Goal: Task Accomplishment & Management: Complete application form

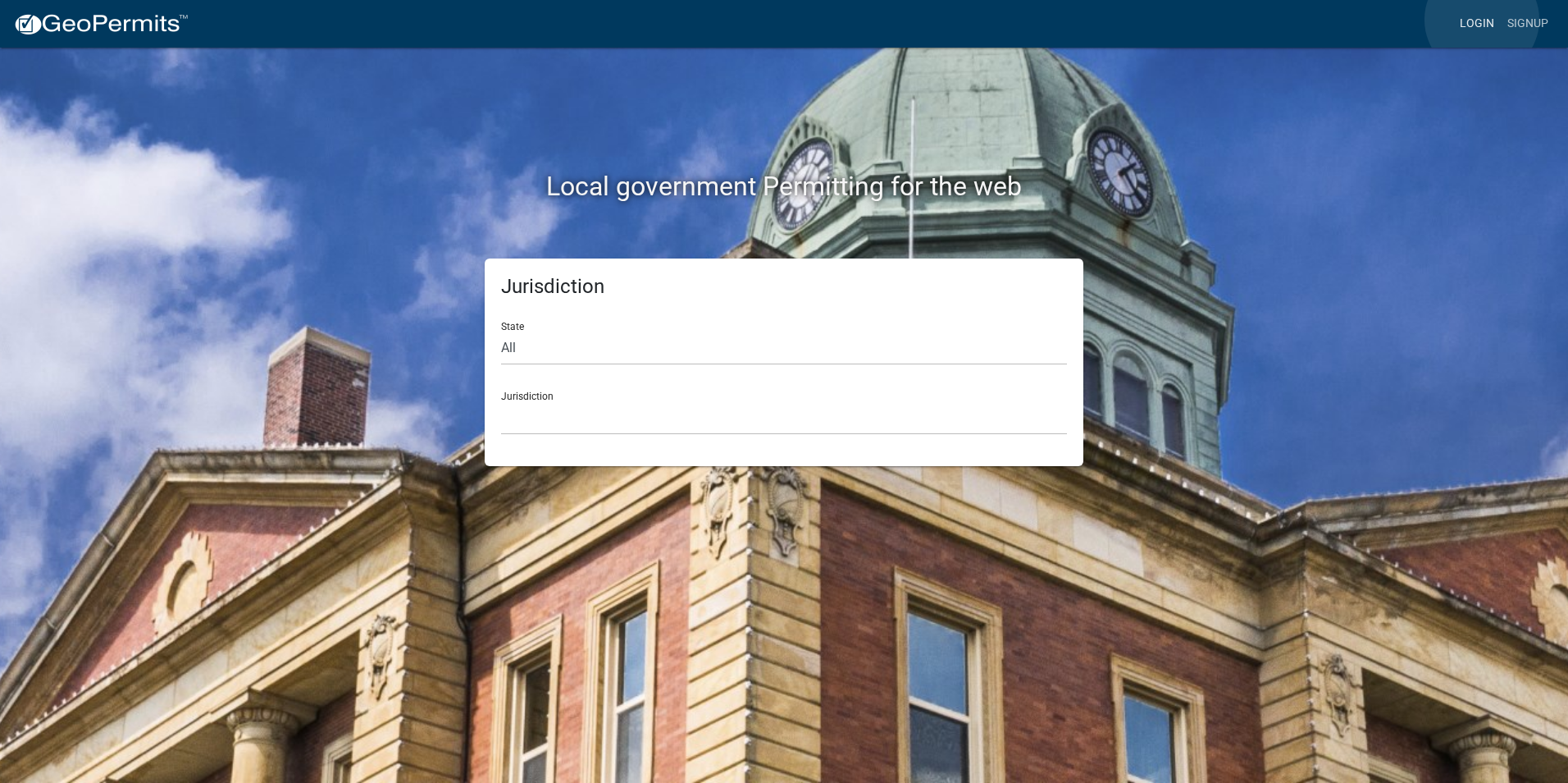
click at [1481, 19] on link "Login" at bounding box center [1476, 24] width 47 height 31
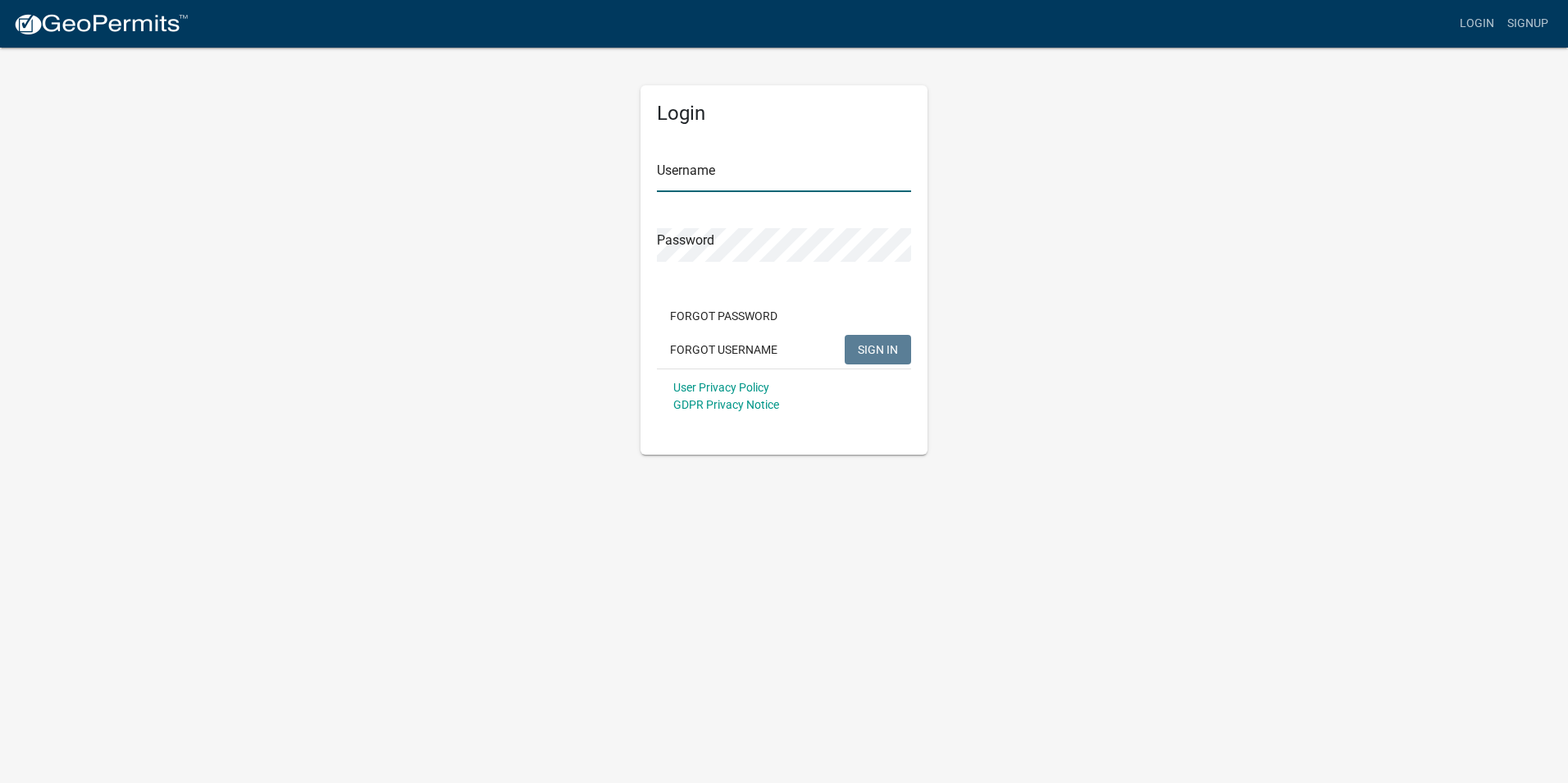
type input "Rockwell2012"
click at [879, 349] on span "SIGN IN" at bounding box center [877, 349] width 40 height 13
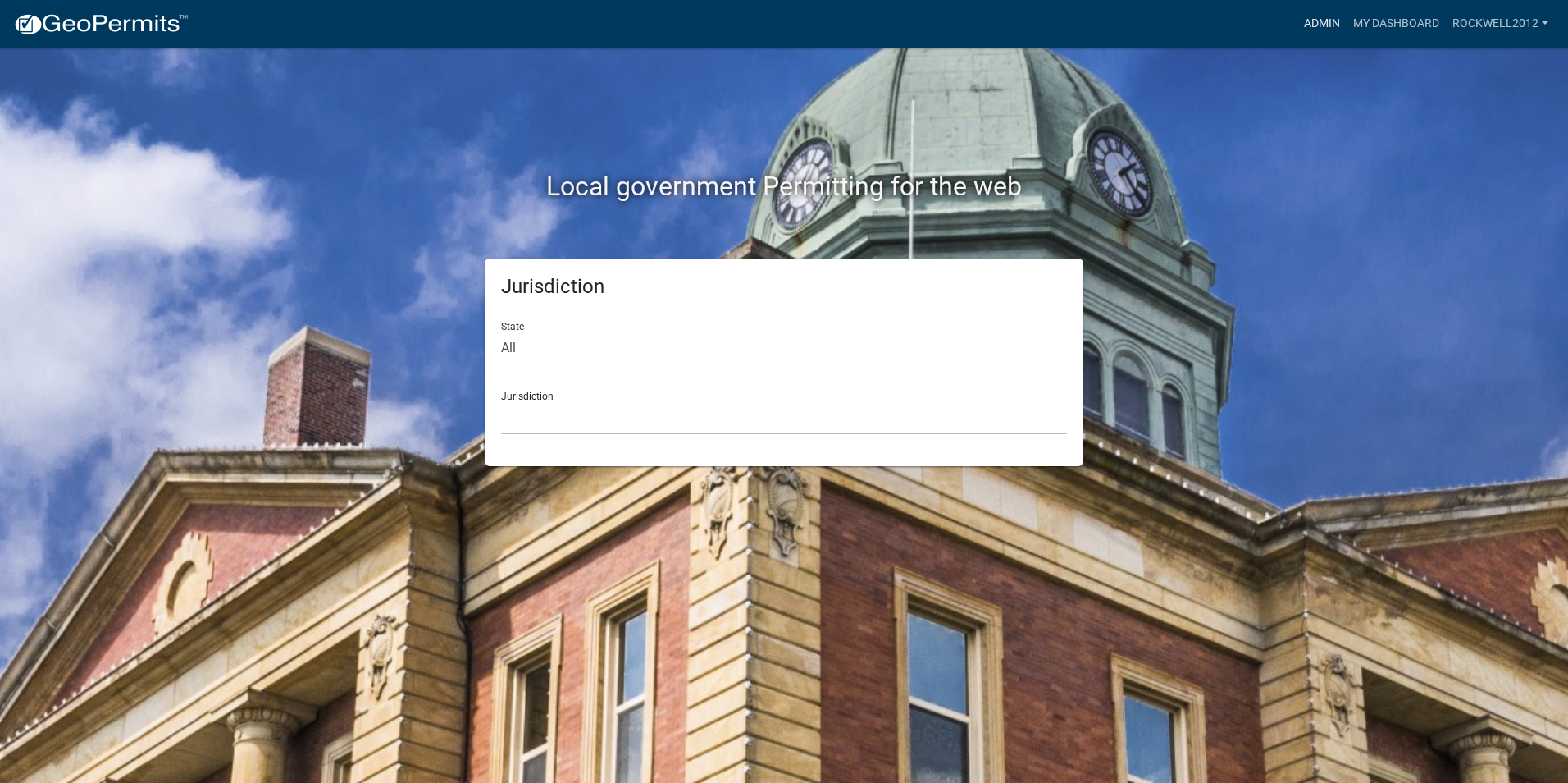
click at [1321, 18] on link "Admin" at bounding box center [1321, 24] width 49 height 31
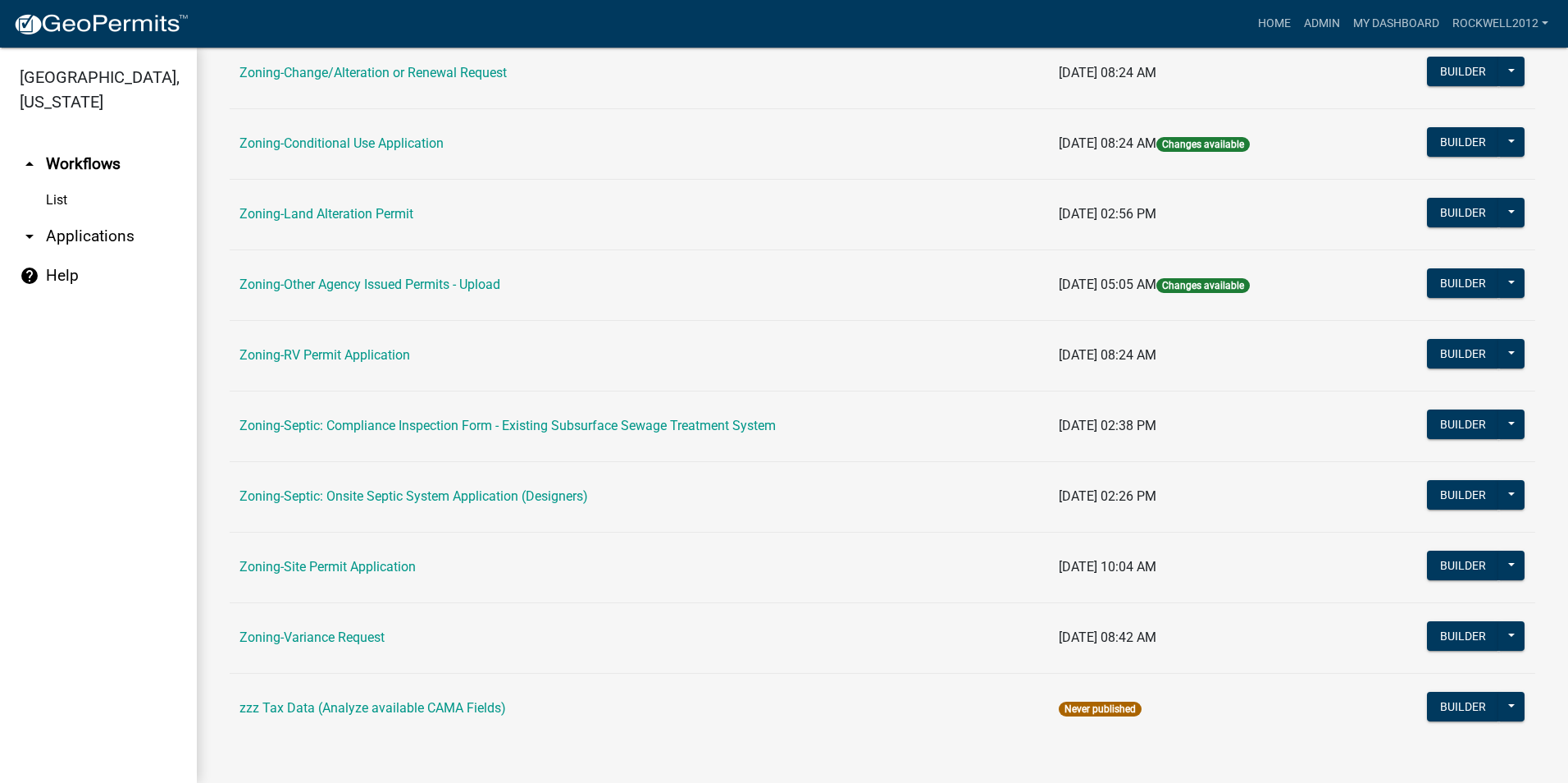
scroll to position [464, 0]
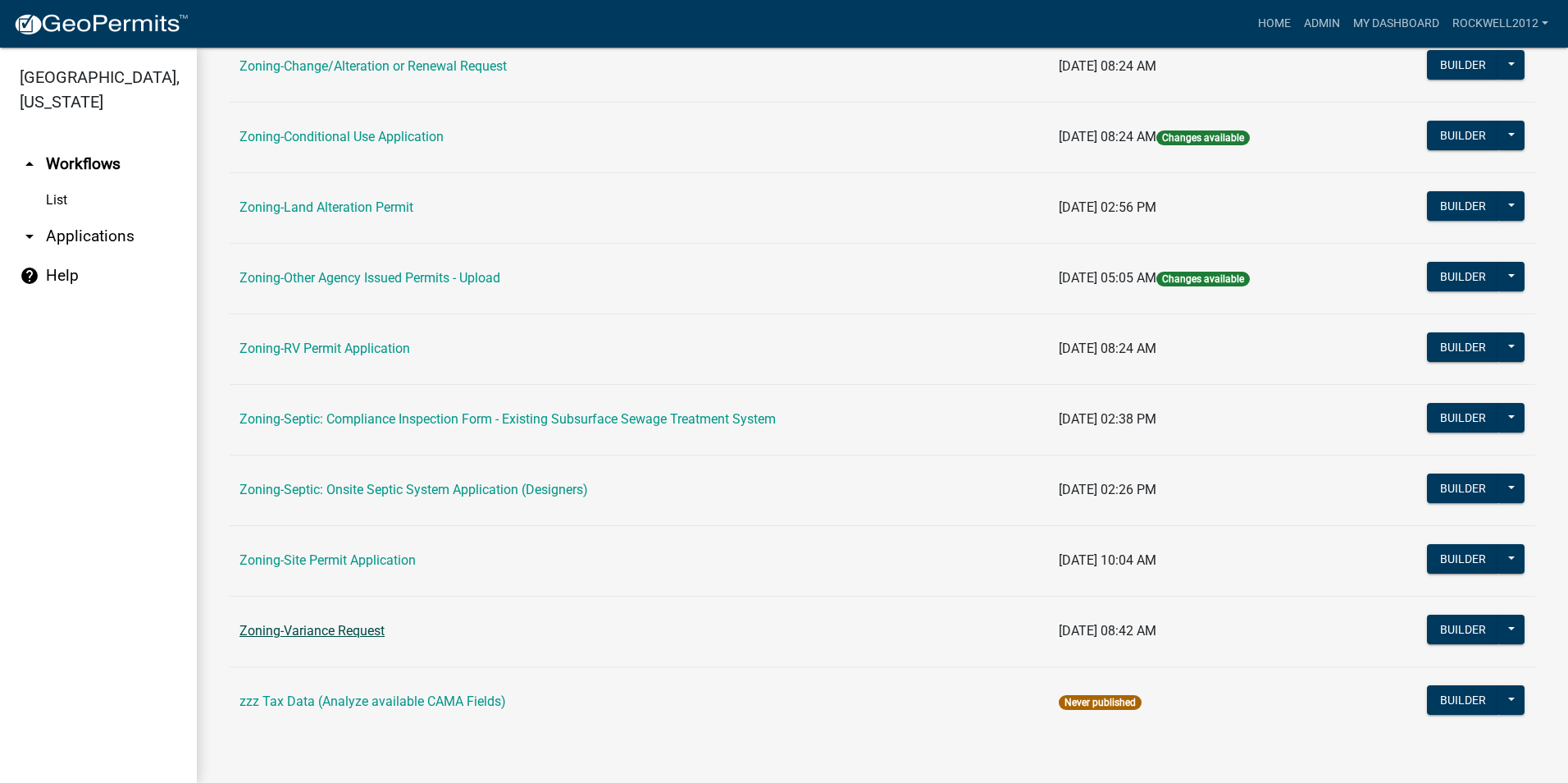
click at [287, 634] on link "Zoning-Variance Request" at bounding box center [311, 630] width 145 height 16
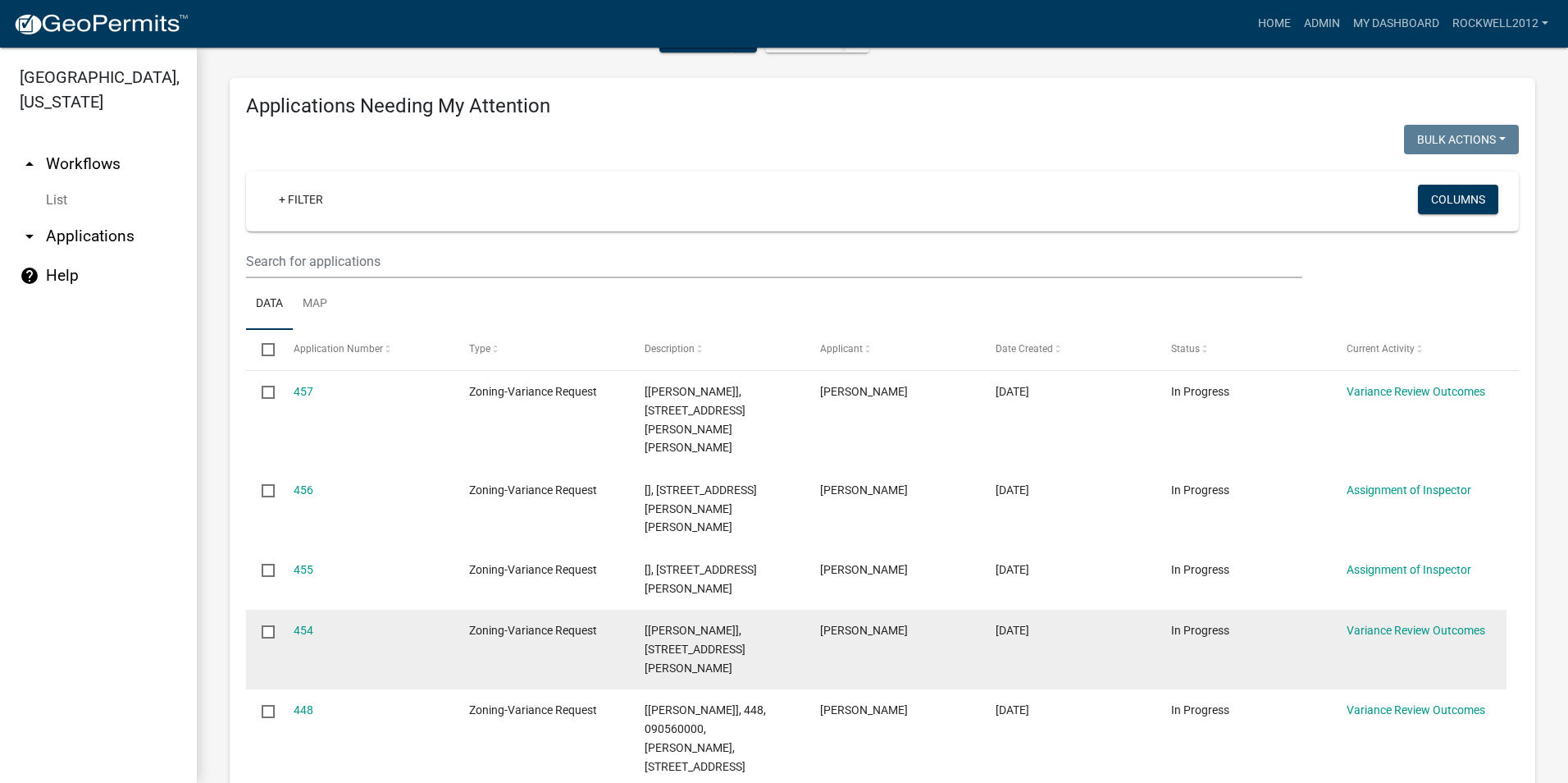
scroll to position [246, 0]
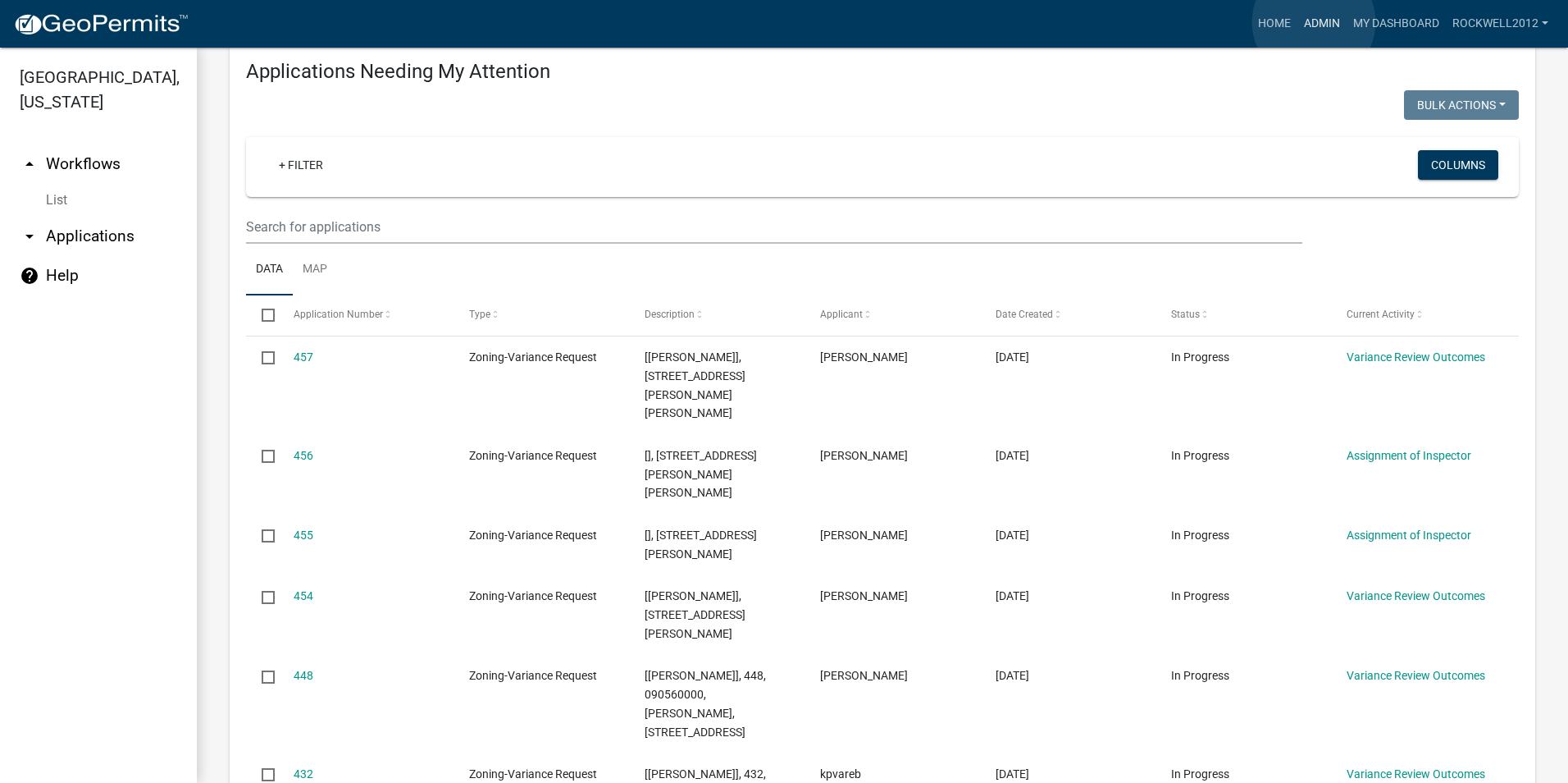
click at [1313, 22] on link "Admin" at bounding box center [1321, 24] width 49 height 31
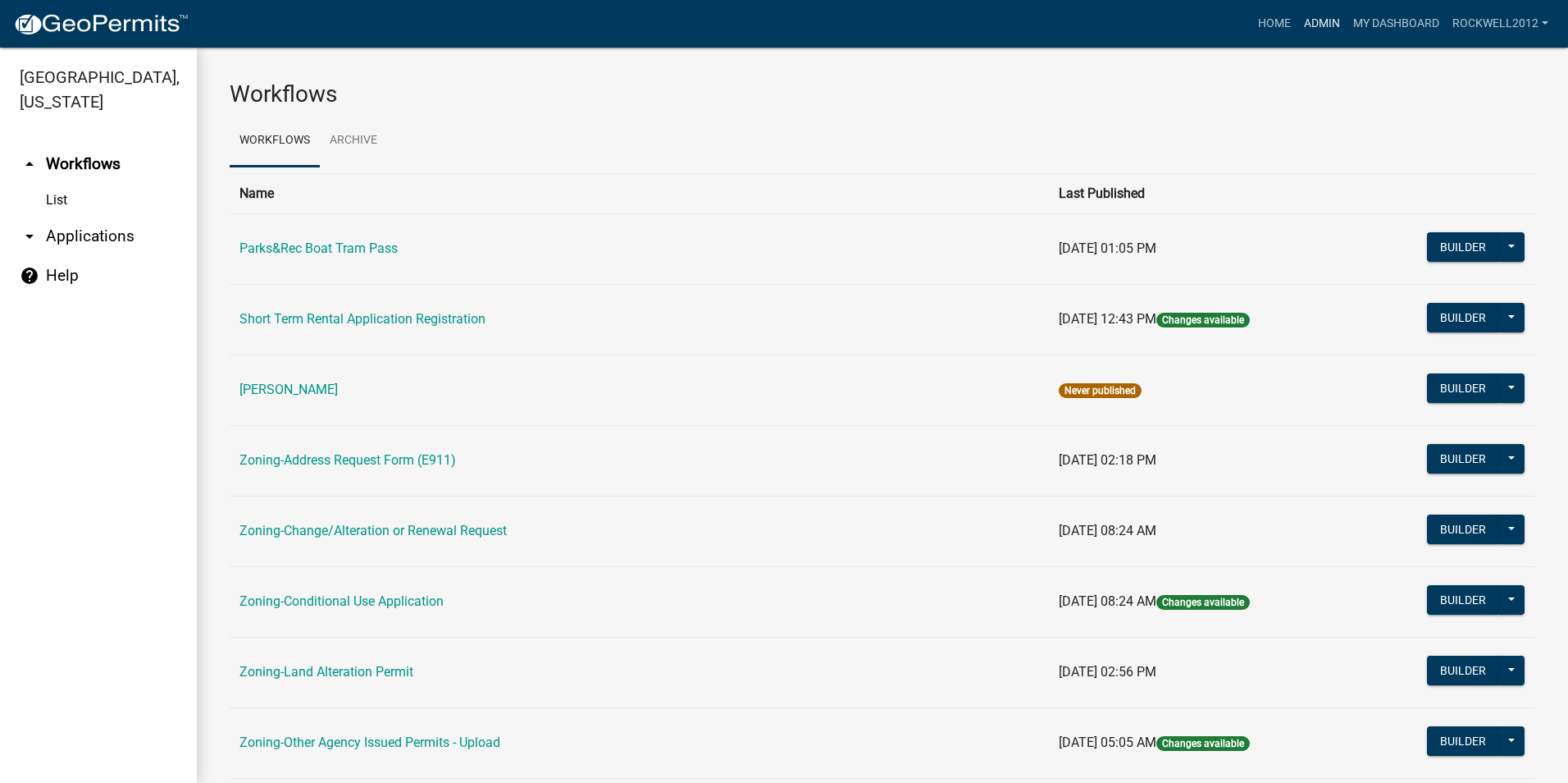
scroll to position [246, 0]
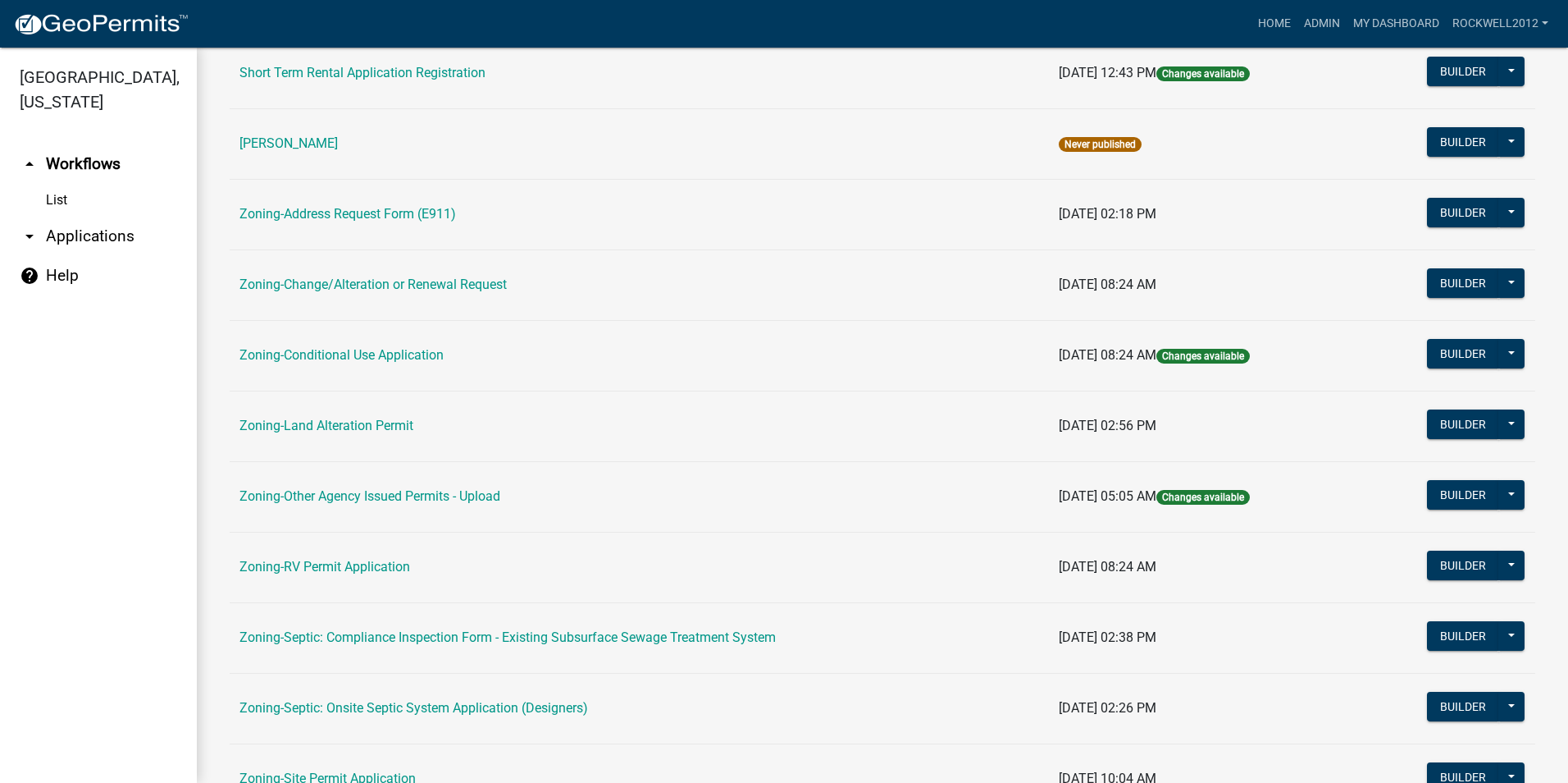
click at [578, 631] on link "Zoning-Septic: Compliance Inspection Form - Existing Subsurface Sewage Treatmen…" at bounding box center [507, 637] width 536 height 16
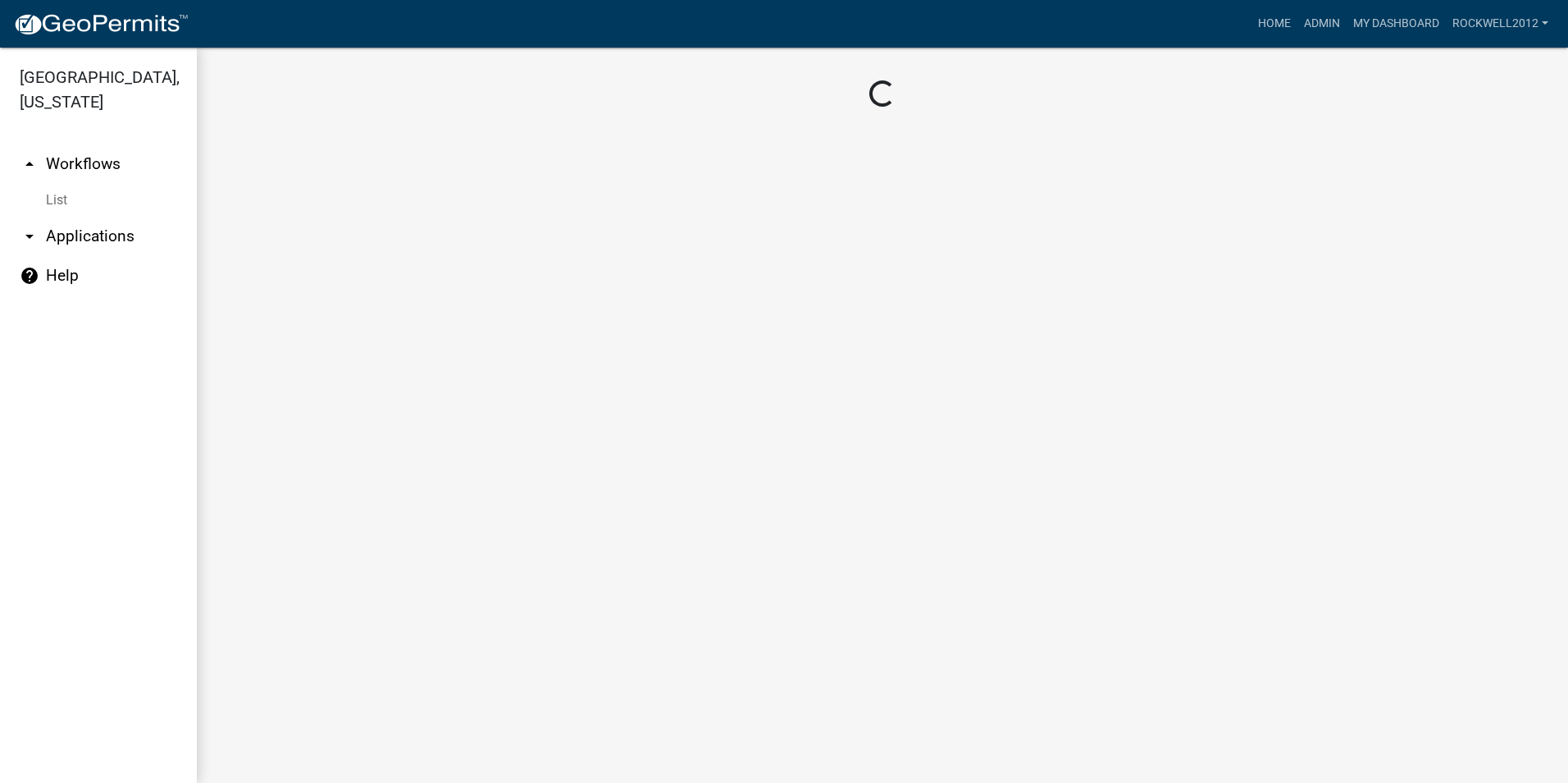
click at [578, 631] on main "Loading..." at bounding box center [882, 414] width 1371 height 735
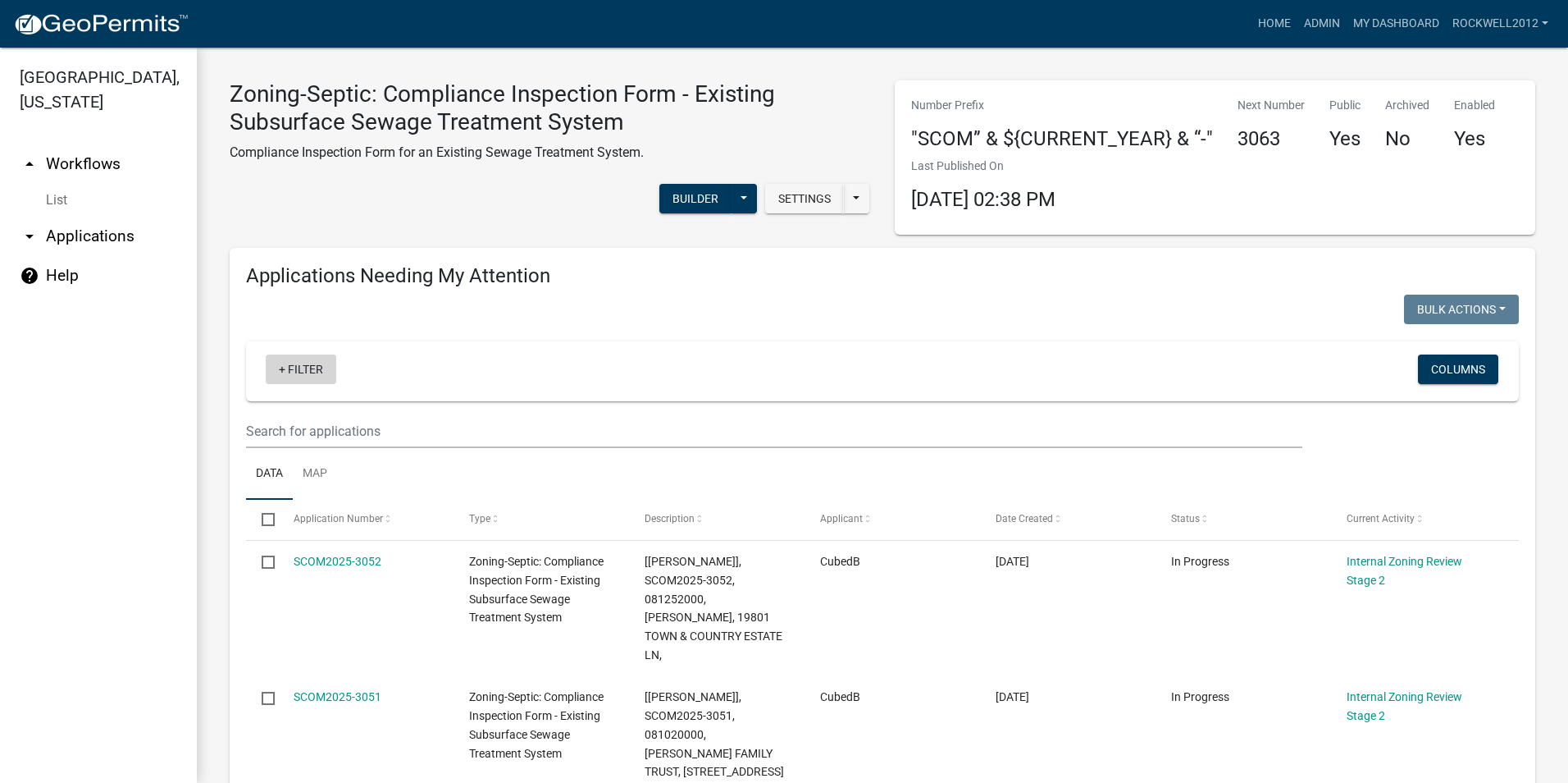
click at [298, 368] on link "+ Filter" at bounding box center [300, 369] width 70 height 30
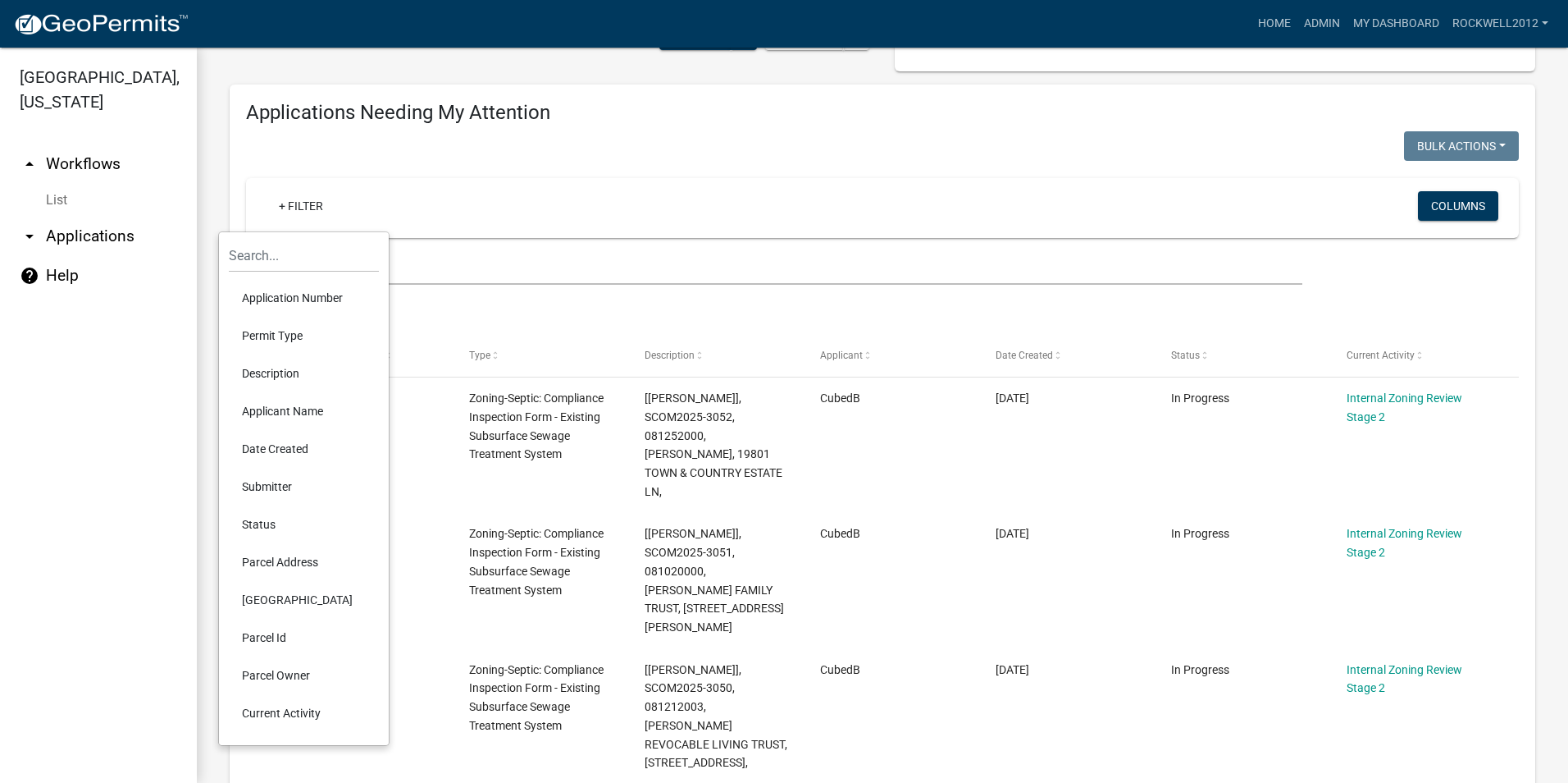
scroll to position [164, 0]
click at [257, 631] on li "Parcel Id" at bounding box center [304, 632] width 150 height 38
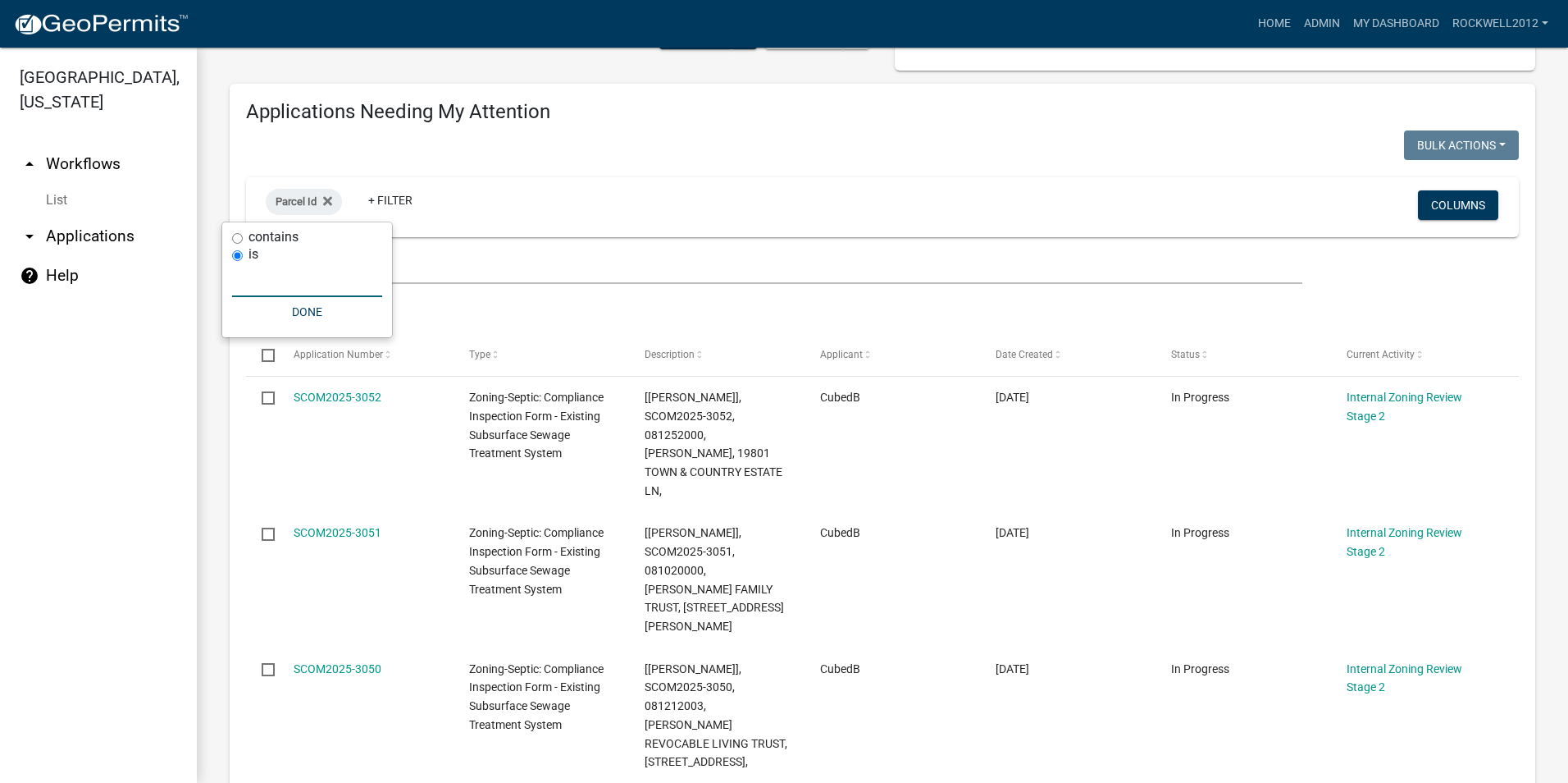
click at [250, 282] on input "text" at bounding box center [307, 280] width 150 height 33
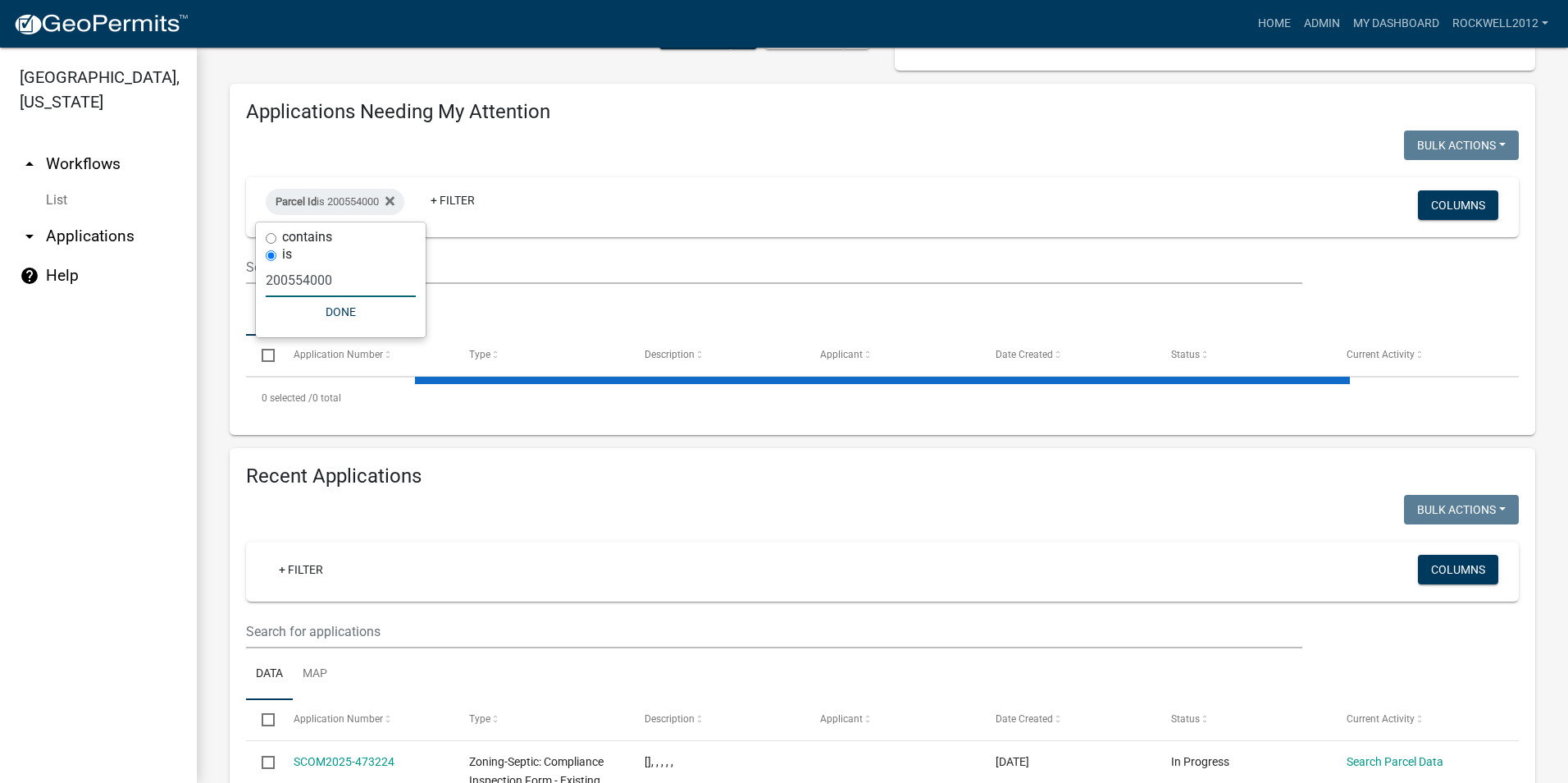
type input "200554000"
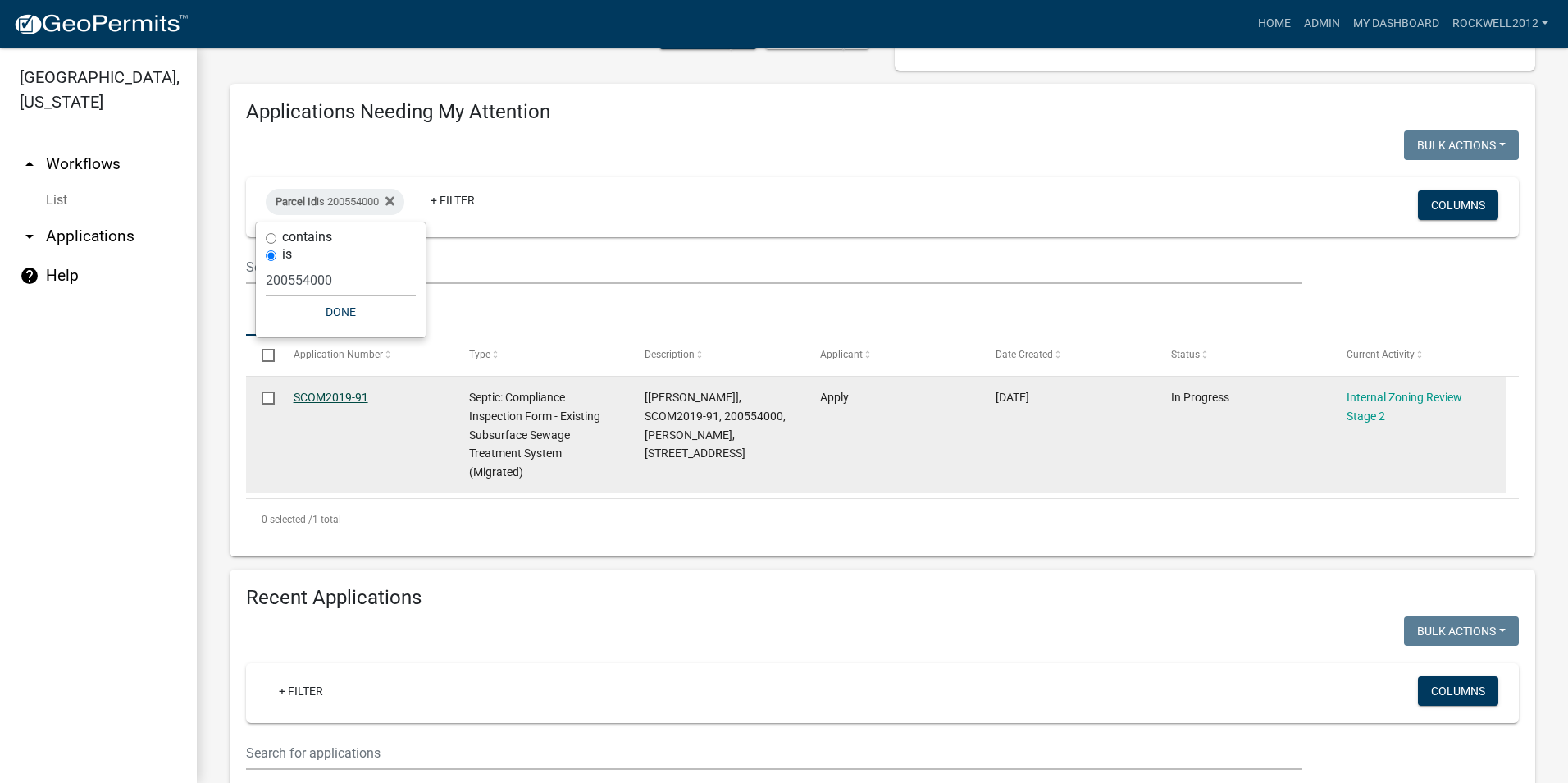
click at [317, 392] on link "SCOM2019-91" at bounding box center [331, 397] width 75 height 13
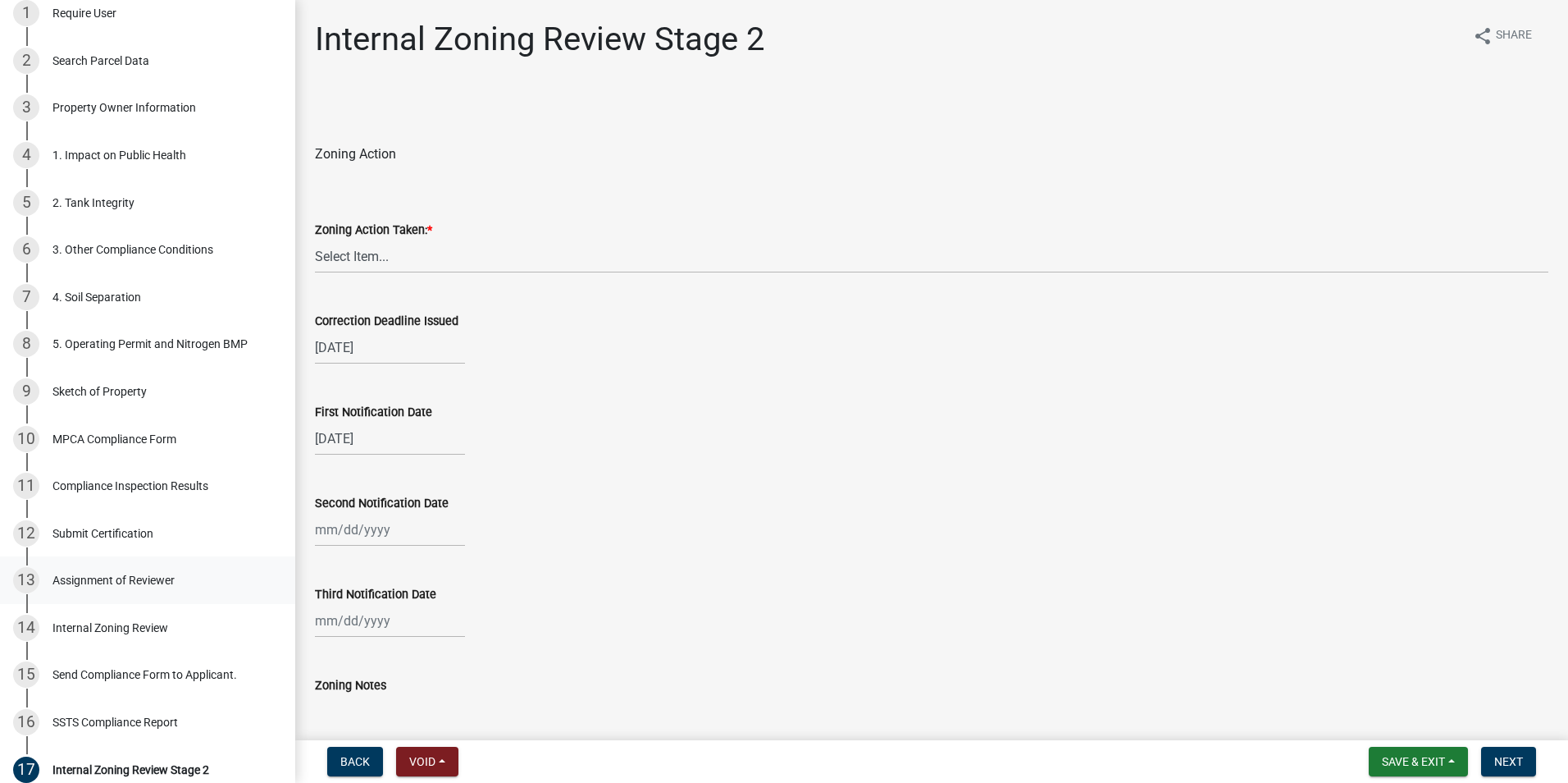
scroll to position [331, 0]
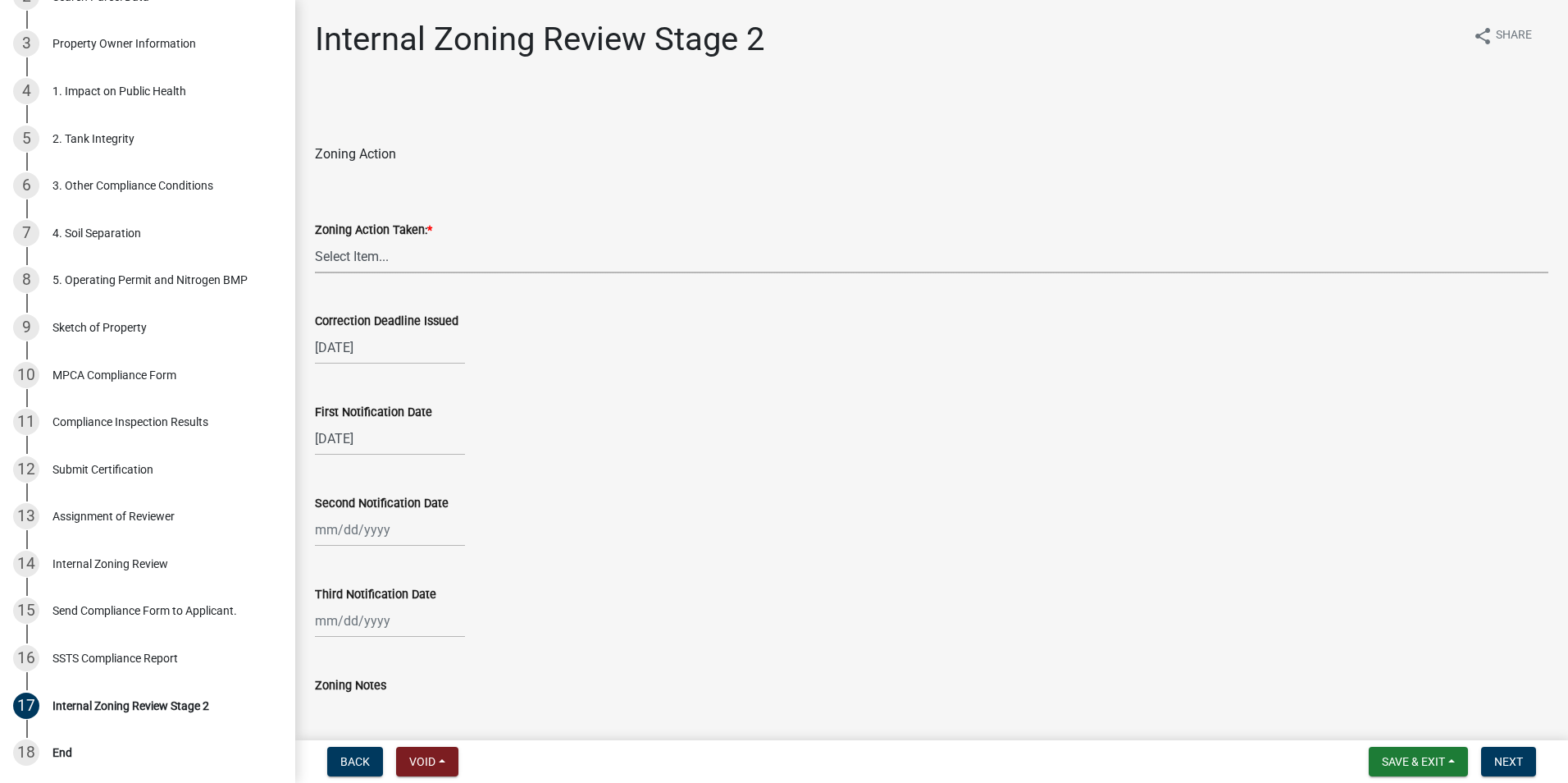
click at [418, 246] on select "Select Item... Compliant - No Further Action Non-Compliant and an Imminent Thre…" at bounding box center [931, 256] width 1234 height 33
click at [315, 239] on select "Select Item... Compliant - No Further Action Non-Compliant and an Imminent Thre…" at bounding box center [931, 256] width 1234 height 33
select select "acf6cacf-1466-48ae-8252-f21de04c0a7b"
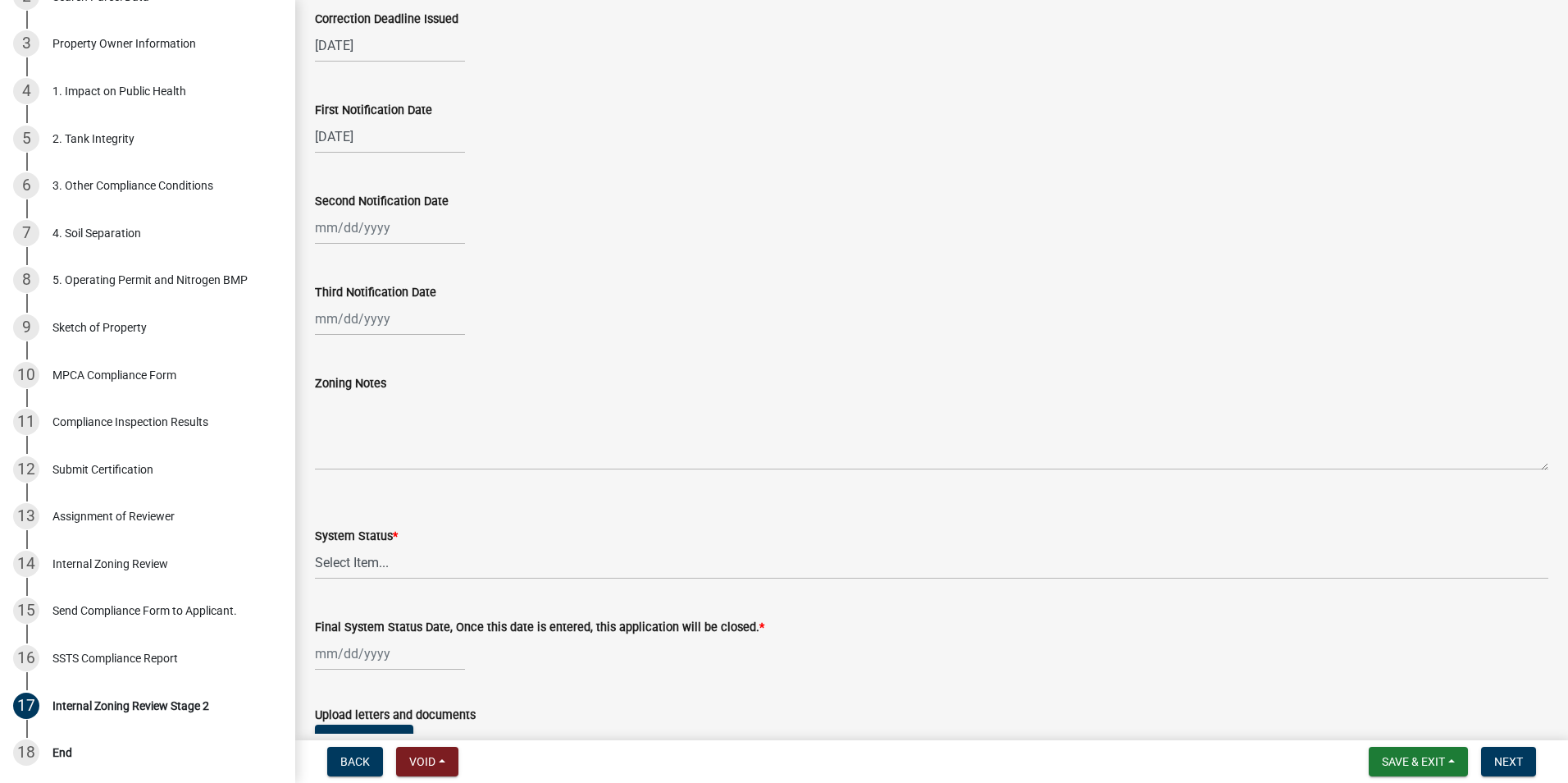
scroll to position [410, 0]
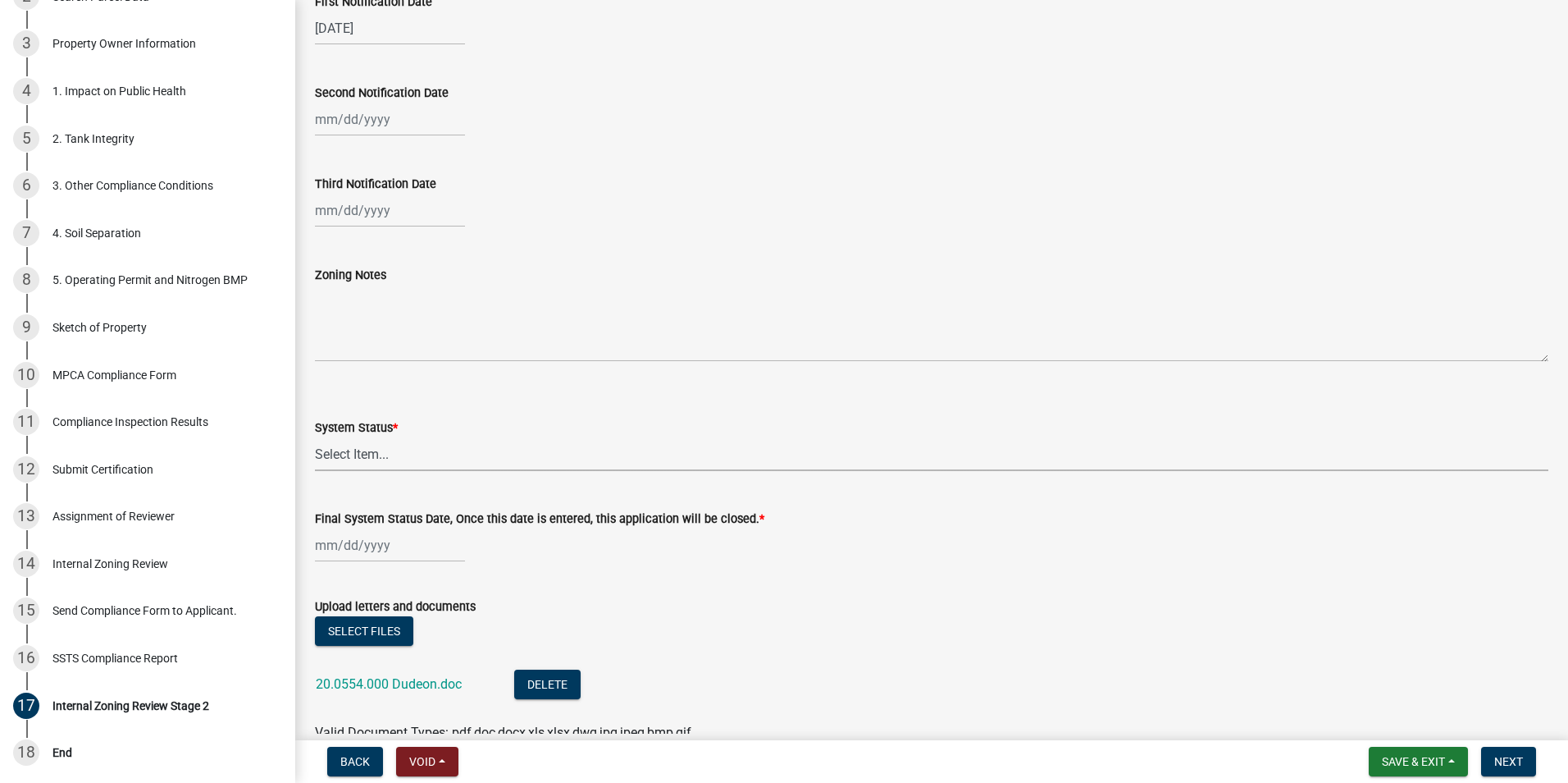
click at [341, 454] on select "Select Item... Complete - System is Compliant Letter 1 Letter 2 Letter 3 File s…" at bounding box center [931, 454] width 1234 height 33
click at [315, 437] on select "Select Item... Complete - System is Compliant Letter 1 Letter 2 Letter 3 File s…" at bounding box center [931, 454] width 1234 height 33
select select "2d0e2eb3-e648-4741-aa06-33e85ba584fe"
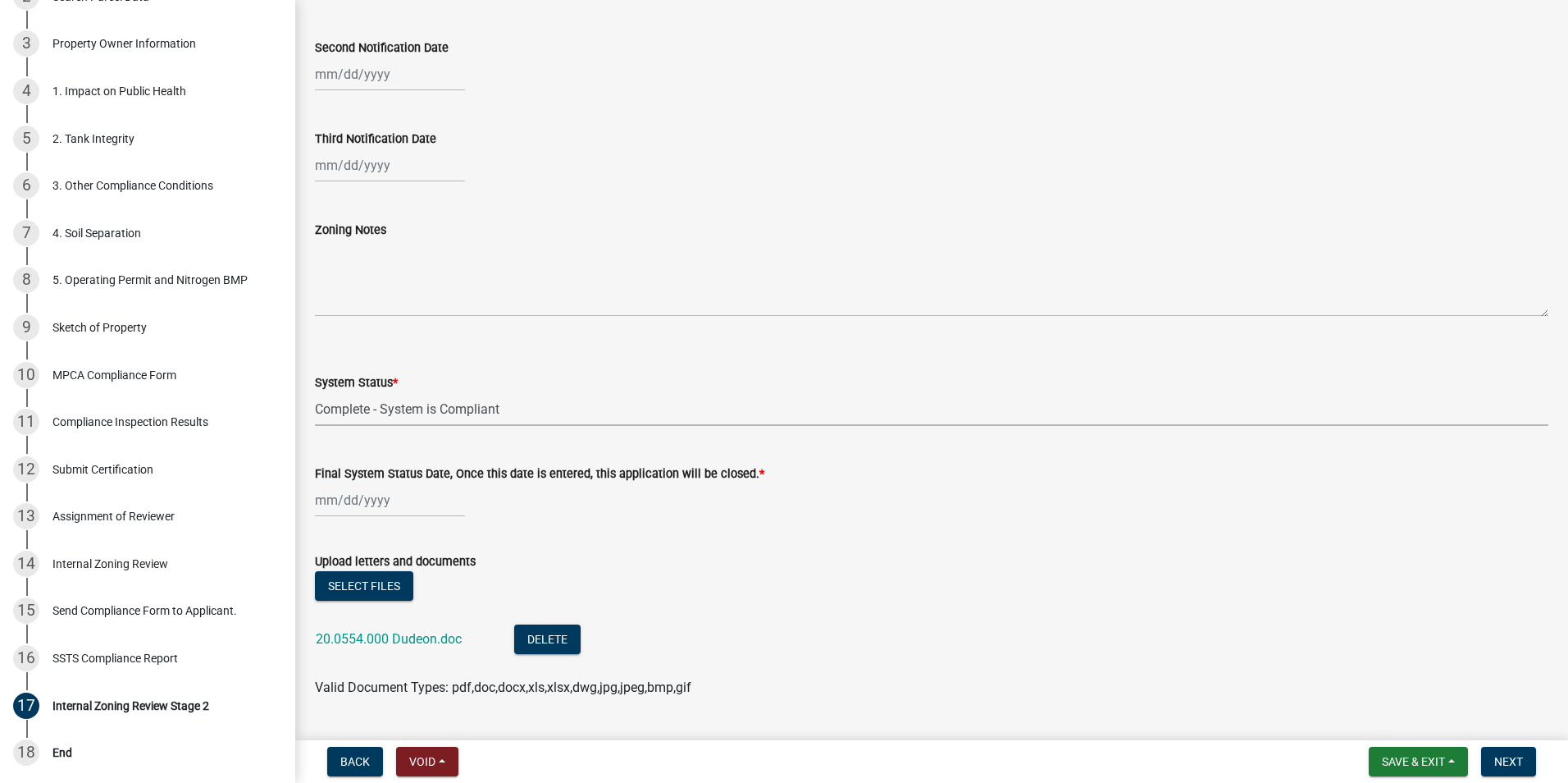
scroll to position [498, 0]
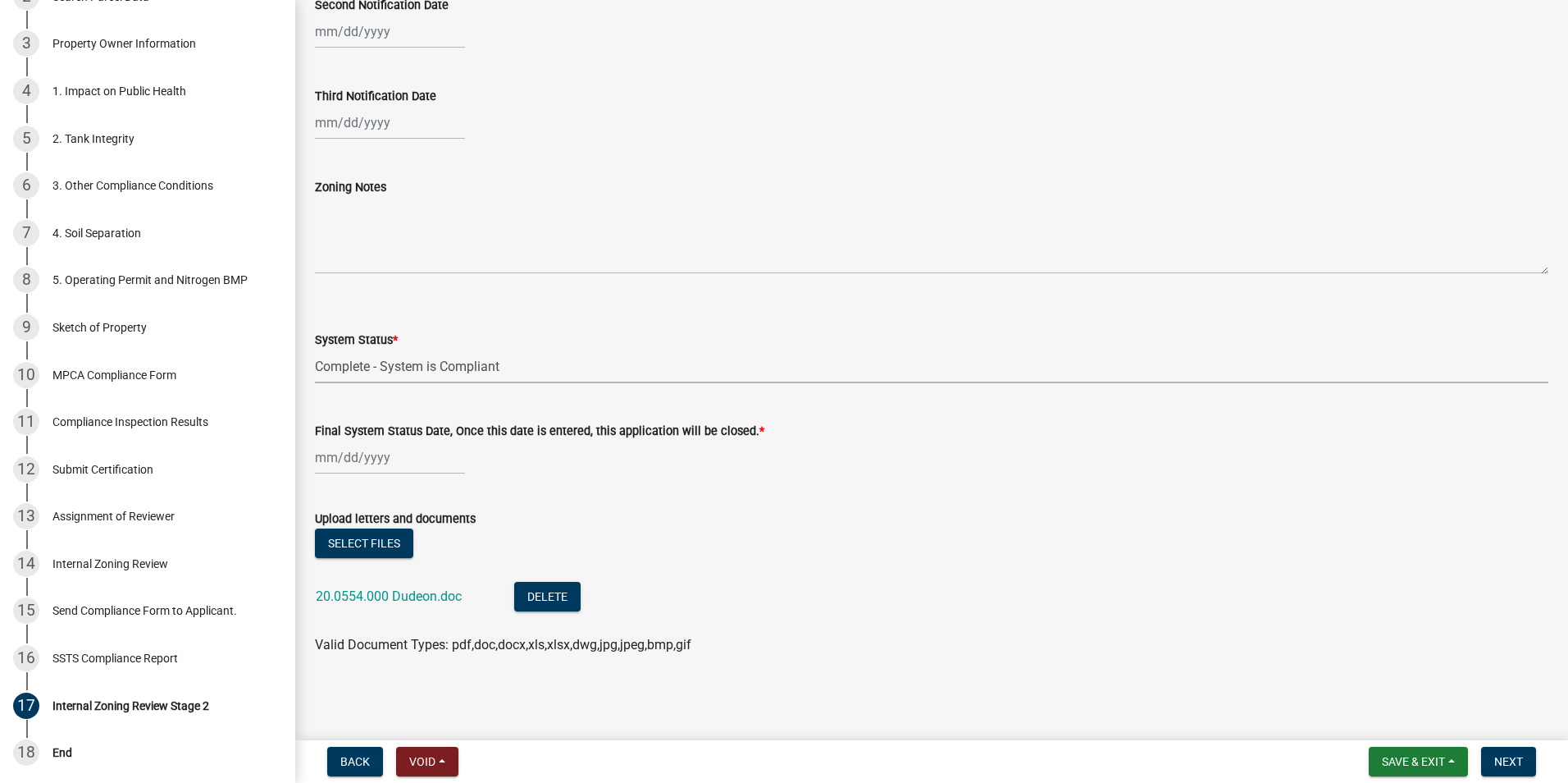
click at [359, 461] on div at bounding box center [390, 457] width 150 height 33
select select "9"
select select "2025"
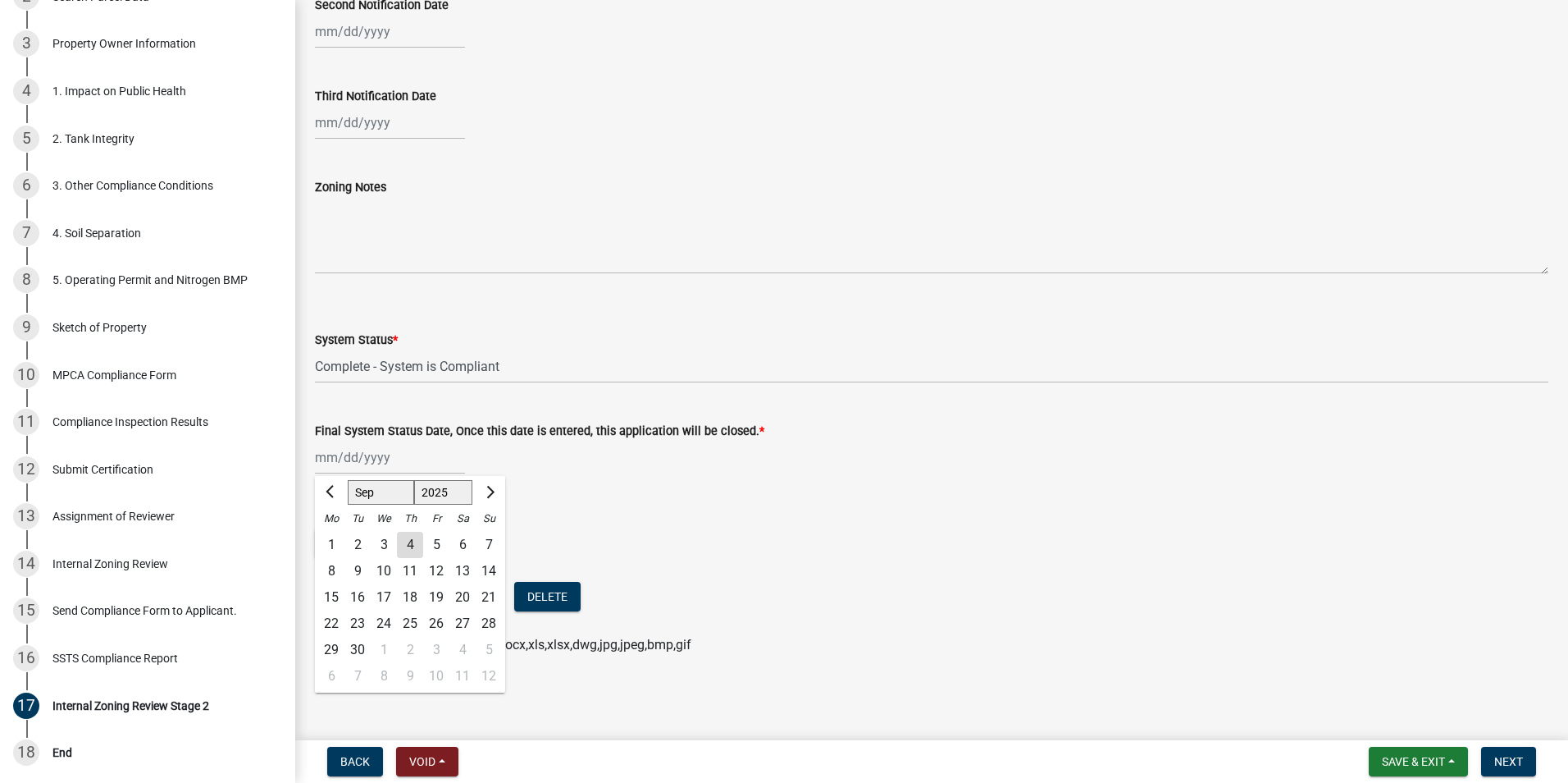
click at [410, 540] on div "4" at bounding box center [409, 544] width 26 height 26
type input "[DATE]"
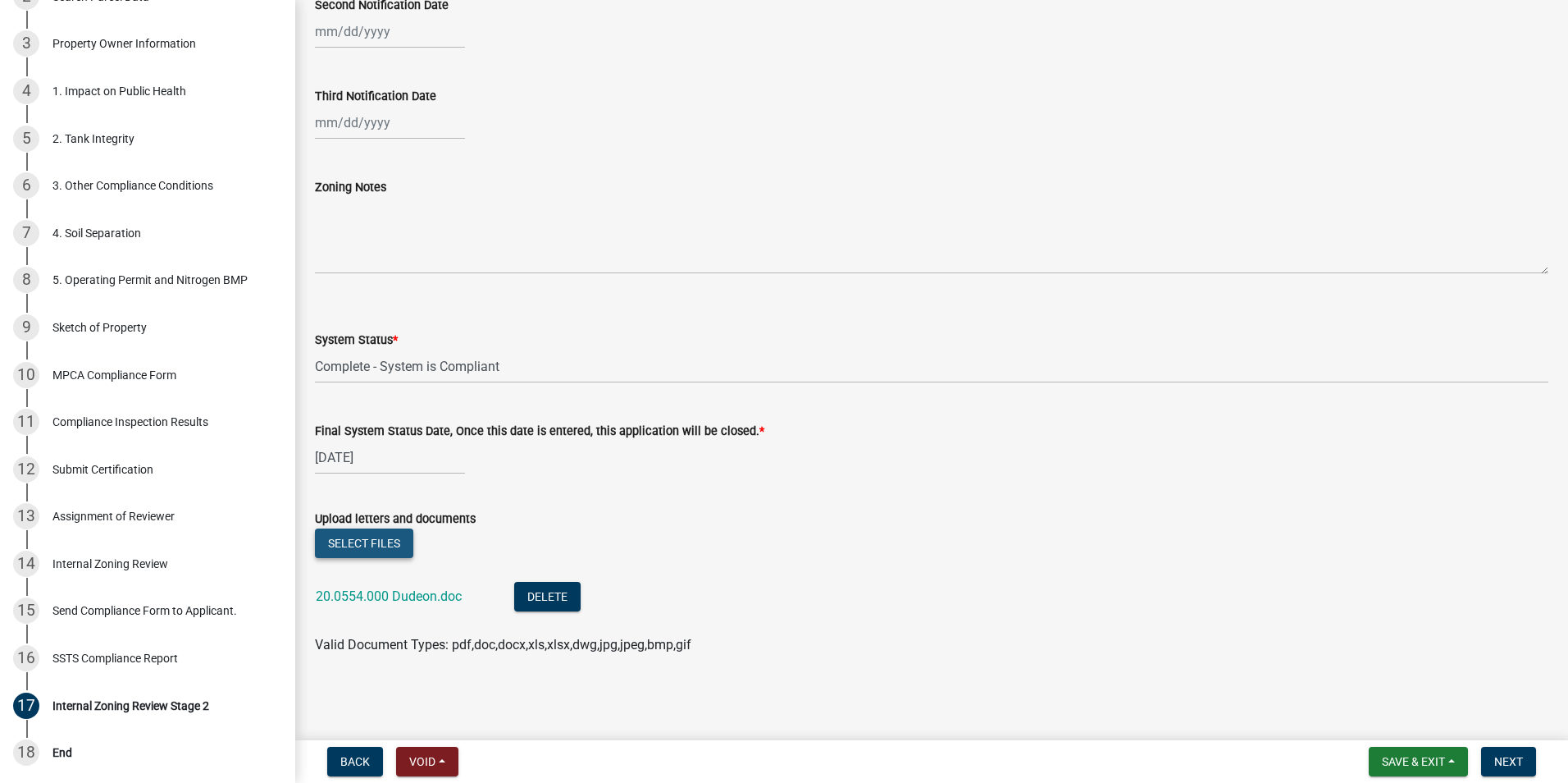
click at [370, 536] on button "Select files" at bounding box center [364, 543] width 98 height 30
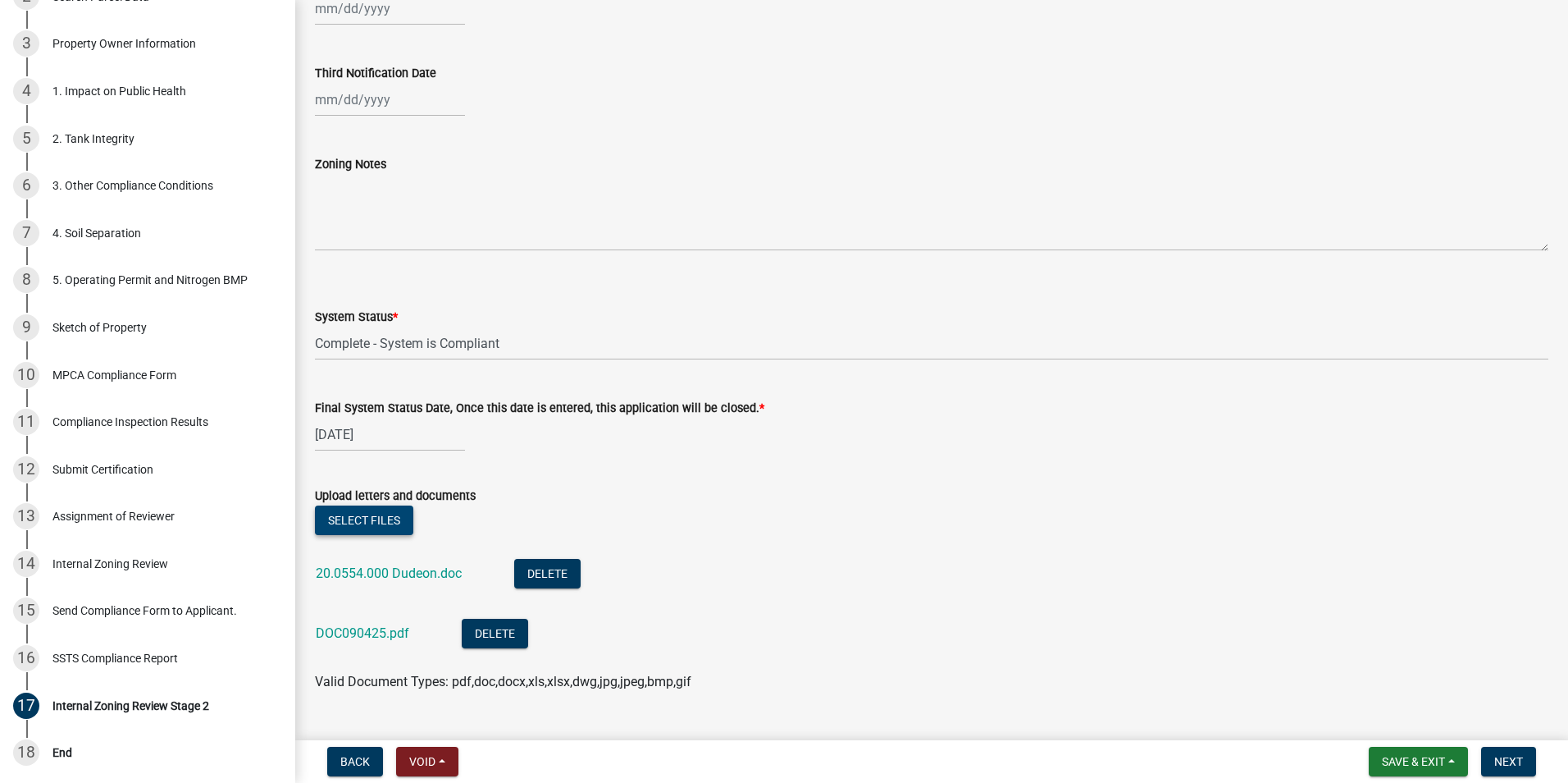
scroll to position [557, 0]
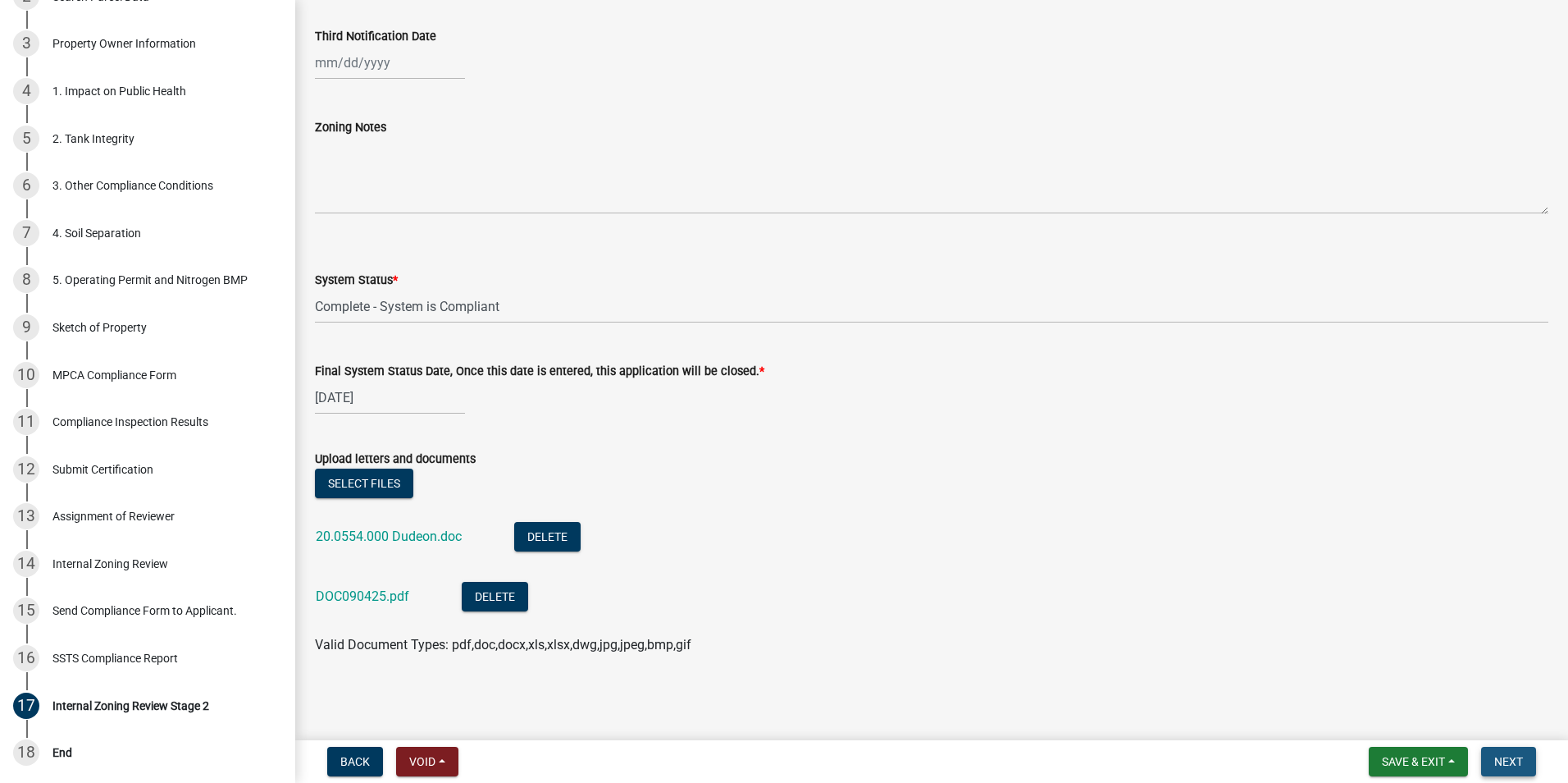
click at [1510, 760] on span "Next" at bounding box center [1508, 761] width 29 height 13
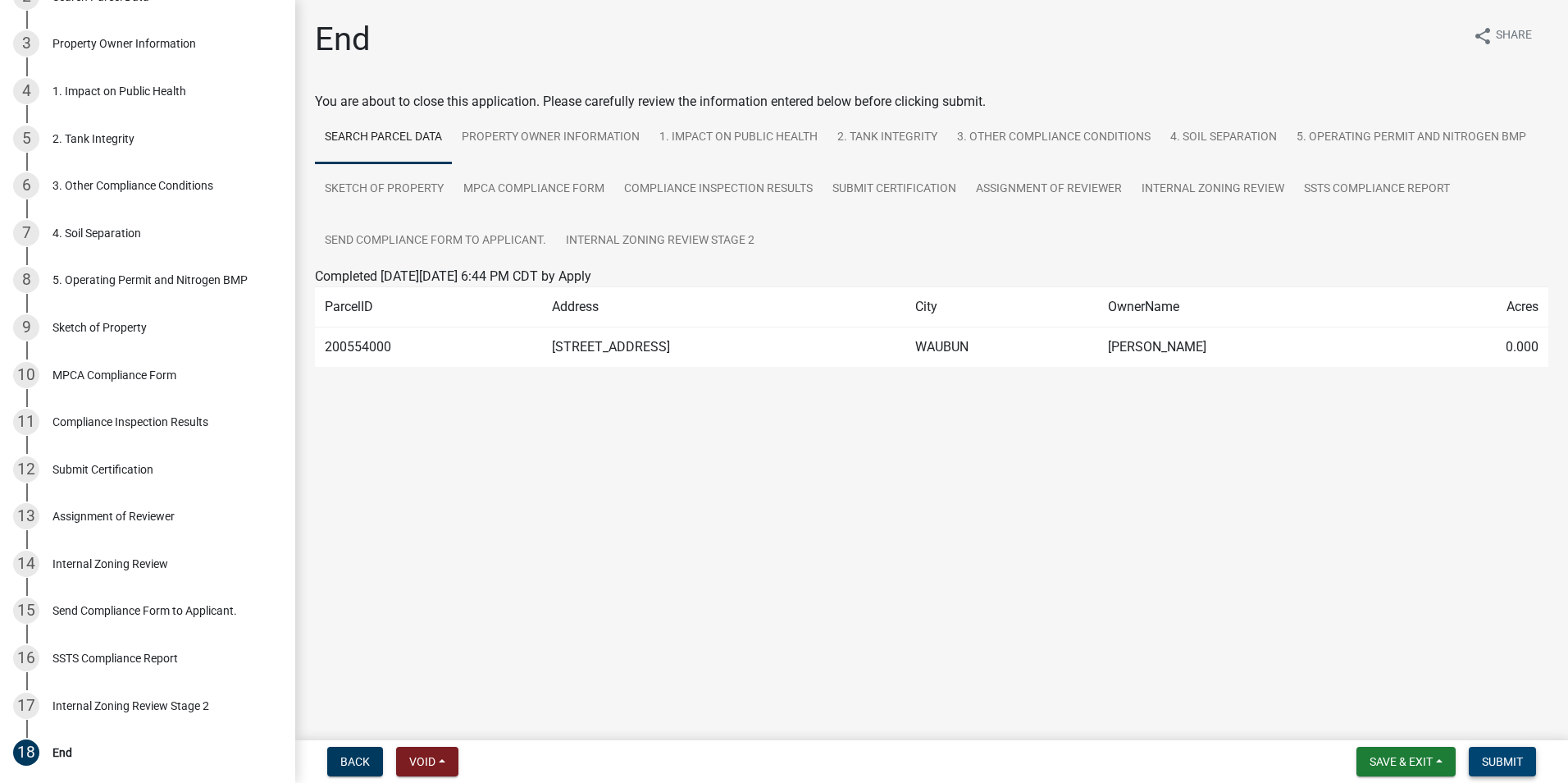
click at [1505, 759] on span "Submit" at bounding box center [1501, 761] width 41 height 13
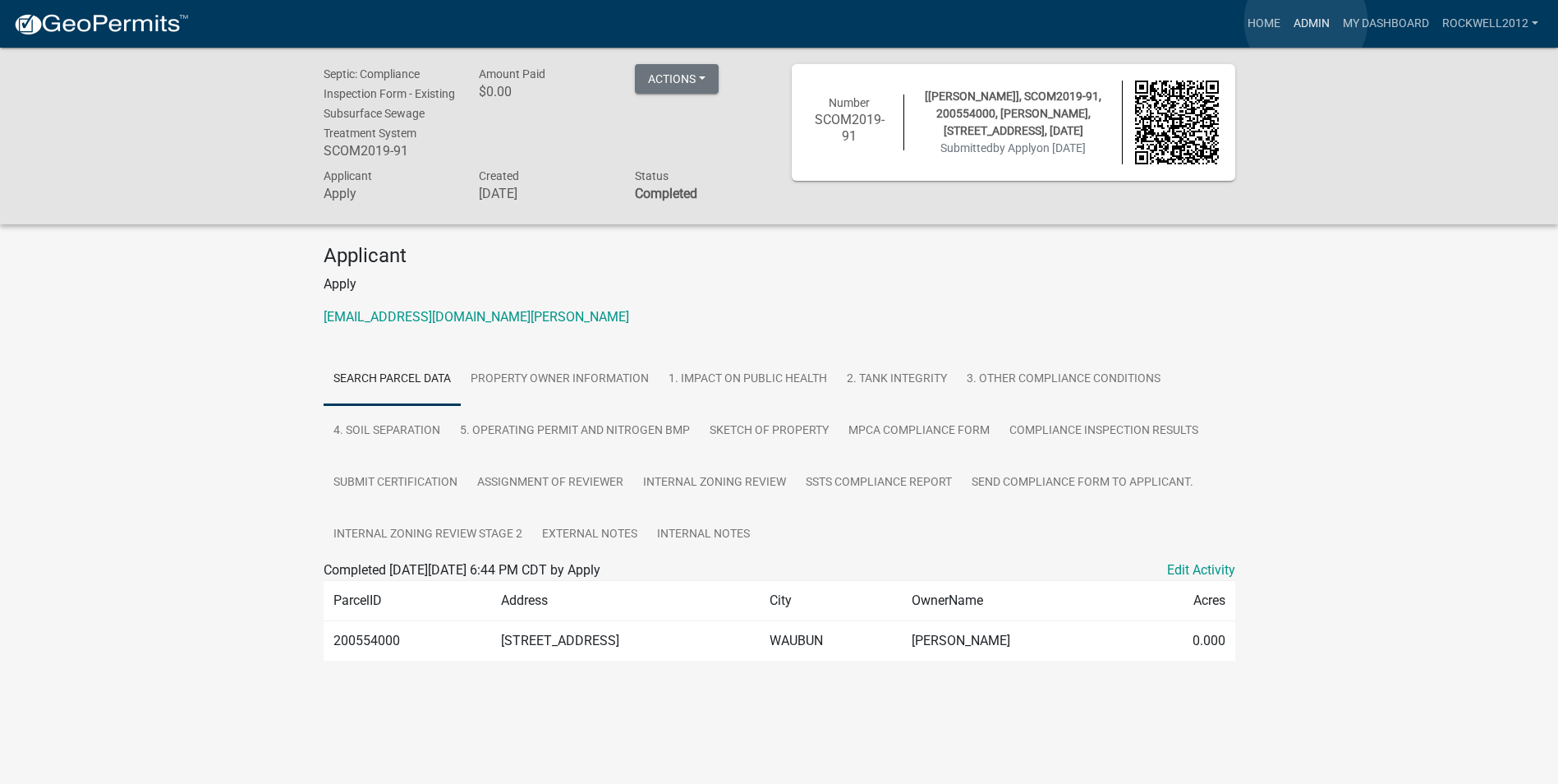
click at [1306, 21] on link "Admin" at bounding box center [1311, 24] width 49 height 31
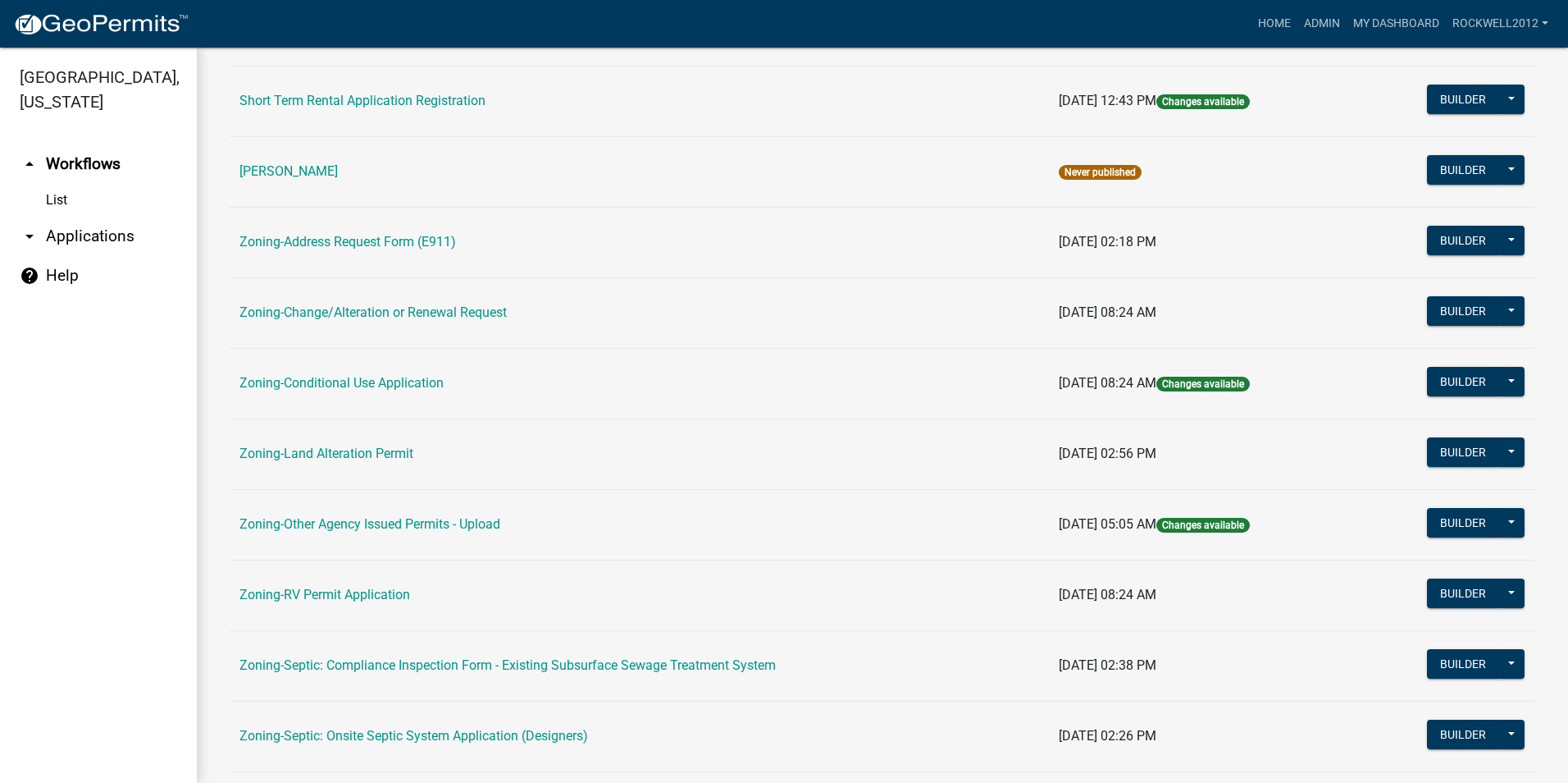
scroll to position [328, 0]
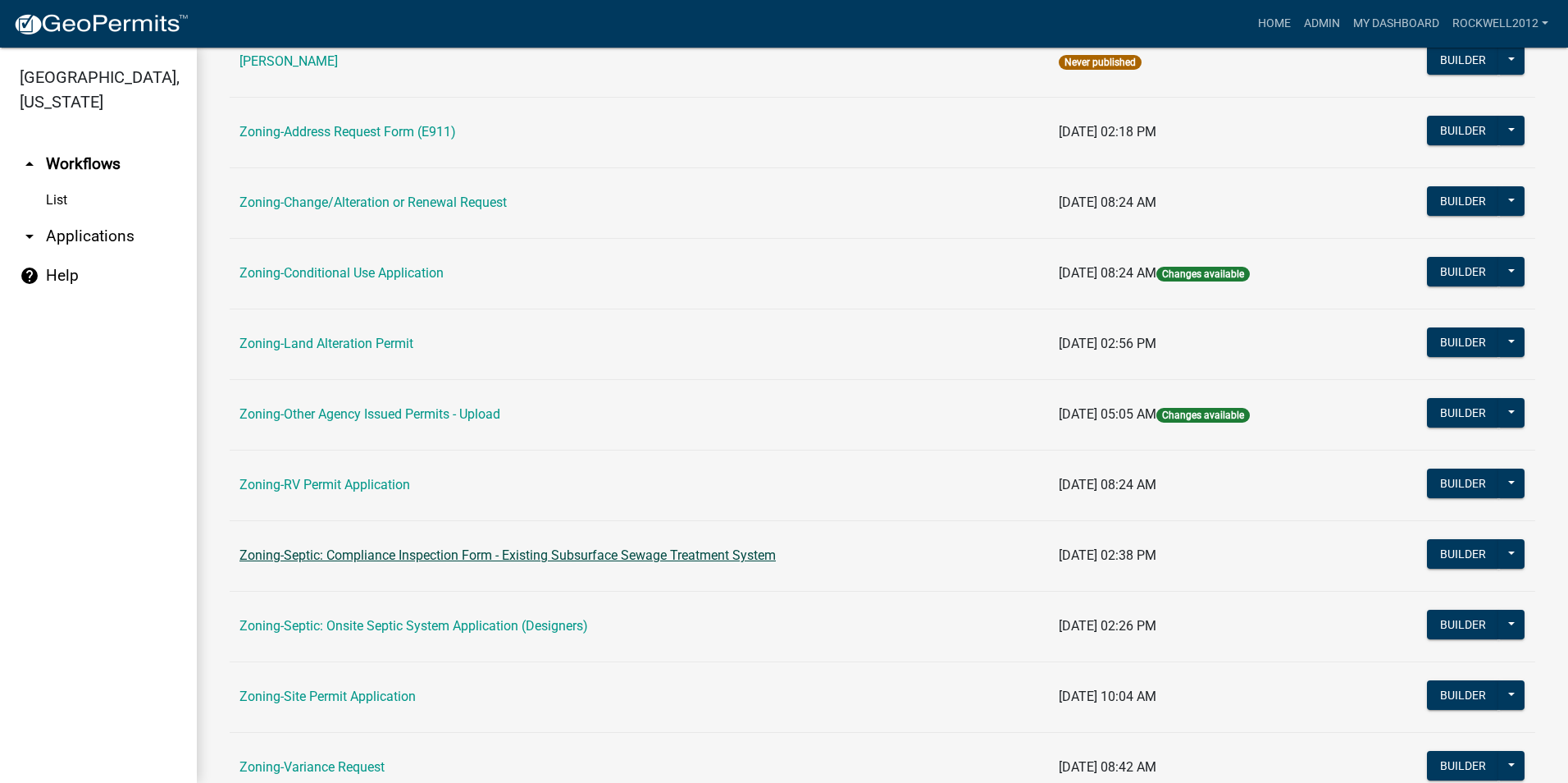
click at [618, 556] on link "Zoning-Septic: Compliance Inspection Form - Existing Subsurface Sewage Treatmen…" at bounding box center [507, 555] width 536 height 16
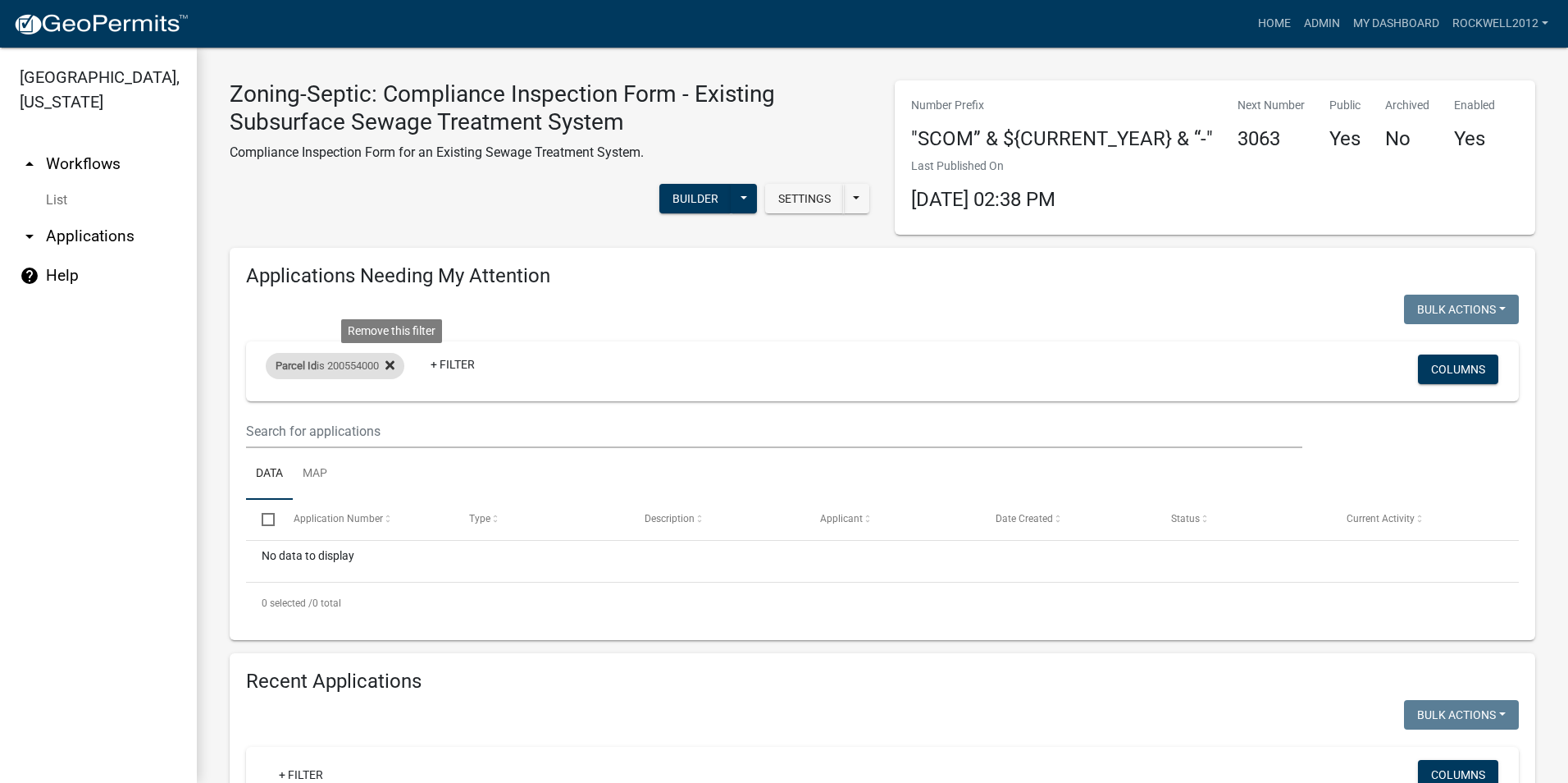
click at [395, 366] on icon at bounding box center [390, 365] width 9 height 9
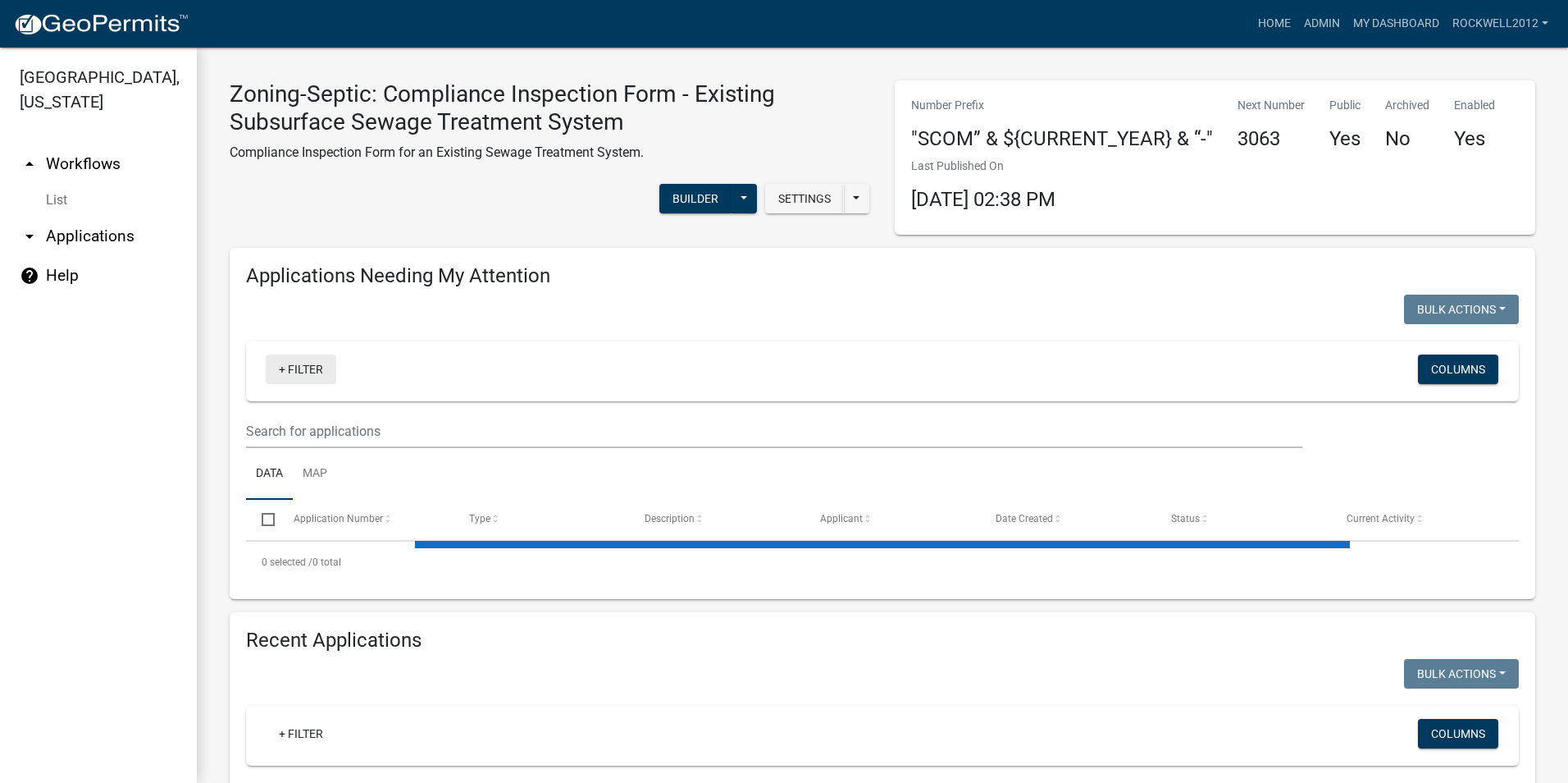
click at [310, 368] on link "+ Filter" at bounding box center [300, 369] width 70 height 30
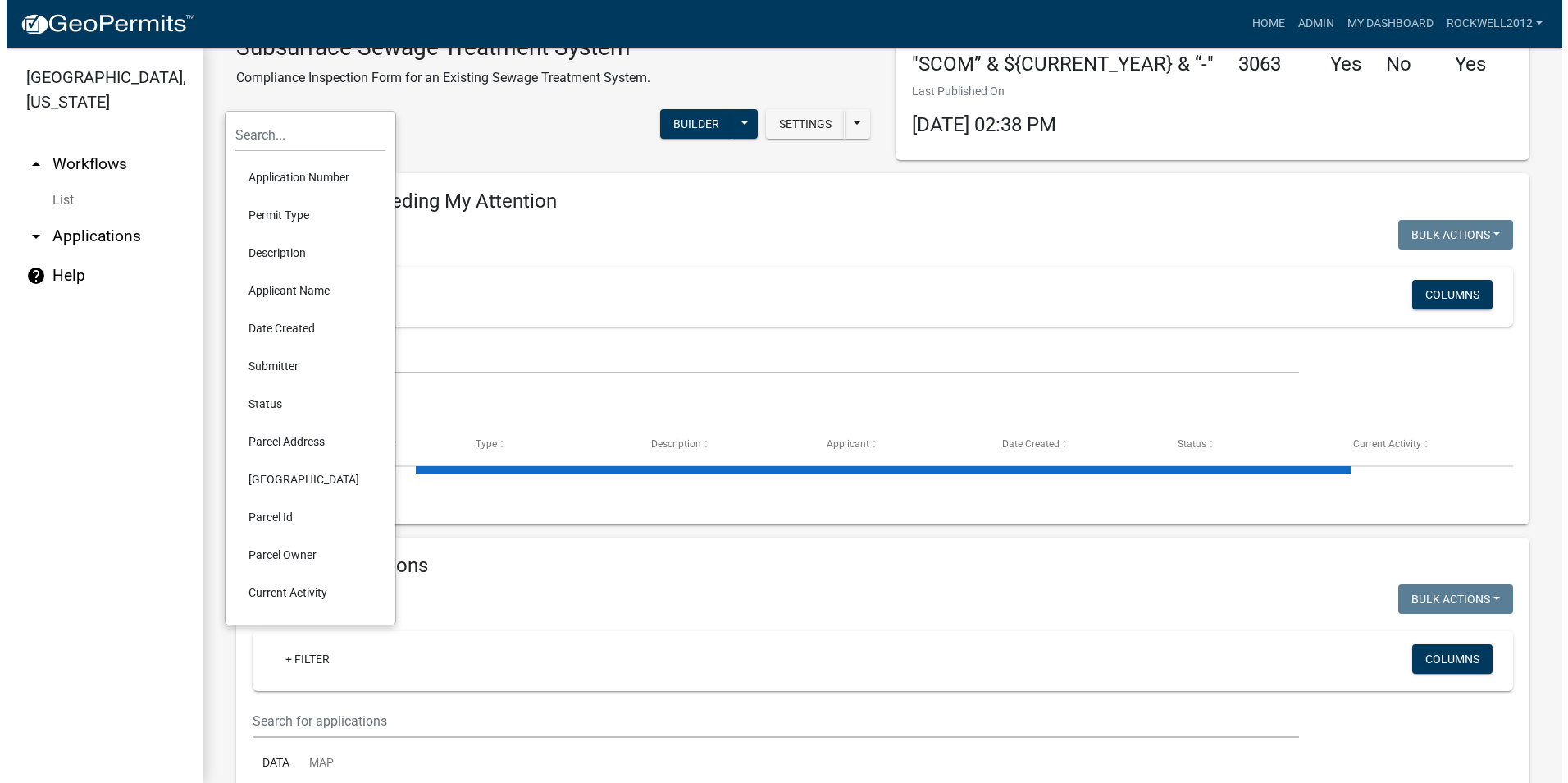
scroll to position [328, 0]
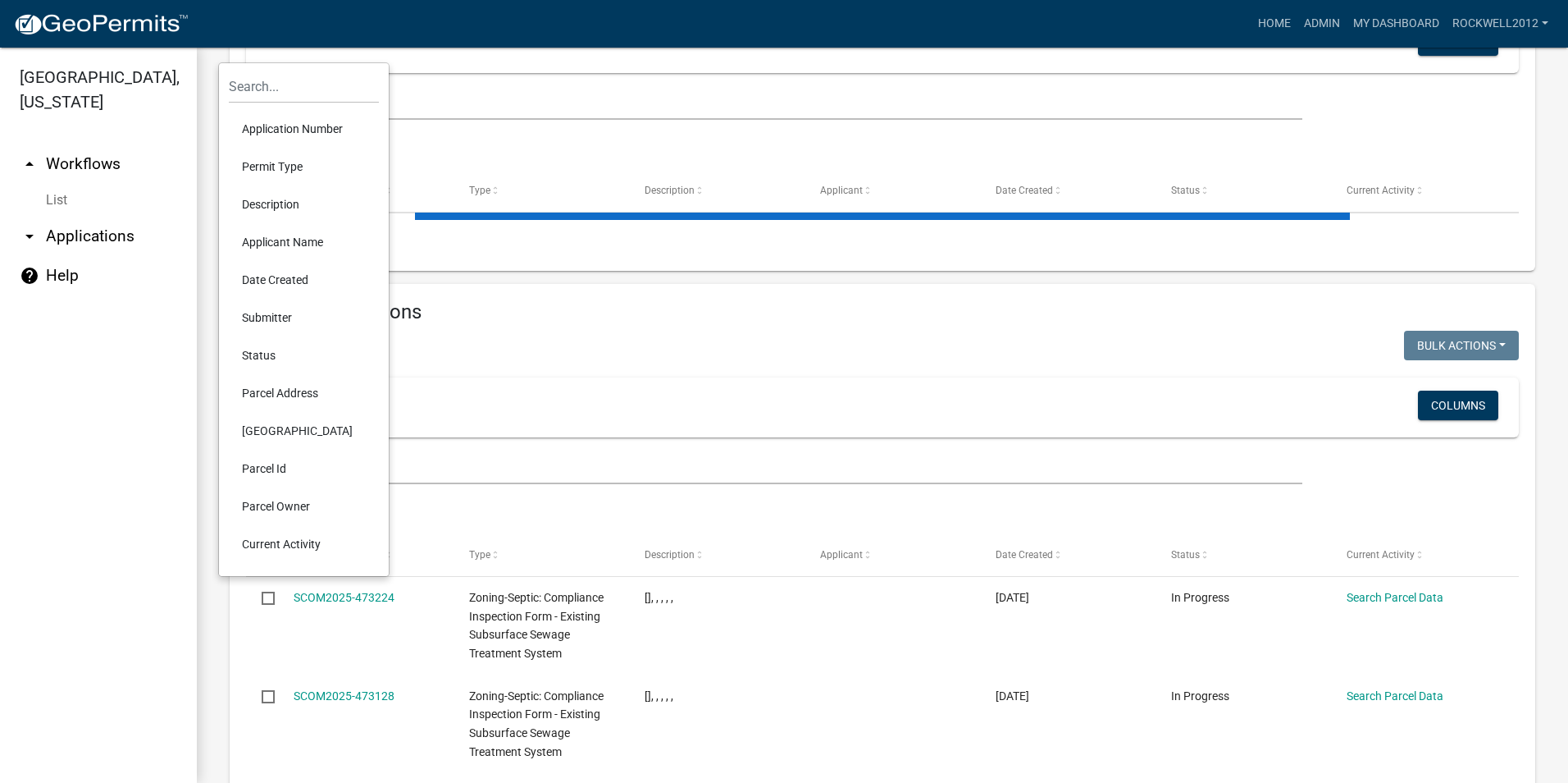
click at [269, 466] on li "Parcel Id" at bounding box center [304, 468] width 150 height 38
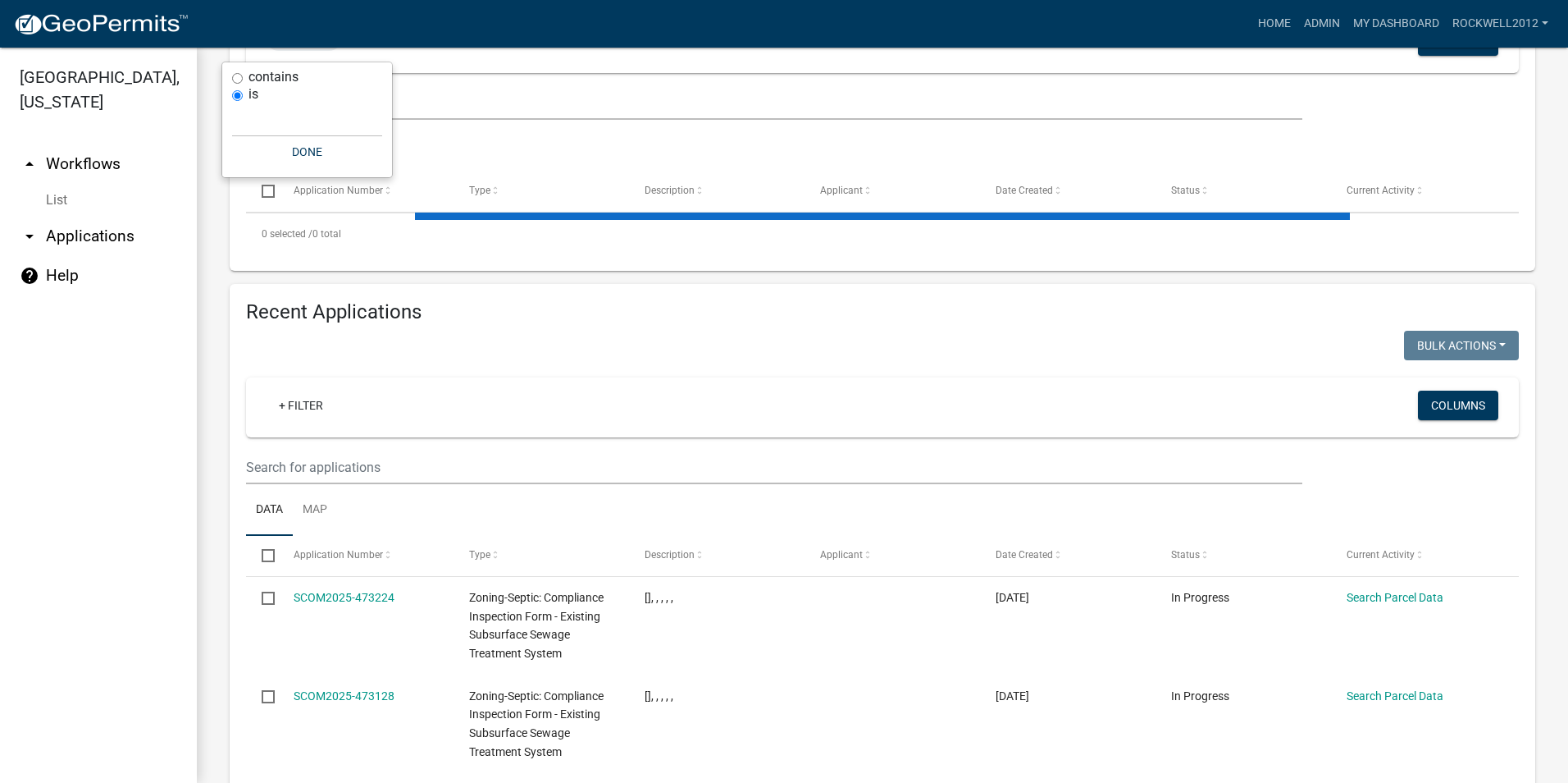
scroll to position [324, 0]
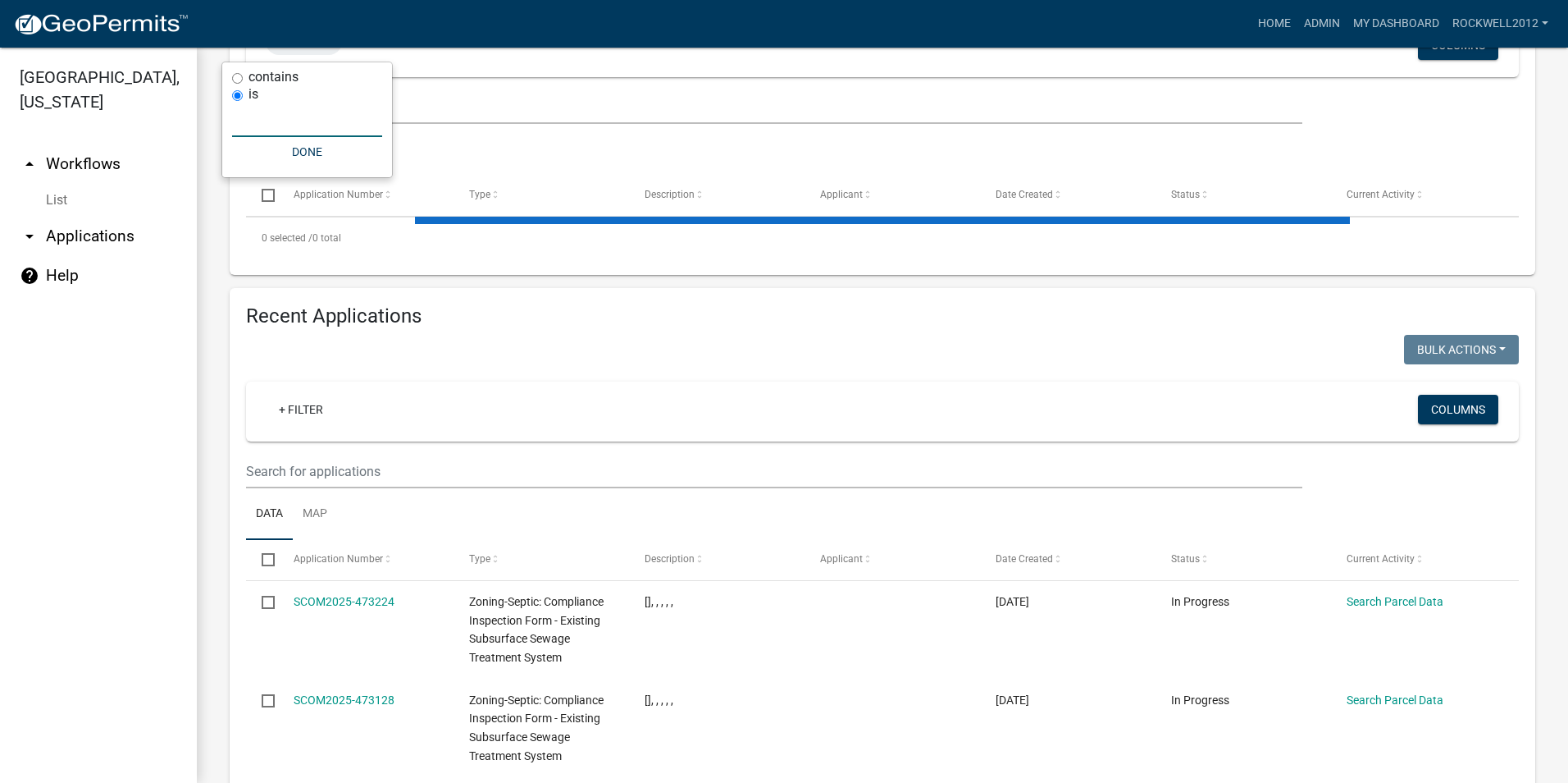
click at [259, 121] on input "text" at bounding box center [307, 120] width 150 height 33
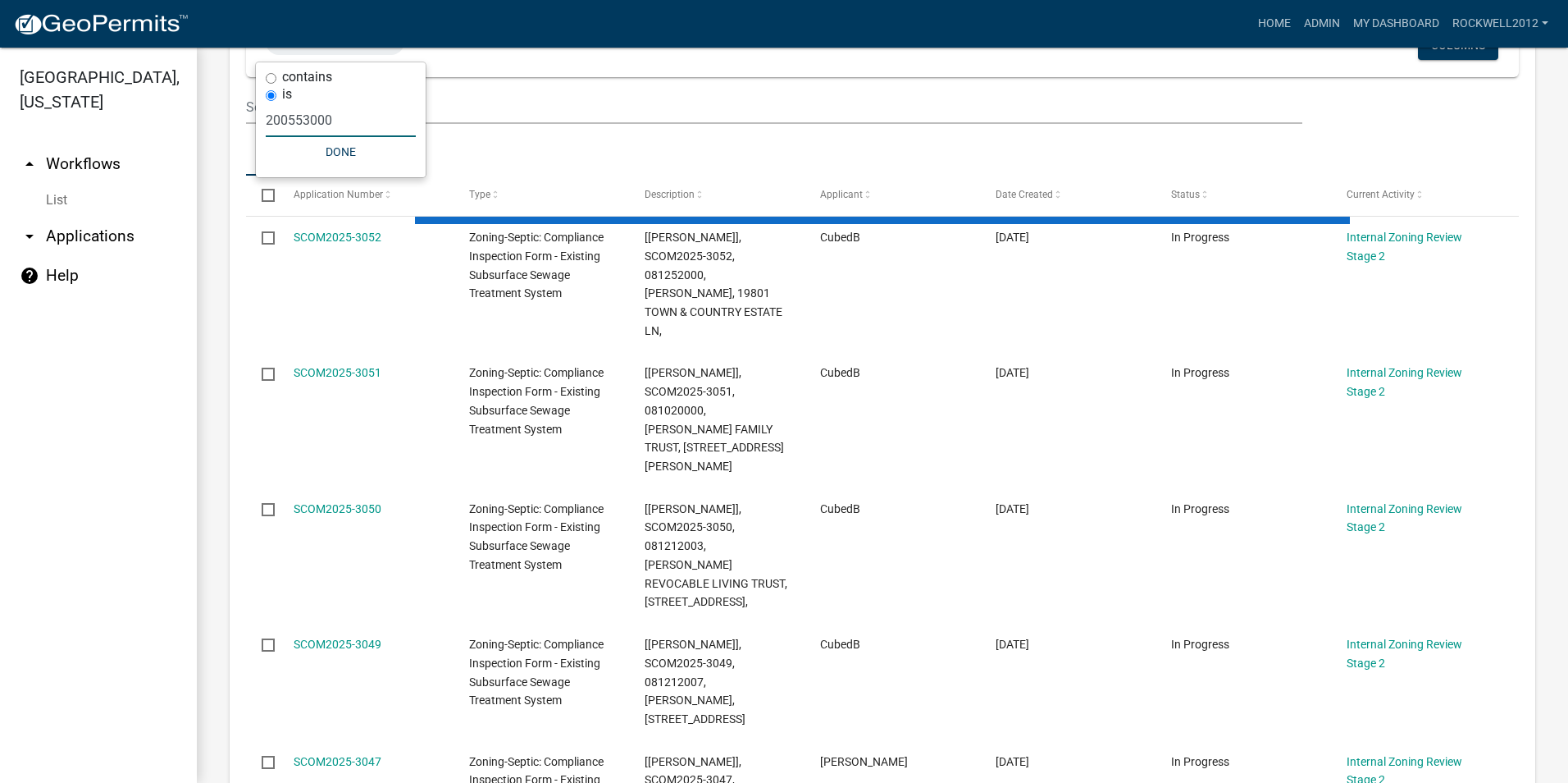
type input "200553000"
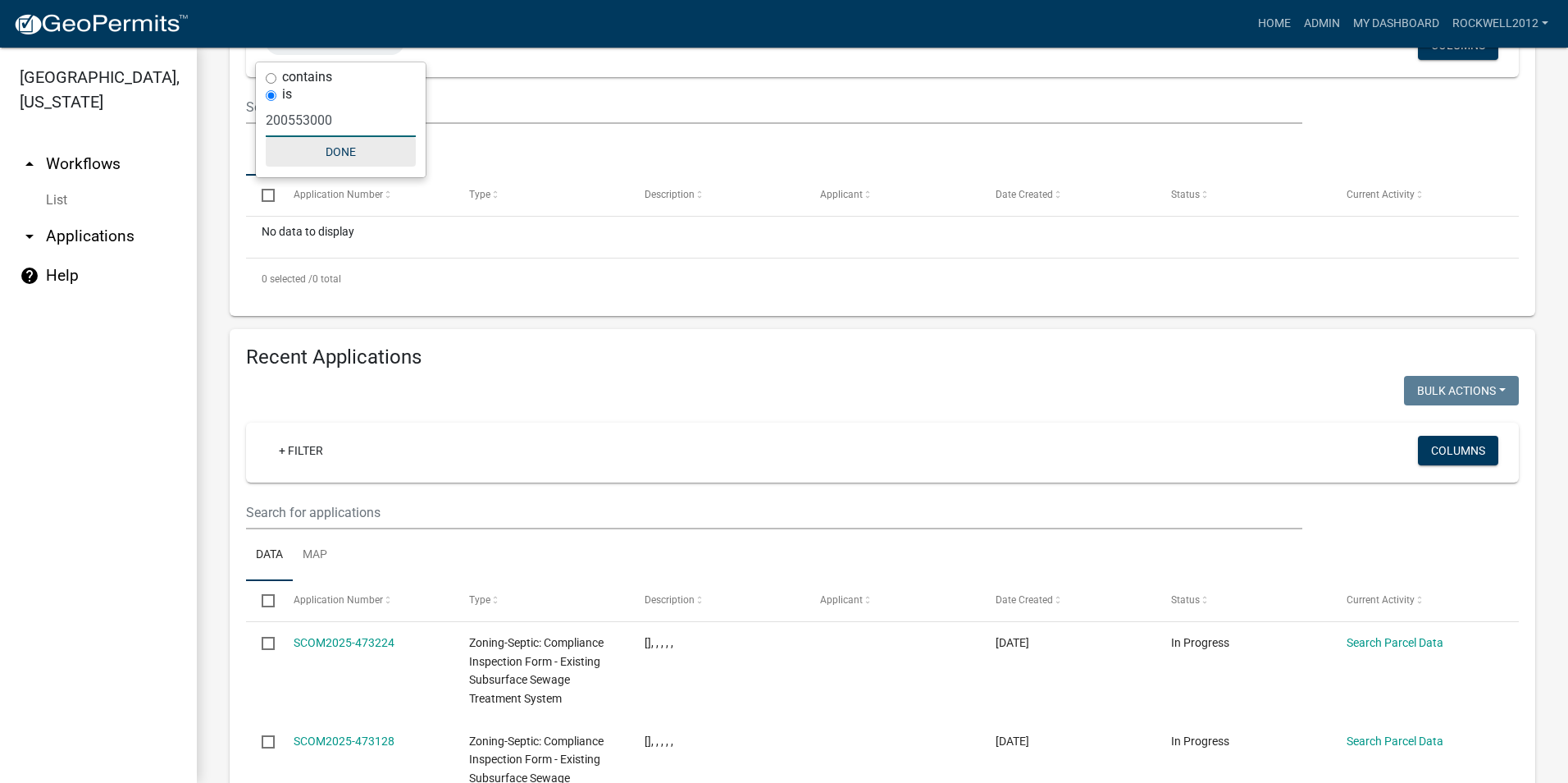
click at [340, 146] on button "Done" at bounding box center [340, 152] width 150 height 30
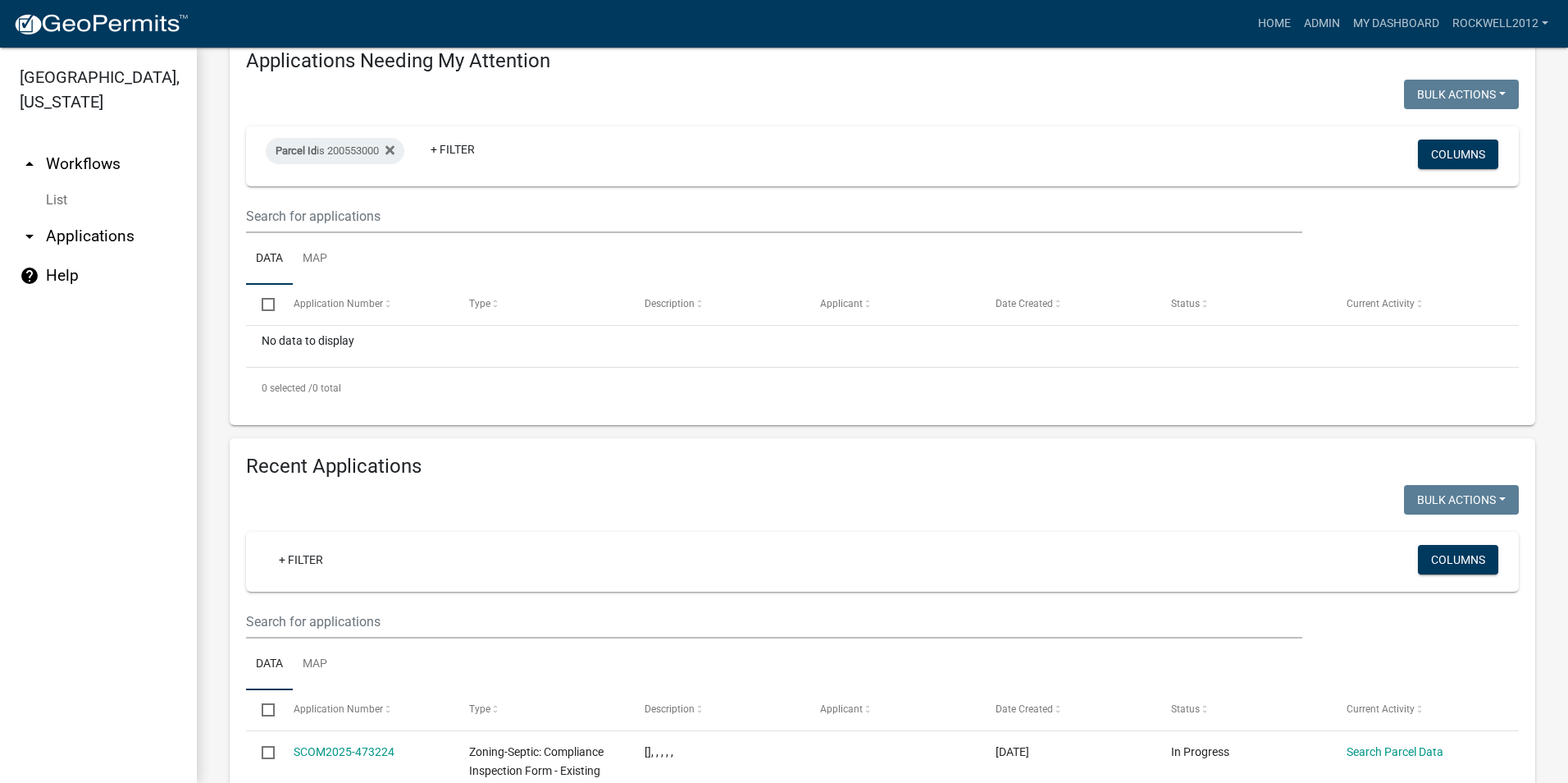
scroll to position [0, 0]
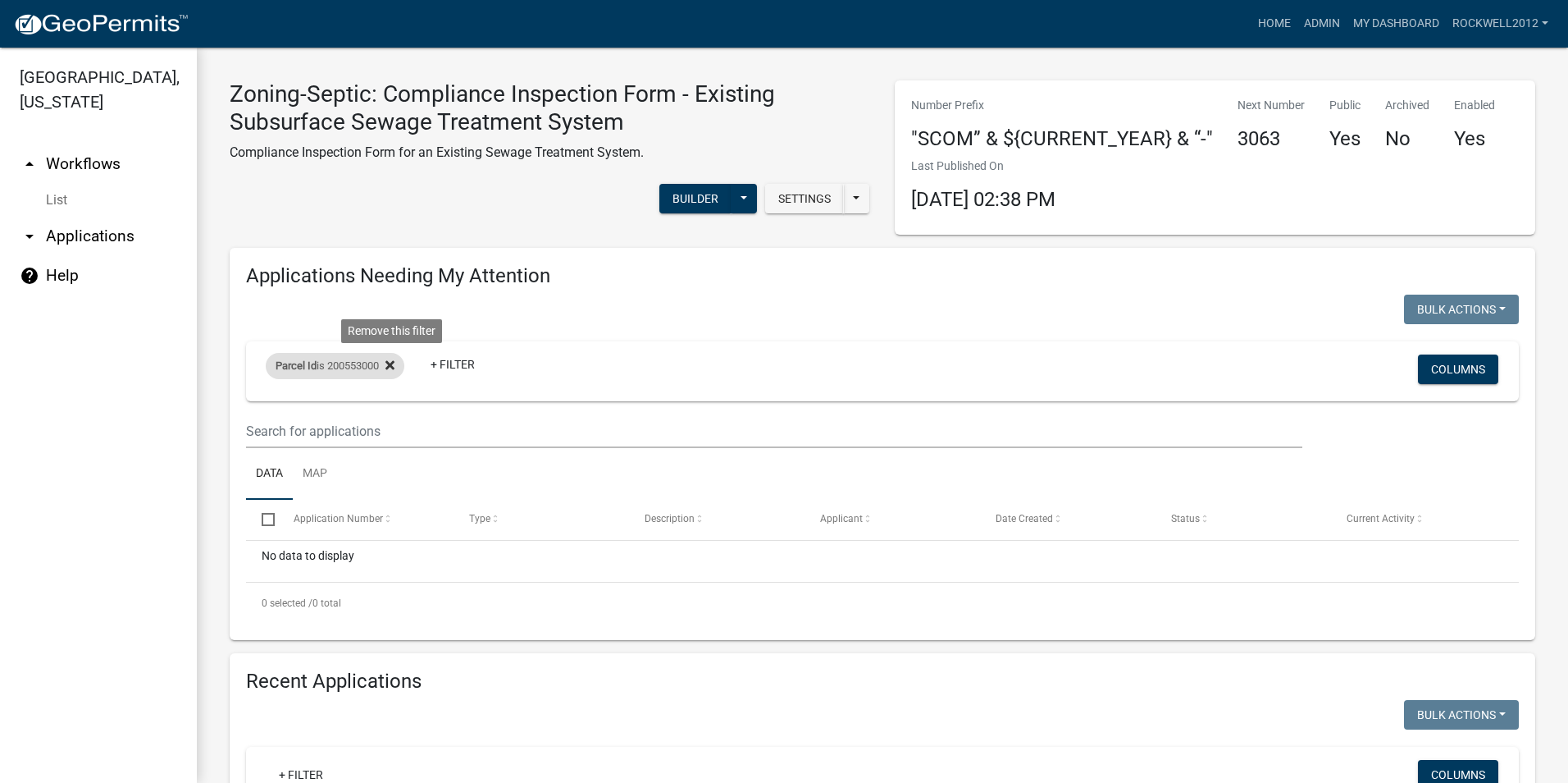
click at [391, 364] on icon at bounding box center [390, 365] width 9 height 13
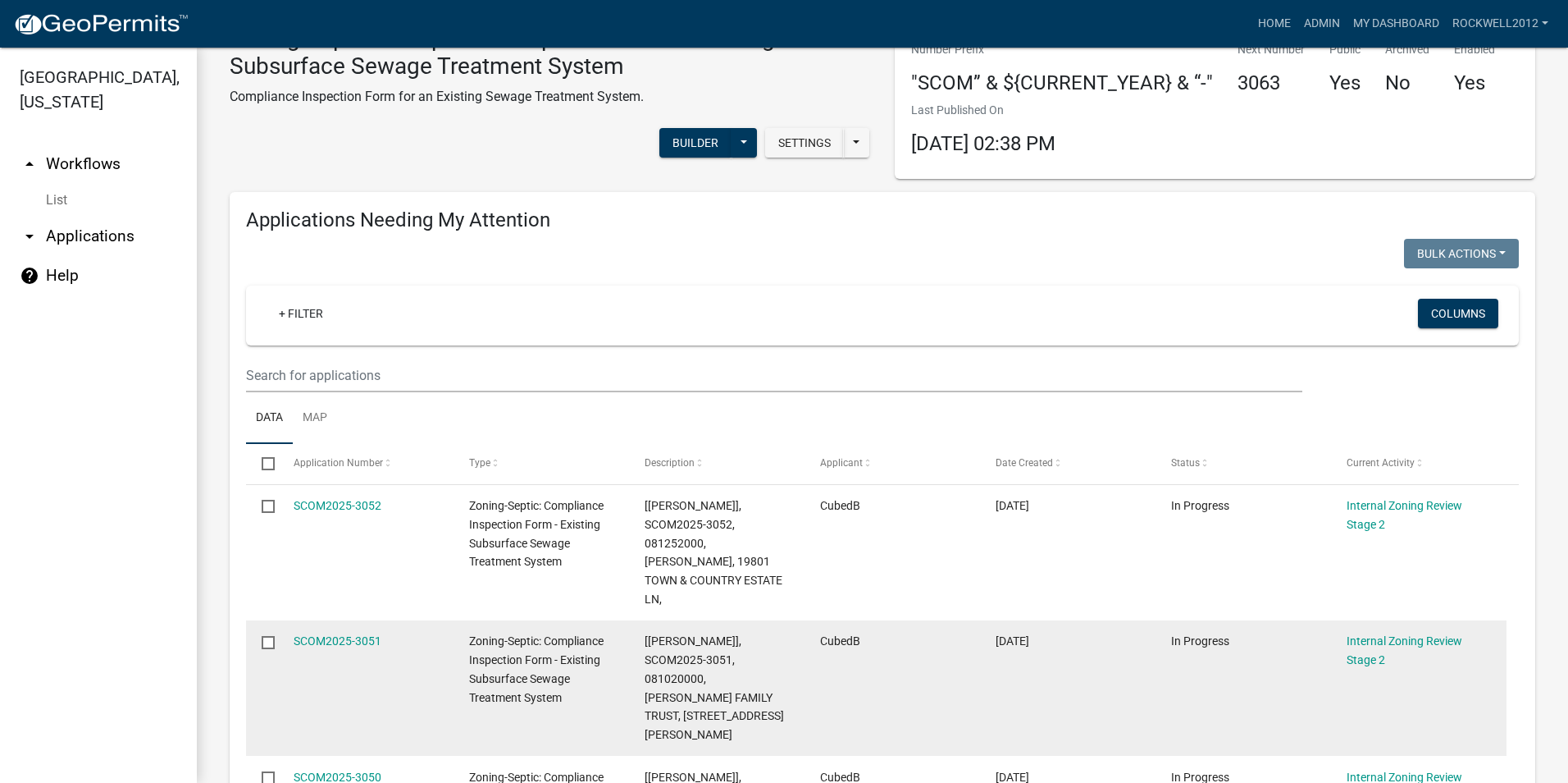
scroll to position [246, 0]
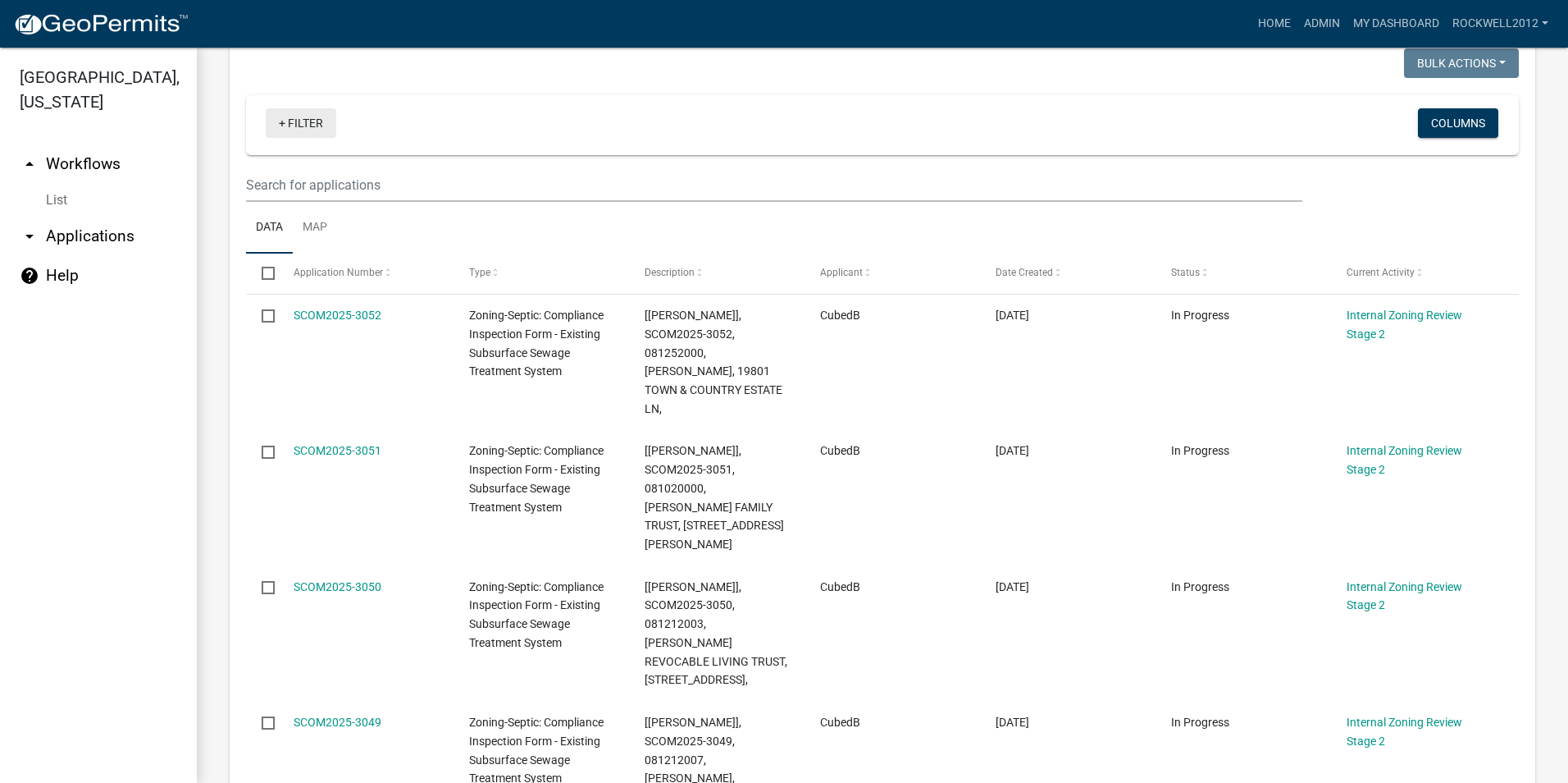
click at [307, 128] on link "+ Filter" at bounding box center [300, 123] width 70 height 30
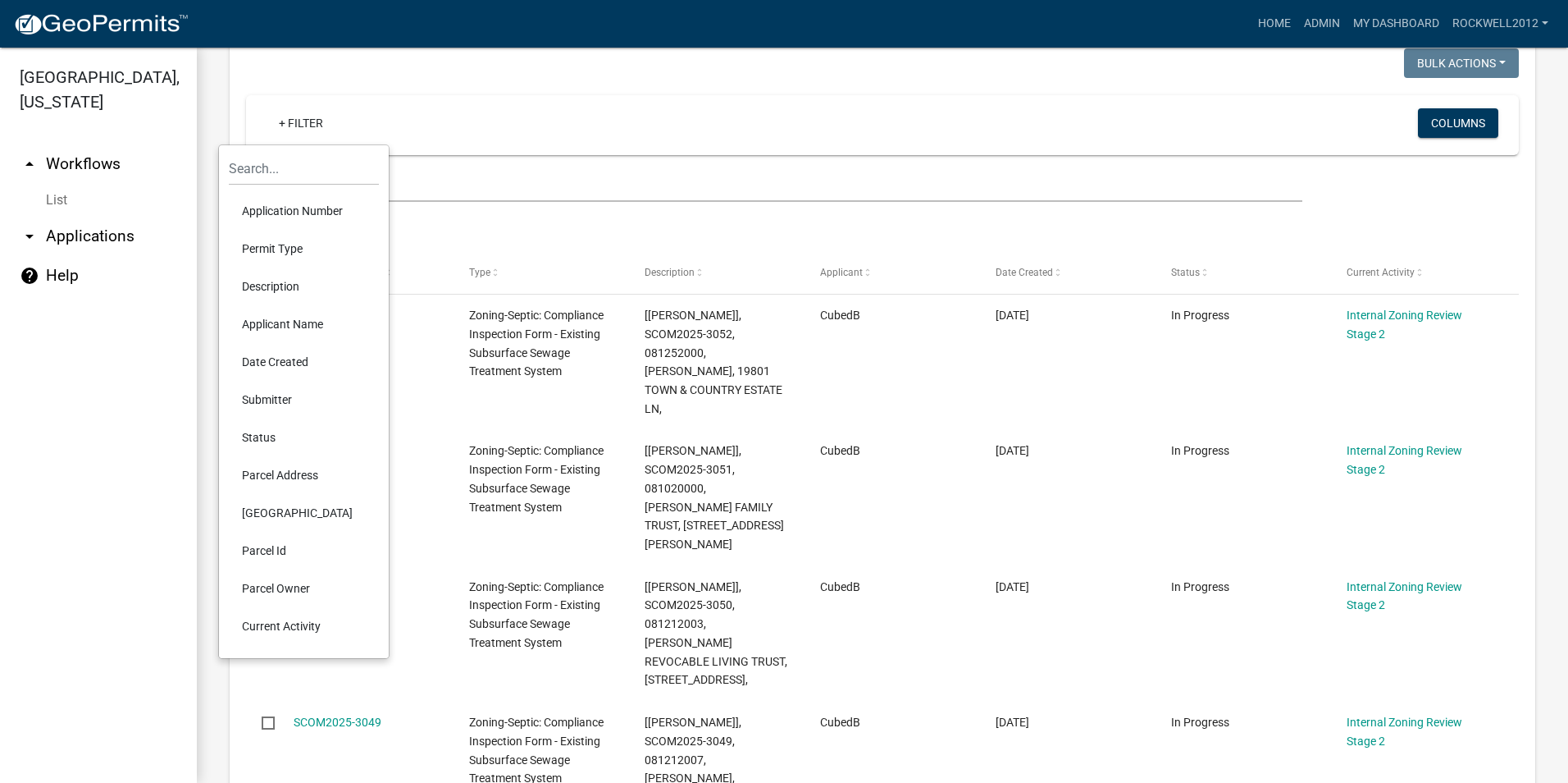
click at [288, 320] on li "Applicant Name" at bounding box center [304, 324] width 150 height 38
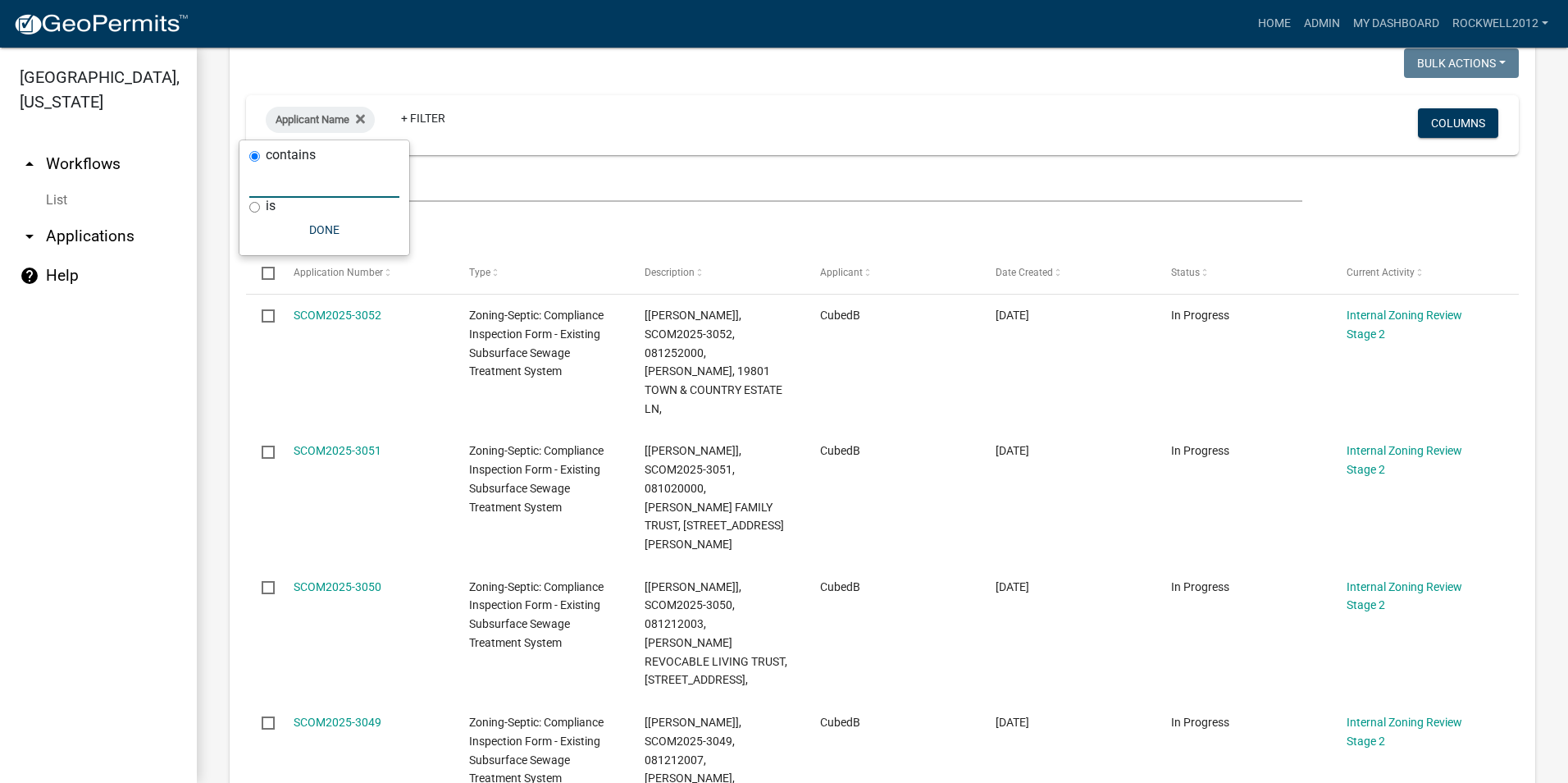
click at [299, 190] on input "text" at bounding box center [324, 180] width 150 height 33
type input "Kommer"
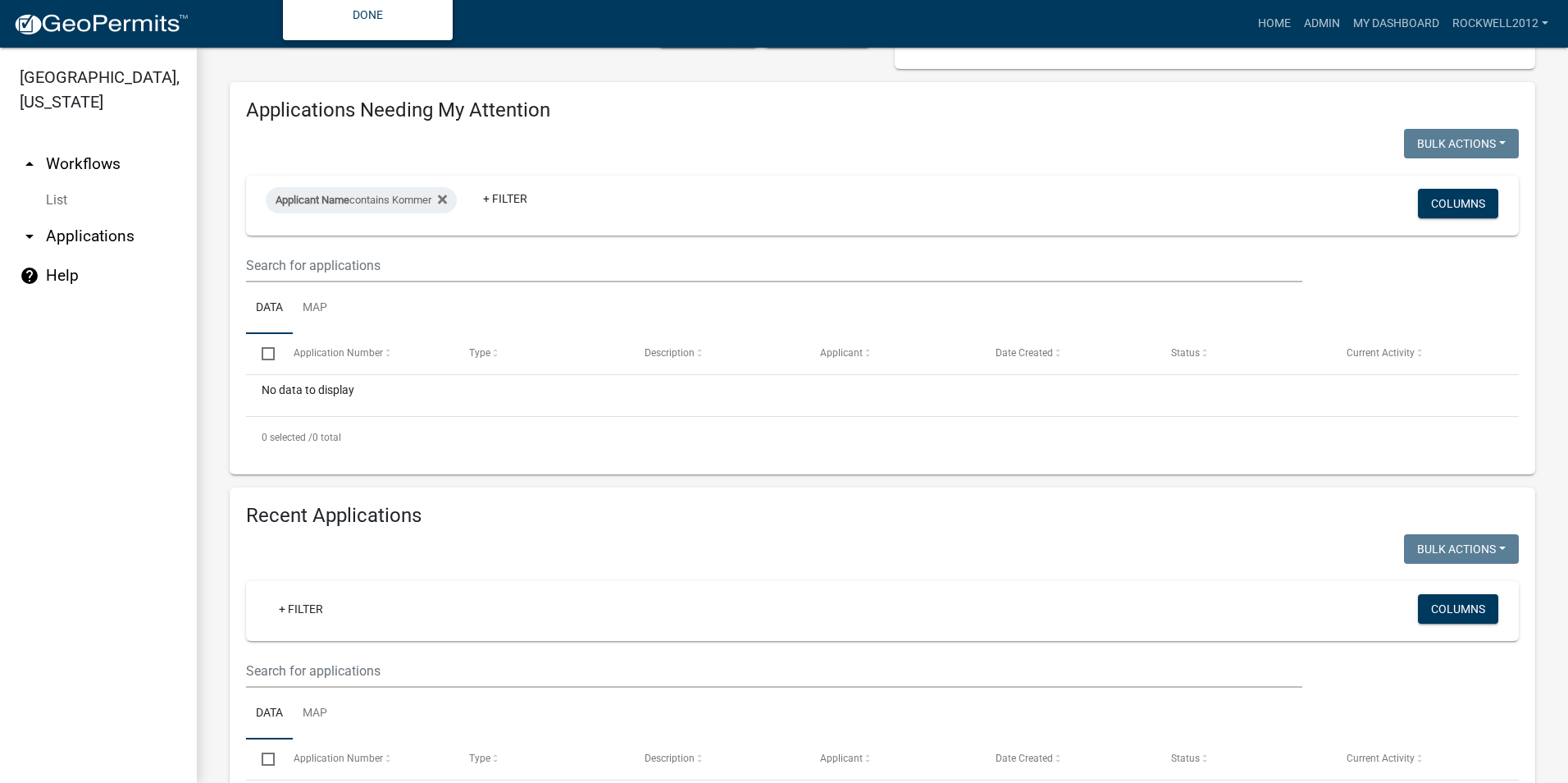
scroll to position [164, 0]
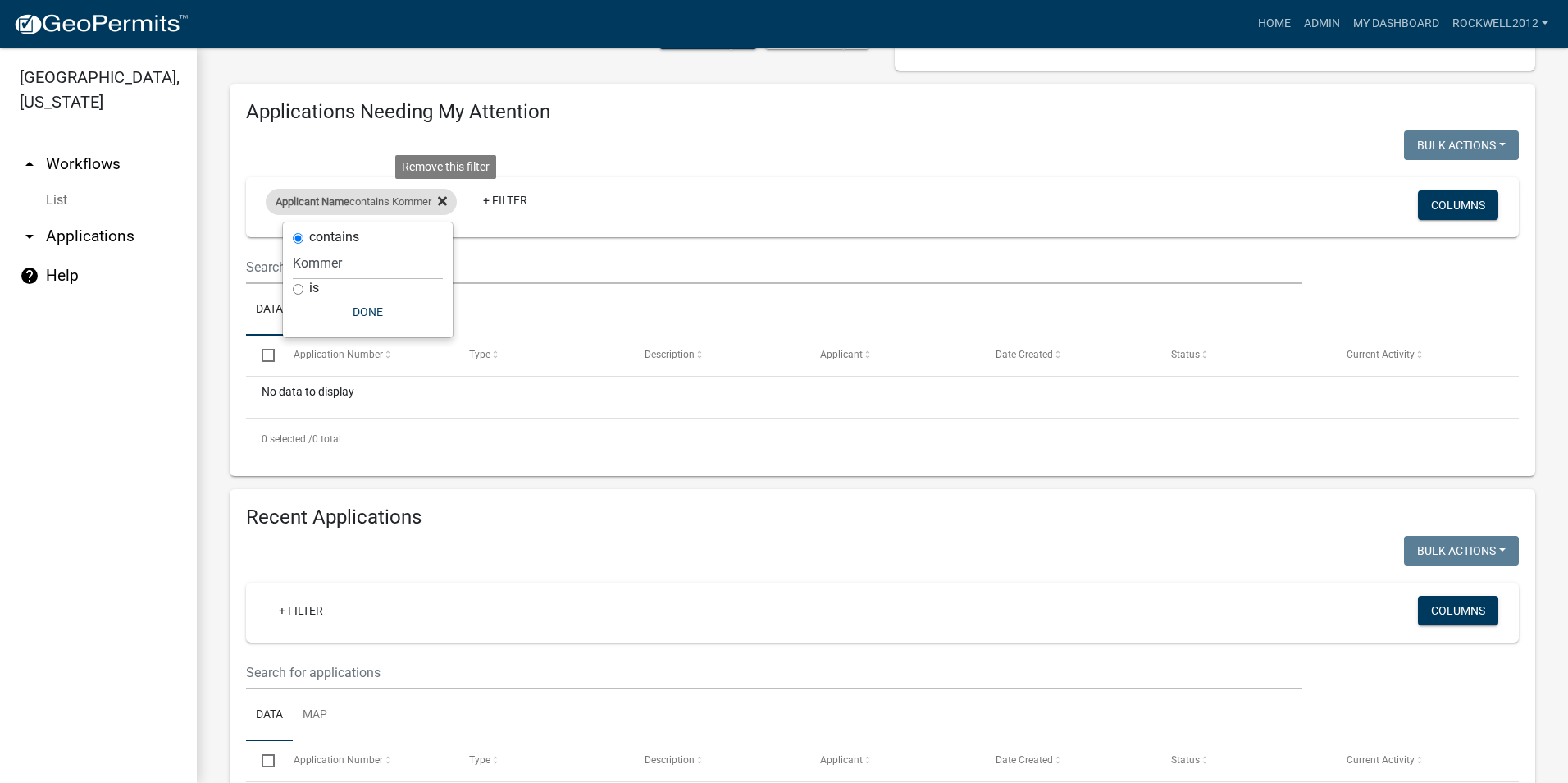
click at [447, 201] on icon at bounding box center [443, 202] width 9 height 9
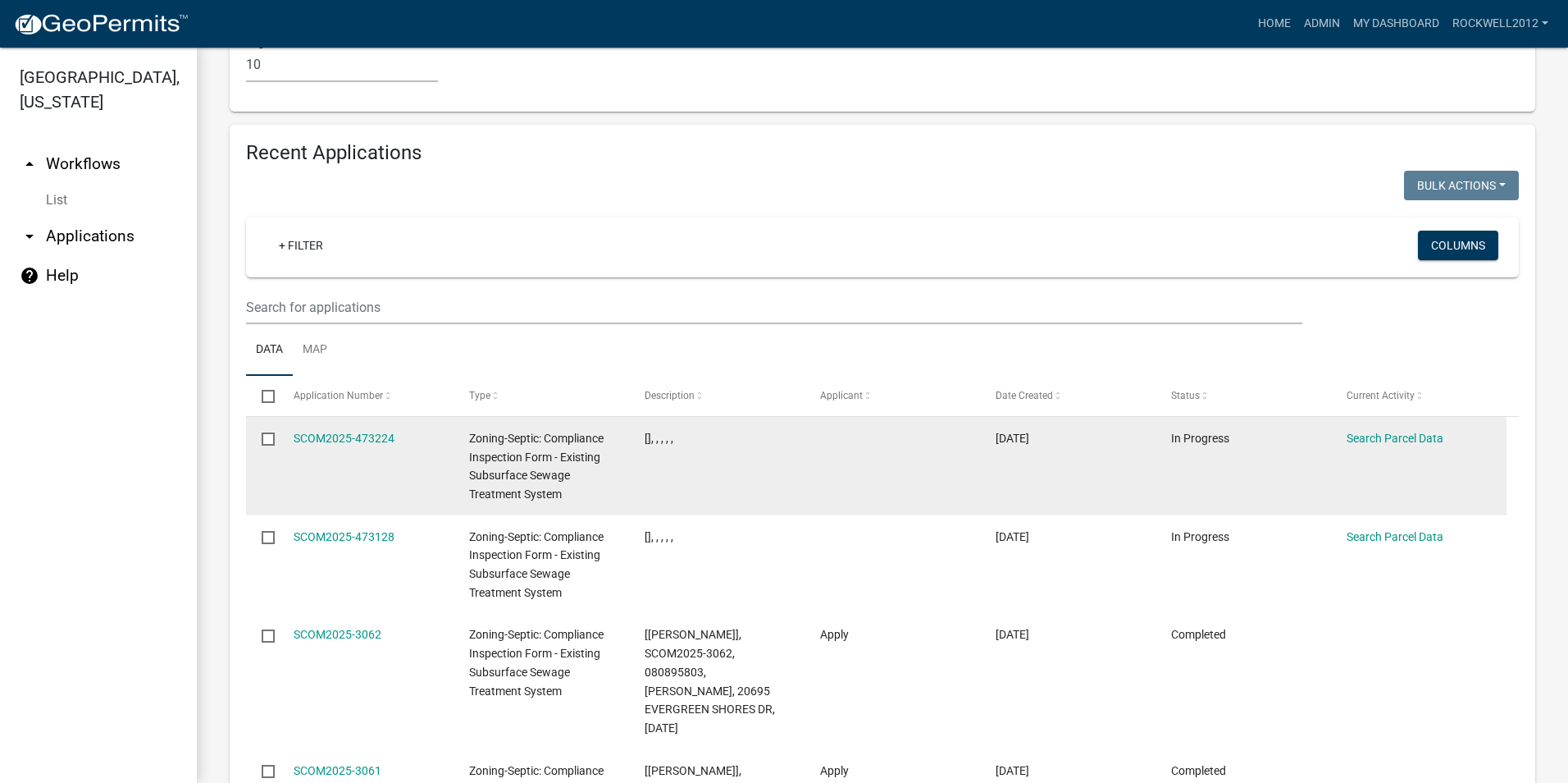
scroll to position [1887, 0]
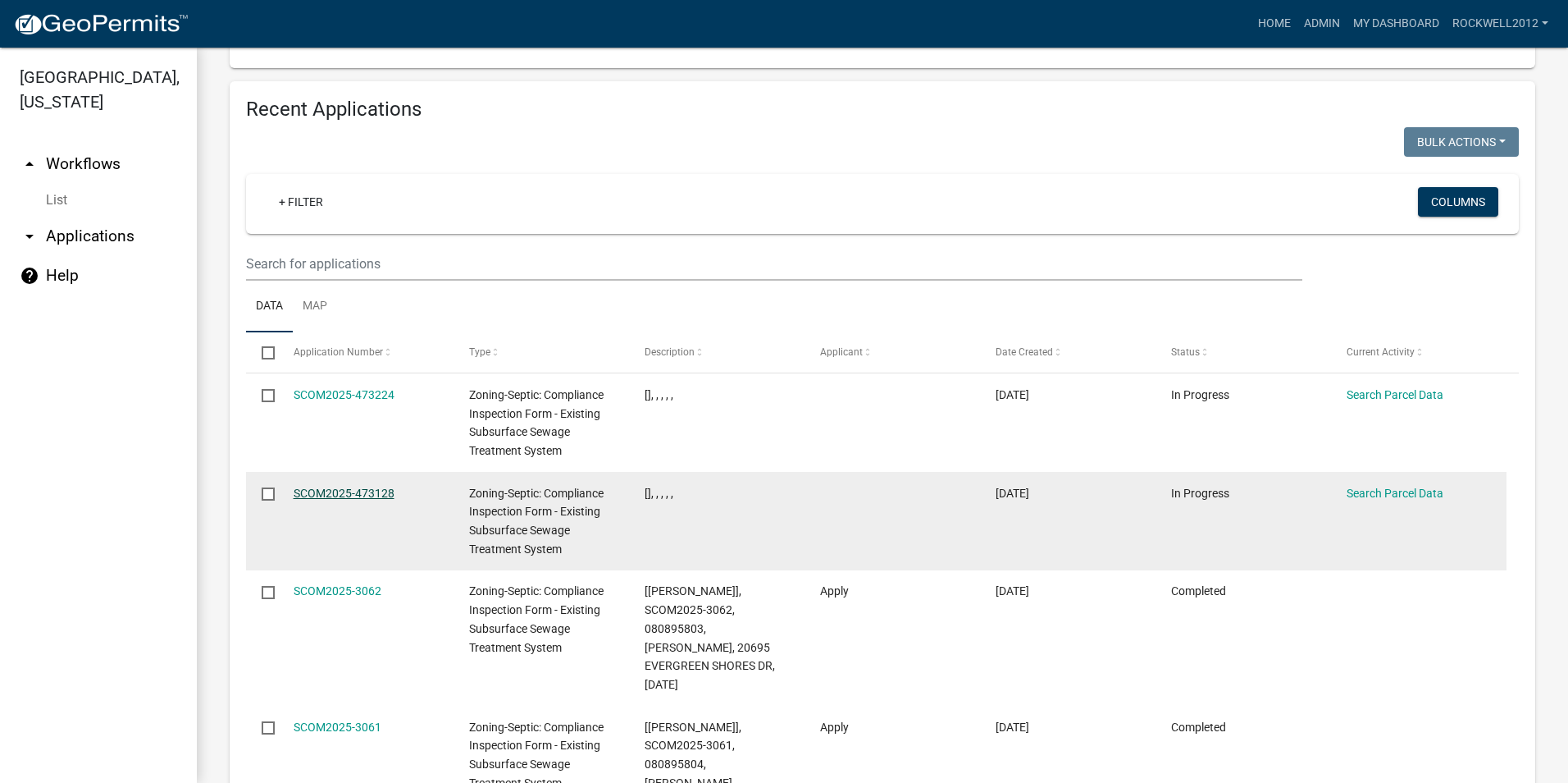
click at [348, 486] on link "SCOM2025-473128" at bounding box center [344, 493] width 101 height 13
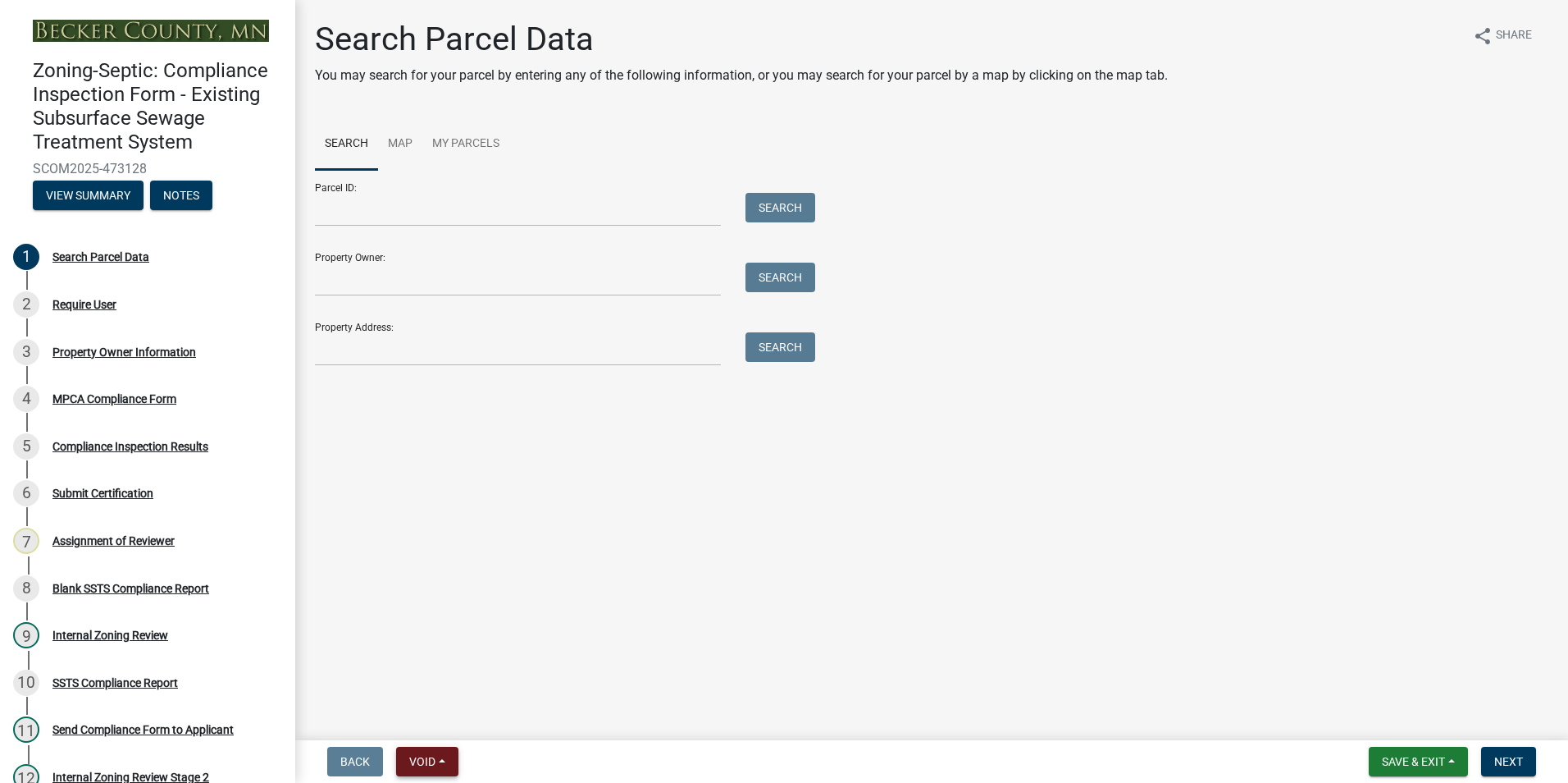
click at [422, 755] on span "Void" at bounding box center [422, 761] width 26 height 13
click at [426, 716] on button "Void" at bounding box center [462, 718] width 131 height 40
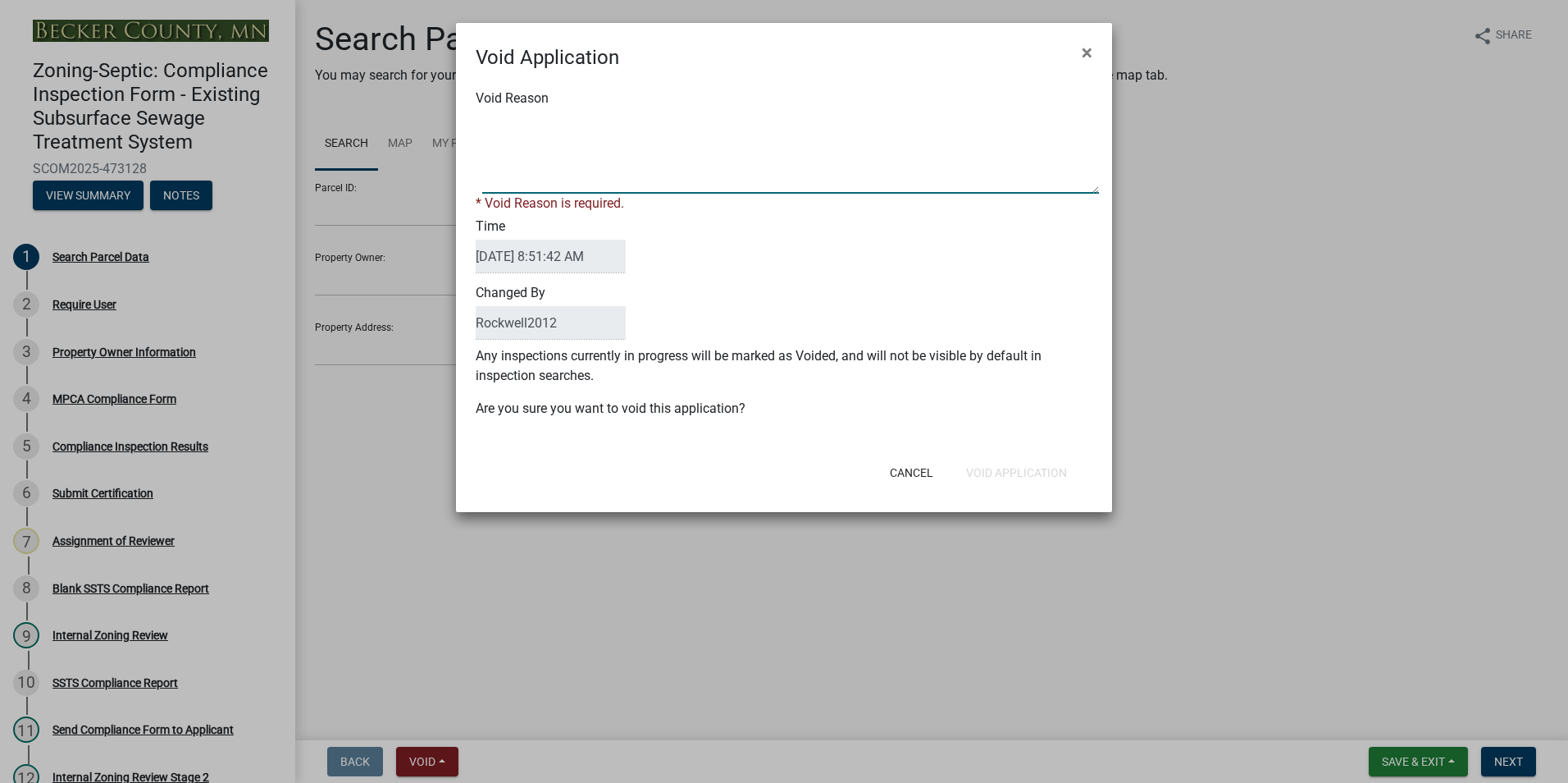
click at [507, 128] on textarea "Void Reason" at bounding box center [790, 153] width 616 height 82
type textarea "Duplicate"
click at [1019, 470] on div "Cancel Void Application" at bounding box center [890, 472] width 404 height 43
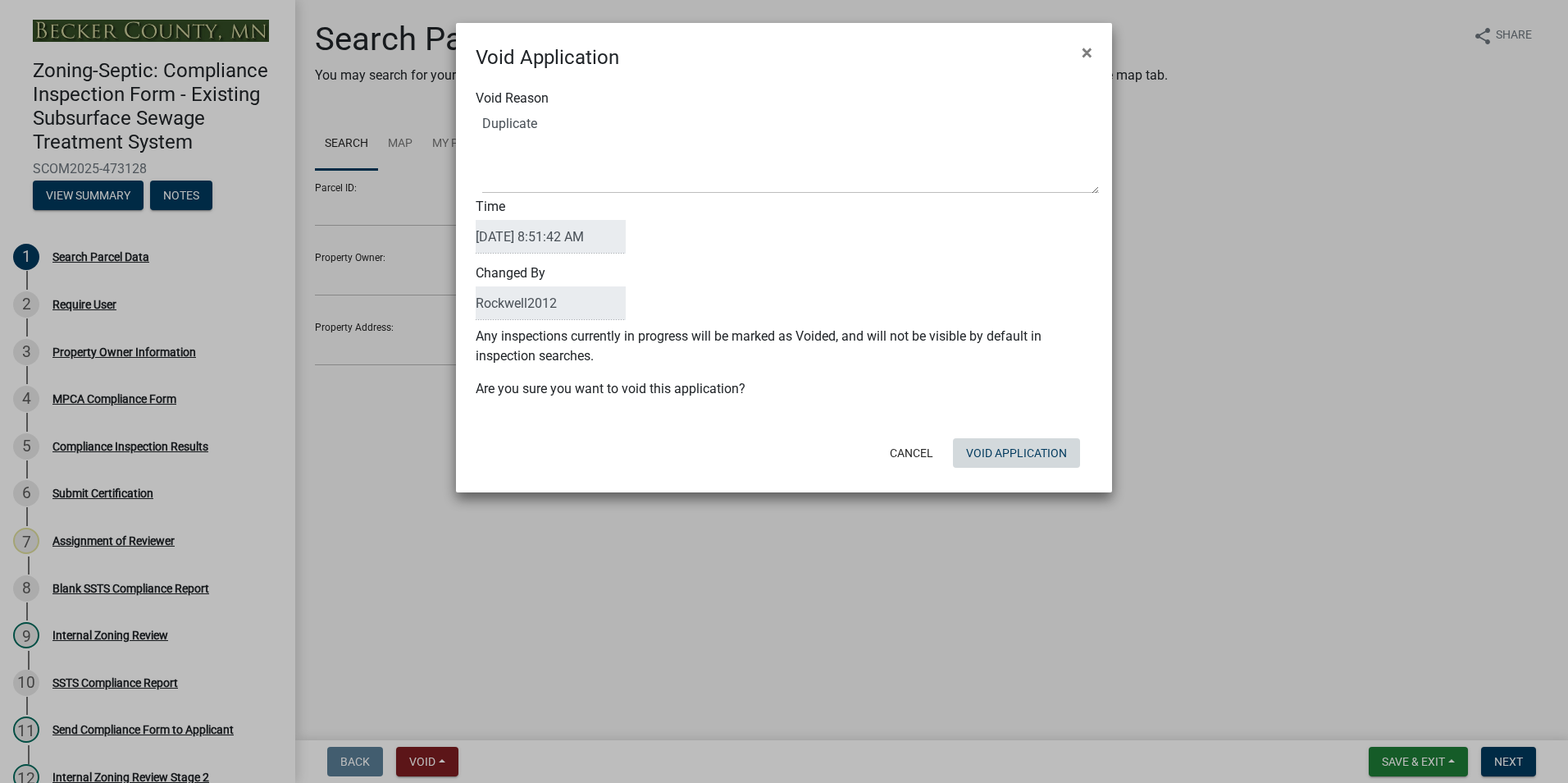
click at [1004, 443] on button "Void Application" at bounding box center [1016, 453] width 128 height 30
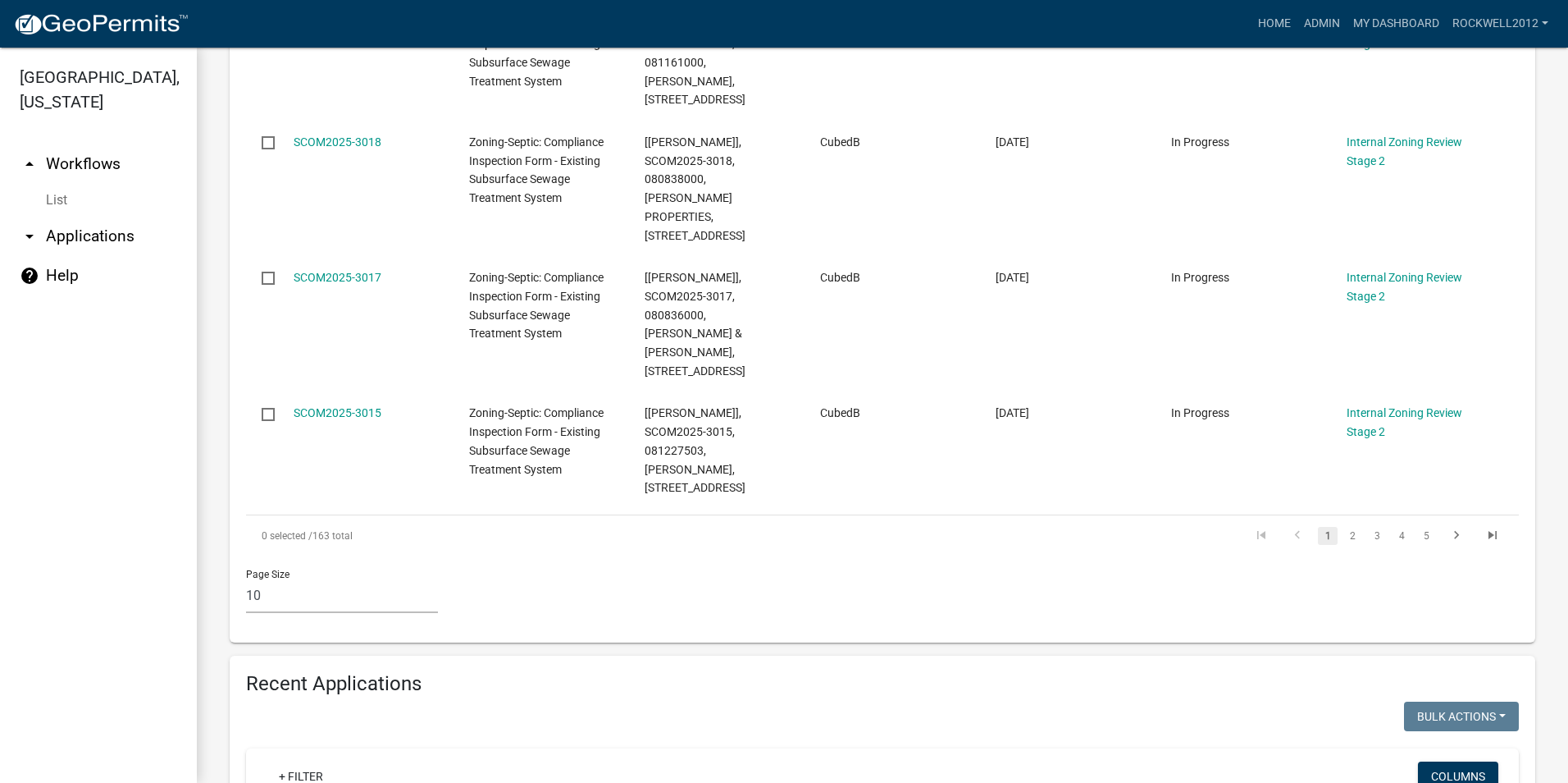
scroll to position [1559, 0]
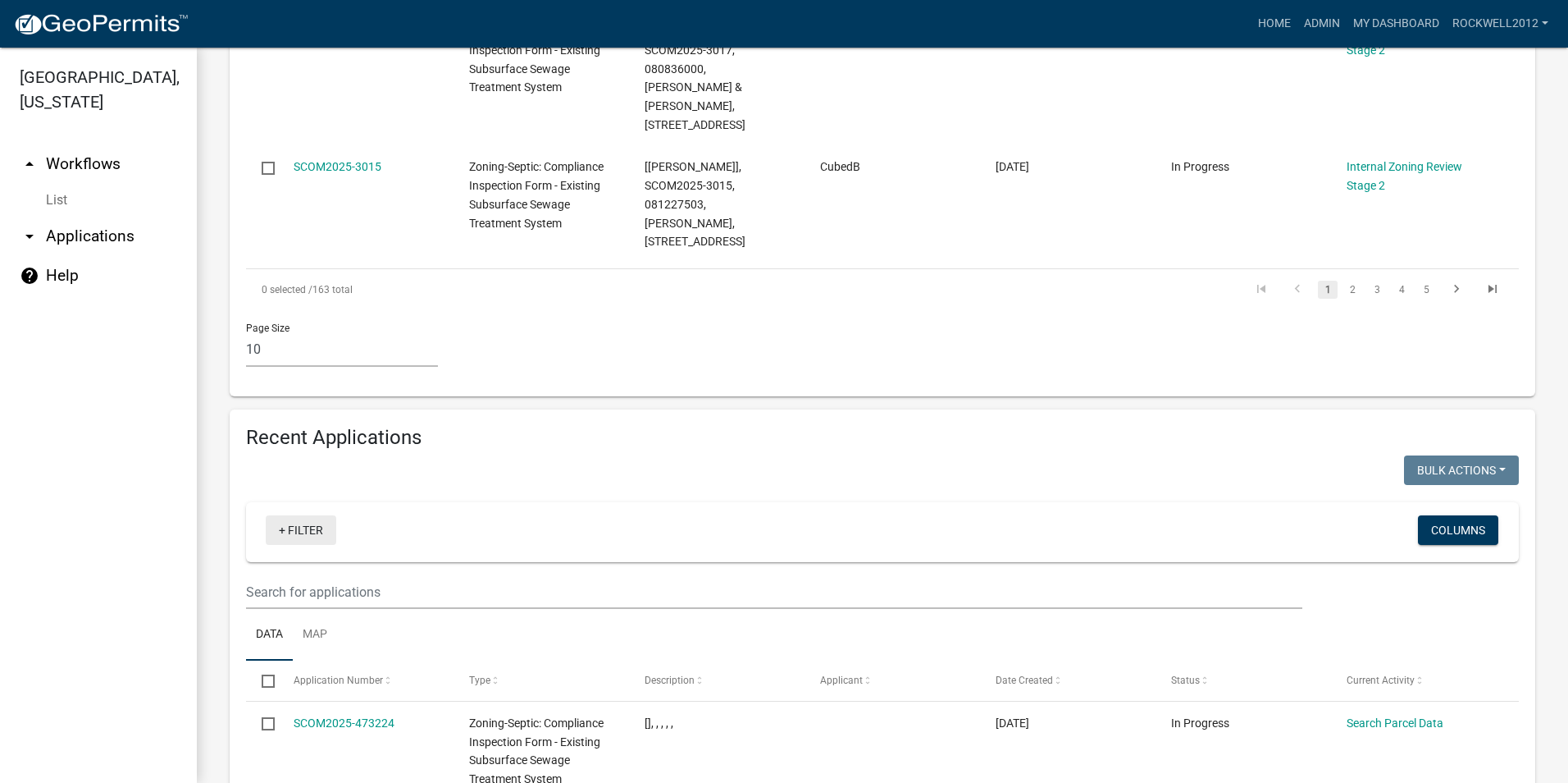
click at [314, 515] on link "+ Filter" at bounding box center [300, 530] width 70 height 30
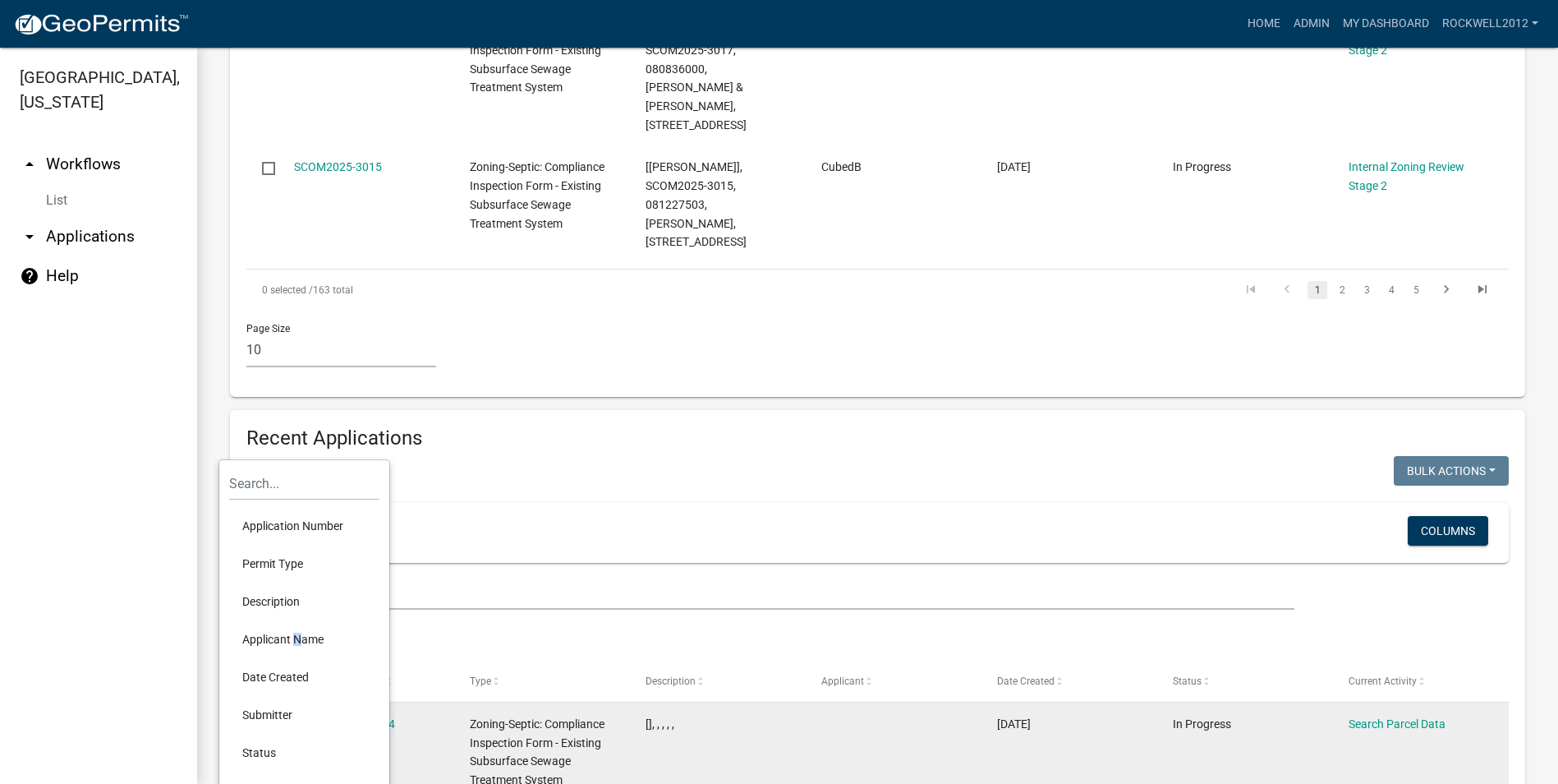
click at [292, 632] on li "Applicant Name" at bounding box center [305, 639] width 150 height 38
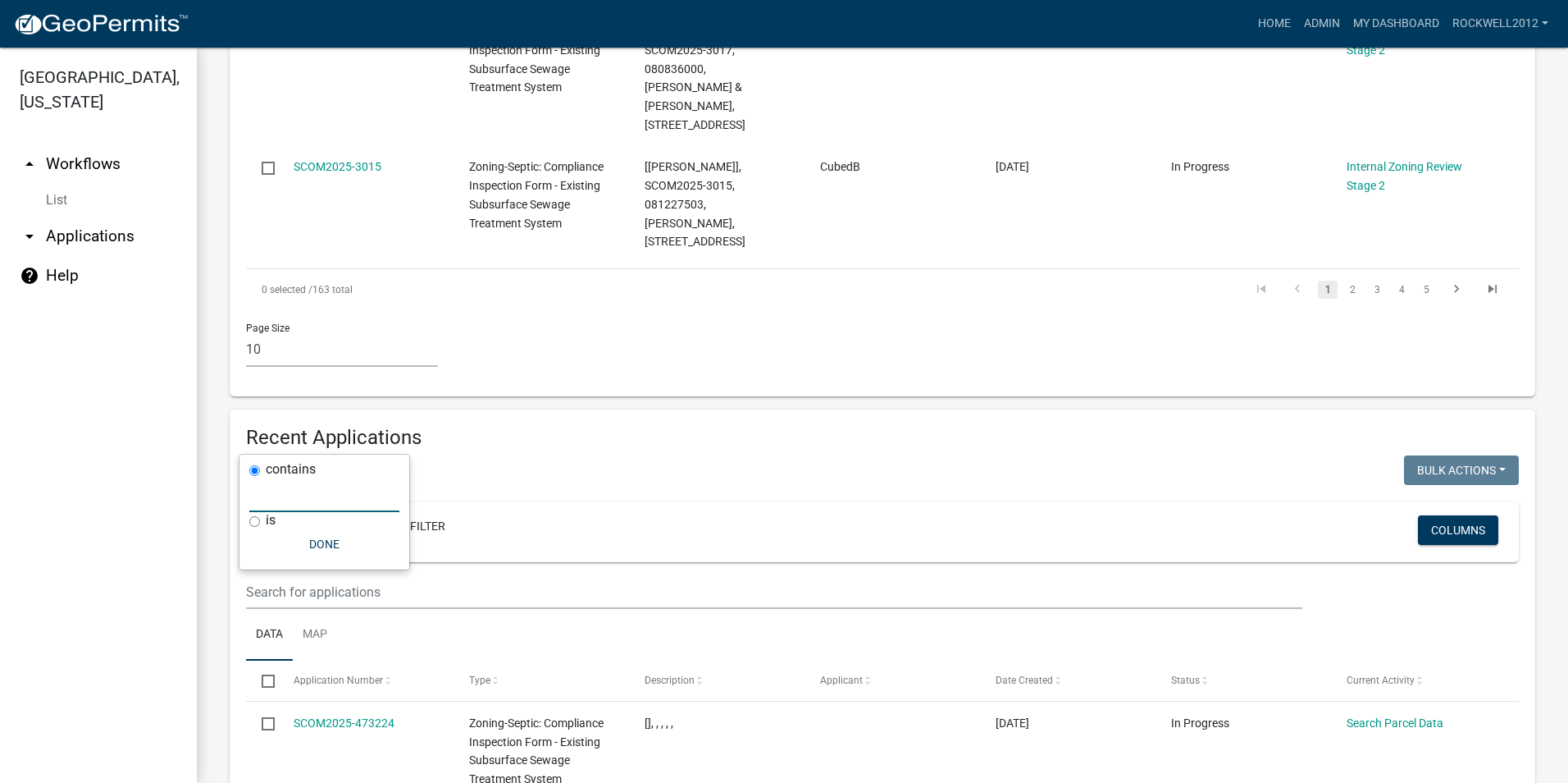
click at [280, 498] on input "text" at bounding box center [324, 495] width 150 height 33
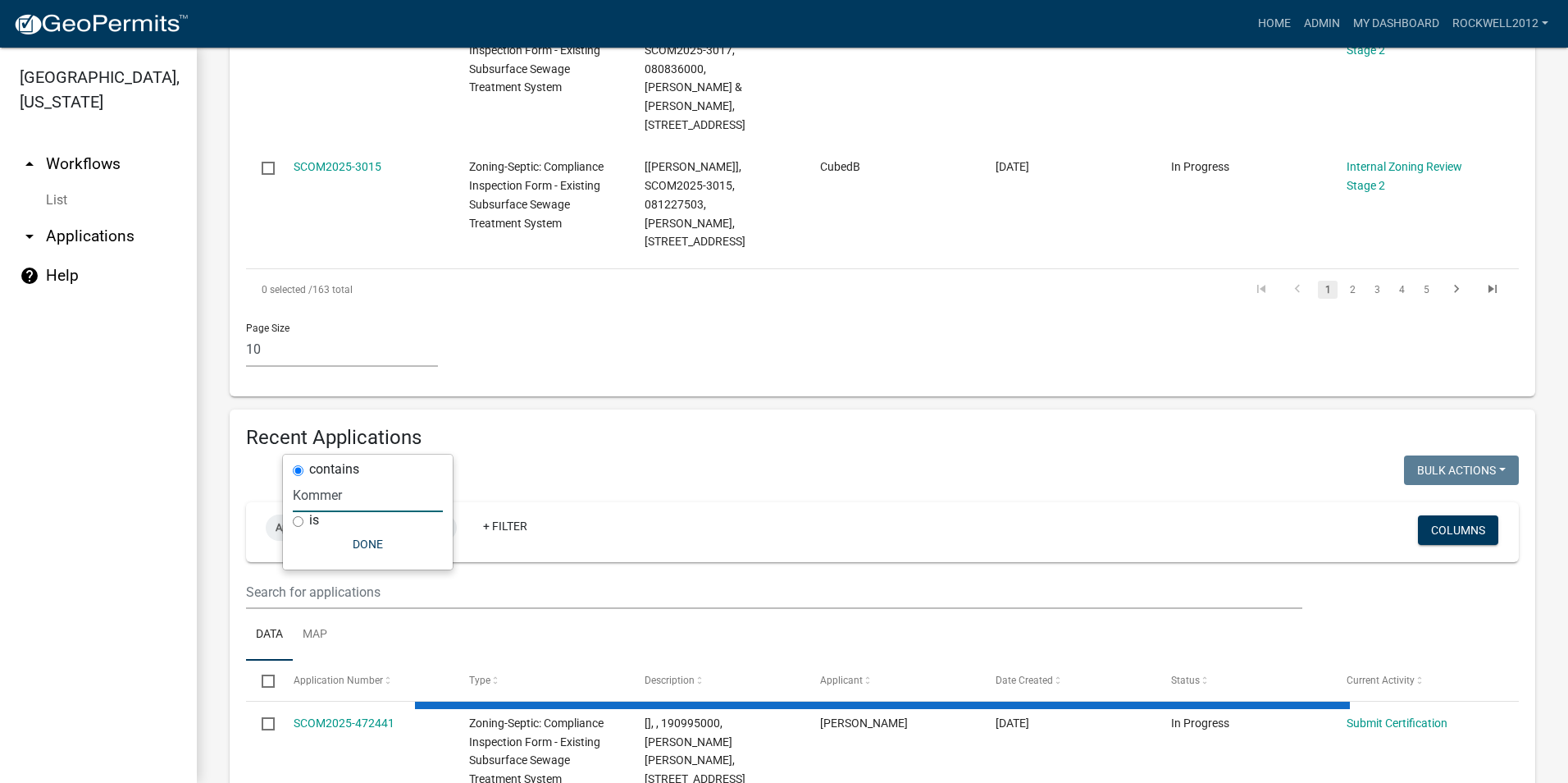
scroll to position [1516, 0]
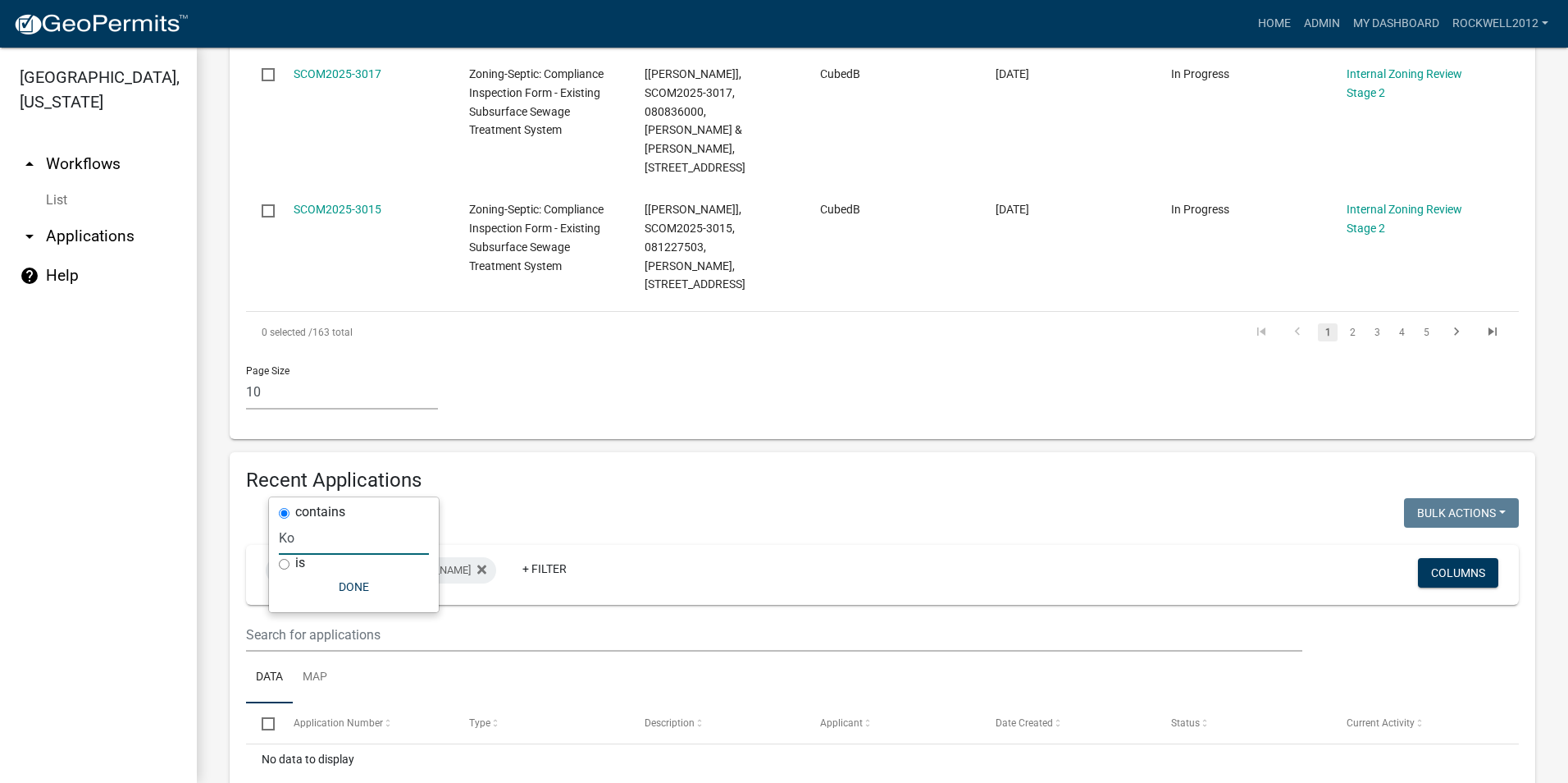
type input "K"
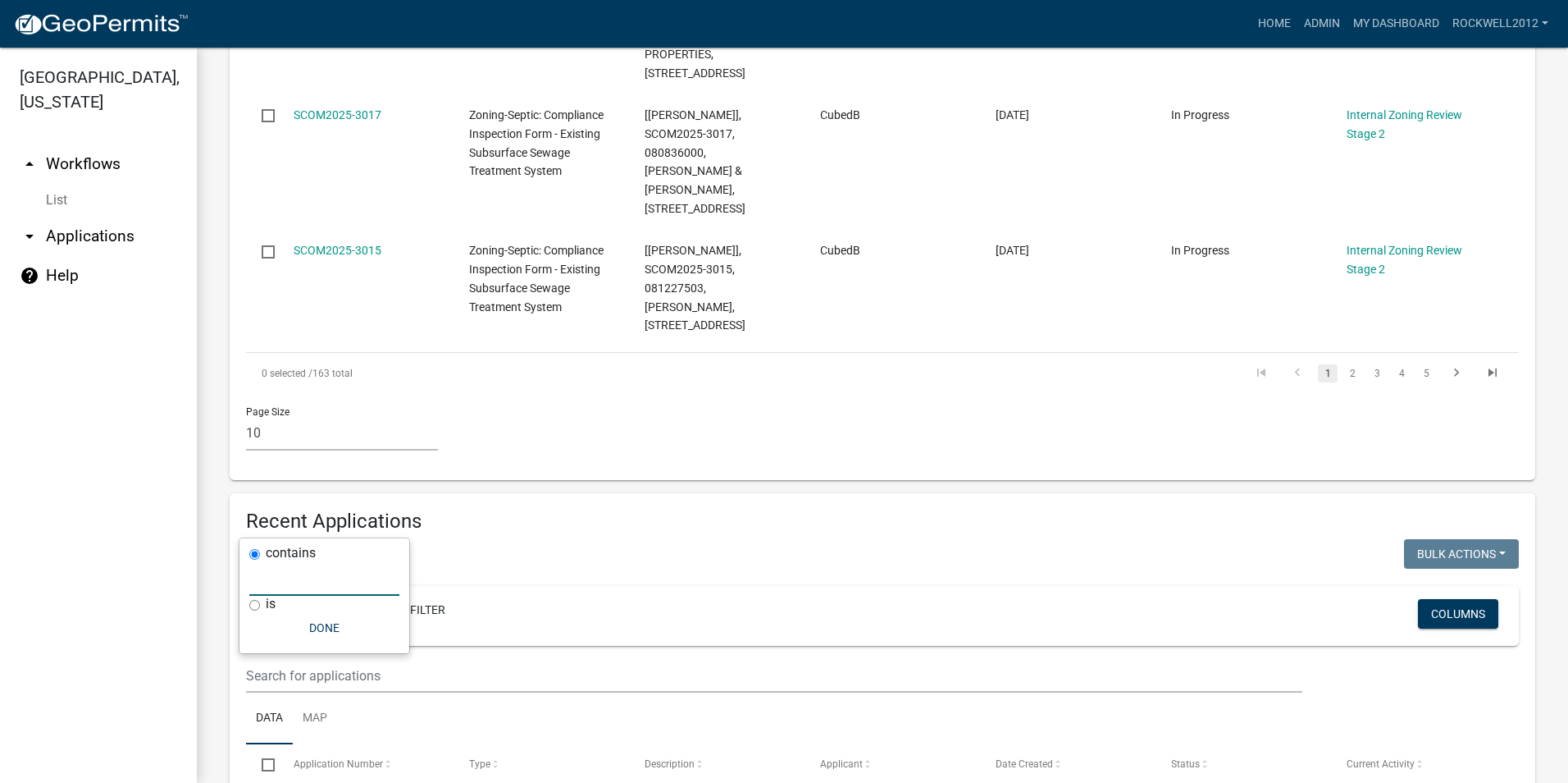
scroll to position [1559, 0]
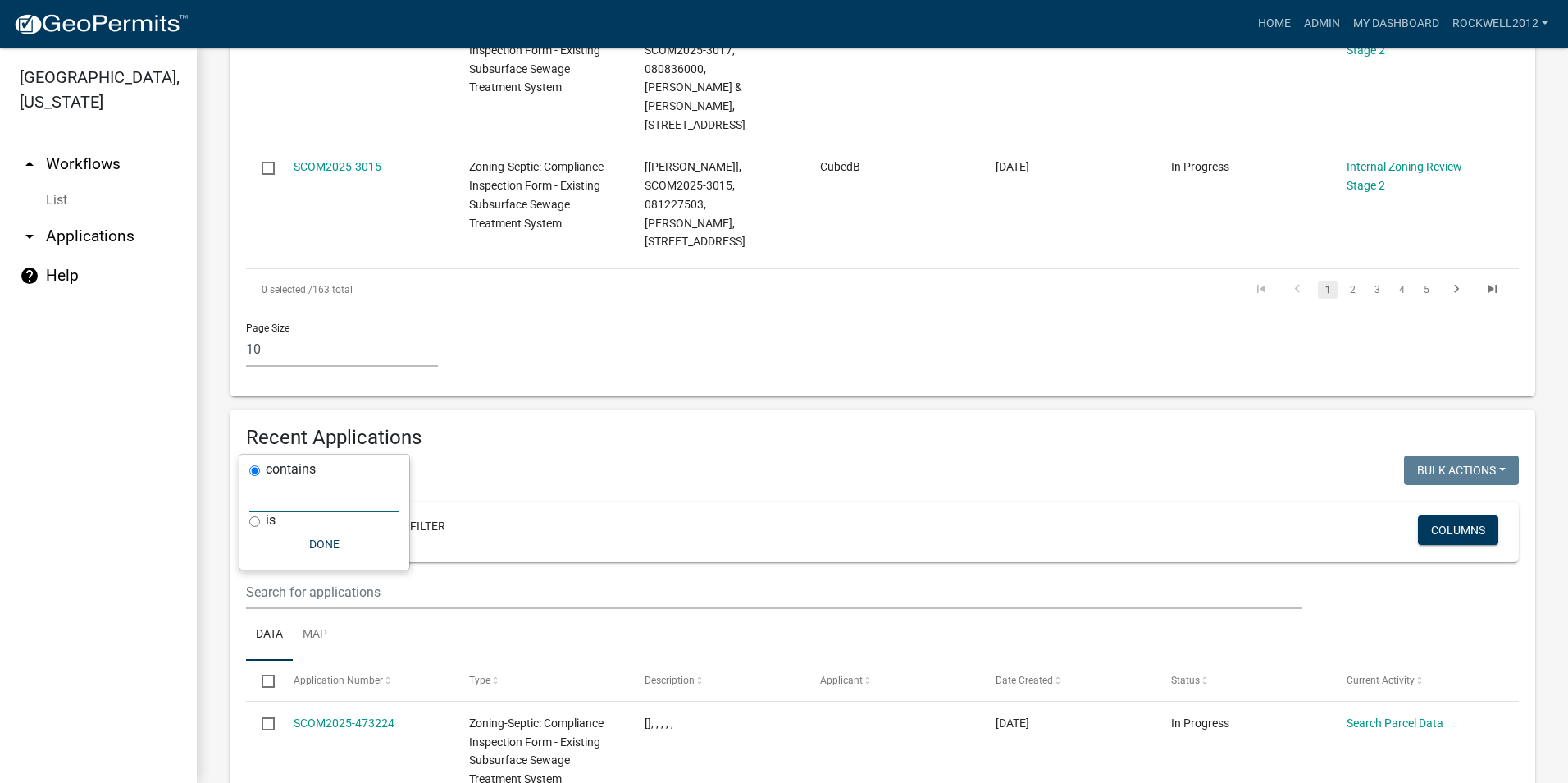
click at [363, 521] on icon at bounding box center [360, 526] width 9 height 9
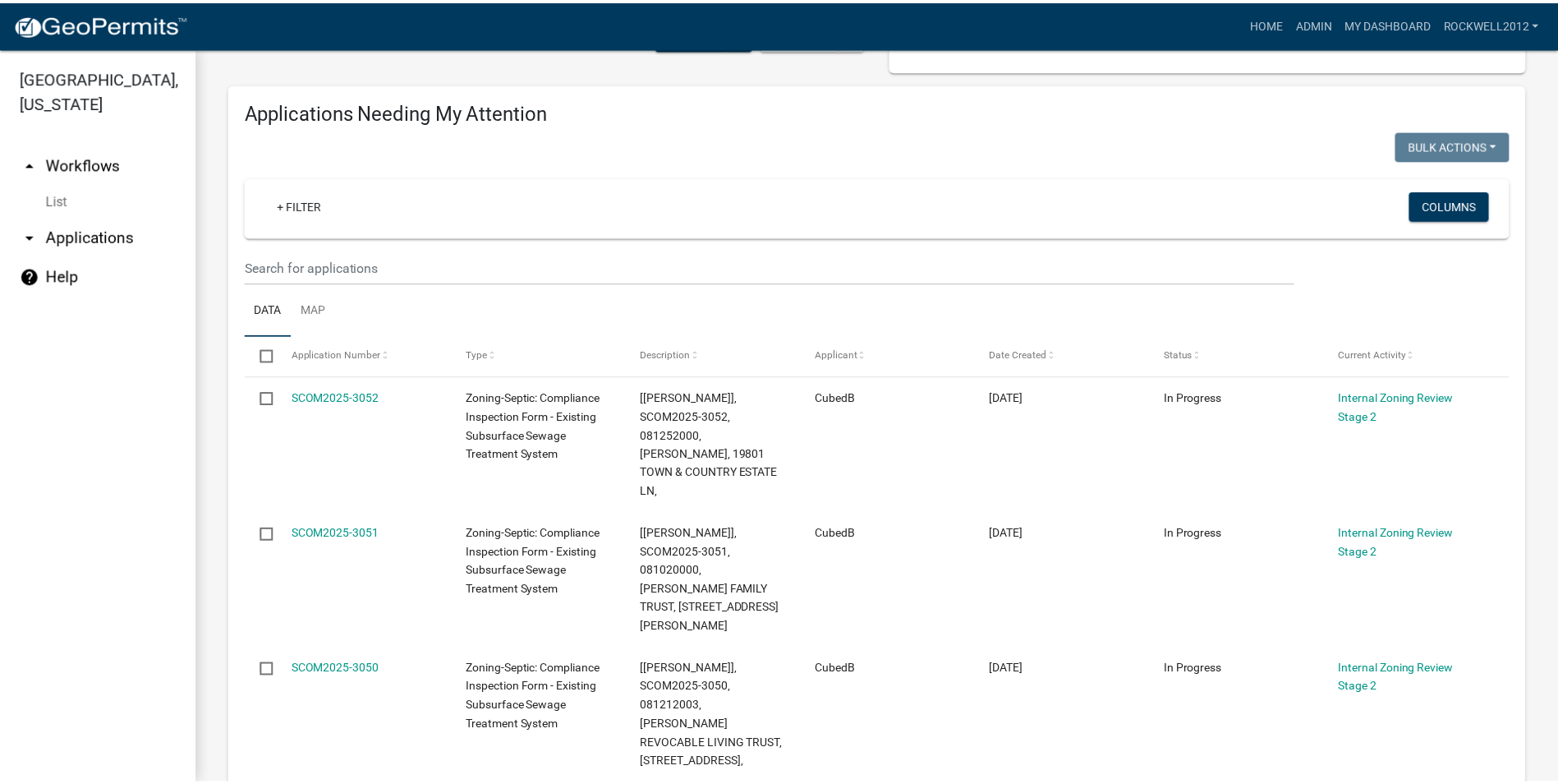
scroll to position [0, 0]
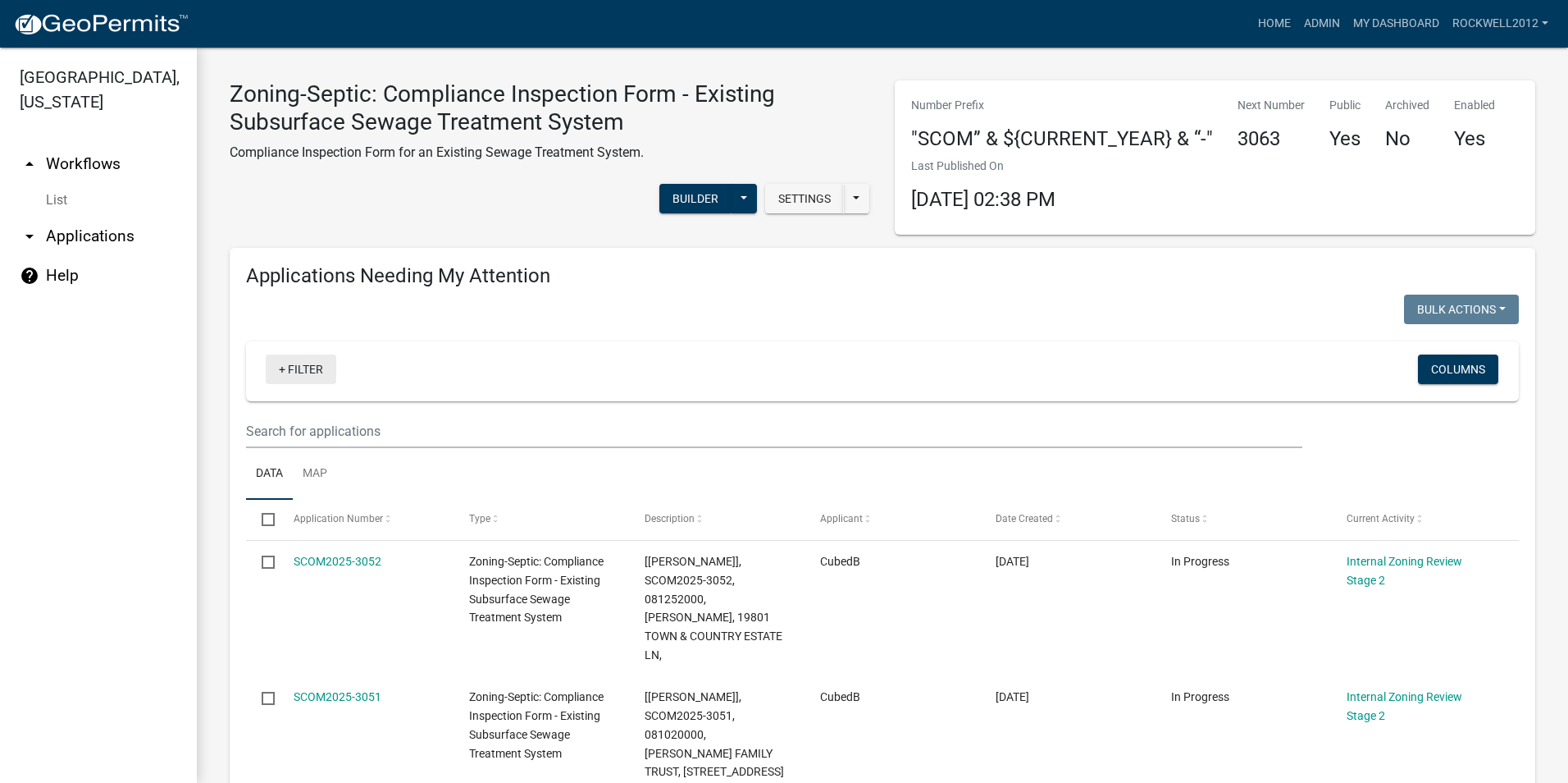
click at [304, 373] on link "+ Filter" at bounding box center [300, 369] width 70 height 30
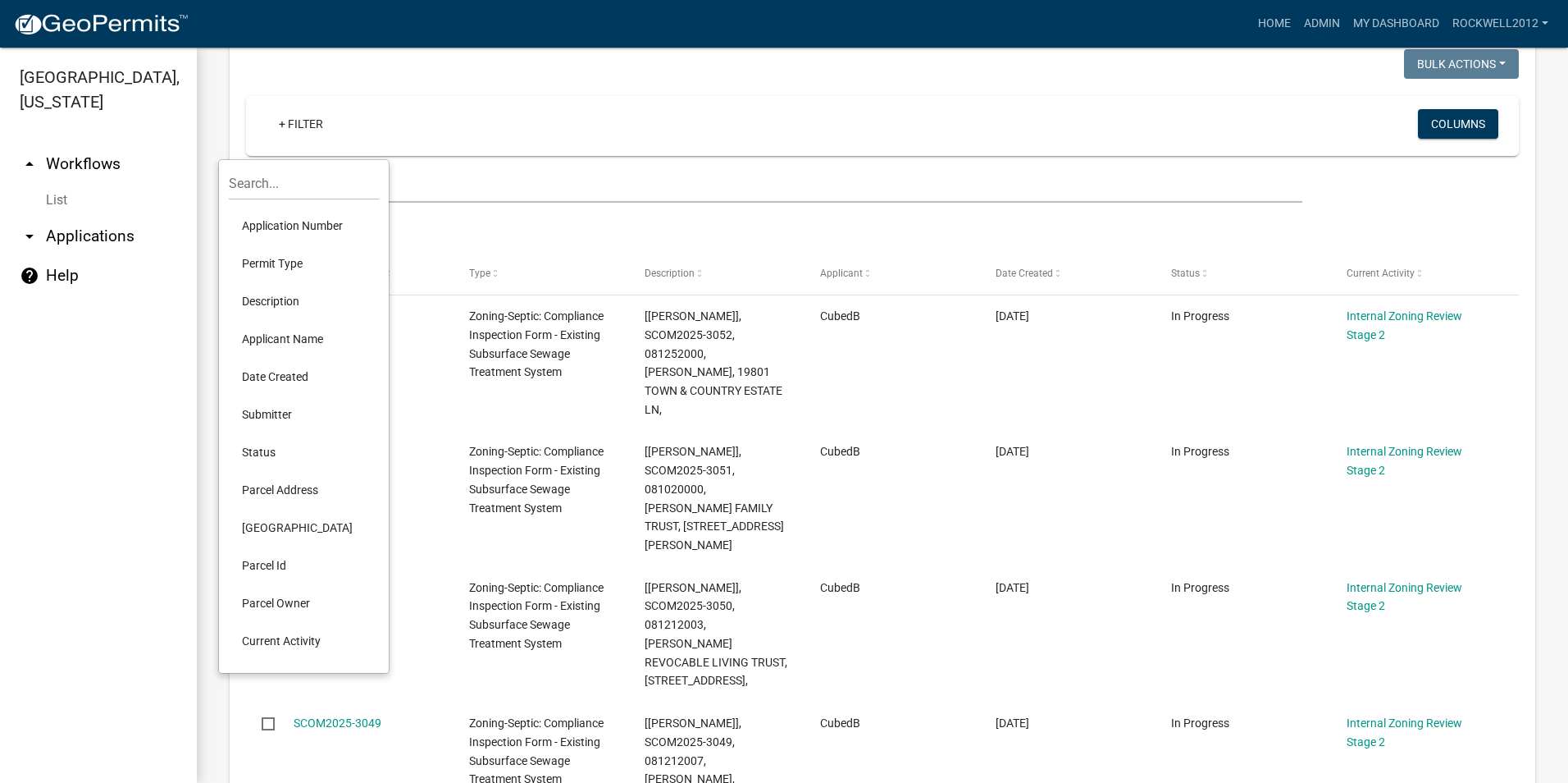
scroll to position [246, 0]
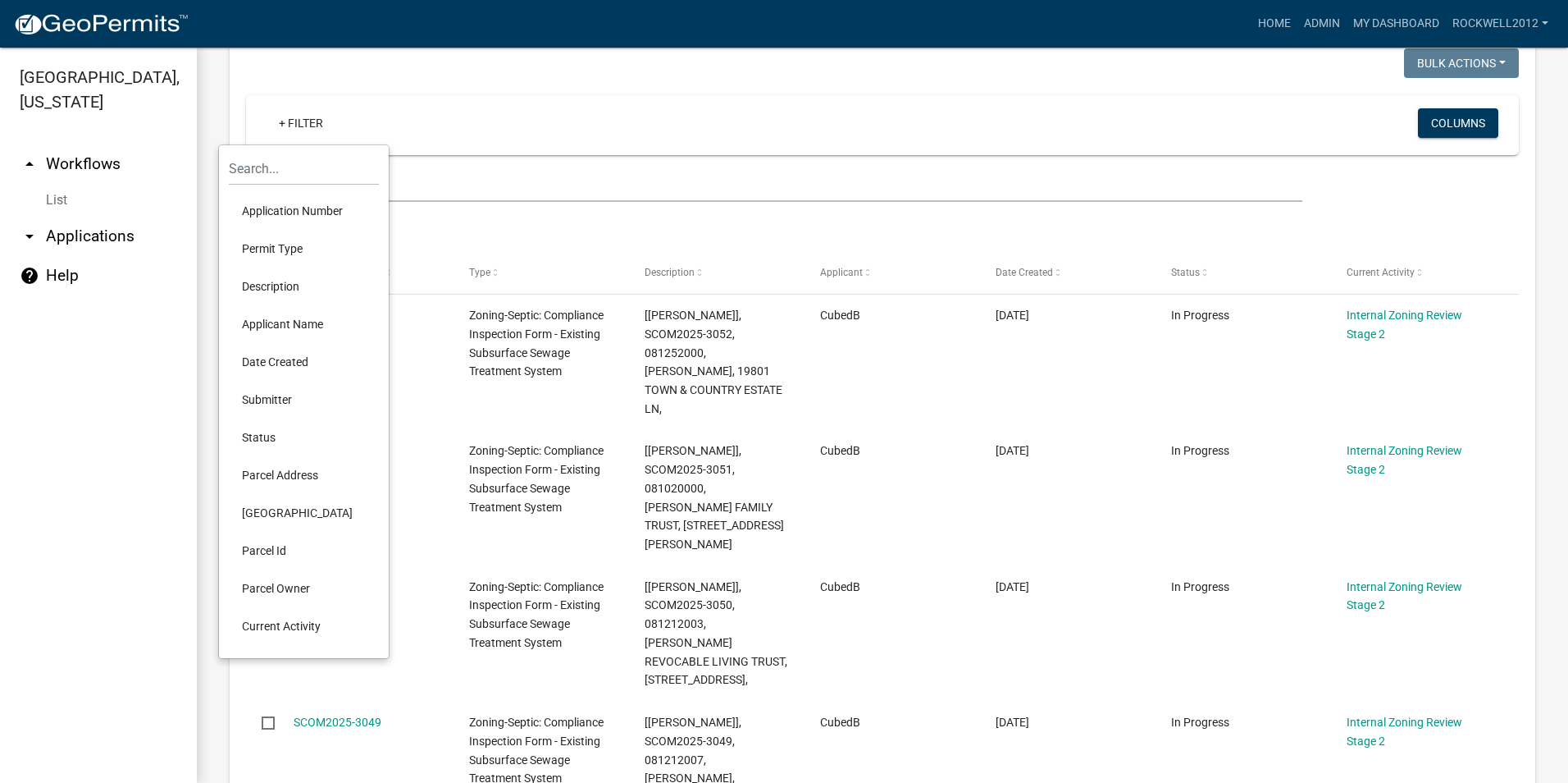
click at [274, 553] on li "Parcel Id" at bounding box center [304, 550] width 150 height 38
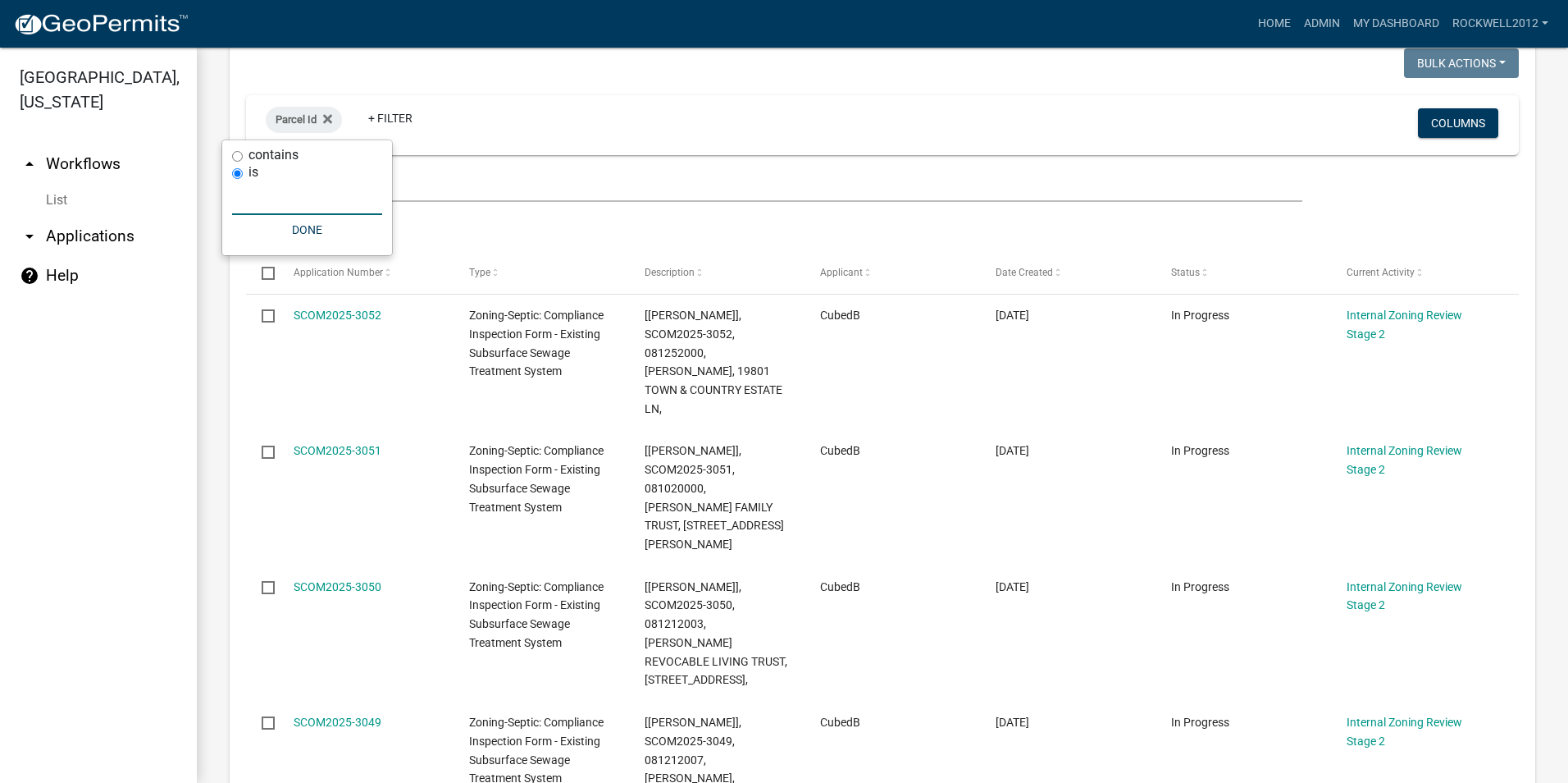
click at [263, 200] on input "text" at bounding box center [307, 198] width 150 height 33
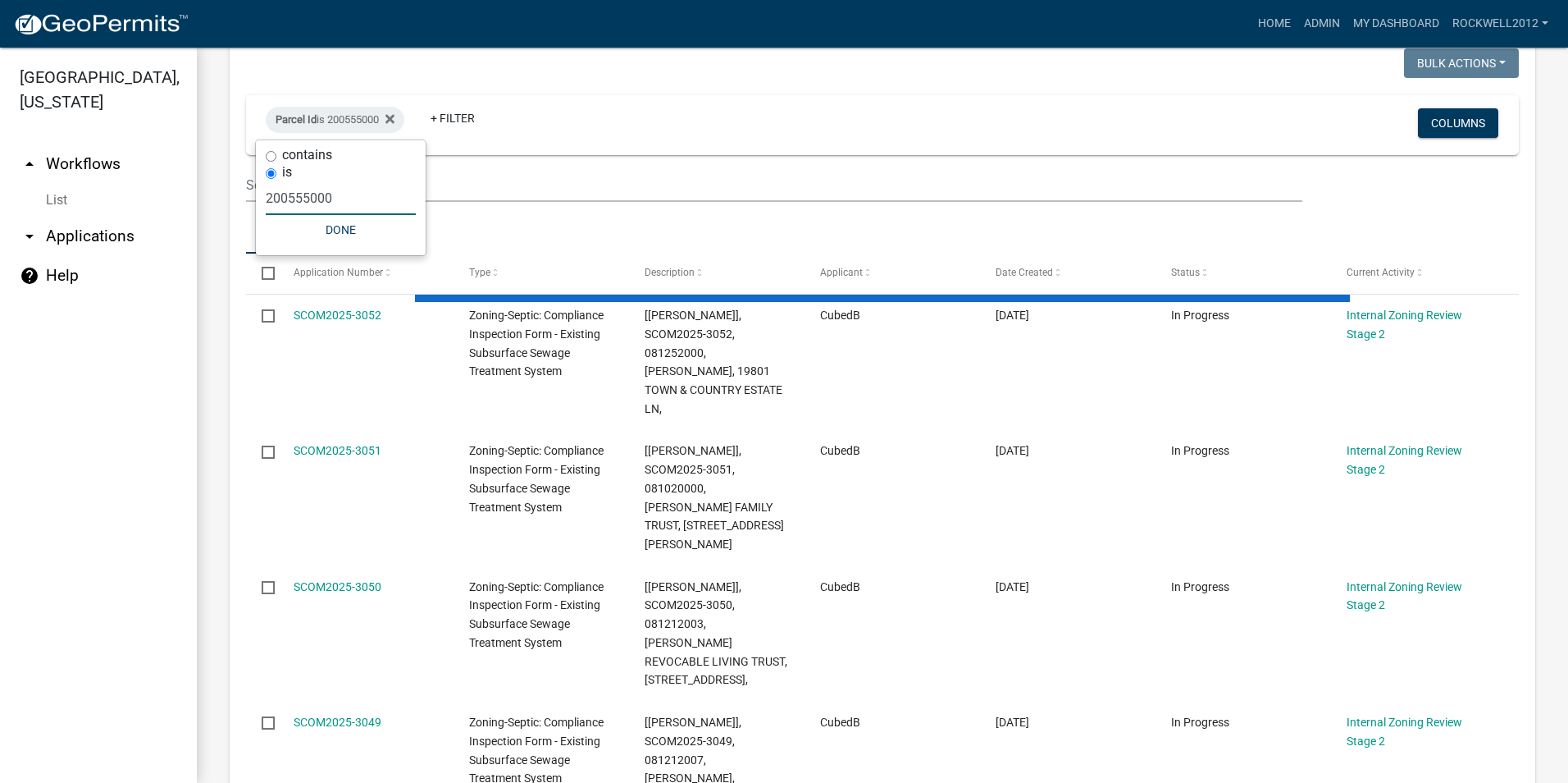
type input "200555000"
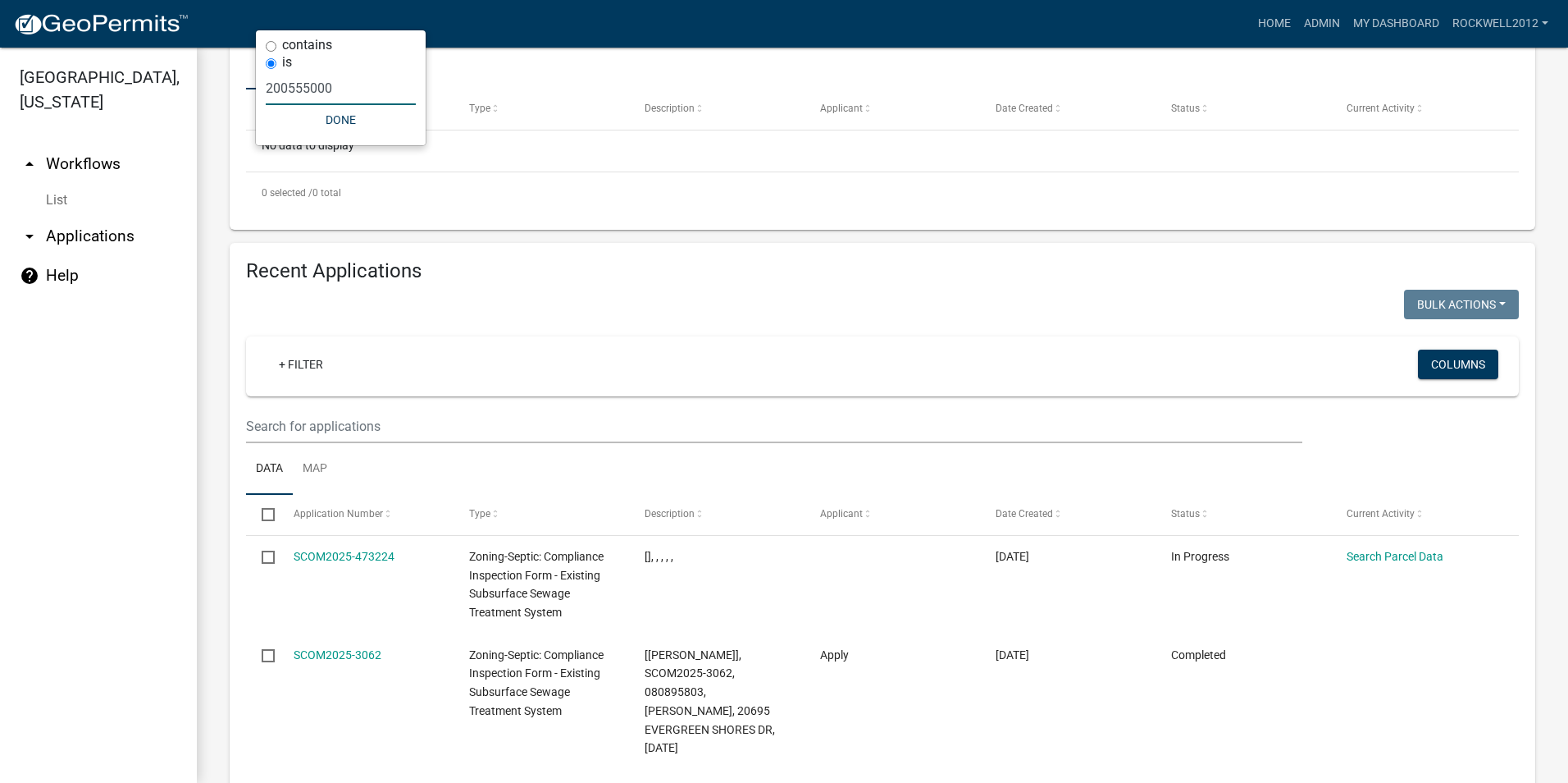
scroll to position [0, 0]
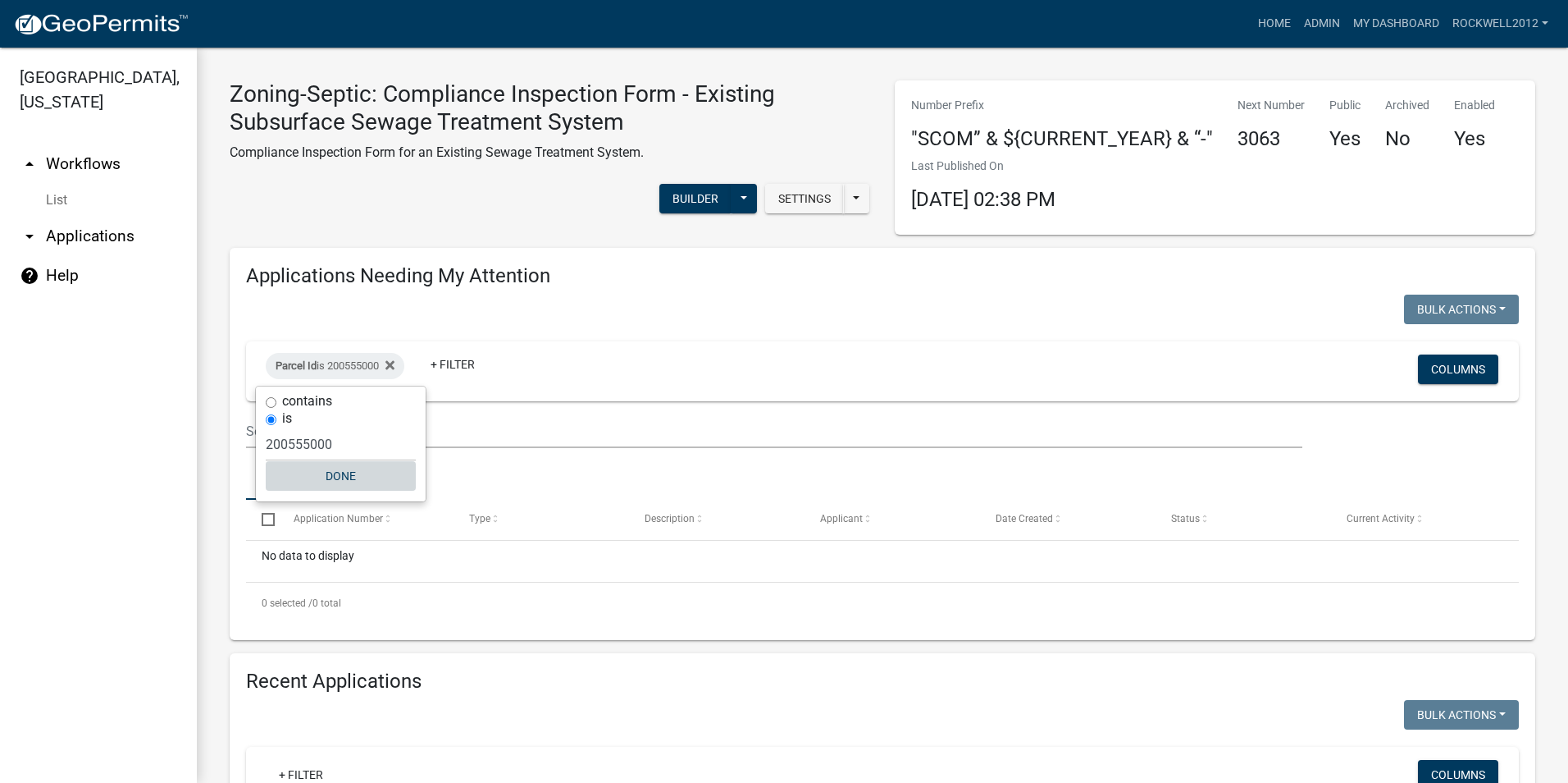
click at [342, 476] on button "Done" at bounding box center [340, 476] width 150 height 30
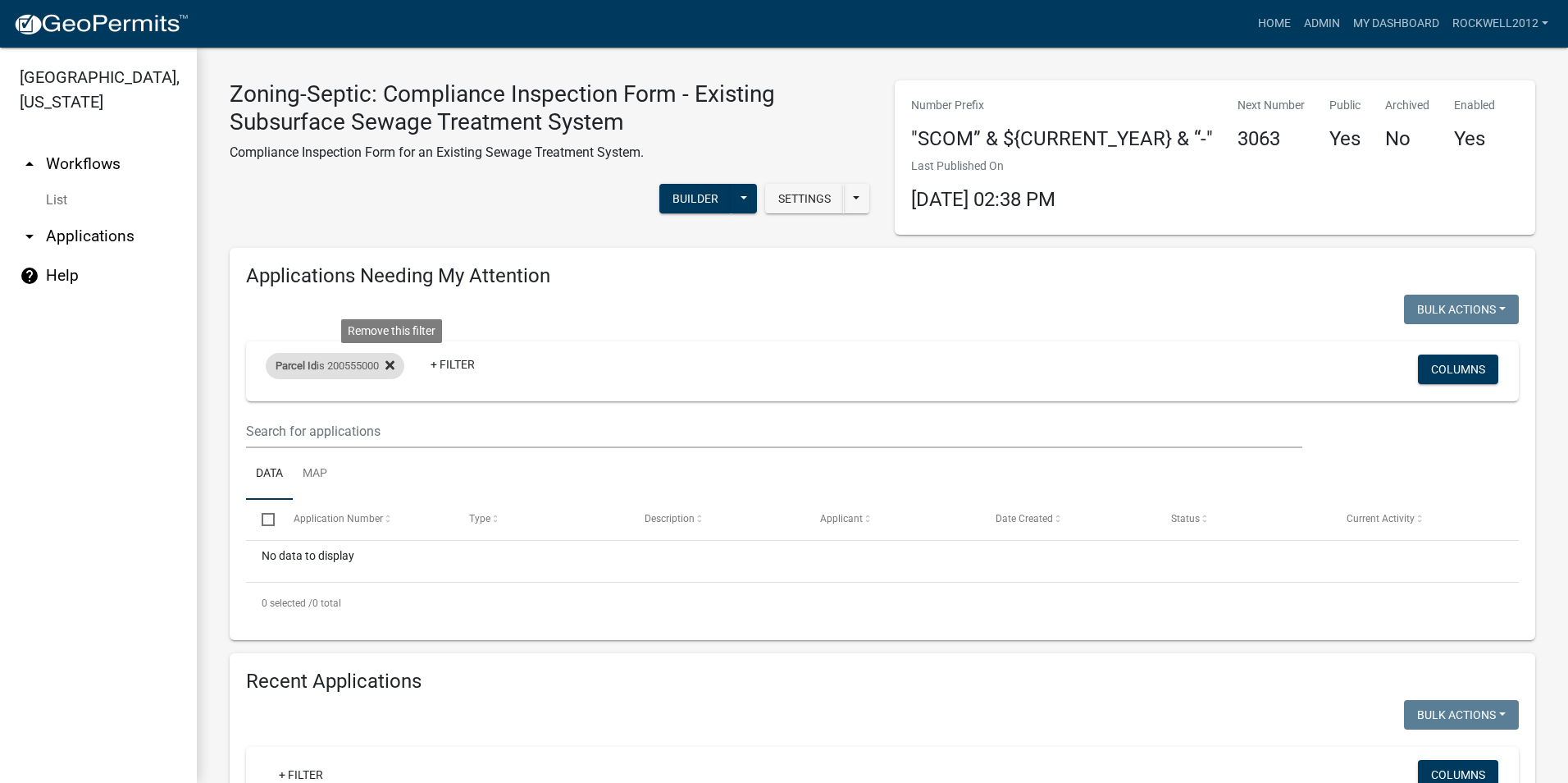
click at [395, 362] on icon at bounding box center [390, 365] width 9 height 13
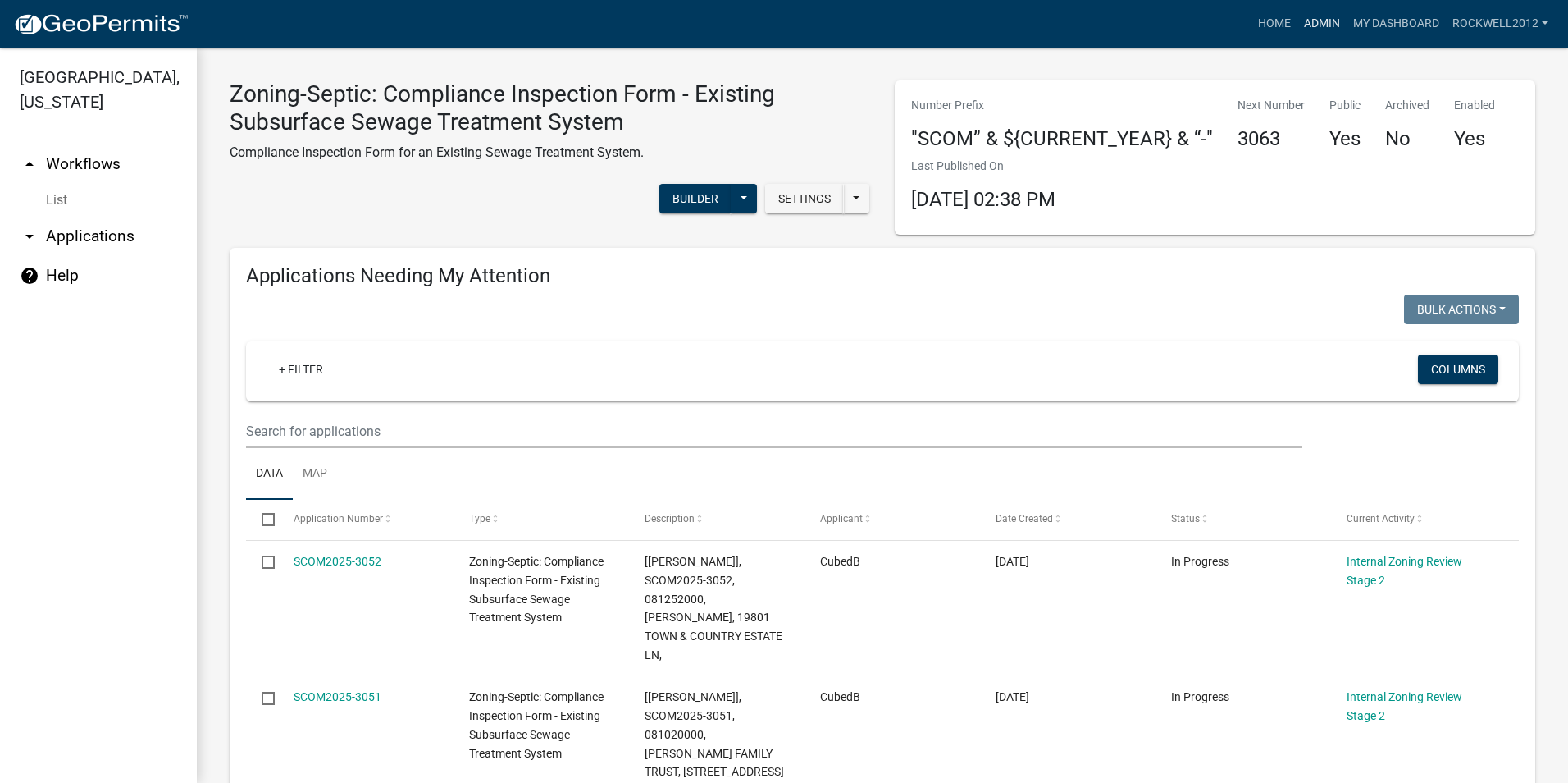
click at [1322, 19] on link "Admin" at bounding box center [1321, 24] width 49 height 31
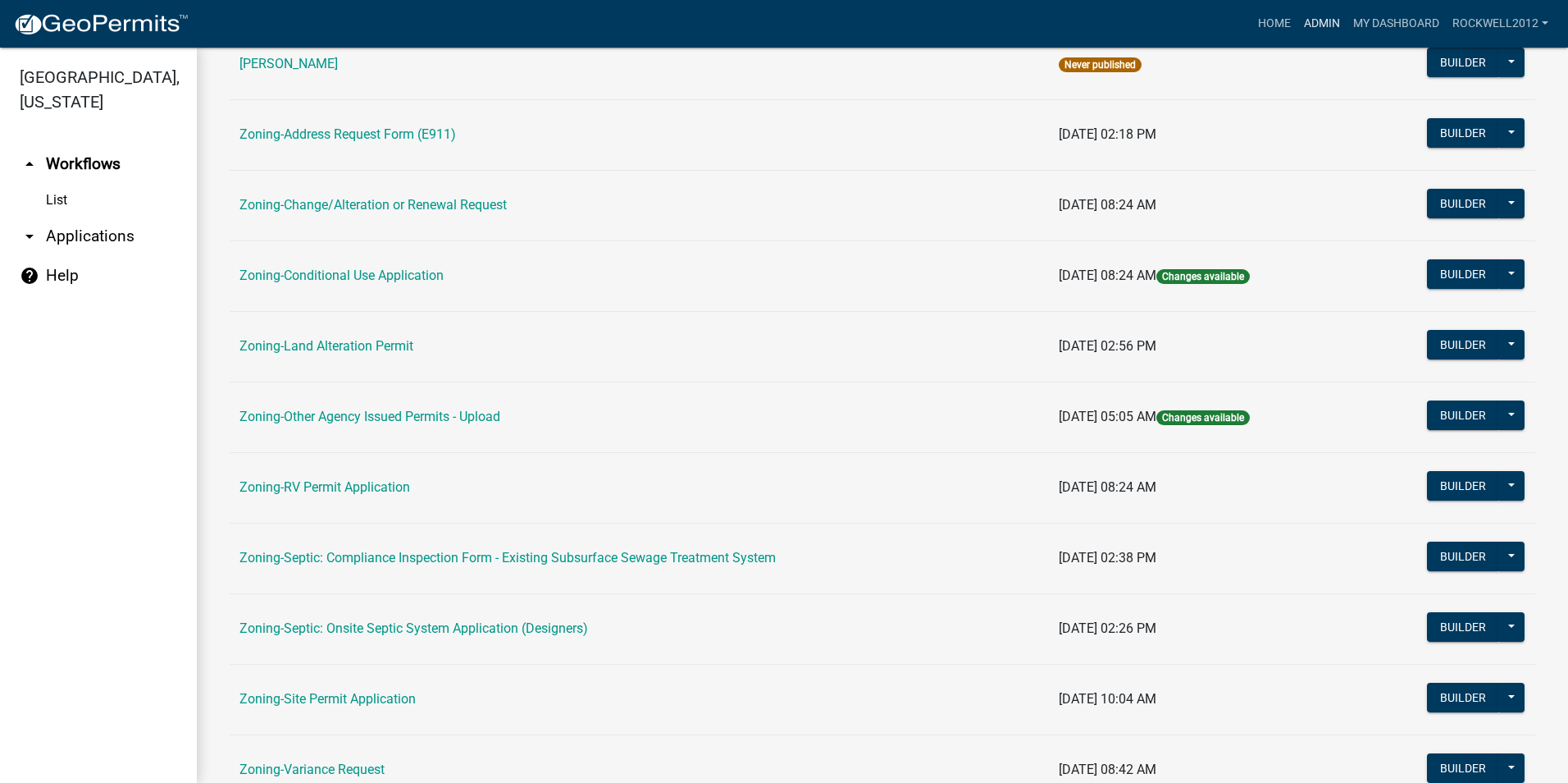
scroll to position [464, 0]
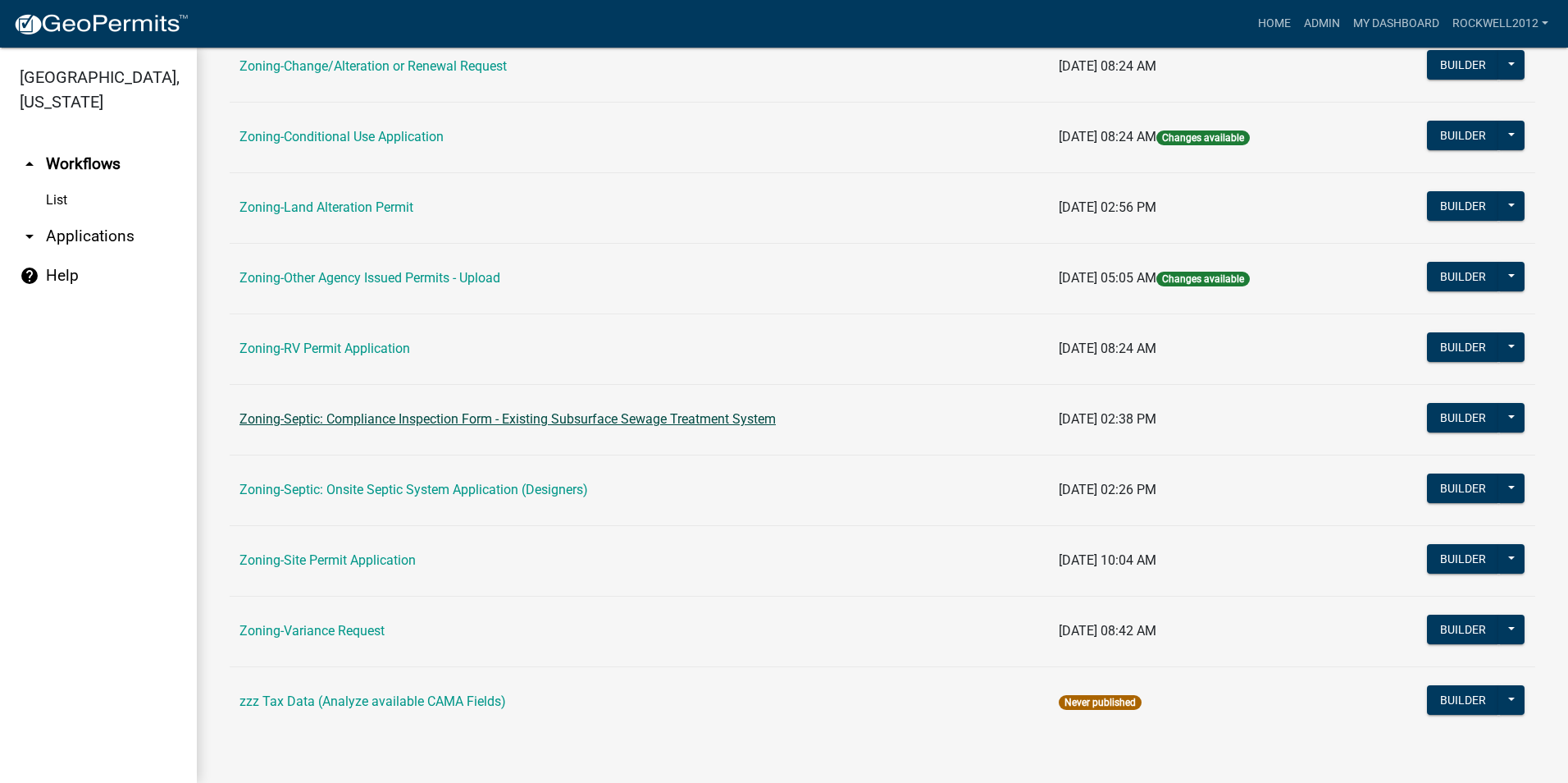
click at [648, 421] on link "Zoning-Septic: Compliance Inspection Form - Existing Subsurface Sewage Treatmen…" at bounding box center [507, 419] width 536 height 16
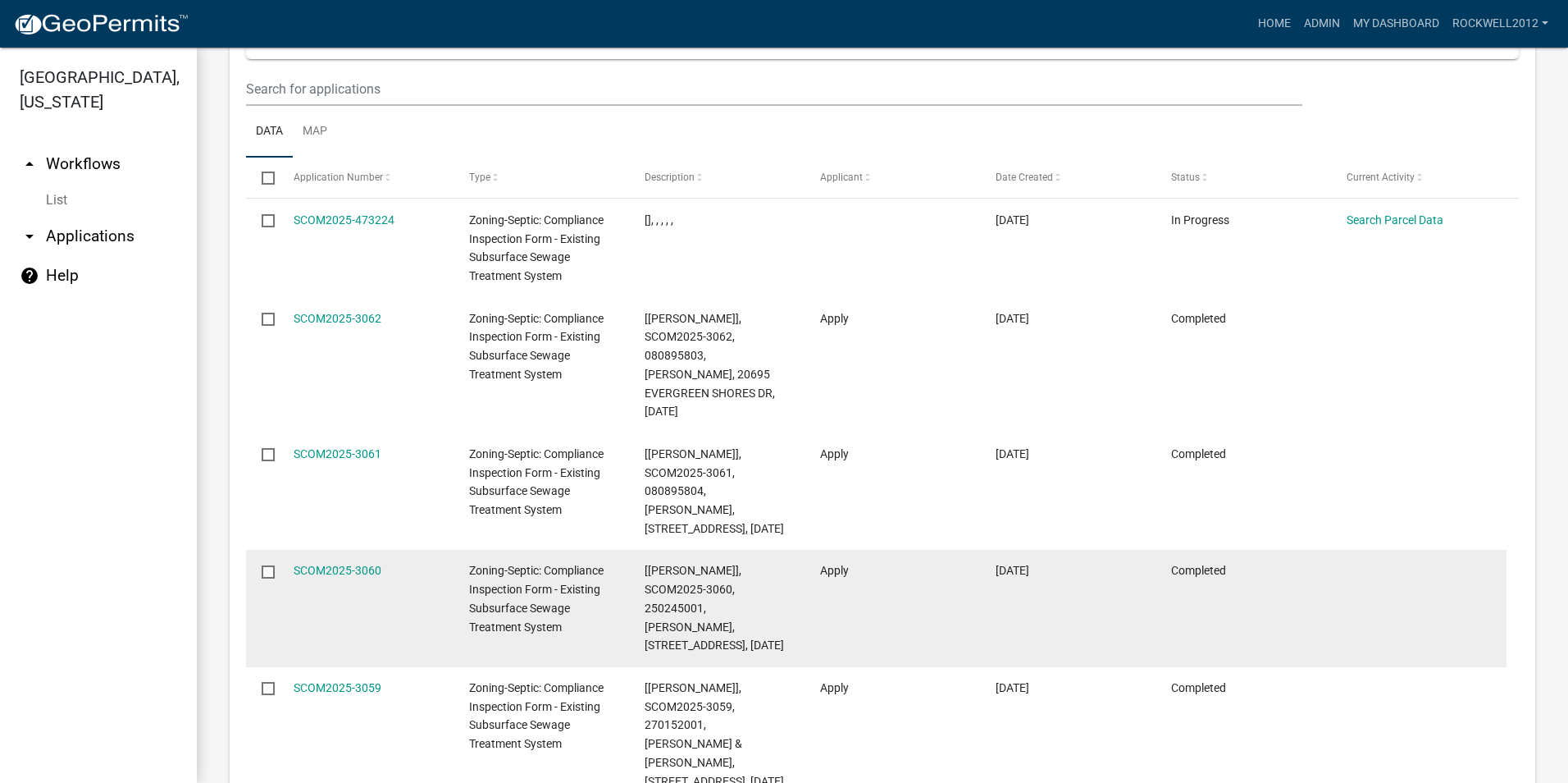
scroll to position [1721, 0]
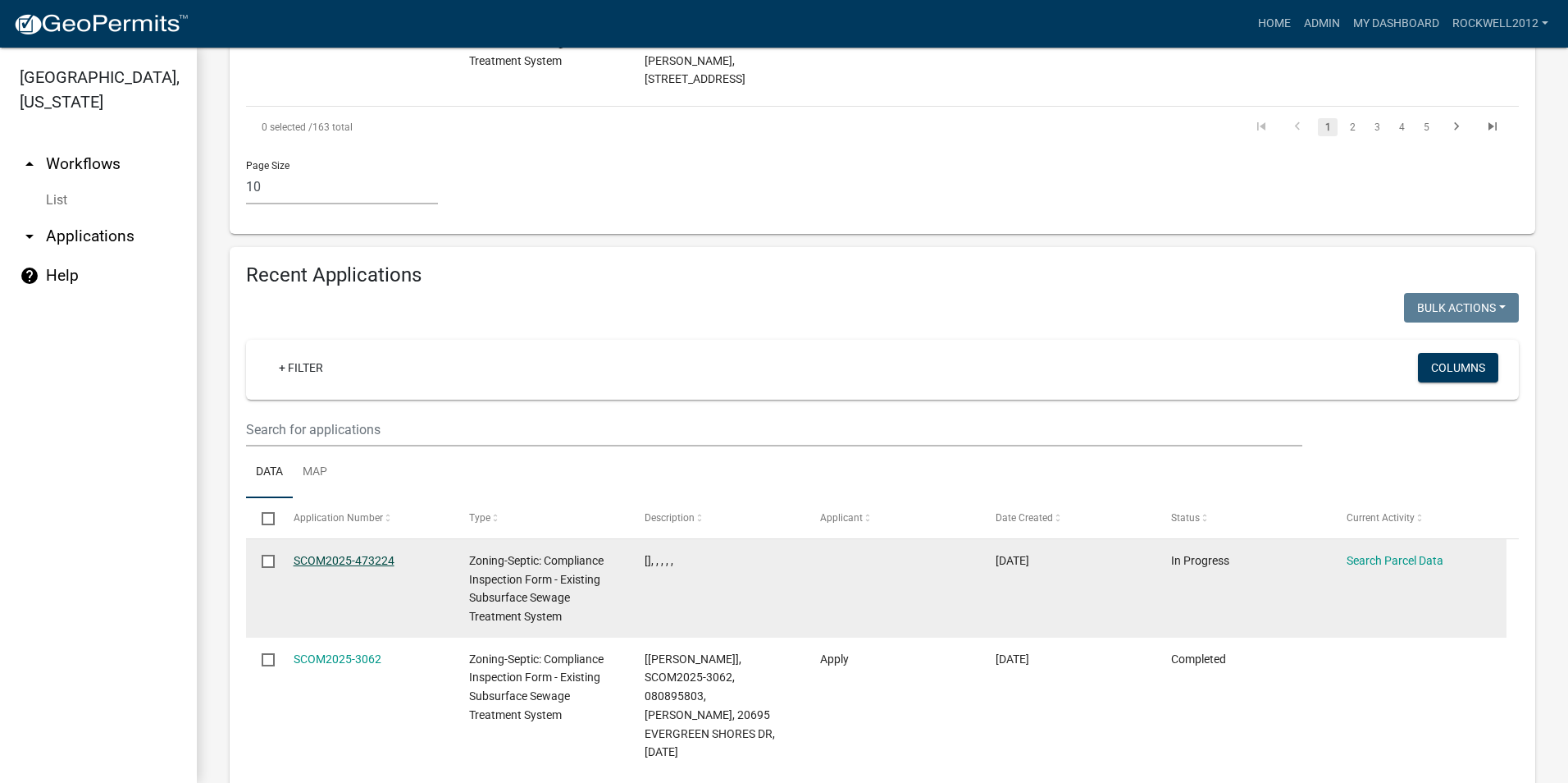
click at [342, 554] on link "SCOM2025-473224" at bounding box center [344, 560] width 101 height 13
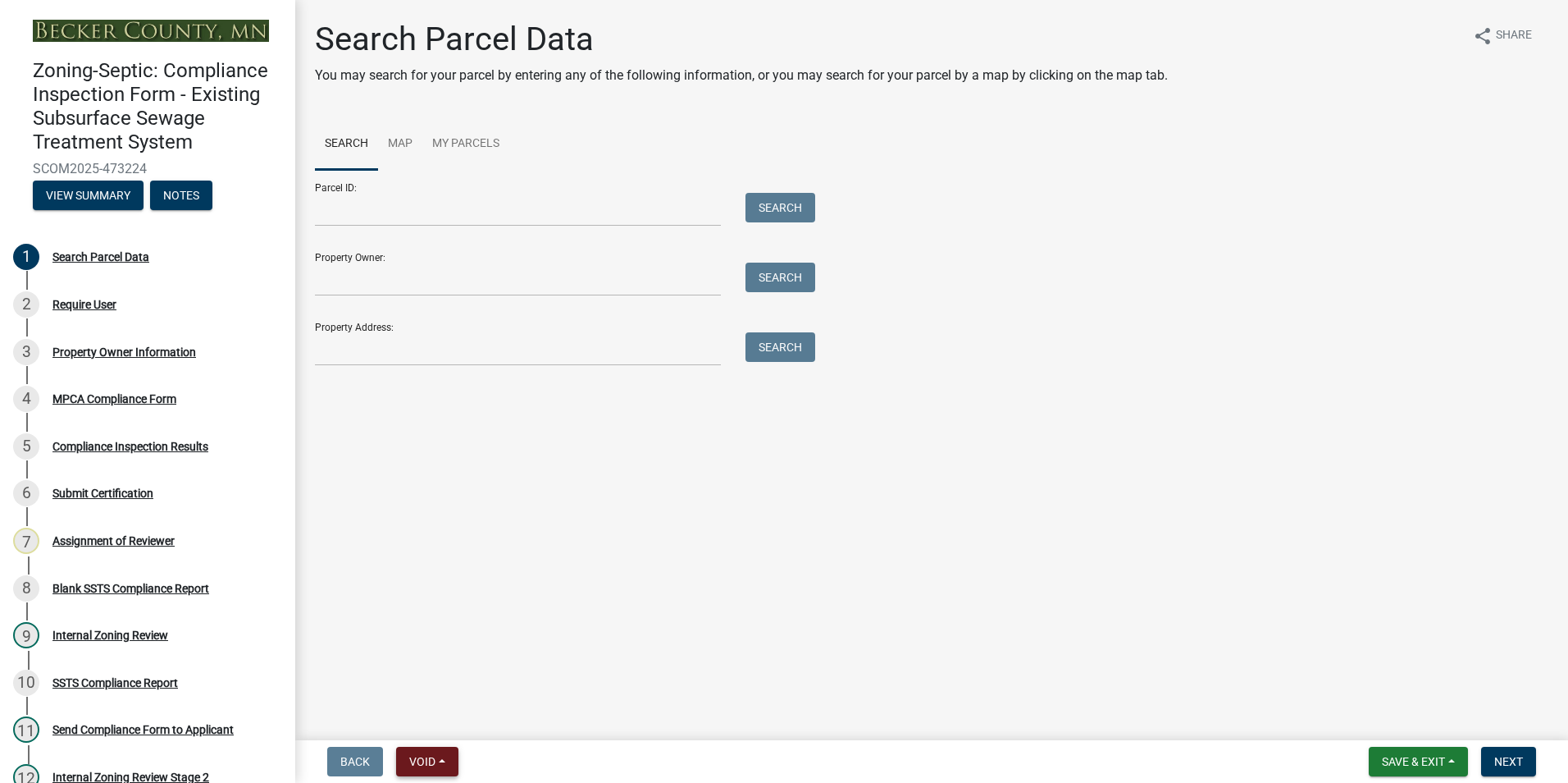
click at [441, 763] on button "Void" at bounding box center [427, 761] width 62 height 30
click at [439, 714] on button "Void" at bounding box center [462, 718] width 131 height 40
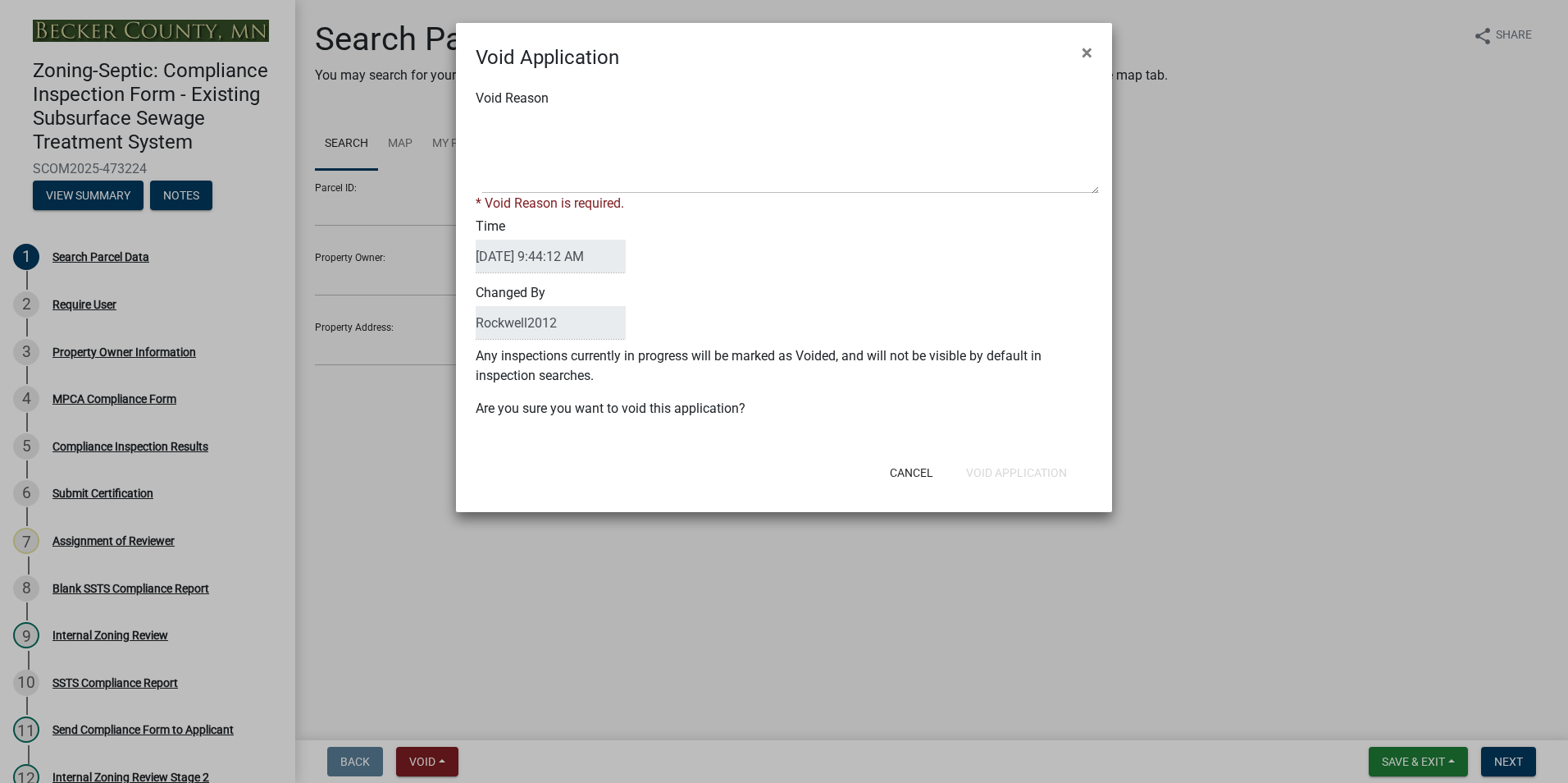
click at [525, 110] on div "Void Reason * Void Reason is required." at bounding box center [784, 151] width 641 height 125
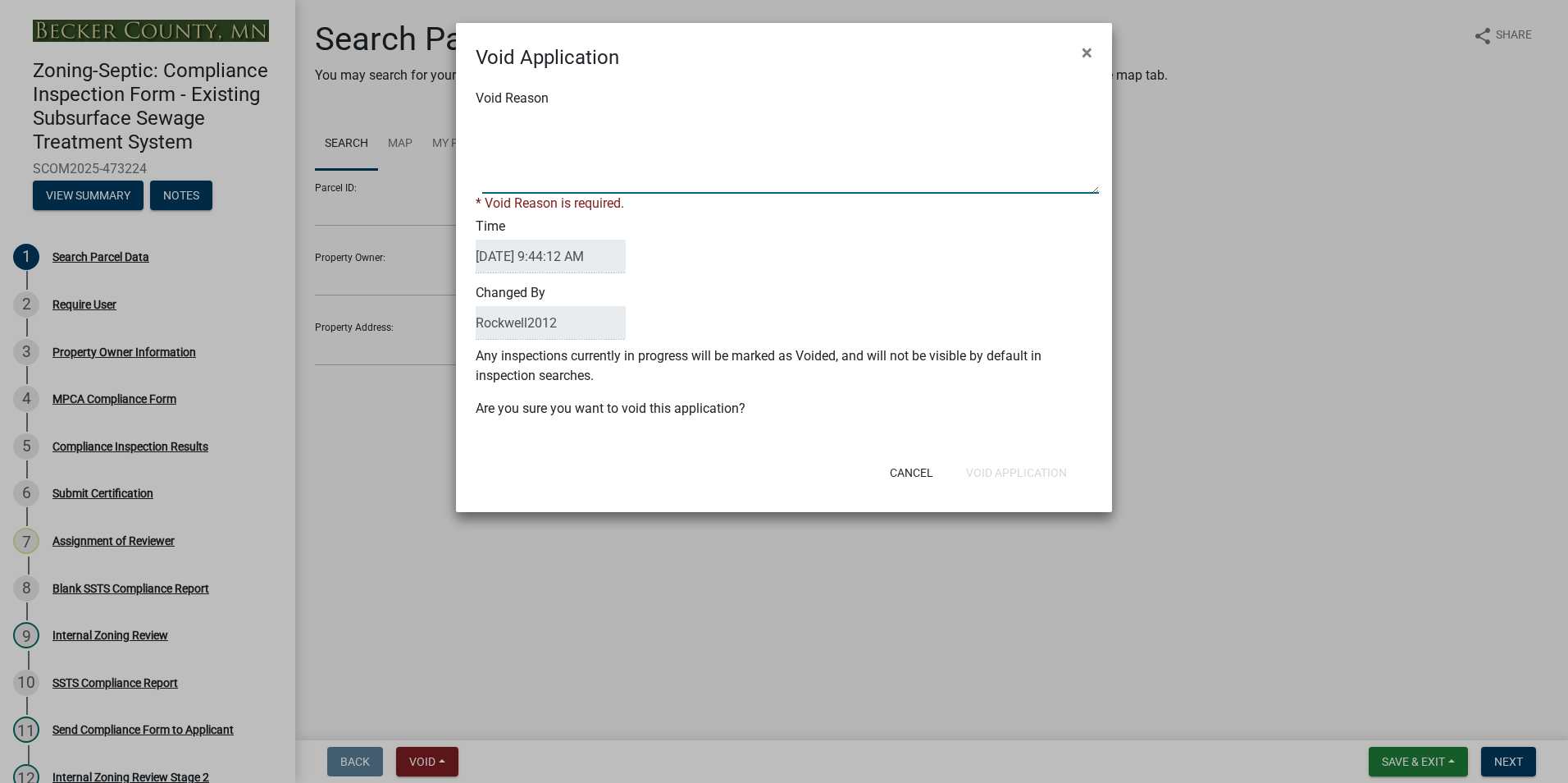
click at [517, 129] on textarea "Void Reason" at bounding box center [790, 153] width 616 height 82
type textarea "d"
type textarea "Duplicate"
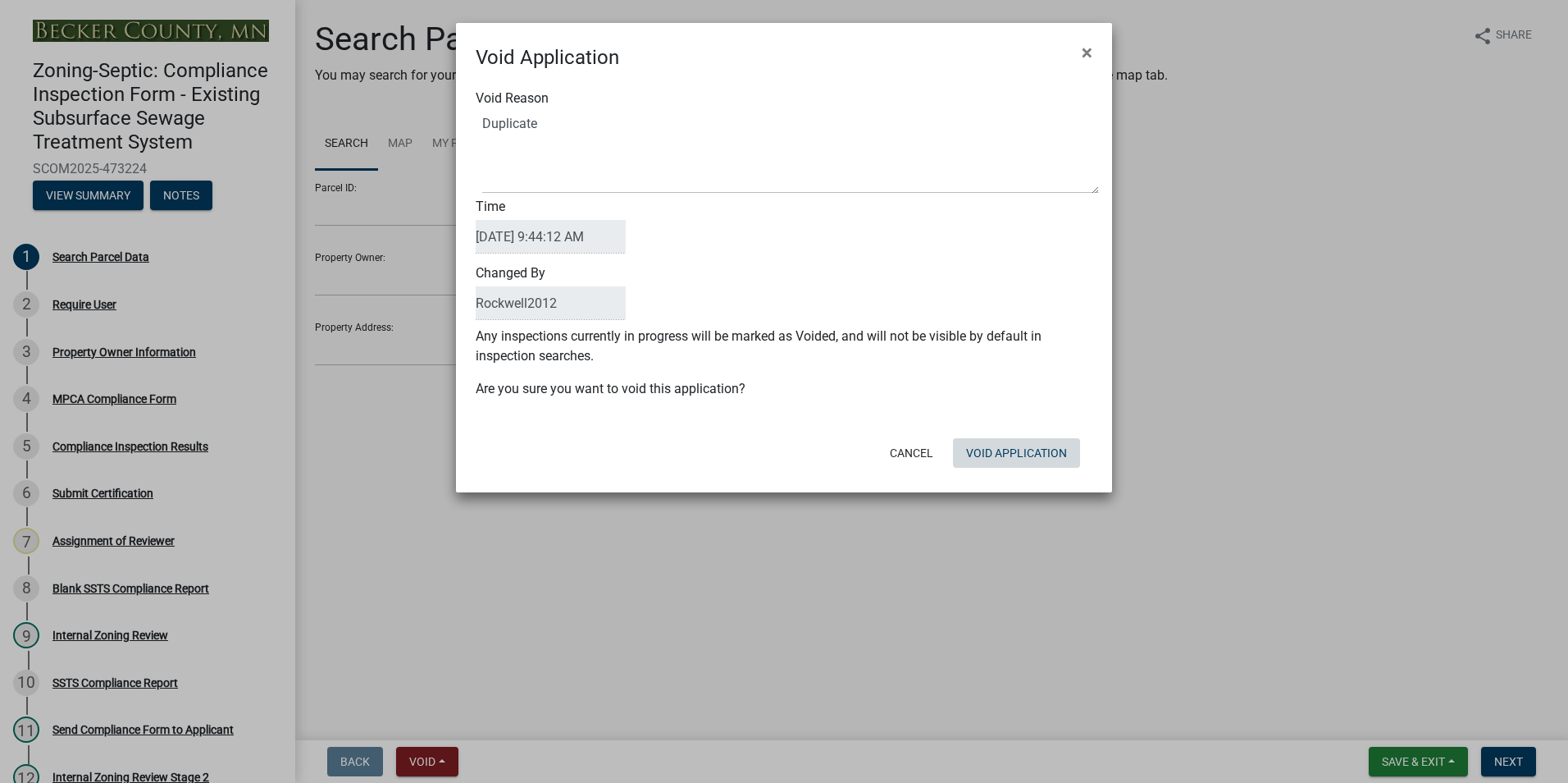
click at [1010, 468] on div "Cancel Void Application" at bounding box center [890, 453] width 404 height 43
click at [995, 447] on button "Void Application" at bounding box center [1016, 453] width 128 height 30
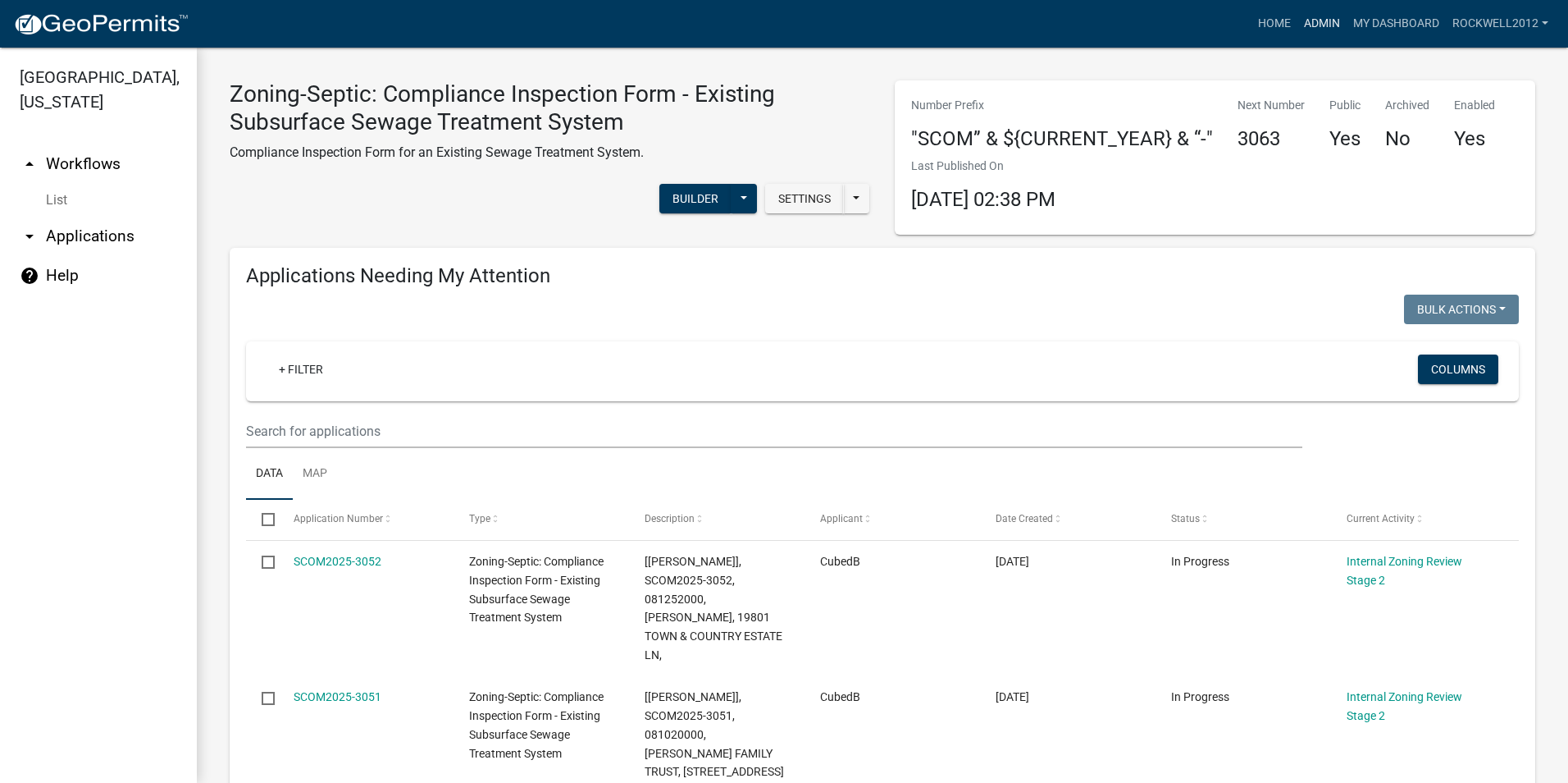
click at [1321, 20] on link "Admin" at bounding box center [1321, 24] width 49 height 31
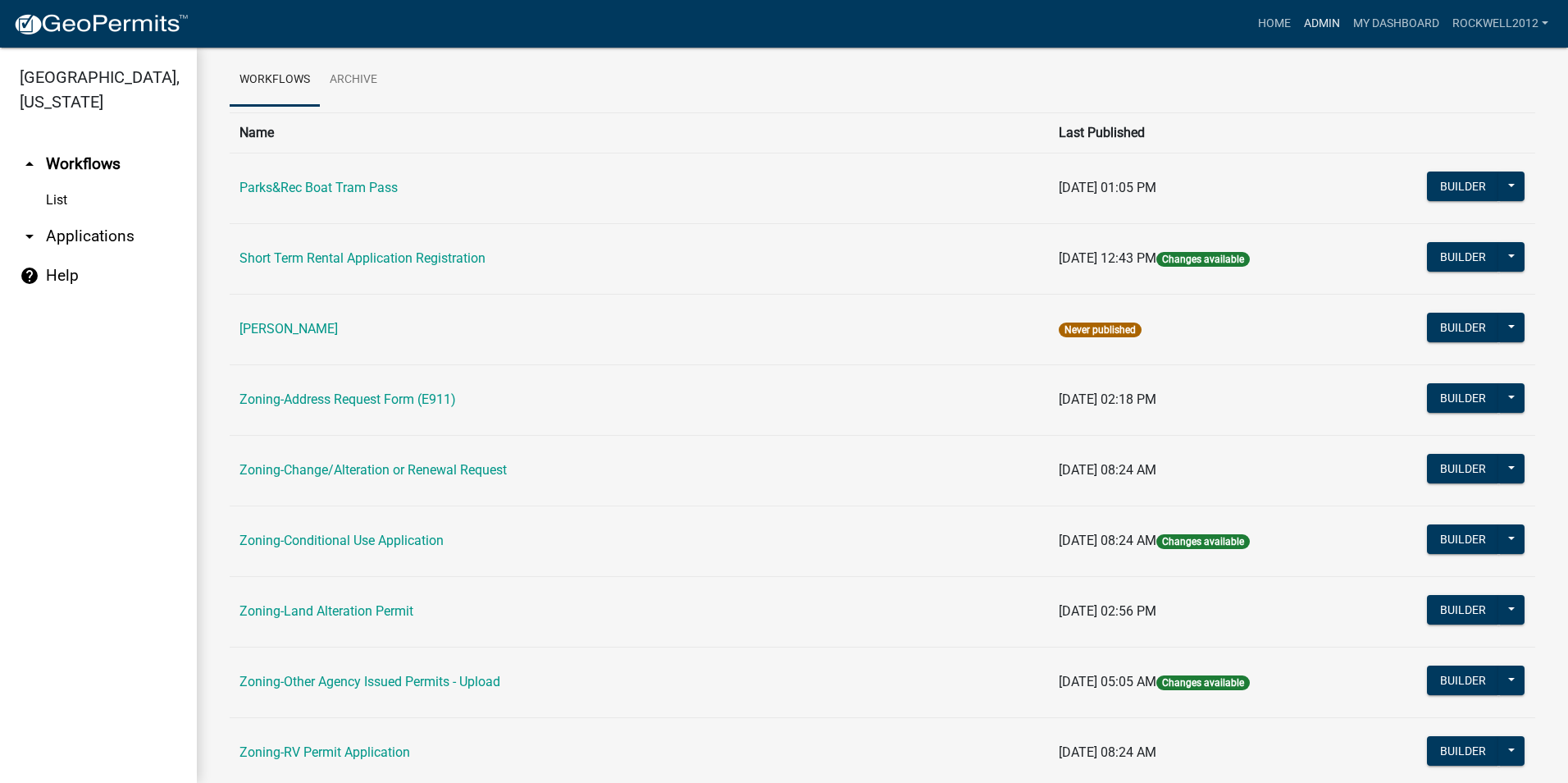
scroll to position [410, 0]
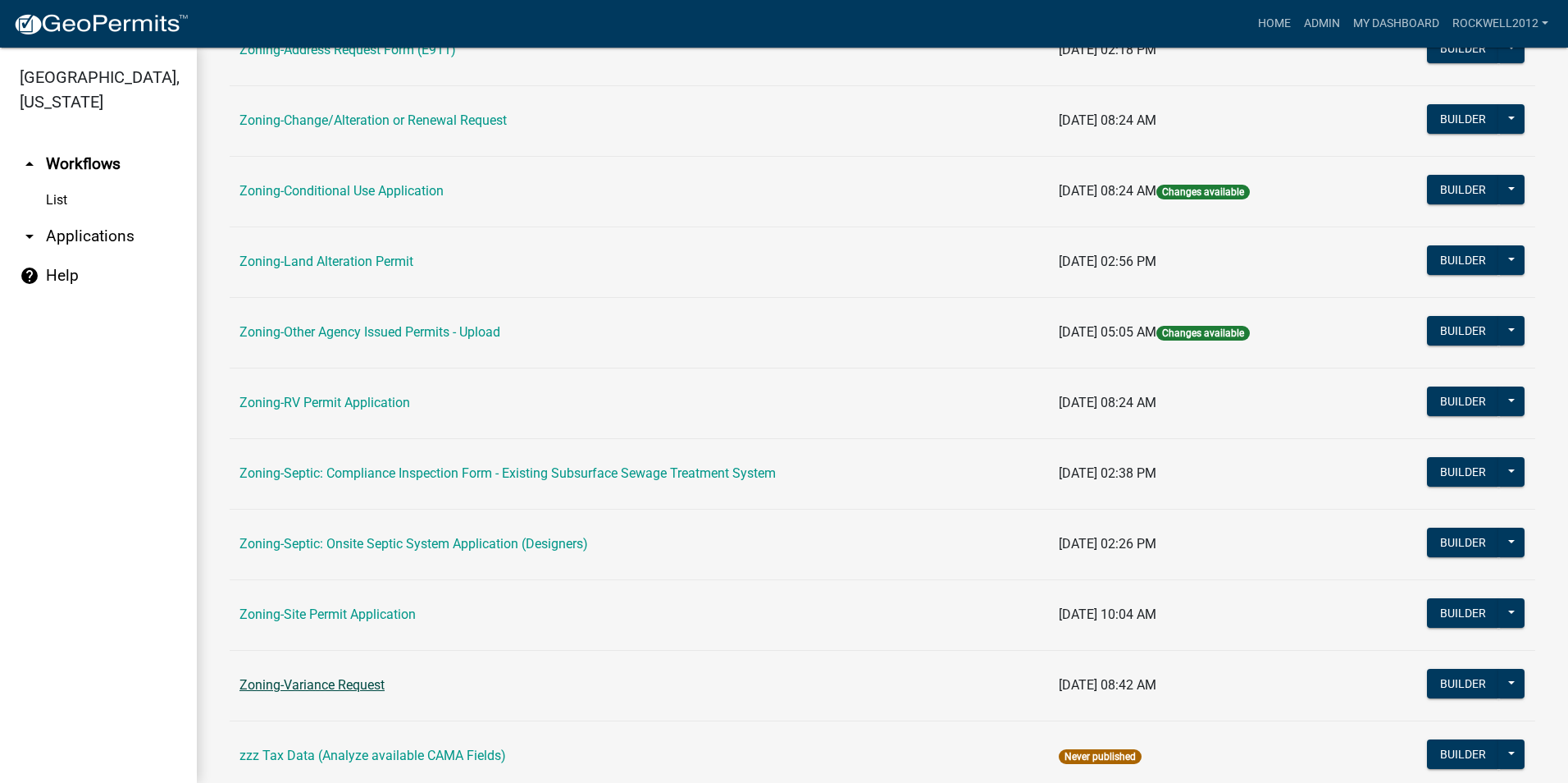
click at [298, 686] on link "Zoning-Variance Request" at bounding box center [311, 684] width 145 height 16
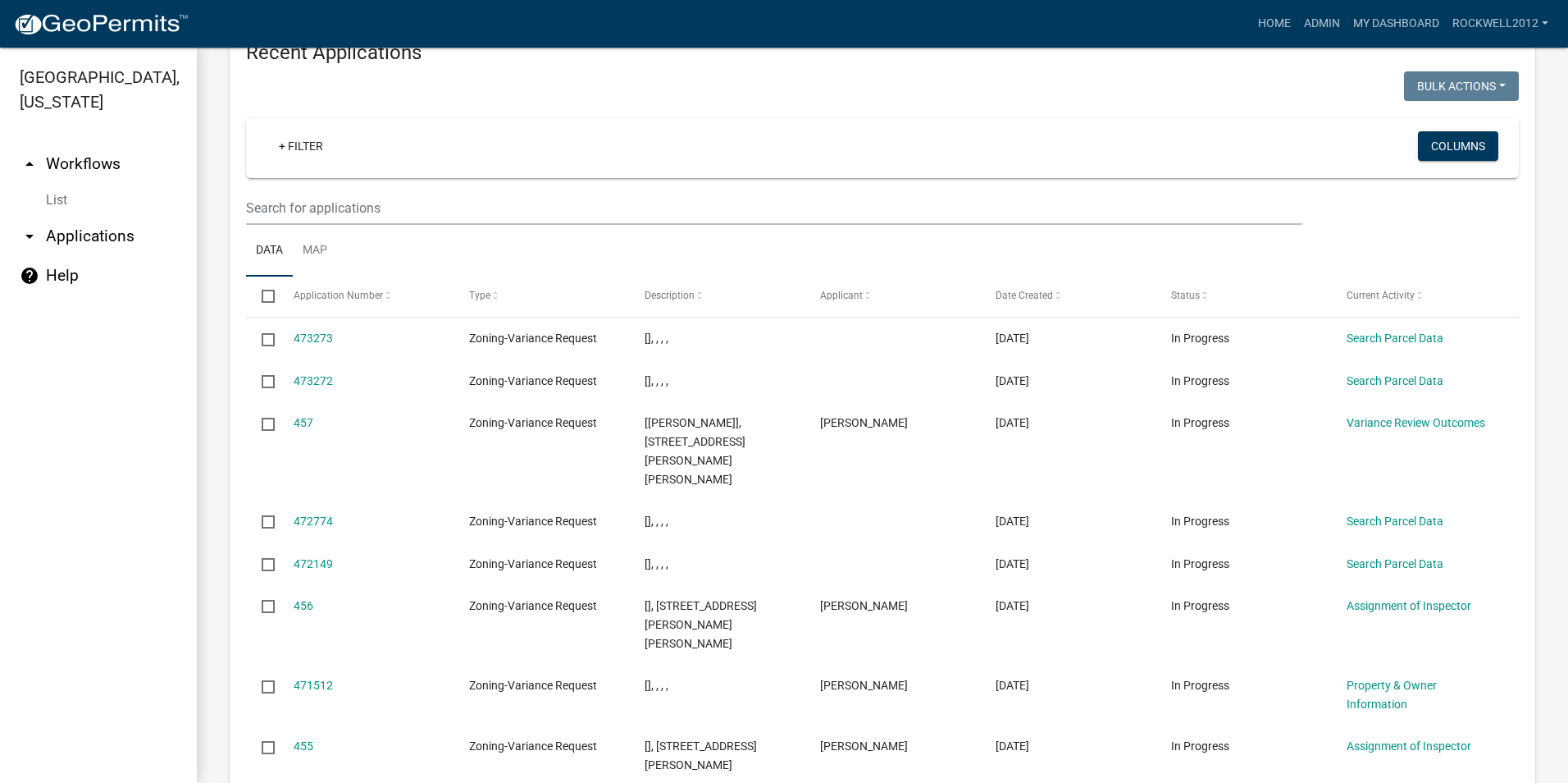
scroll to position [1731, 0]
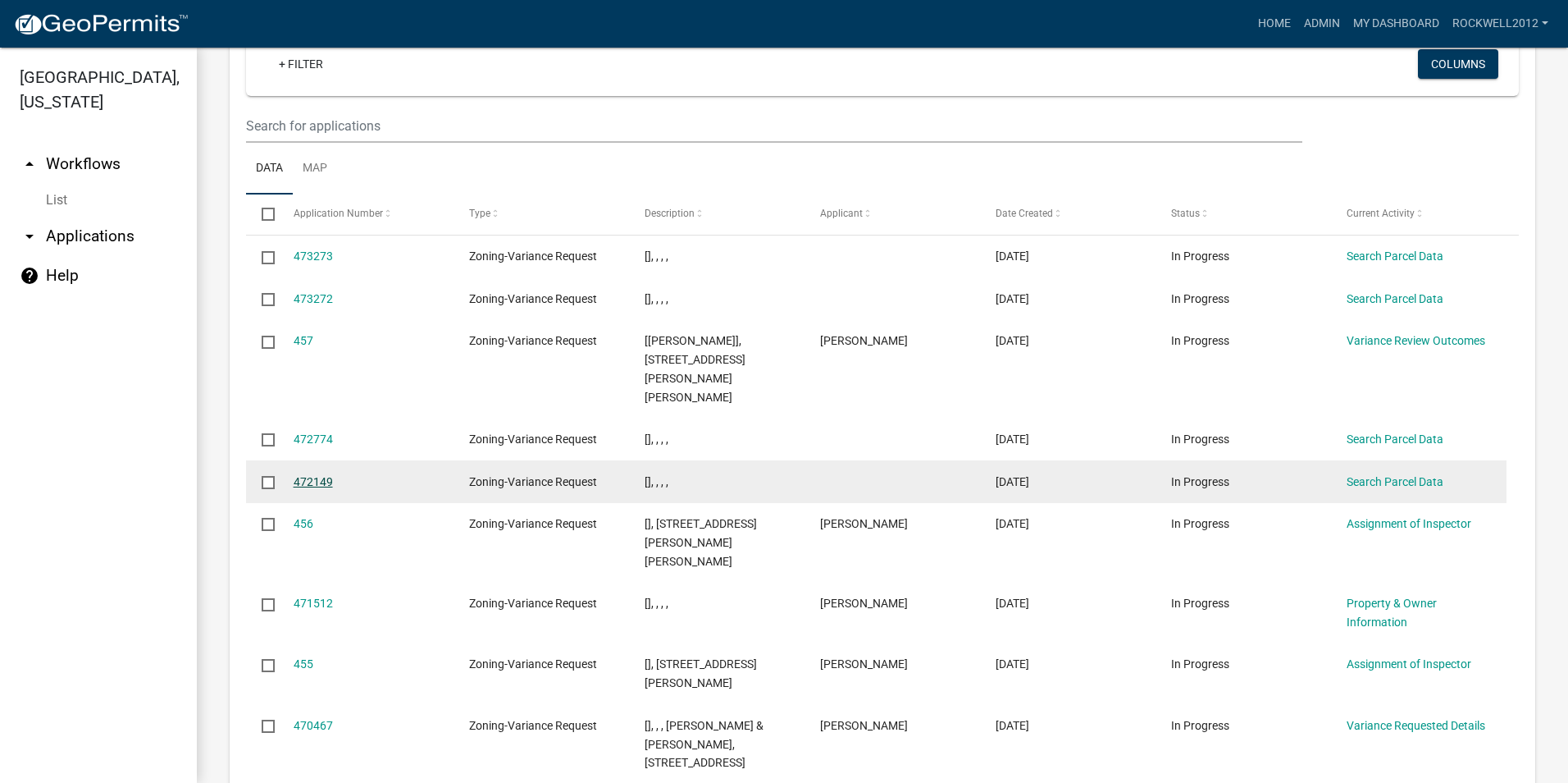
click at [301, 482] on link "472149" at bounding box center [313, 482] width 40 height 13
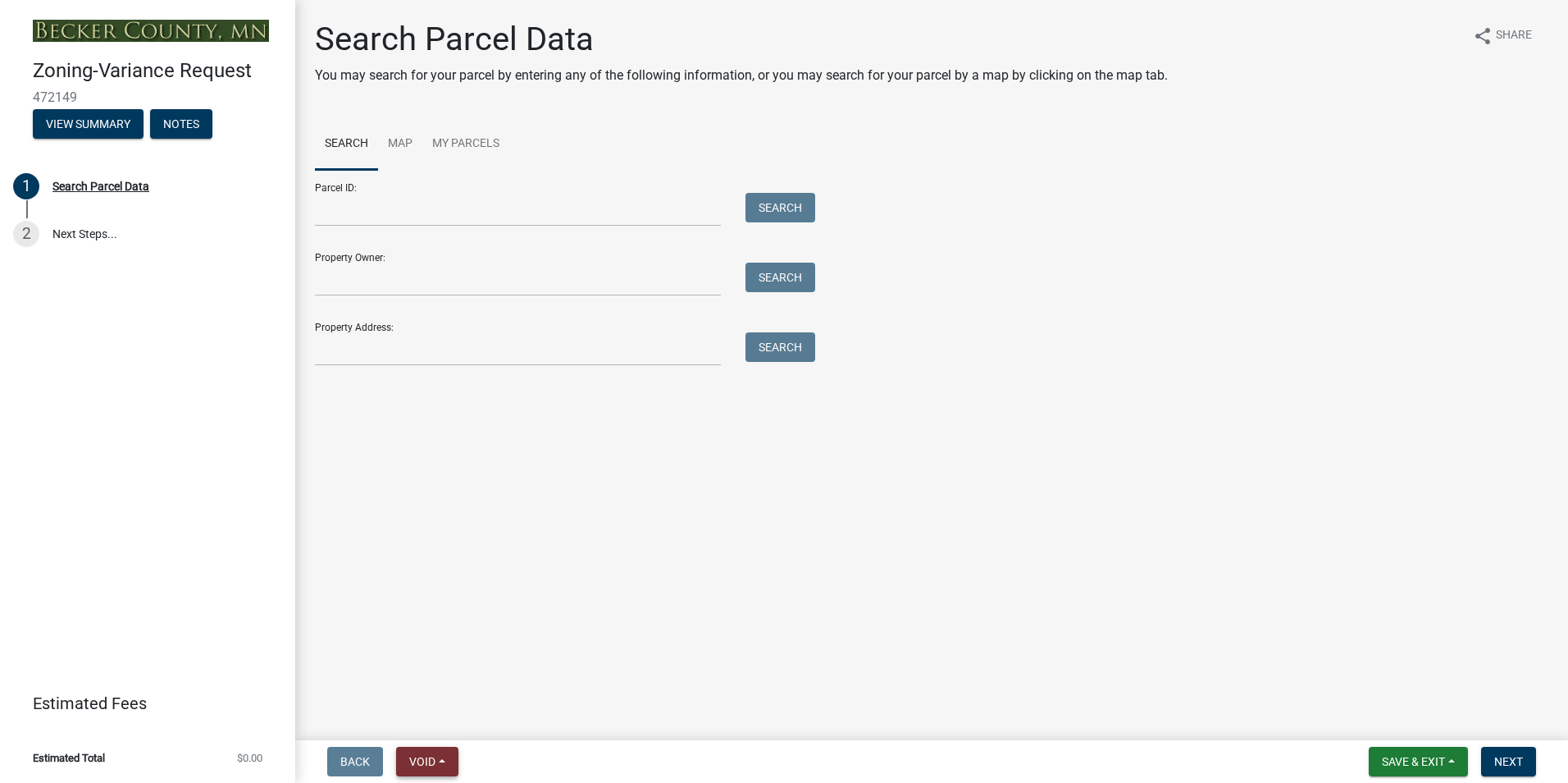
click at [422, 759] on span "Void" at bounding box center [422, 761] width 26 height 13
click at [441, 720] on button "Void" at bounding box center [462, 718] width 131 height 40
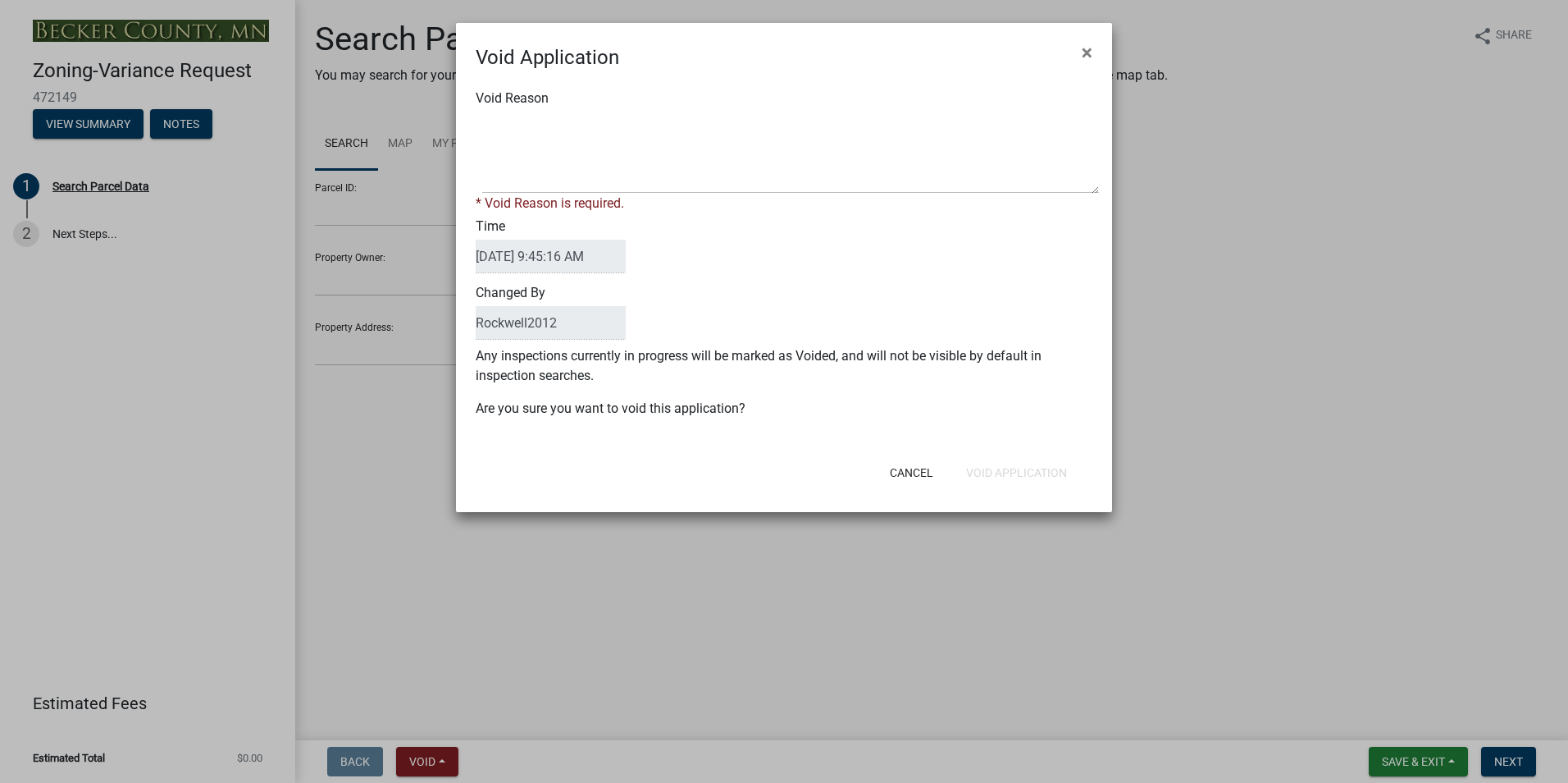
click at [496, 117] on div "Void Reason * Void Reason is required." at bounding box center [784, 151] width 641 height 125
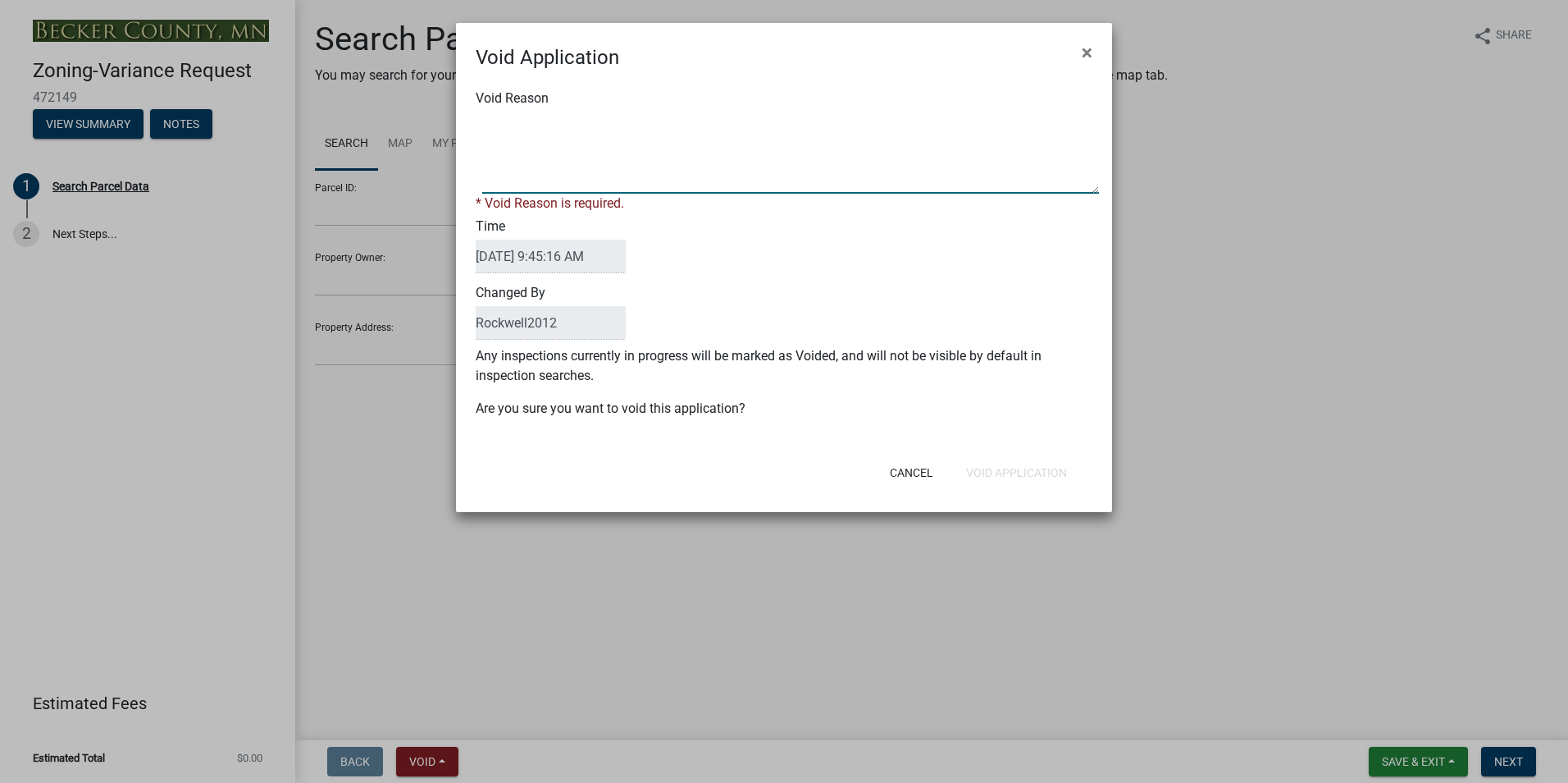
click at [492, 128] on textarea "Void Reason" at bounding box center [790, 153] width 616 height 82
type textarea "Duplicate"
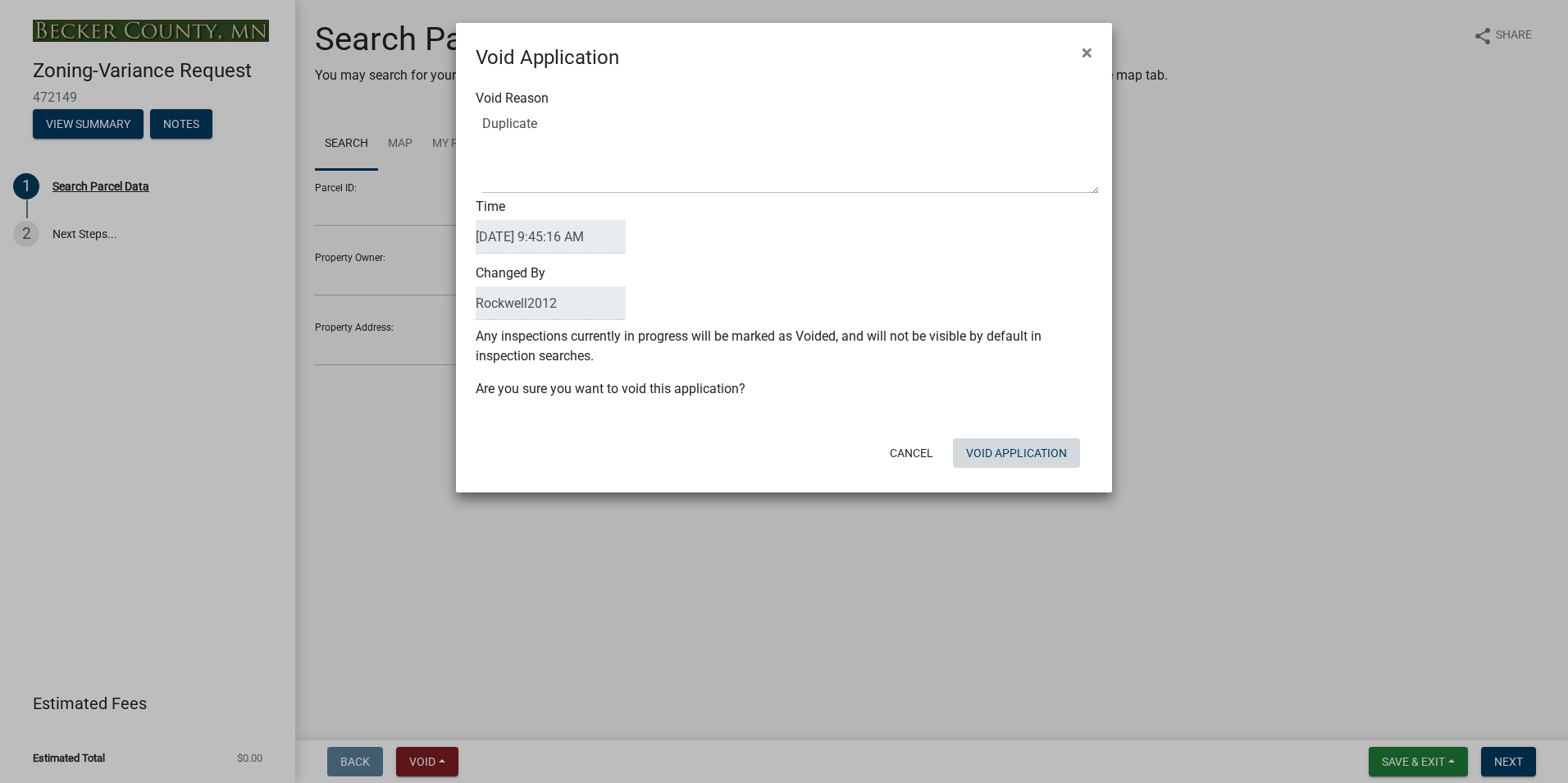
click at [1014, 465] on button "Void Application" at bounding box center [1016, 453] width 128 height 30
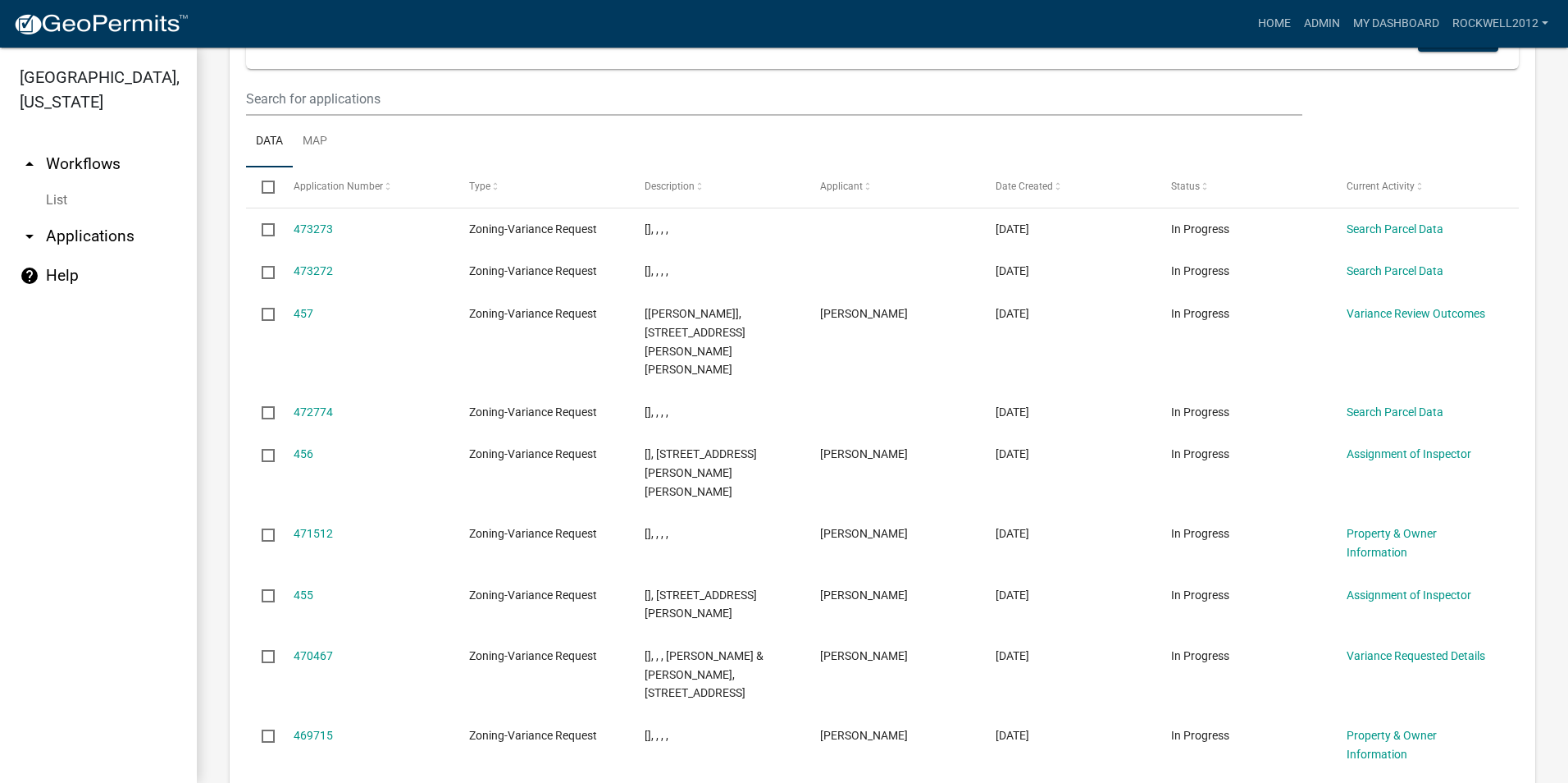
scroll to position [1758, 0]
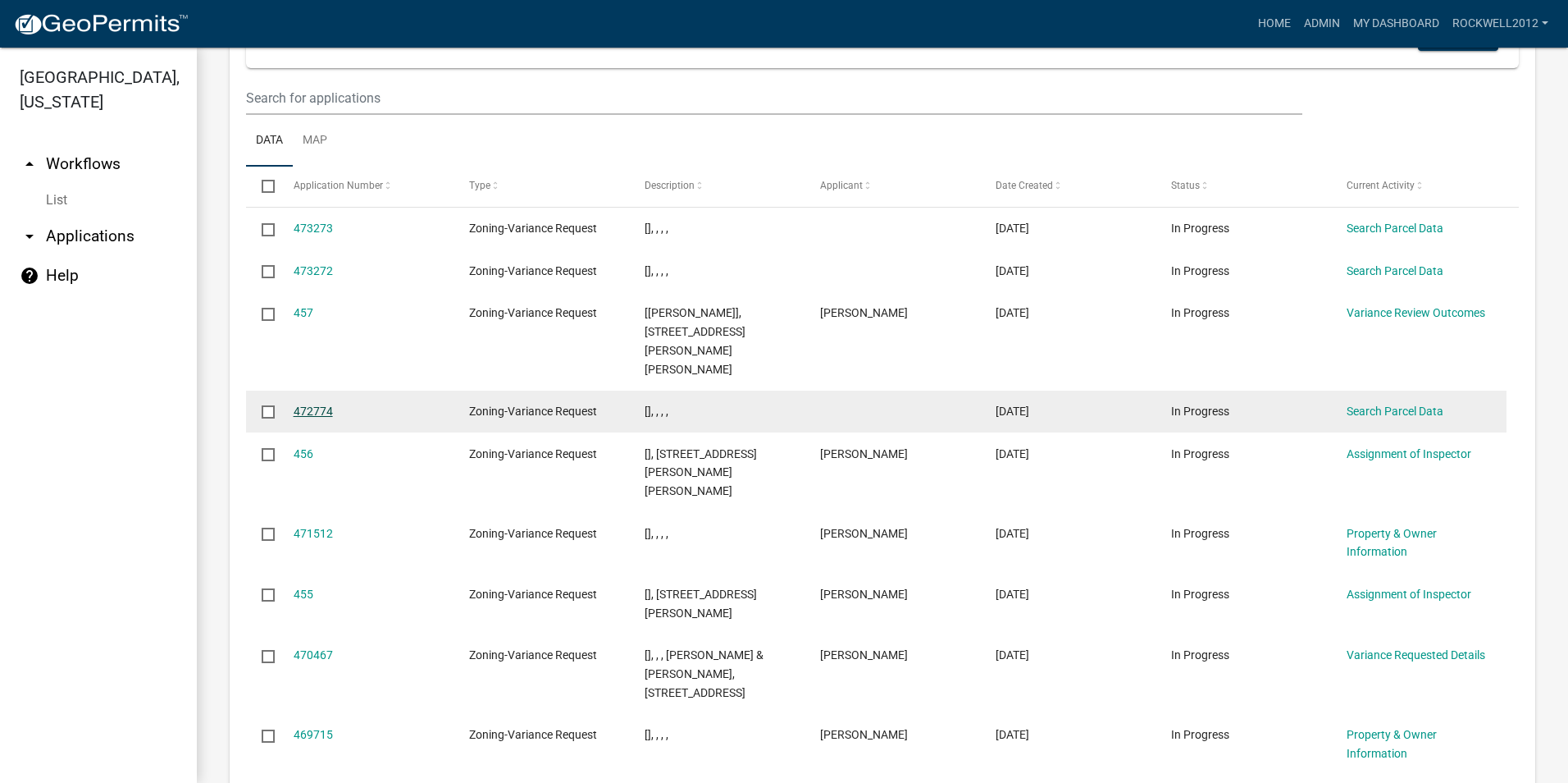
click at [322, 409] on link "472774" at bounding box center [313, 410] width 40 height 13
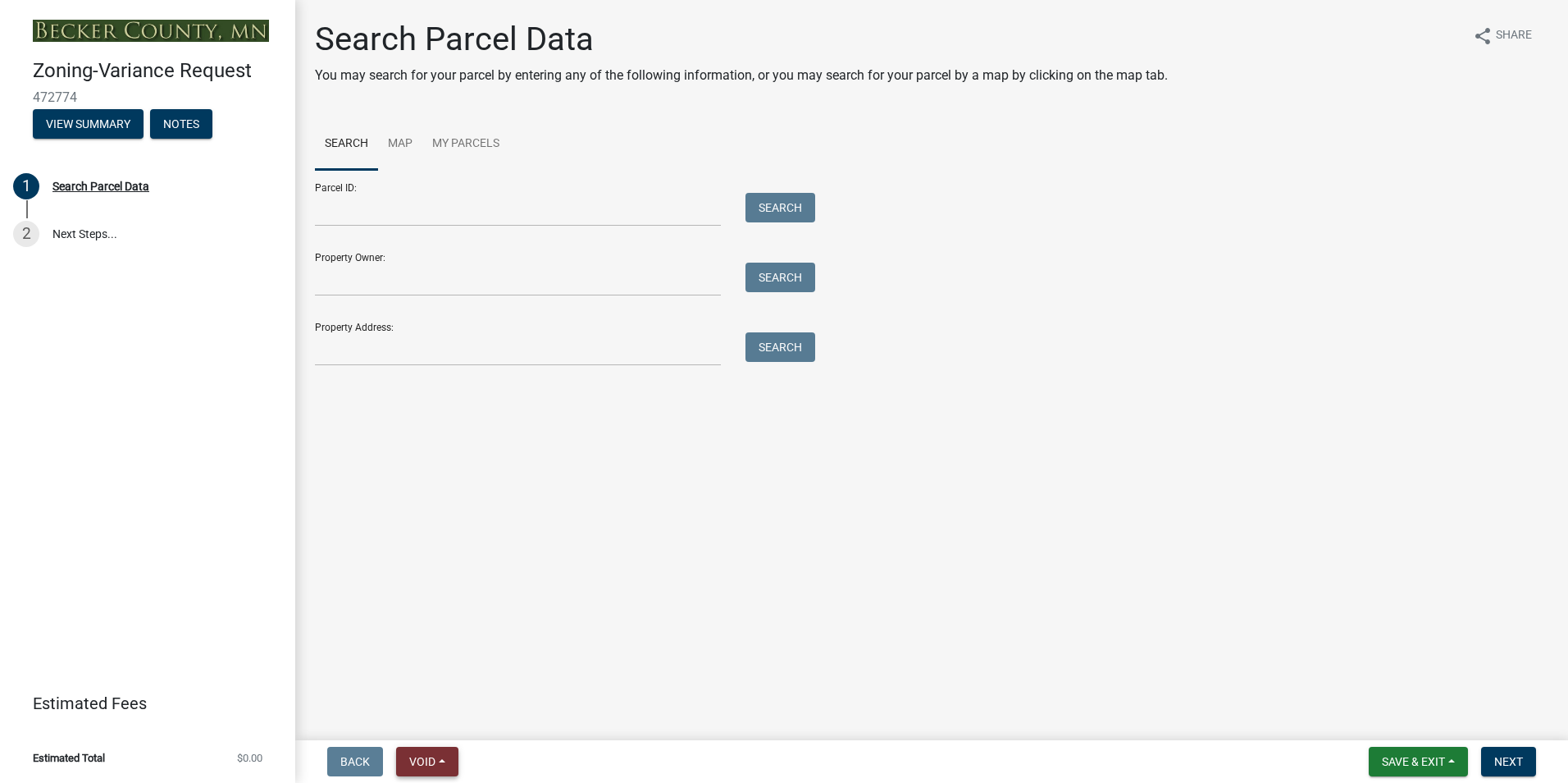
click at [413, 765] on span "Void" at bounding box center [422, 761] width 26 height 13
click at [434, 716] on button "Void" at bounding box center [462, 718] width 131 height 40
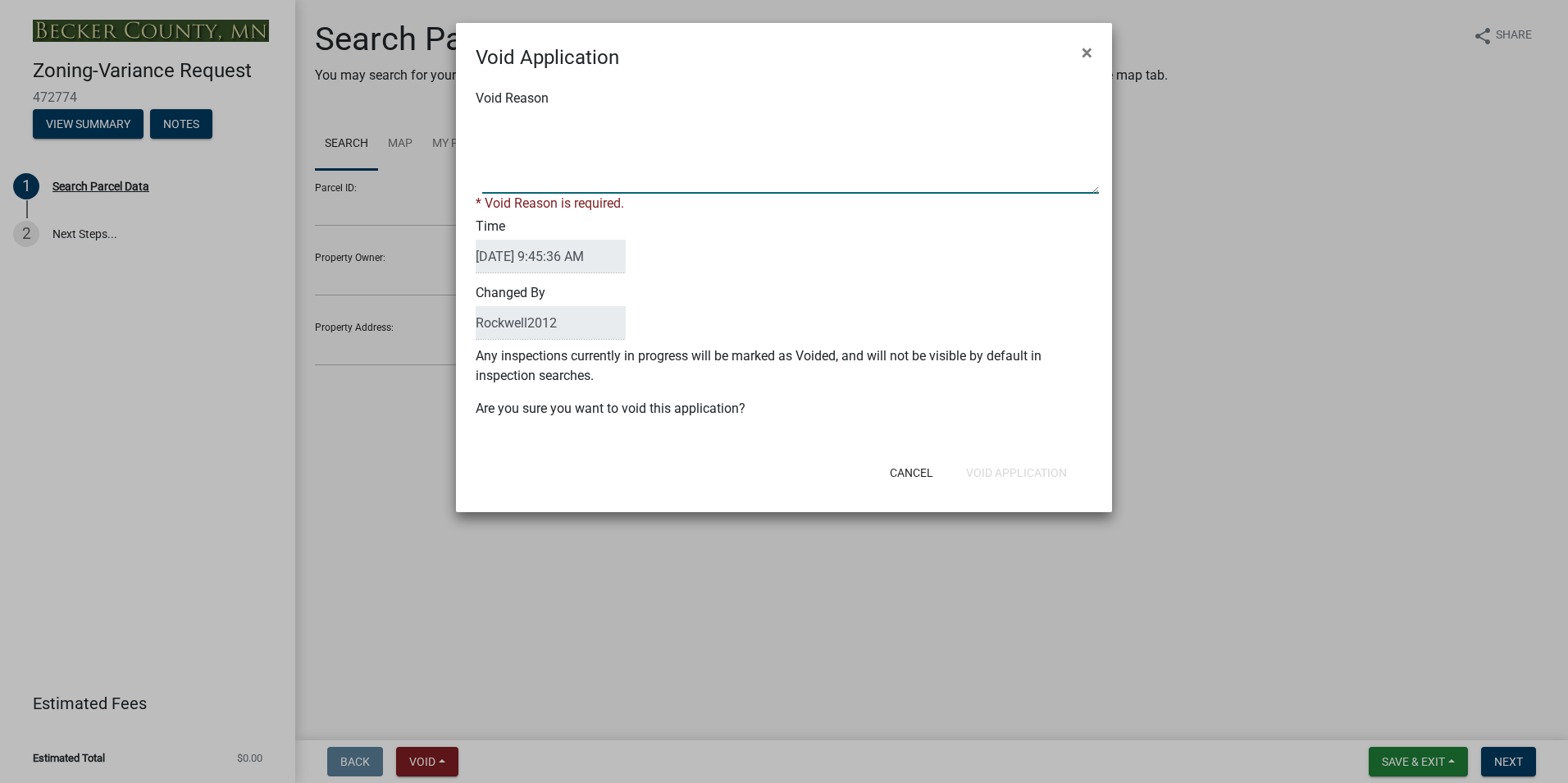
click at [505, 128] on textarea "Void Reason" at bounding box center [790, 153] width 616 height 82
type textarea "Duplicate"
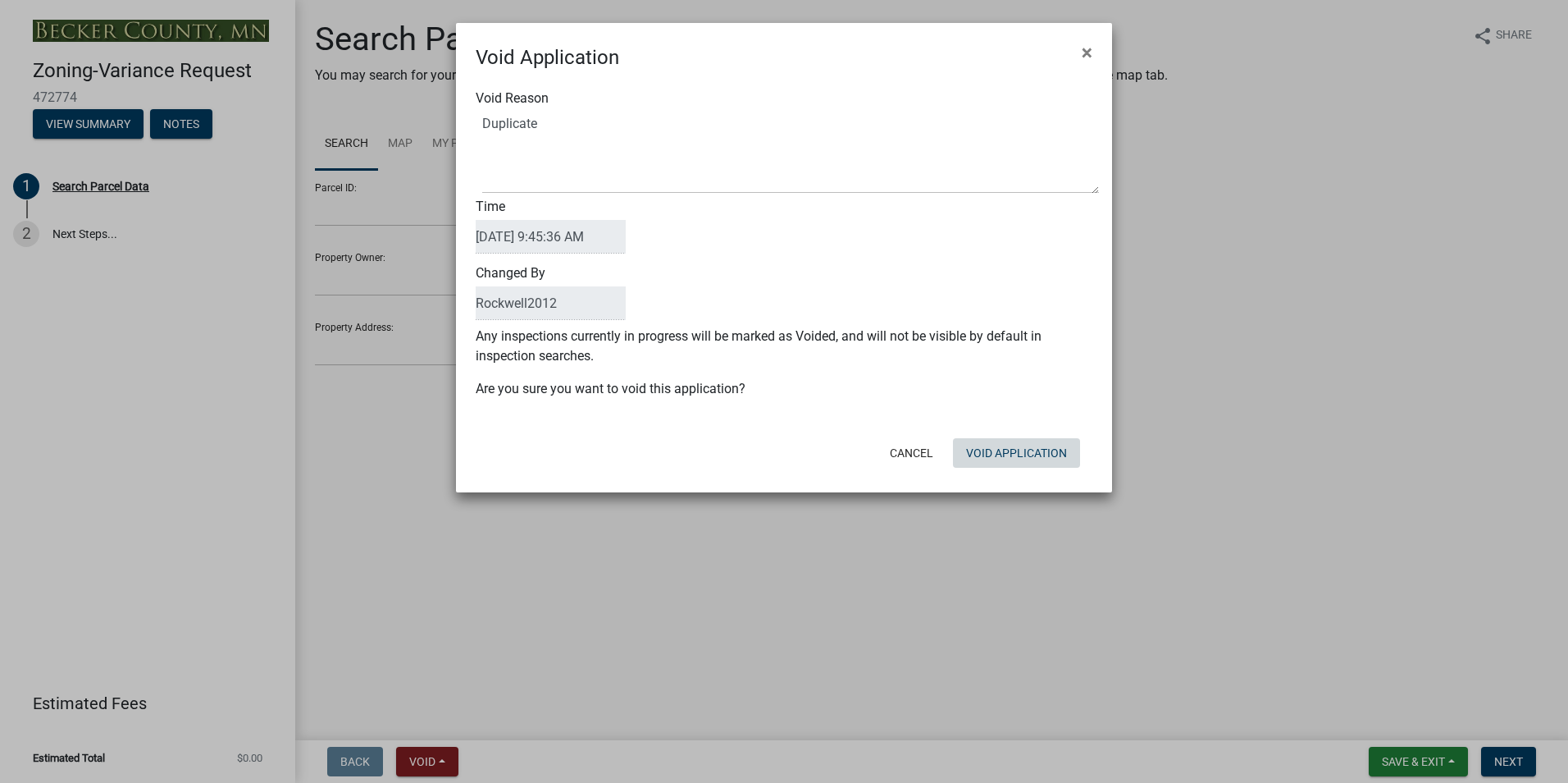
click at [1014, 466] on button "Void Application" at bounding box center [1016, 453] width 128 height 30
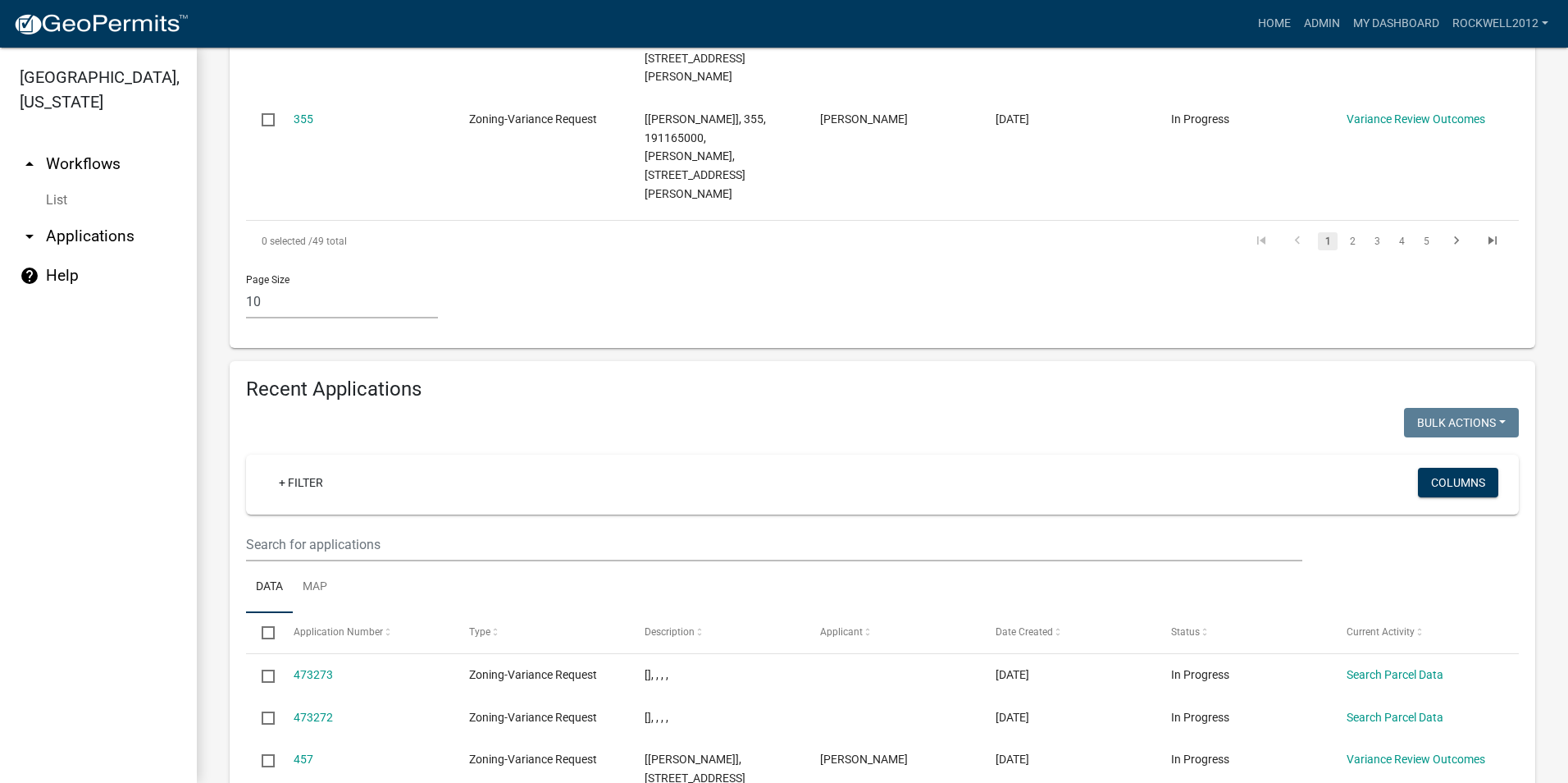
scroll to position [1394, 0]
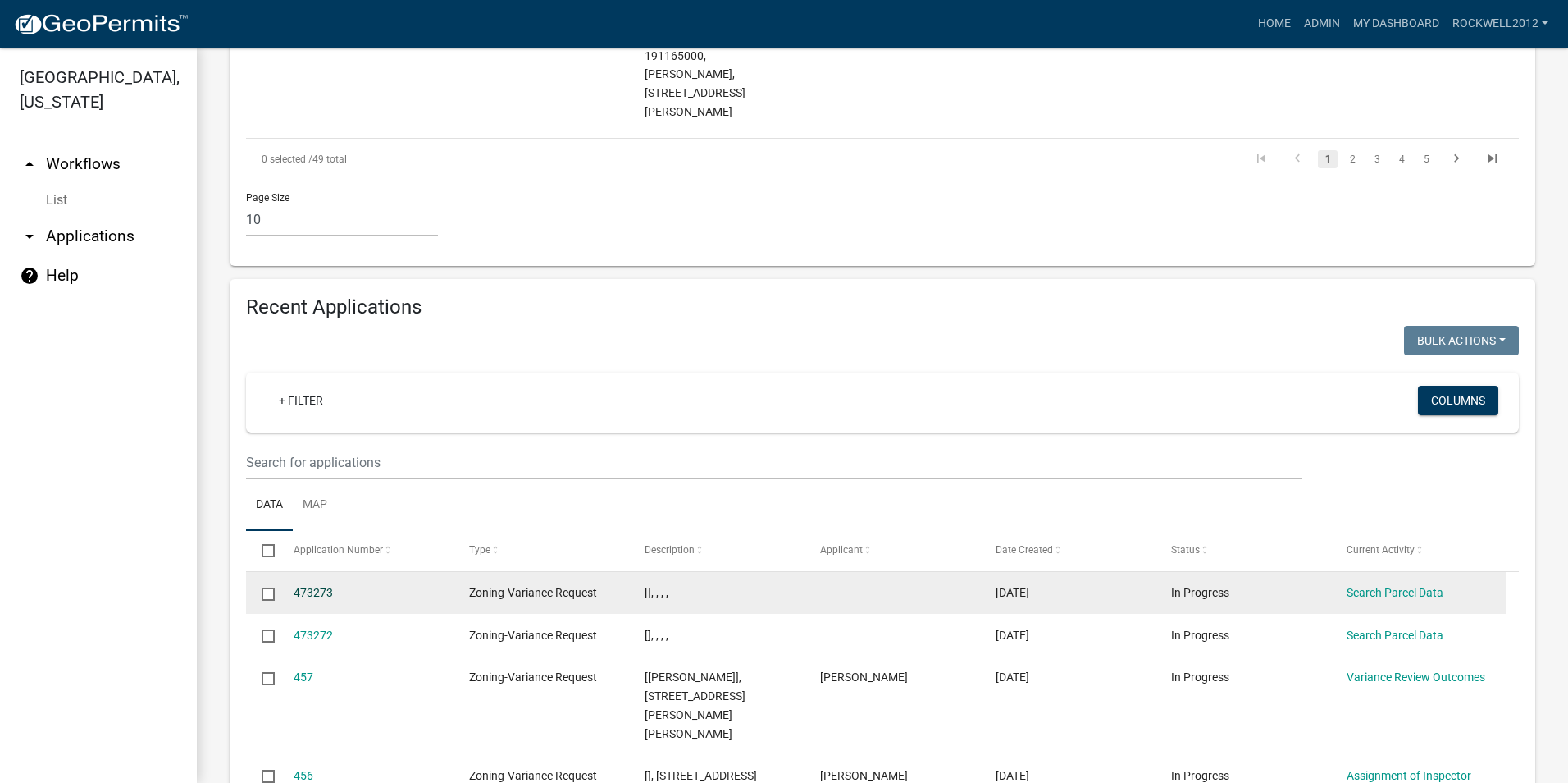
click at [305, 593] on link "473273" at bounding box center [313, 593] width 40 height 13
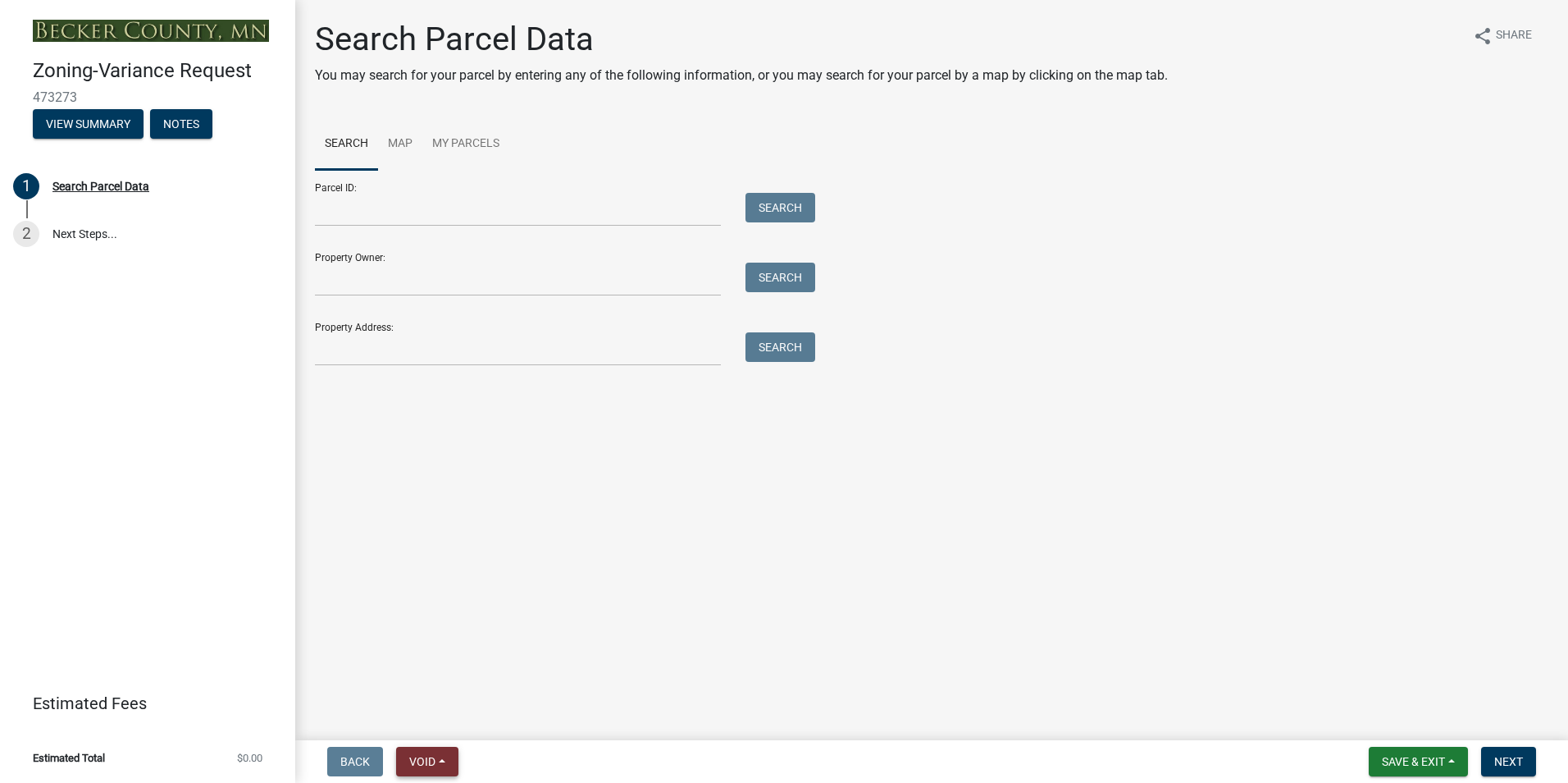
click at [412, 771] on button "Void" at bounding box center [427, 761] width 62 height 30
click at [430, 713] on button "Void" at bounding box center [462, 718] width 131 height 40
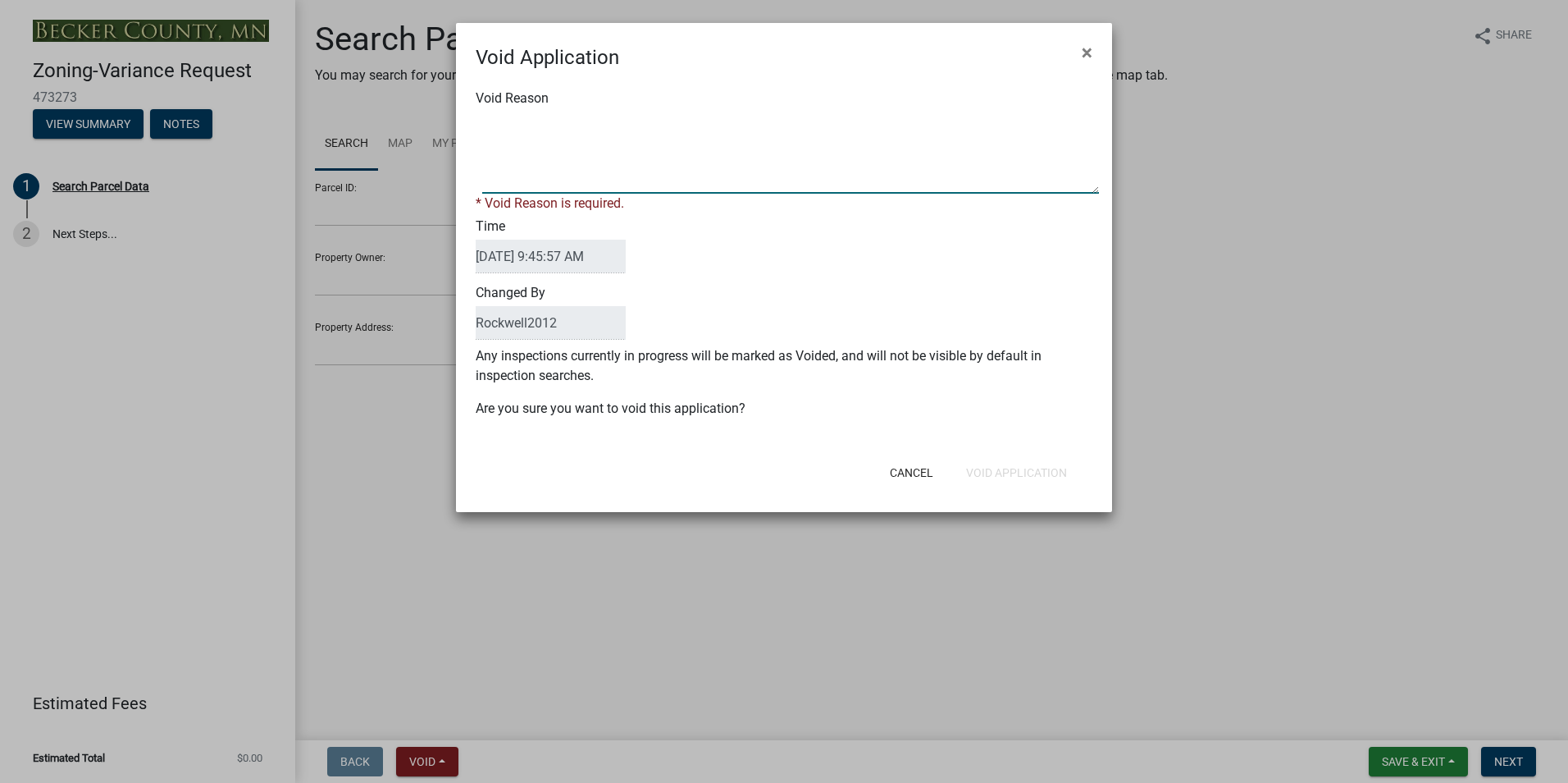
click at [503, 134] on textarea "Void Reason" at bounding box center [790, 153] width 616 height 82
type textarea "Duplicate"
click at [1015, 470] on div "Cancel Void Application" at bounding box center [890, 472] width 404 height 43
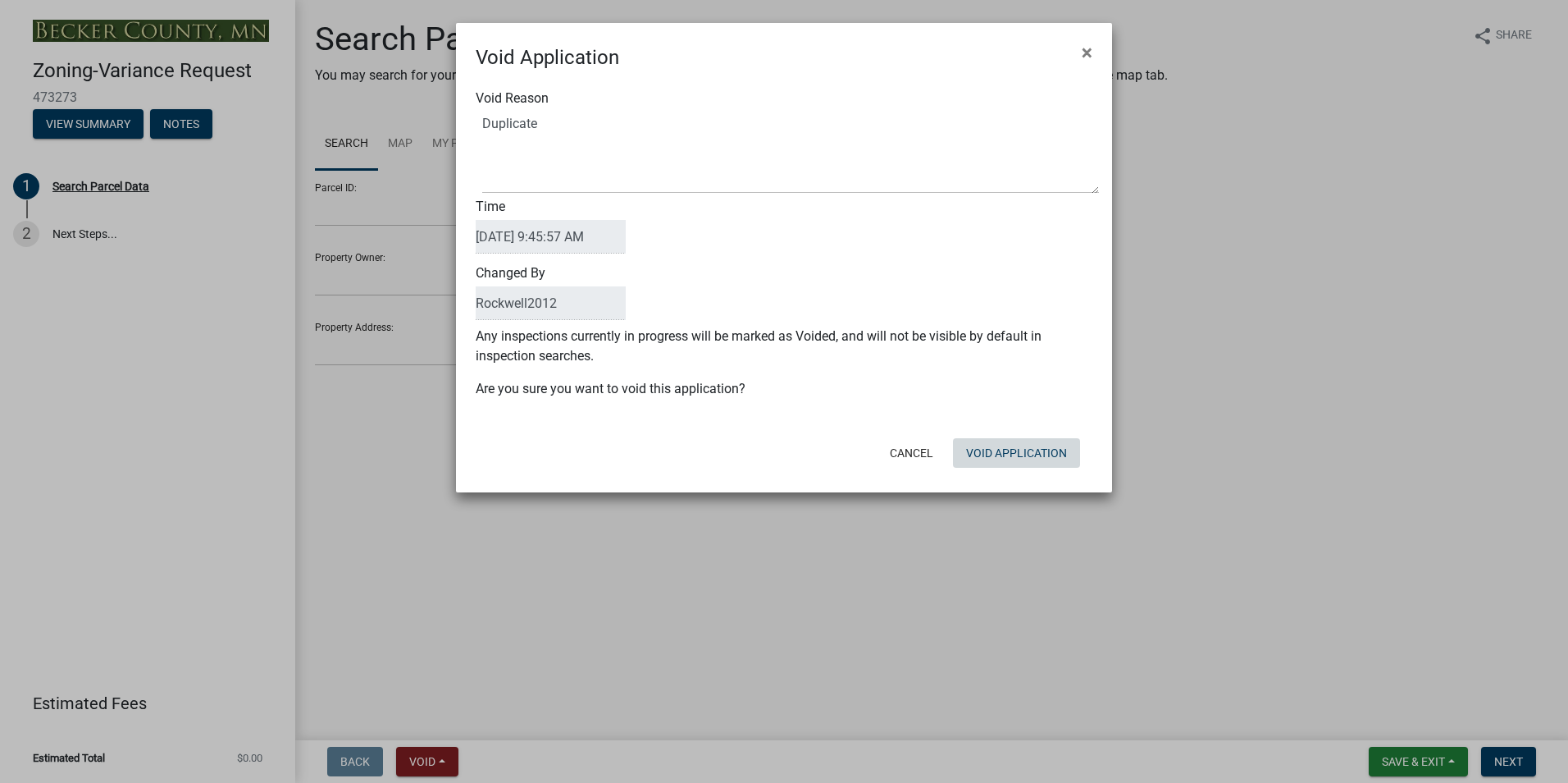
click at [1012, 448] on button "Void Application" at bounding box center [1016, 453] width 128 height 30
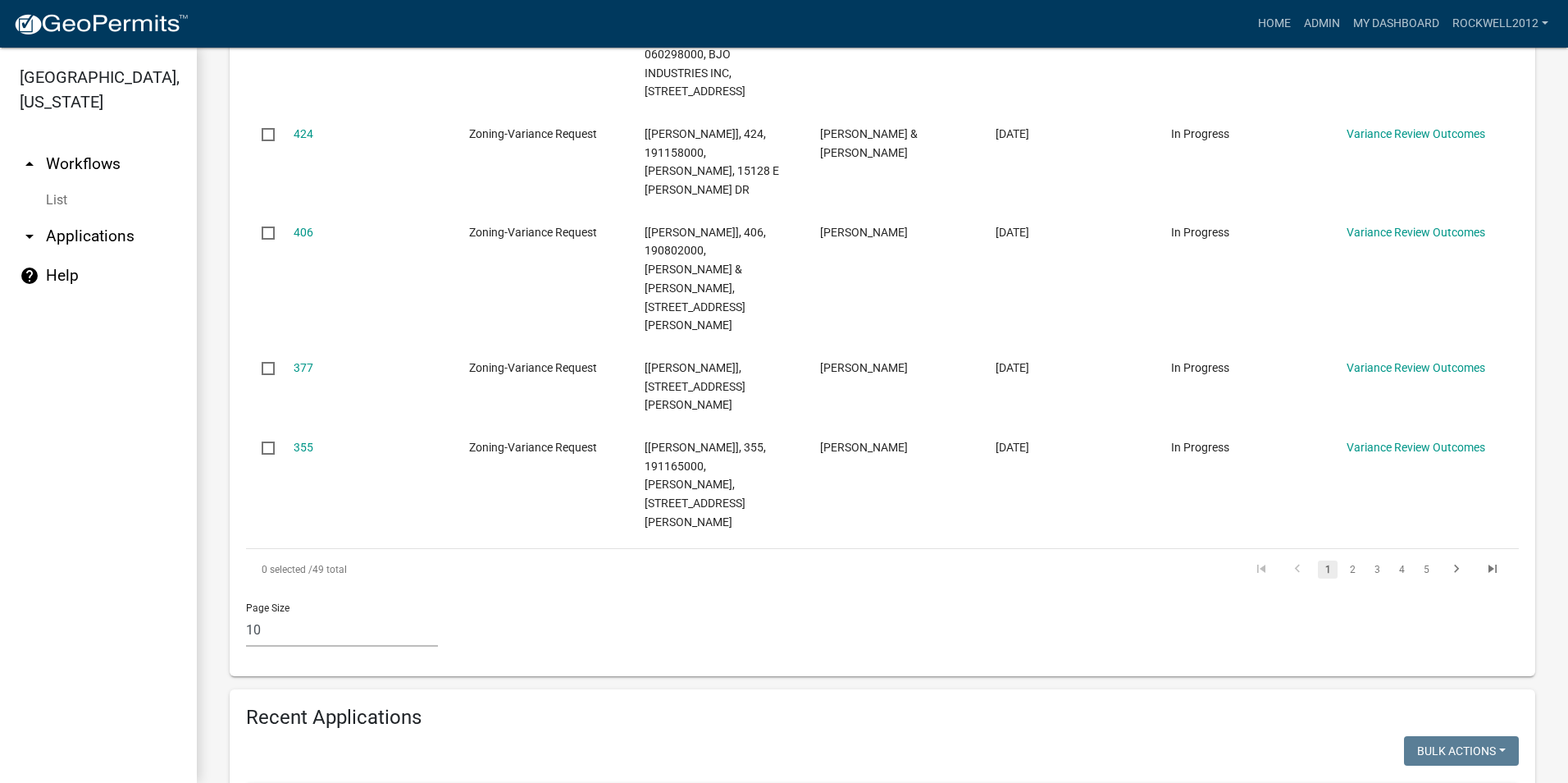
scroll to position [1394, 0]
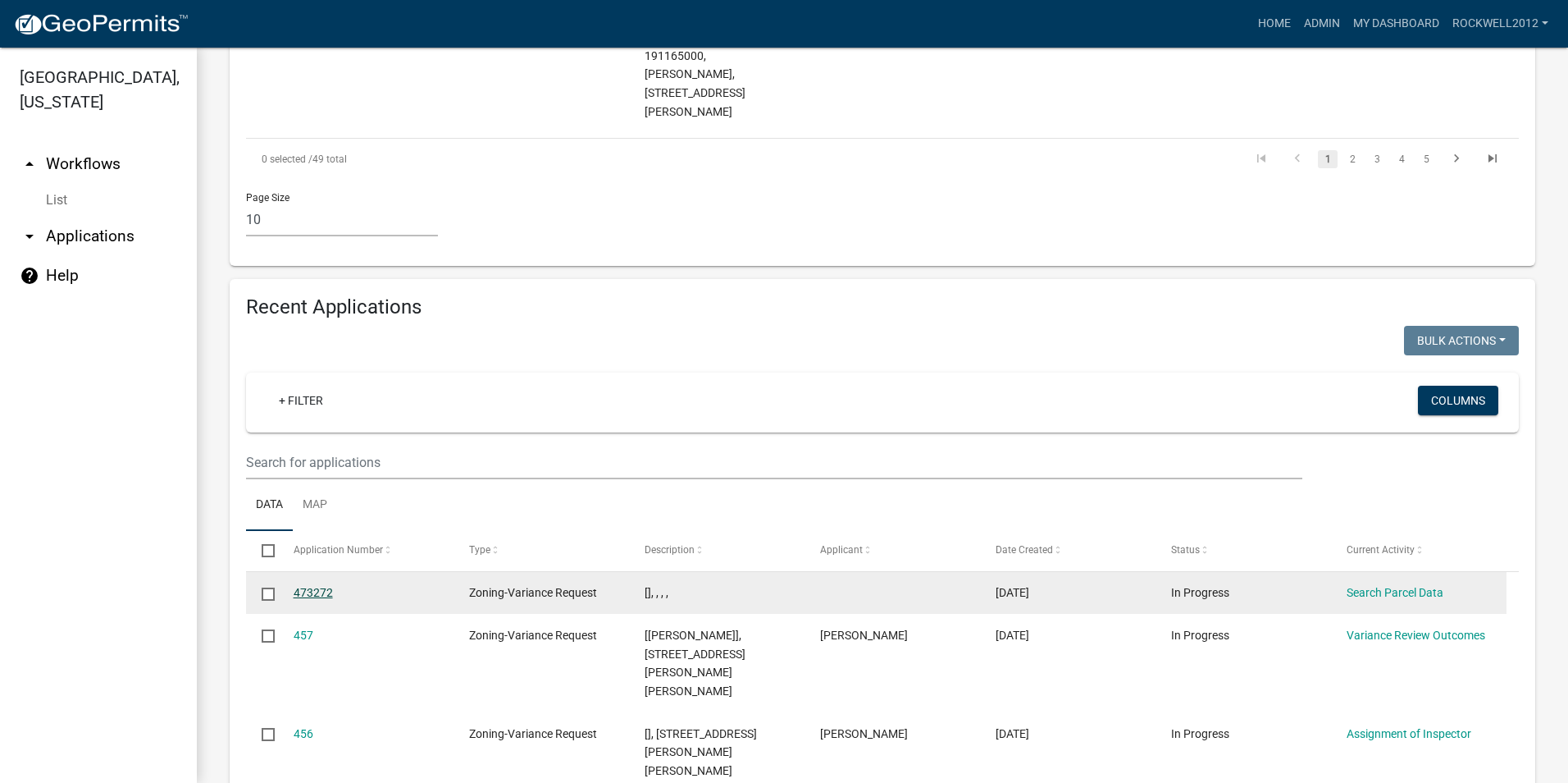
click at [307, 586] on link "473272" at bounding box center [313, 593] width 40 height 13
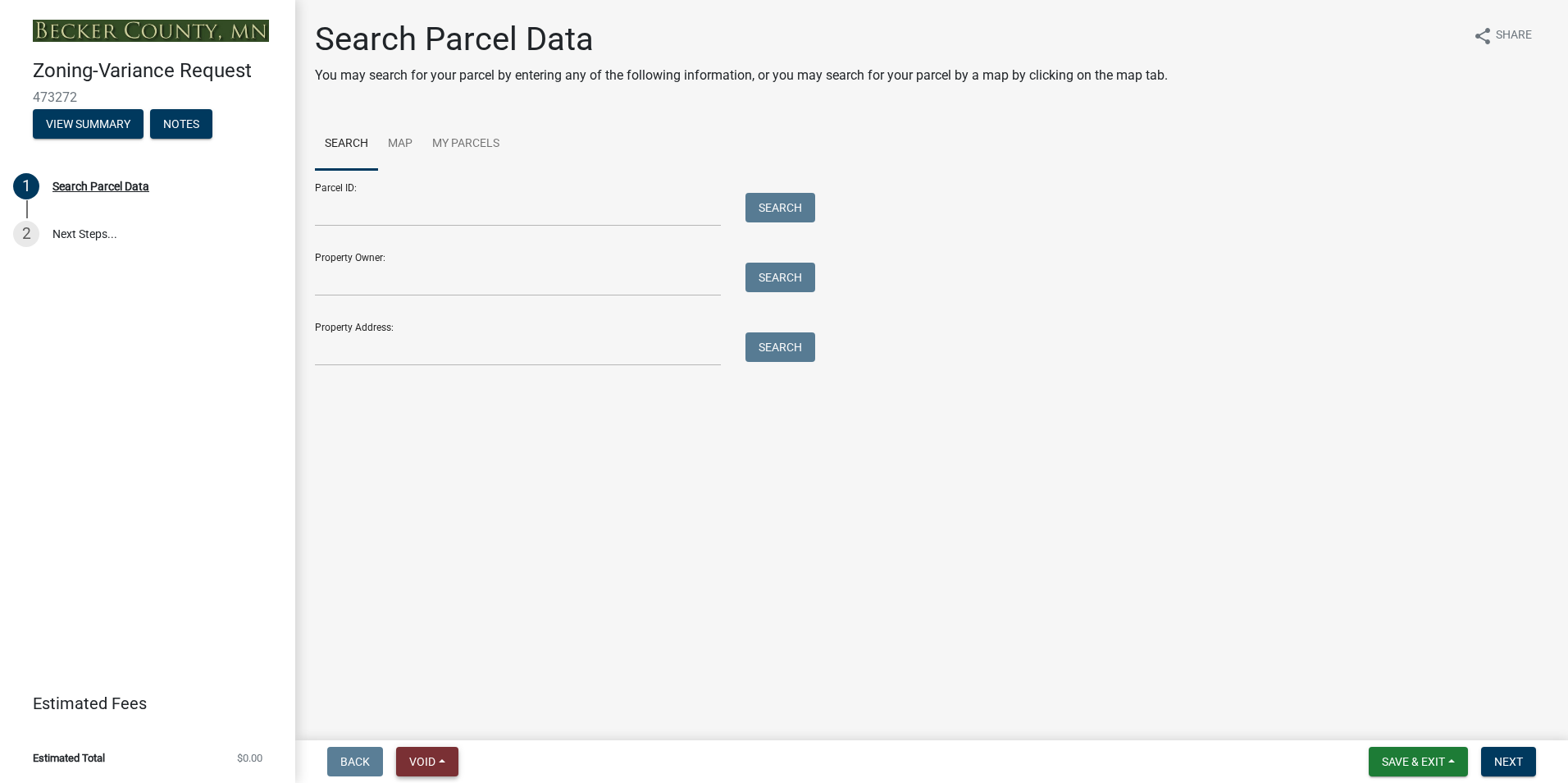
click at [428, 767] on span "Void" at bounding box center [422, 761] width 26 height 13
click at [431, 717] on button "Void" at bounding box center [462, 718] width 131 height 40
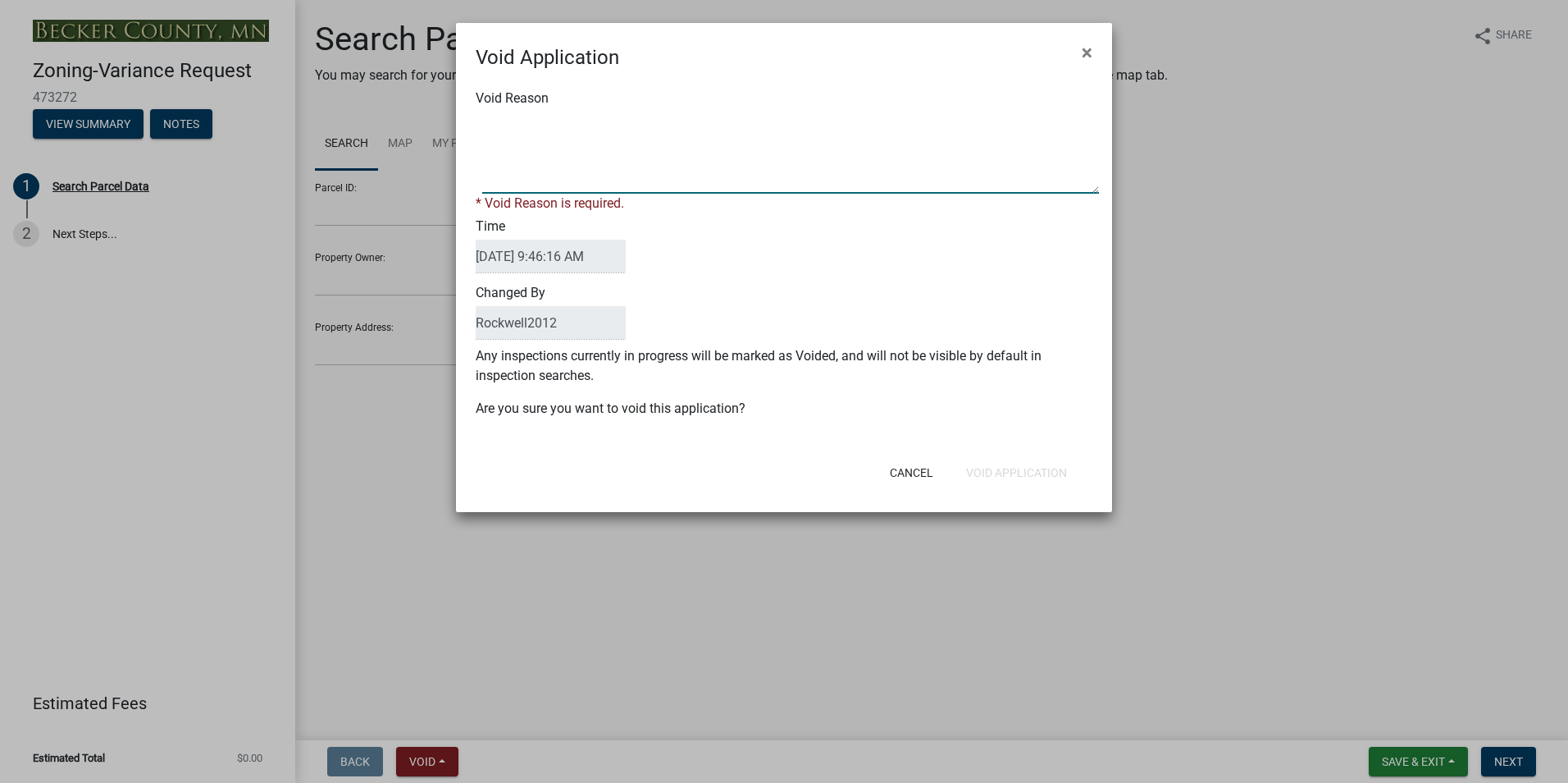
click at [504, 124] on textarea "Void Reason" at bounding box center [790, 153] width 616 height 82
type textarea "Duplicate"
click at [1007, 463] on button "Void Application" at bounding box center [1016, 472] width 128 height 30
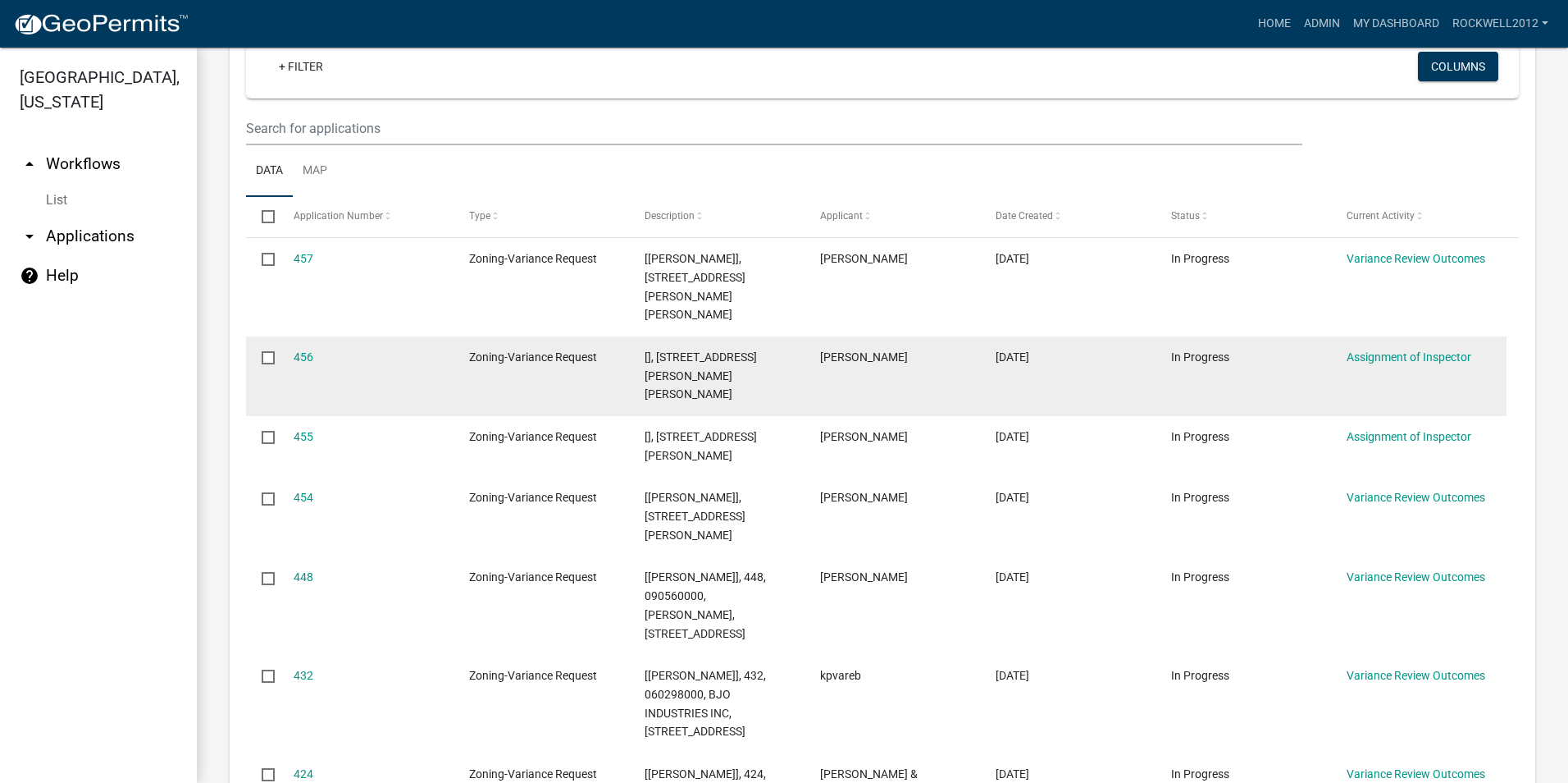
scroll to position [373, 0]
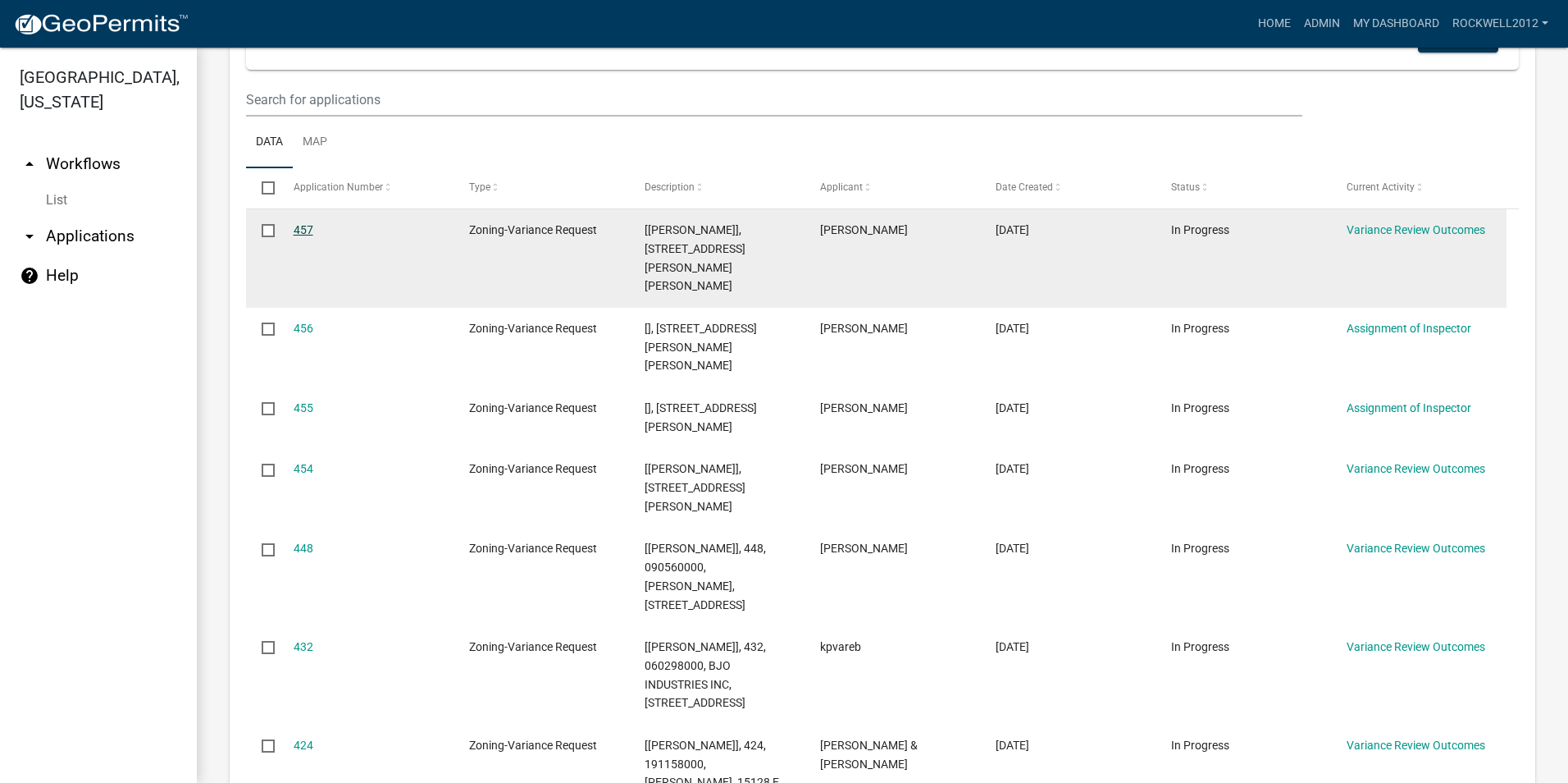
click at [304, 225] on link "457" at bounding box center [303, 229] width 19 height 13
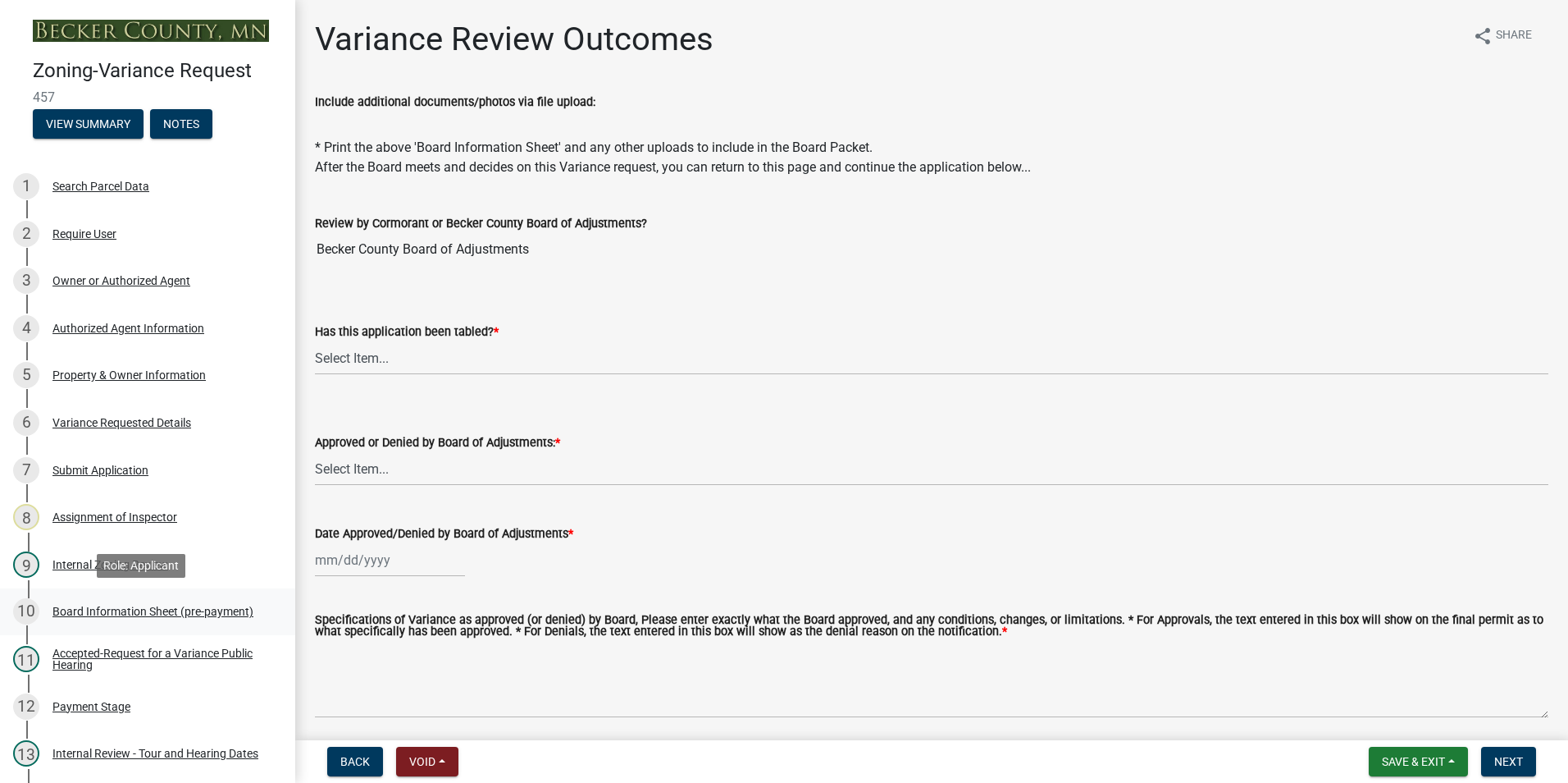
click at [113, 614] on div "Board Information Sheet (pre-payment)" at bounding box center [152, 611] width 201 height 11
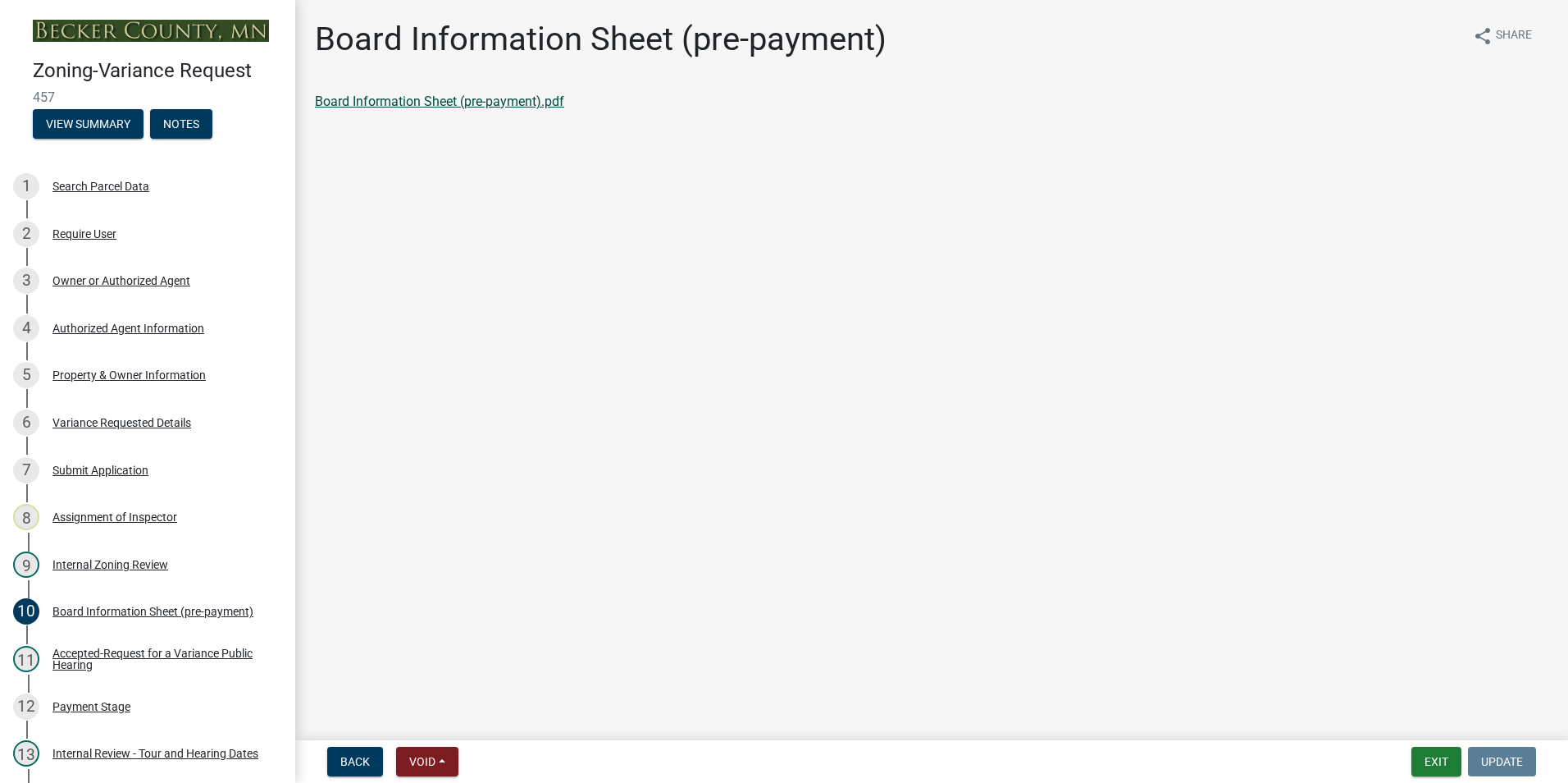
click at [419, 103] on link "Board Information Sheet (pre-payment).pdf" at bounding box center [440, 101] width 249 height 16
click at [1423, 763] on button "Exit" at bounding box center [1436, 761] width 50 height 30
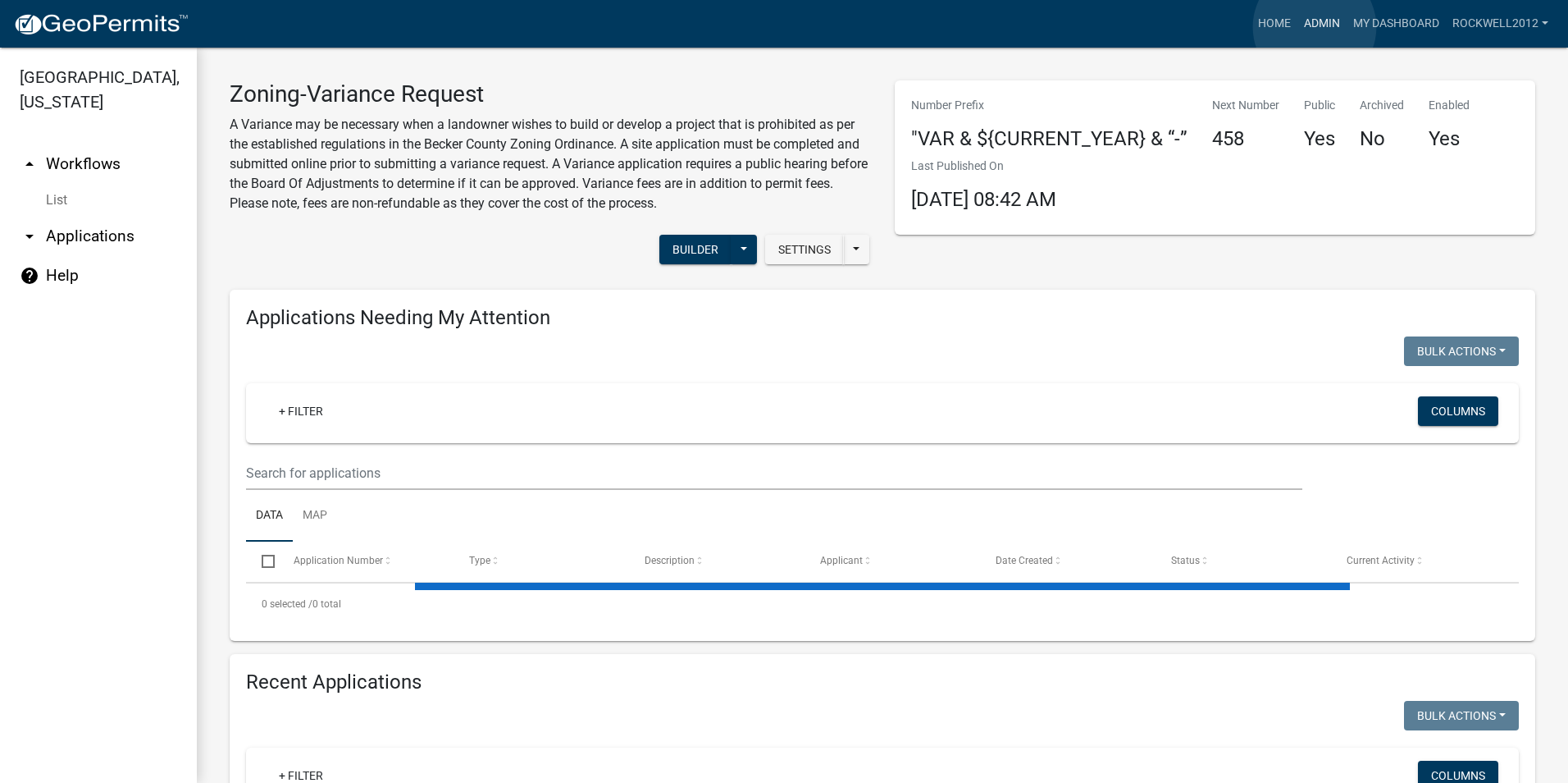
click at [1314, 27] on link "Admin" at bounding box center [1321, 24] width 49 height 31
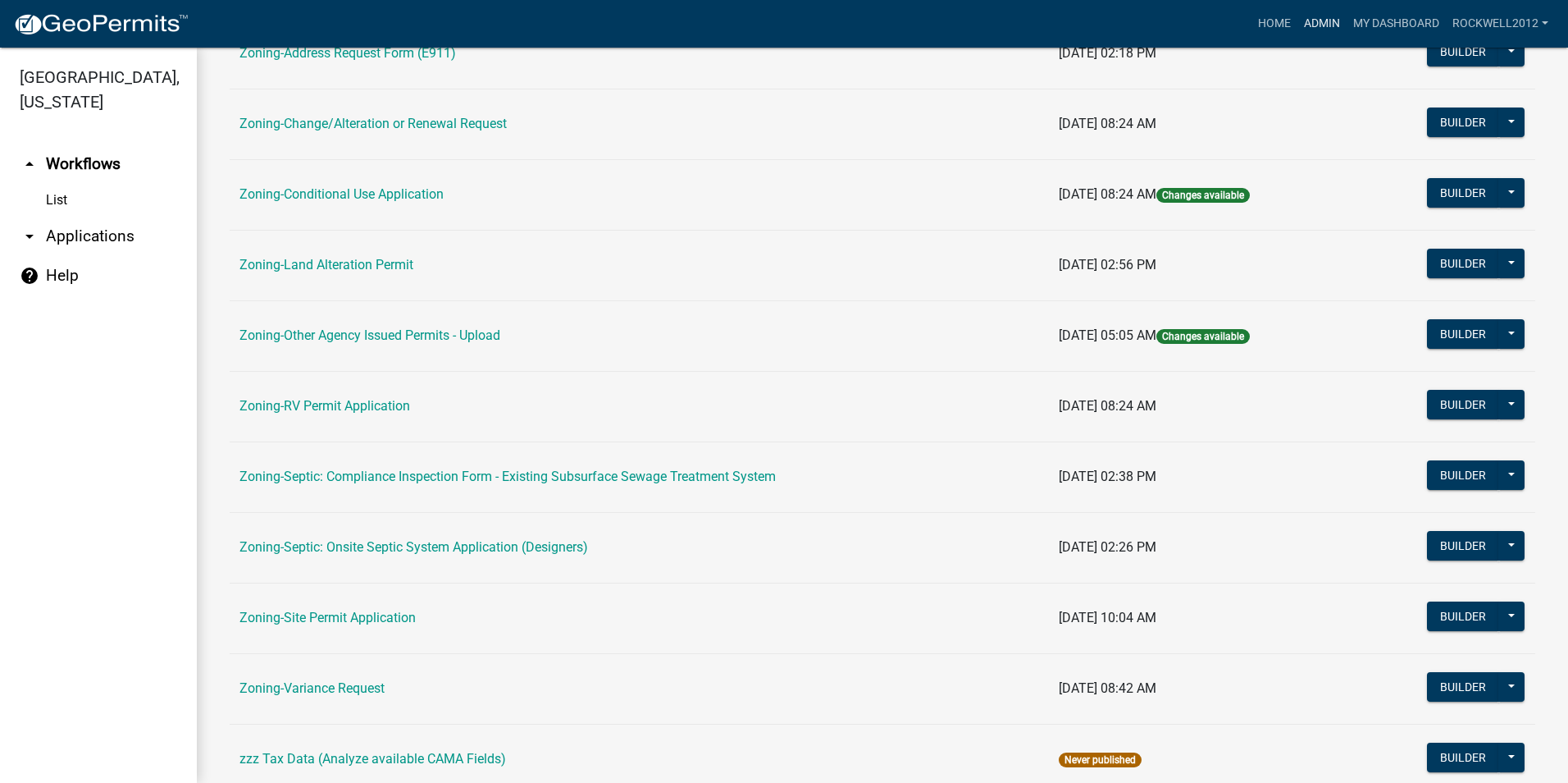
scroll to position [410, 0]
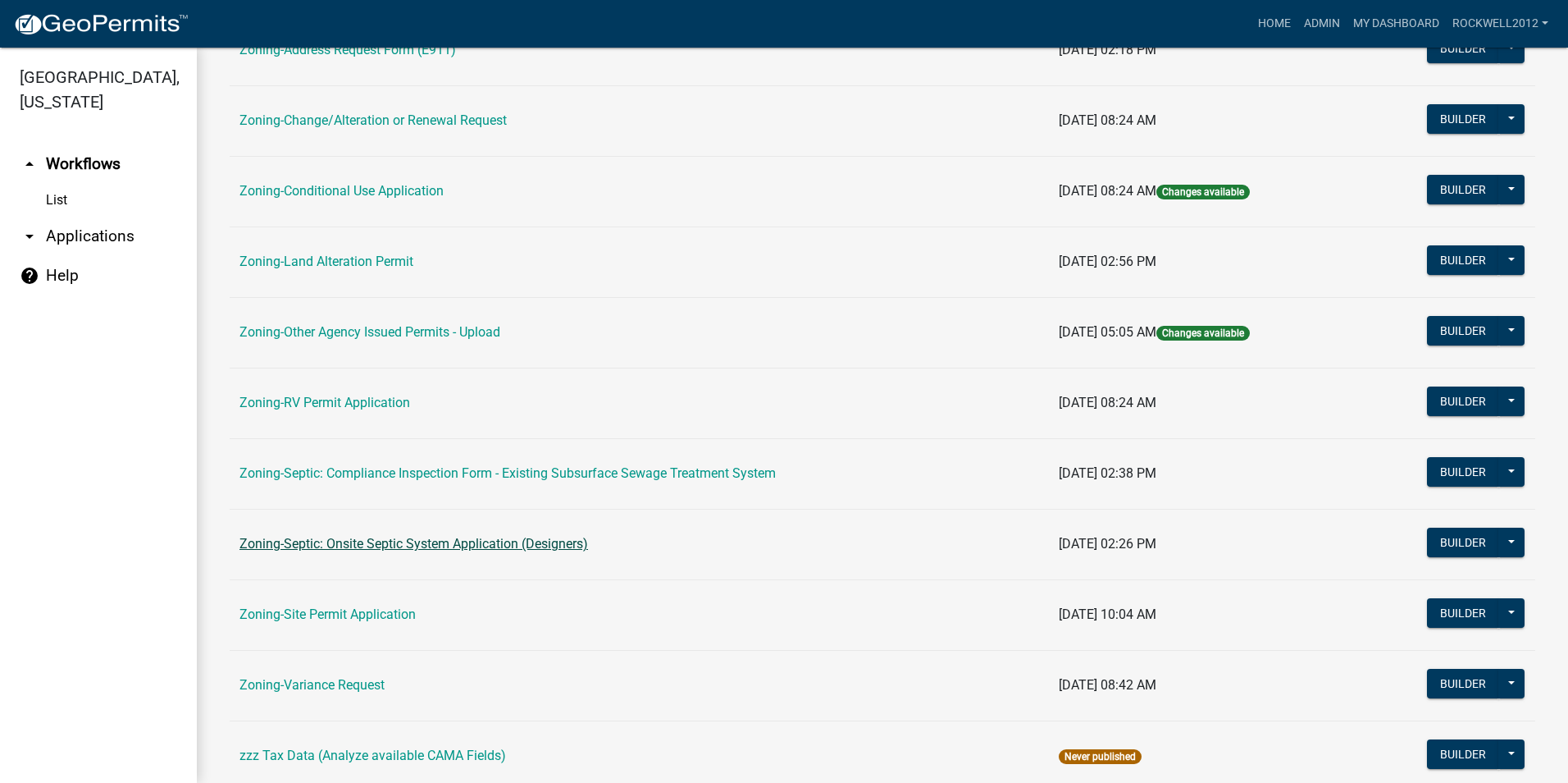
click at [440, 544] on link "Zoning-Septic: Onsite Septic System Application (Designers)" at bounding box center [413, 543] width 348 height 16
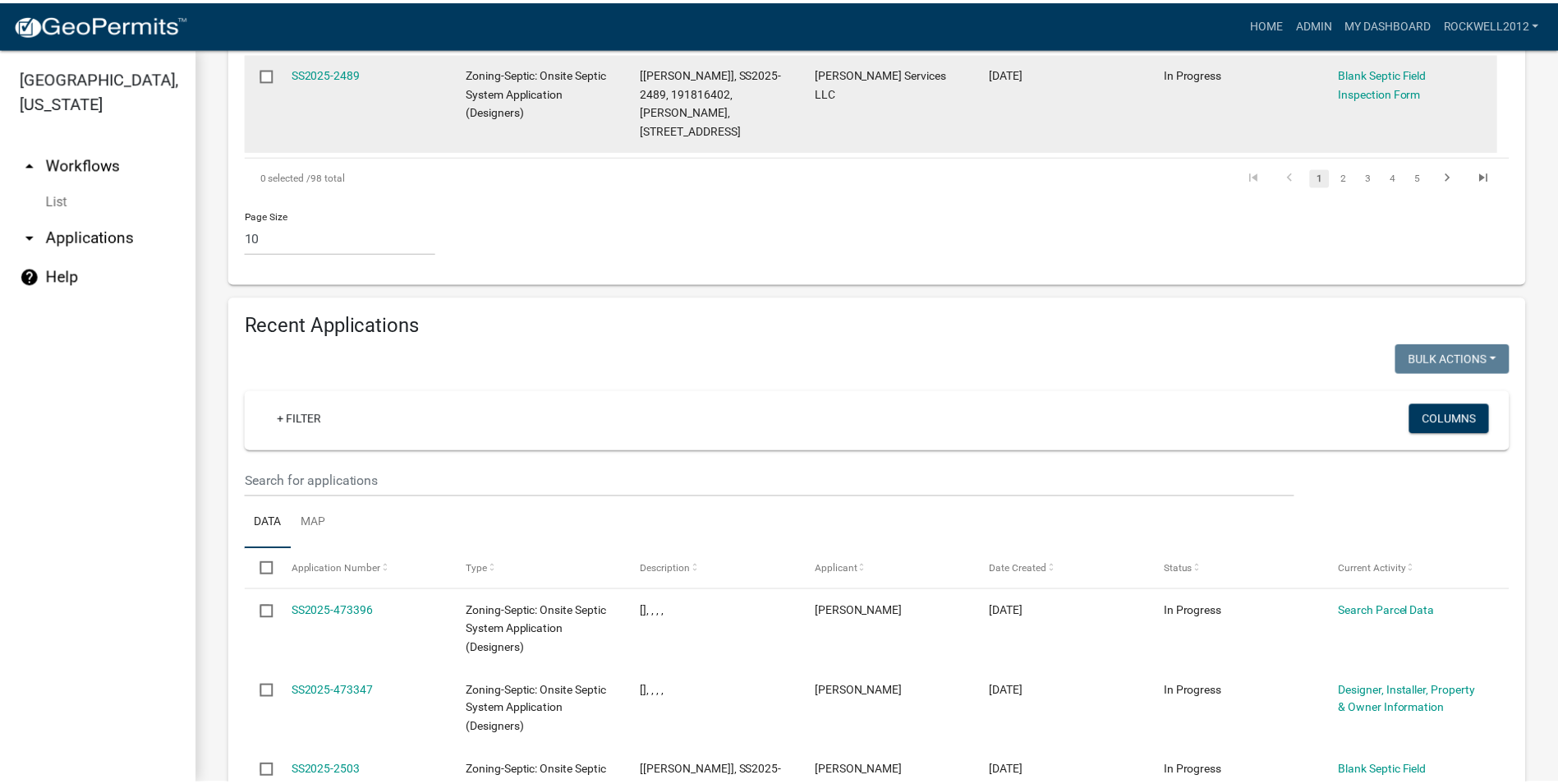
scroll to position [1396, 0]
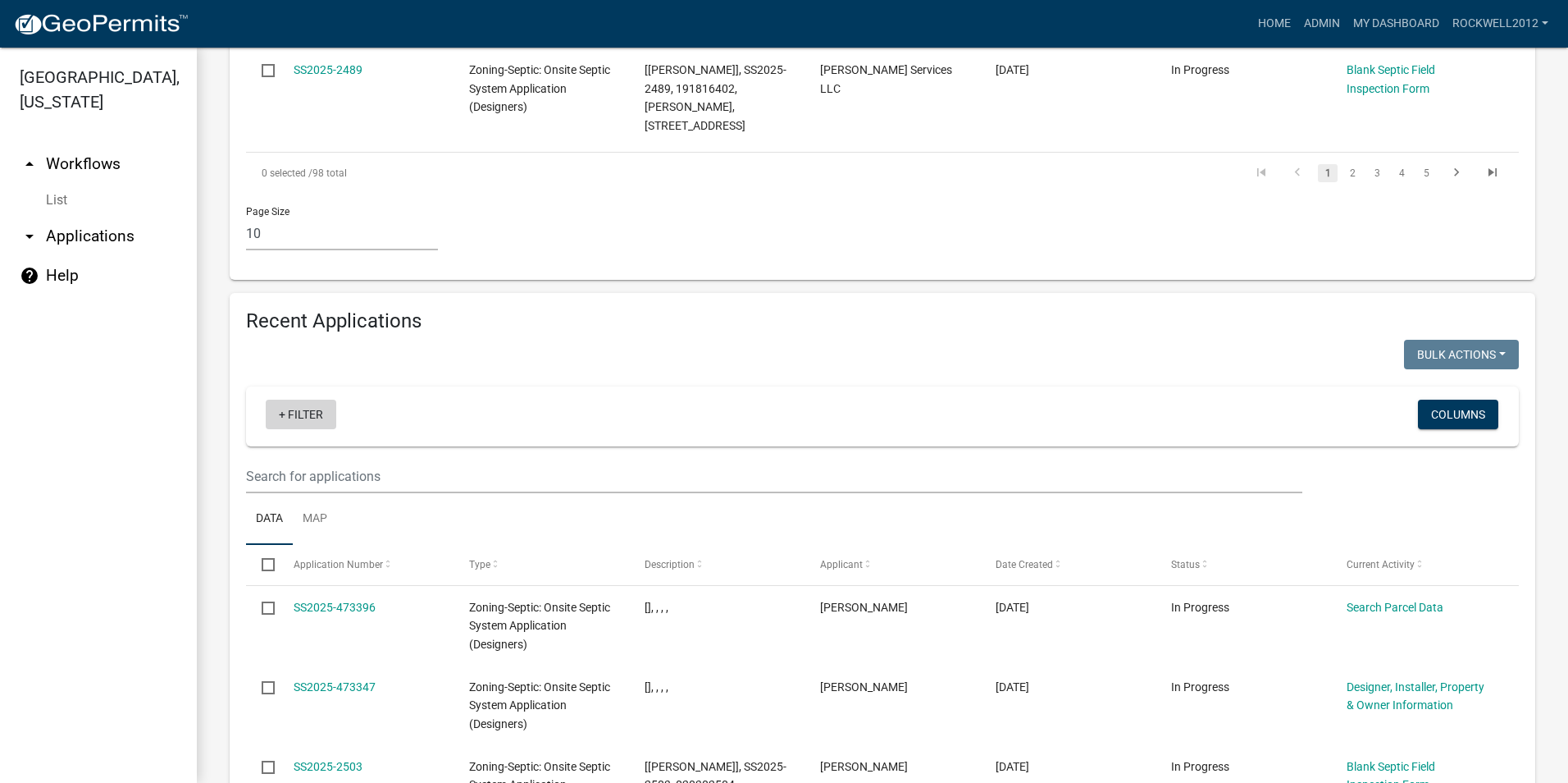
click at [313, 399] on link "+ Filter" at bounding box center [300, 414] width 70 height 30
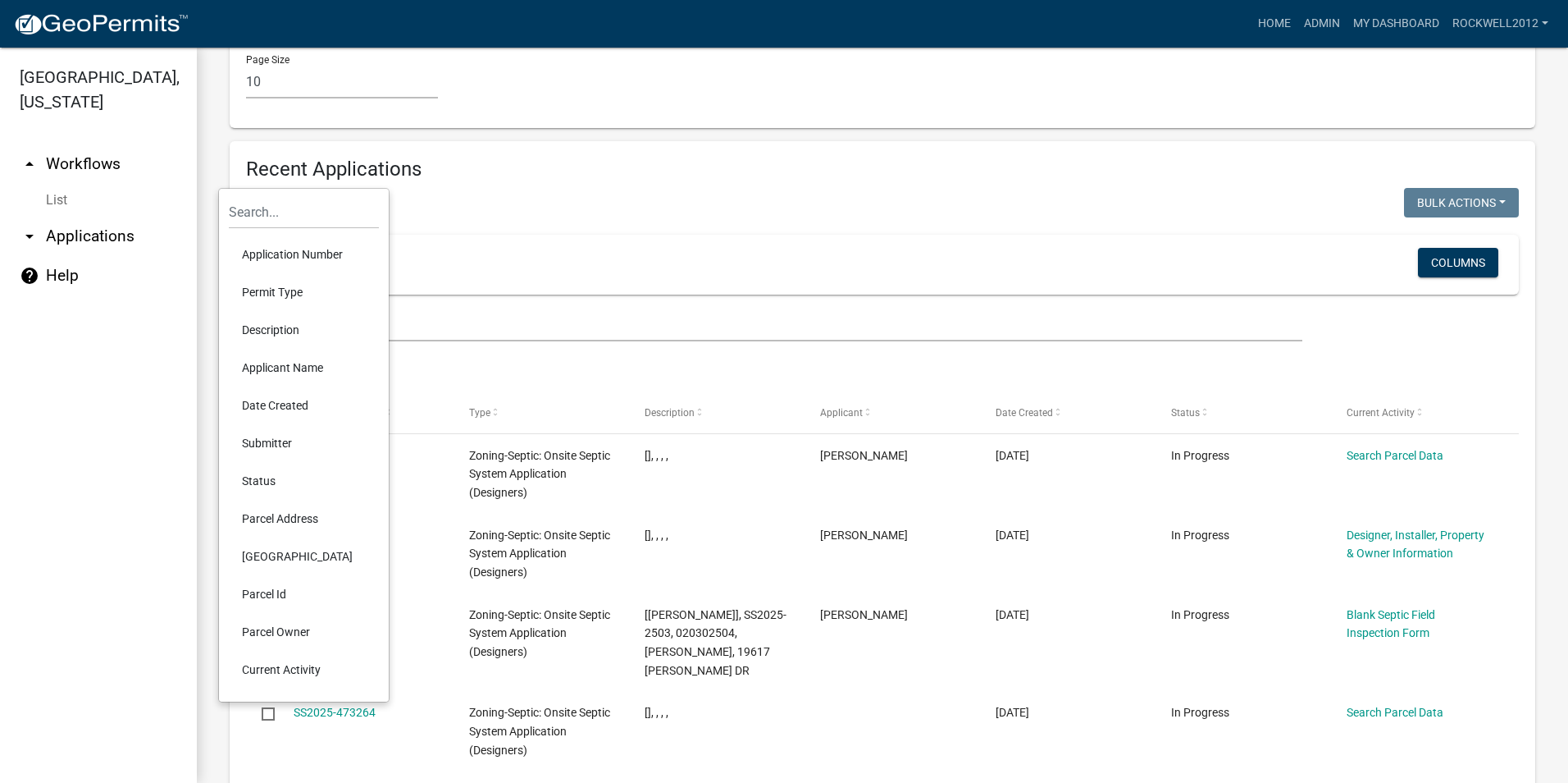
scroll to position [1641, 0]
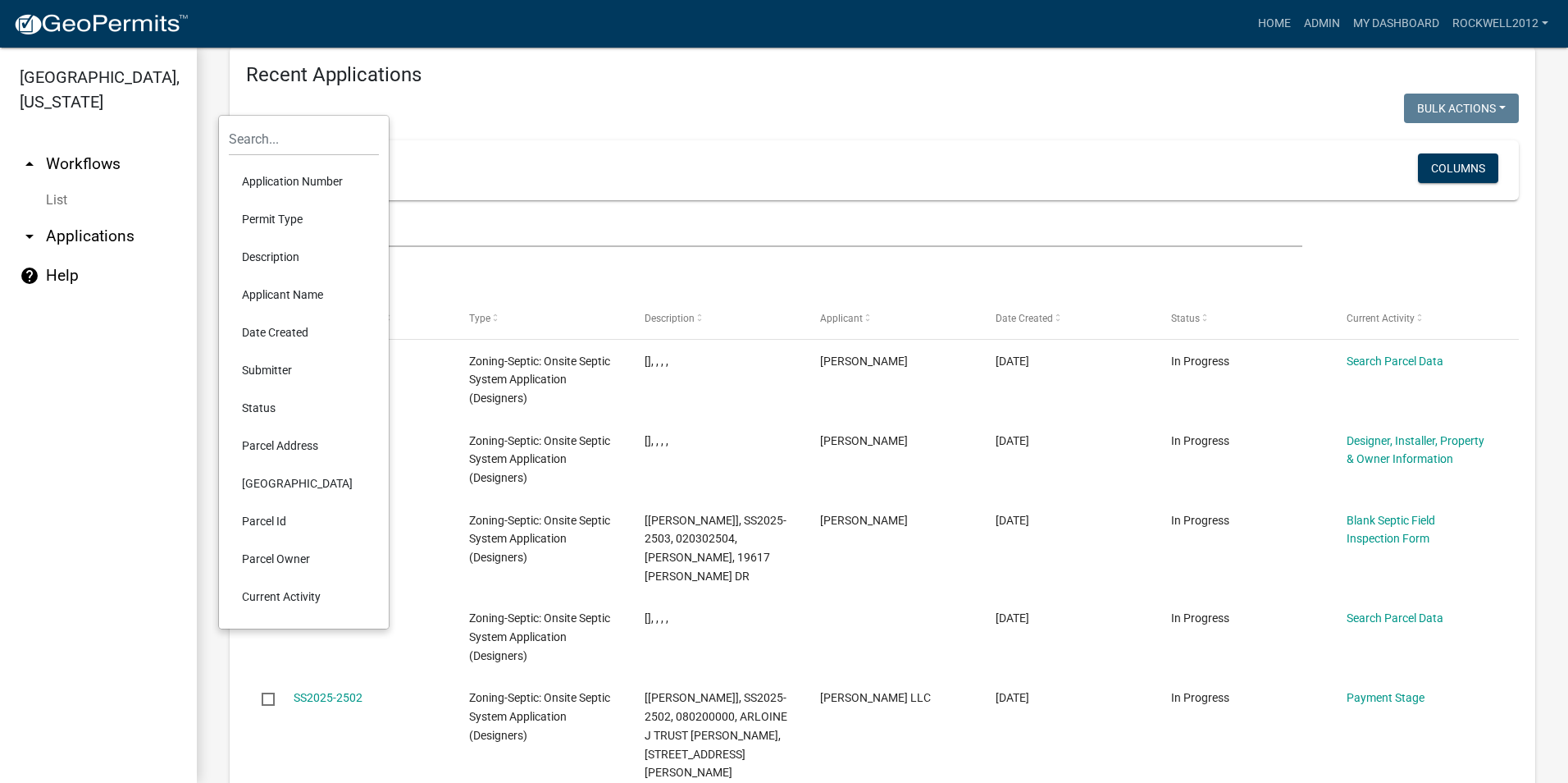
click at [266, 559] on li "Parcel Owner" at bounding box center [304, 558] width 150 height 38
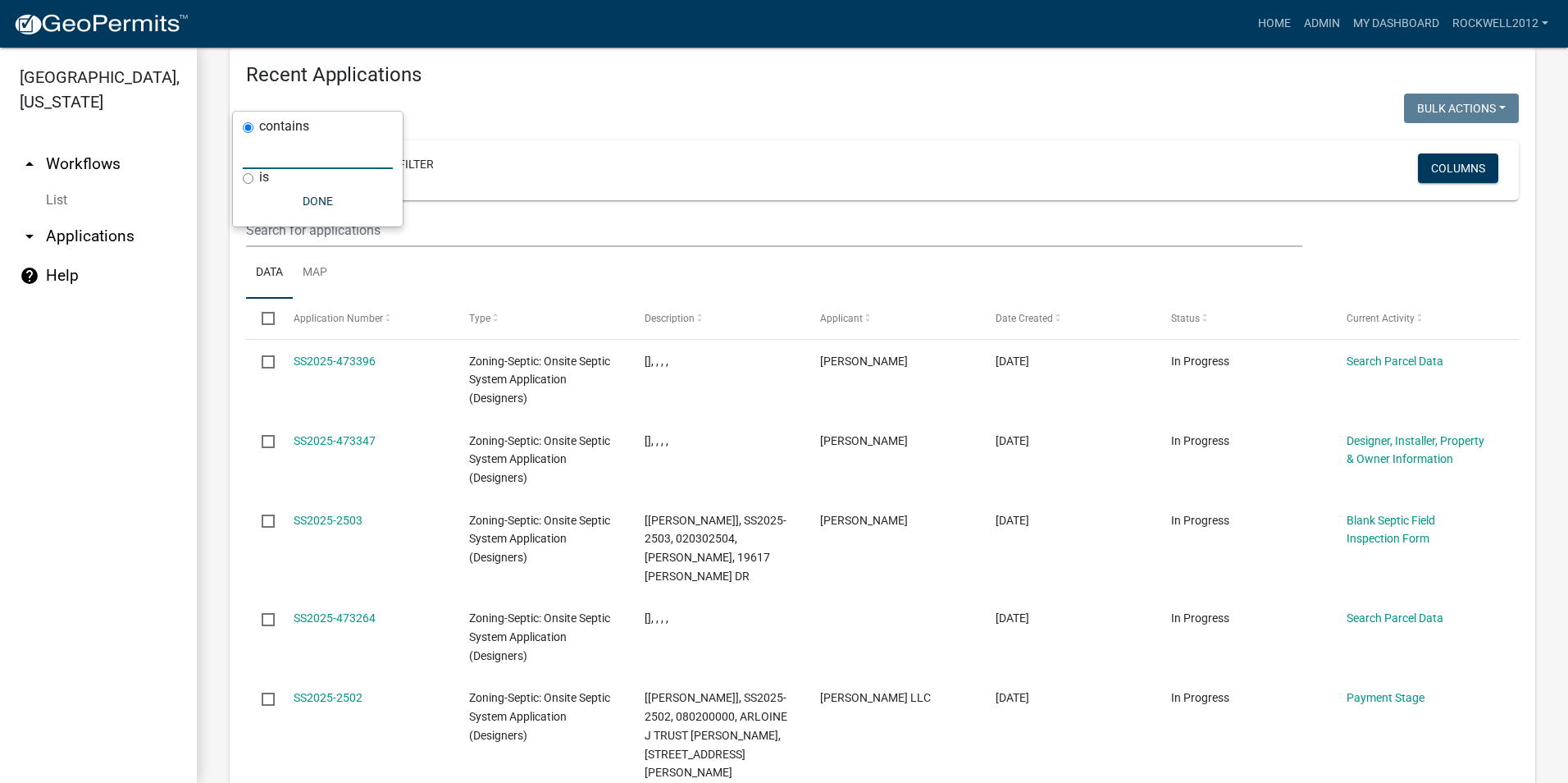
click at [286, 153] on input "text" at bounding box center [318, 152] width 150 height 33
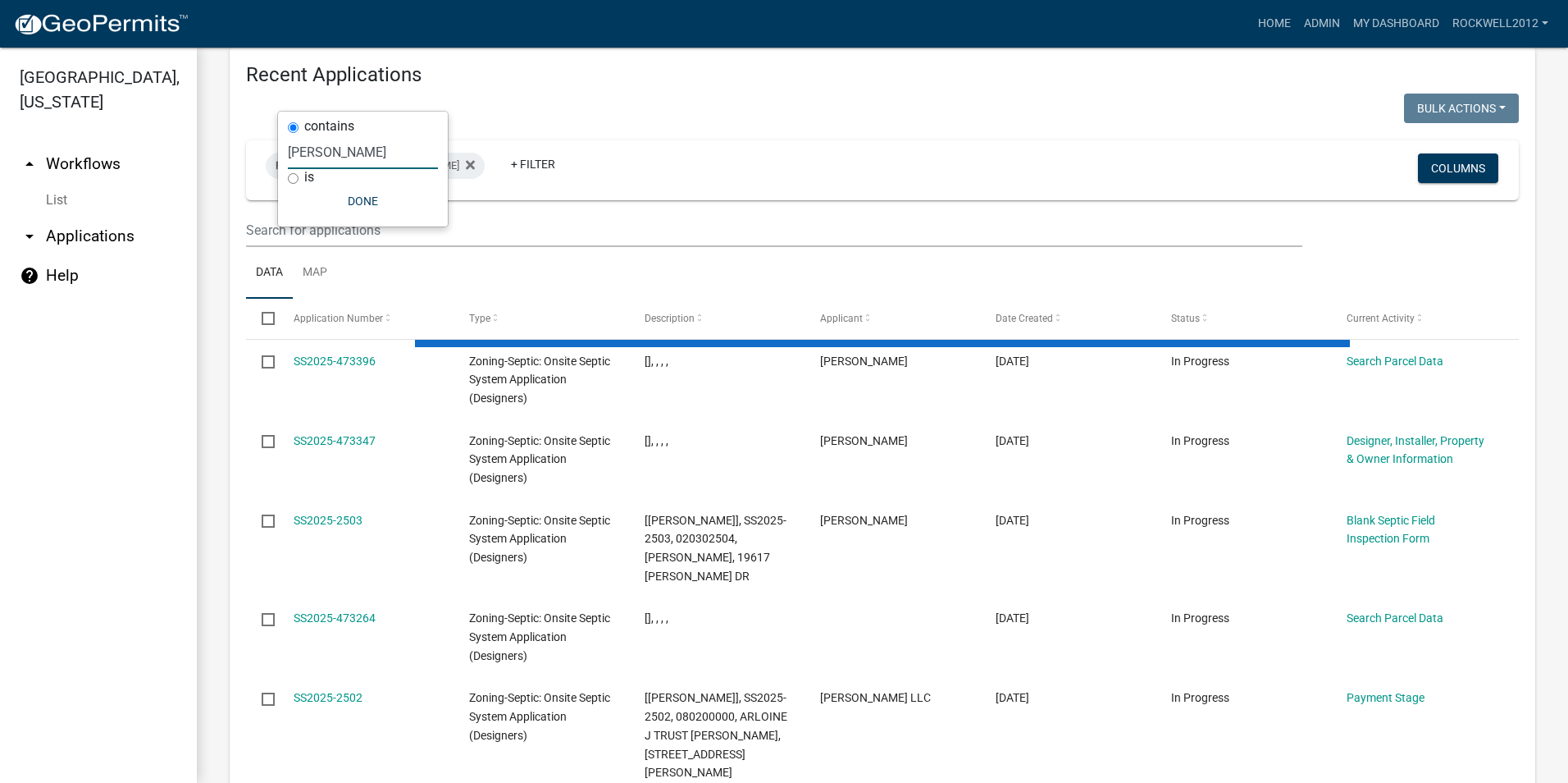
type input "[PERSON_NAME]"
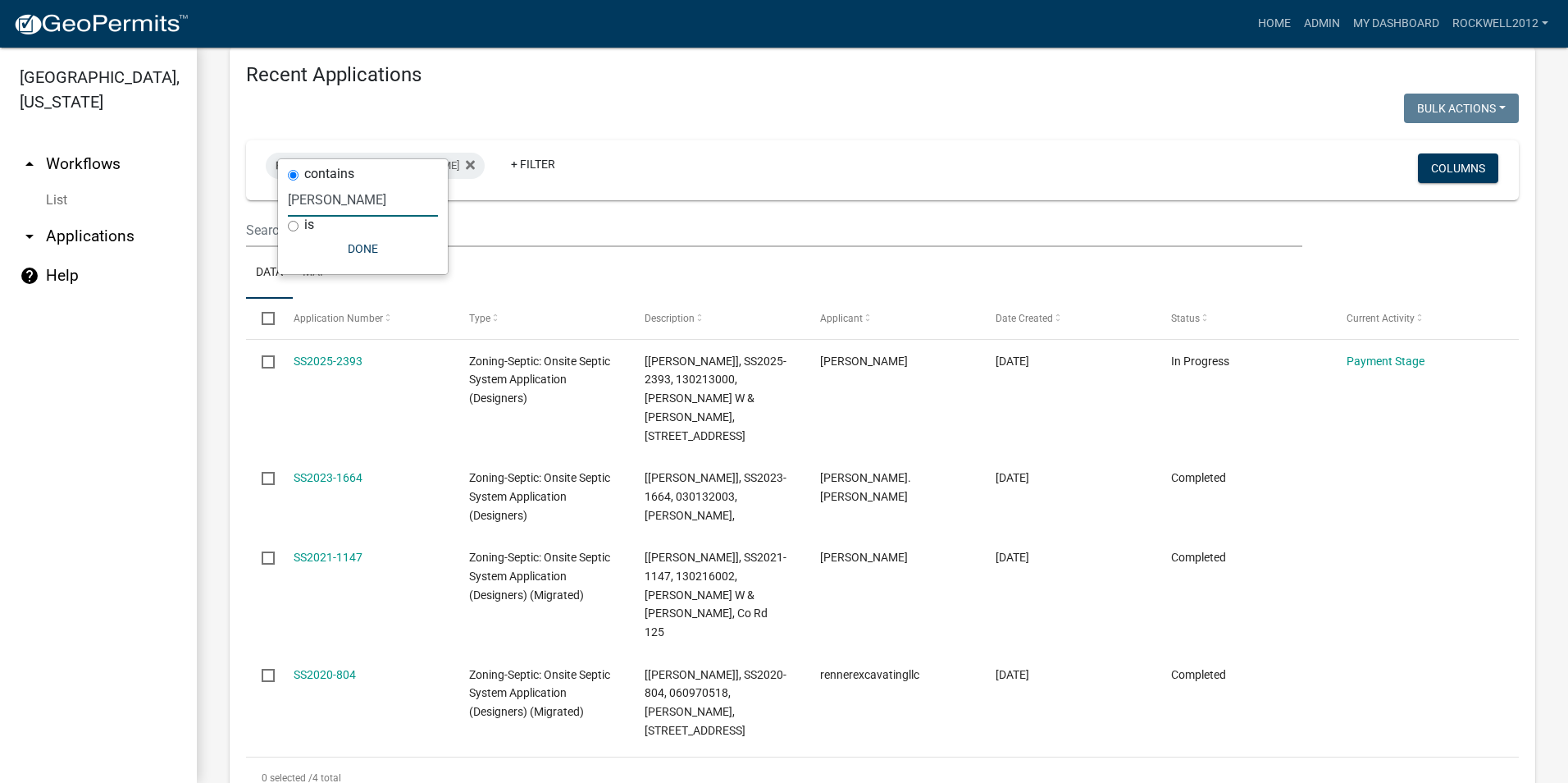
scroll to position [1593, 0]
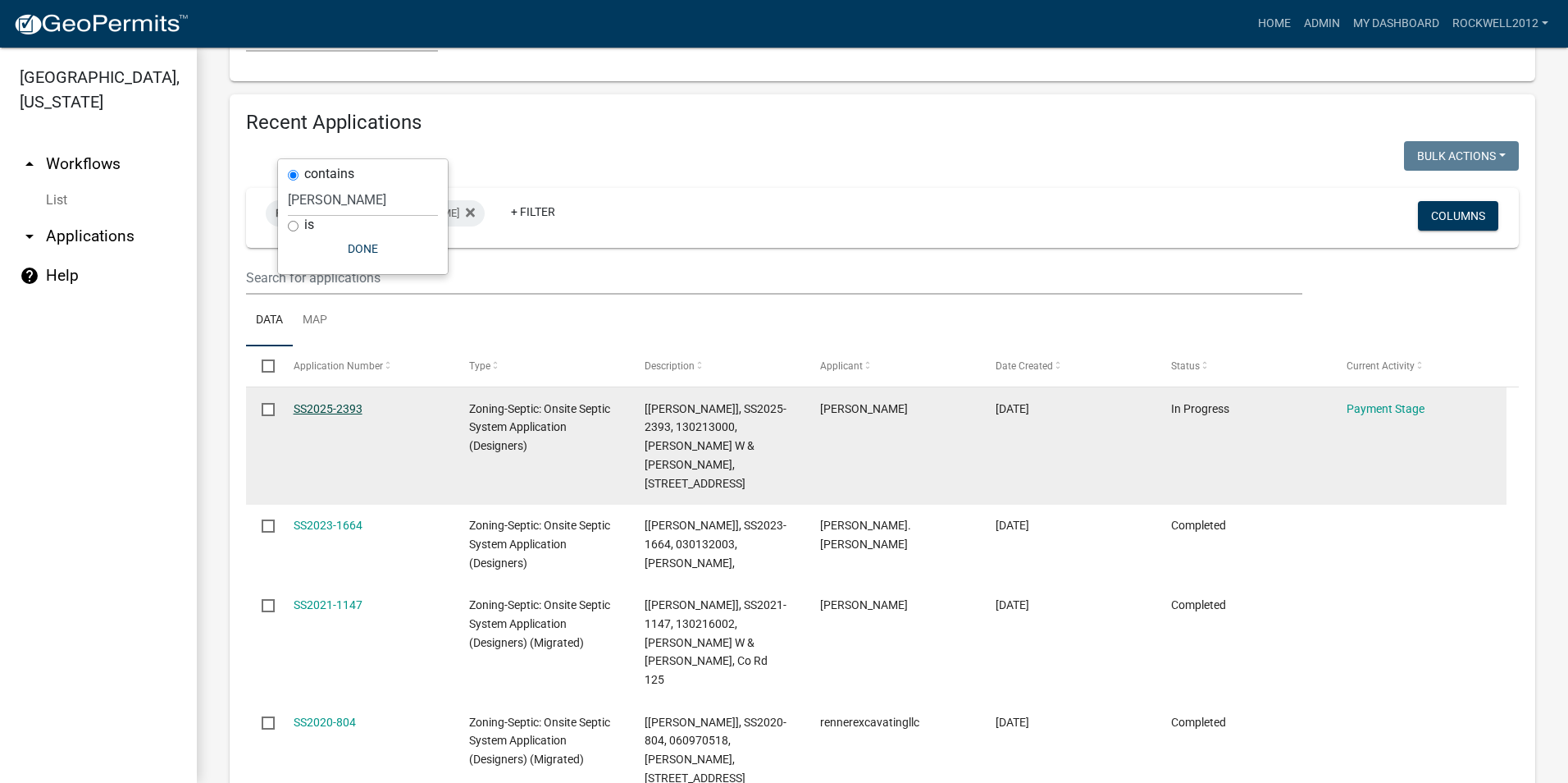
click at [326, 402] on link "SS2025-2393" at bounding box center [328, 409] width 69 height 13
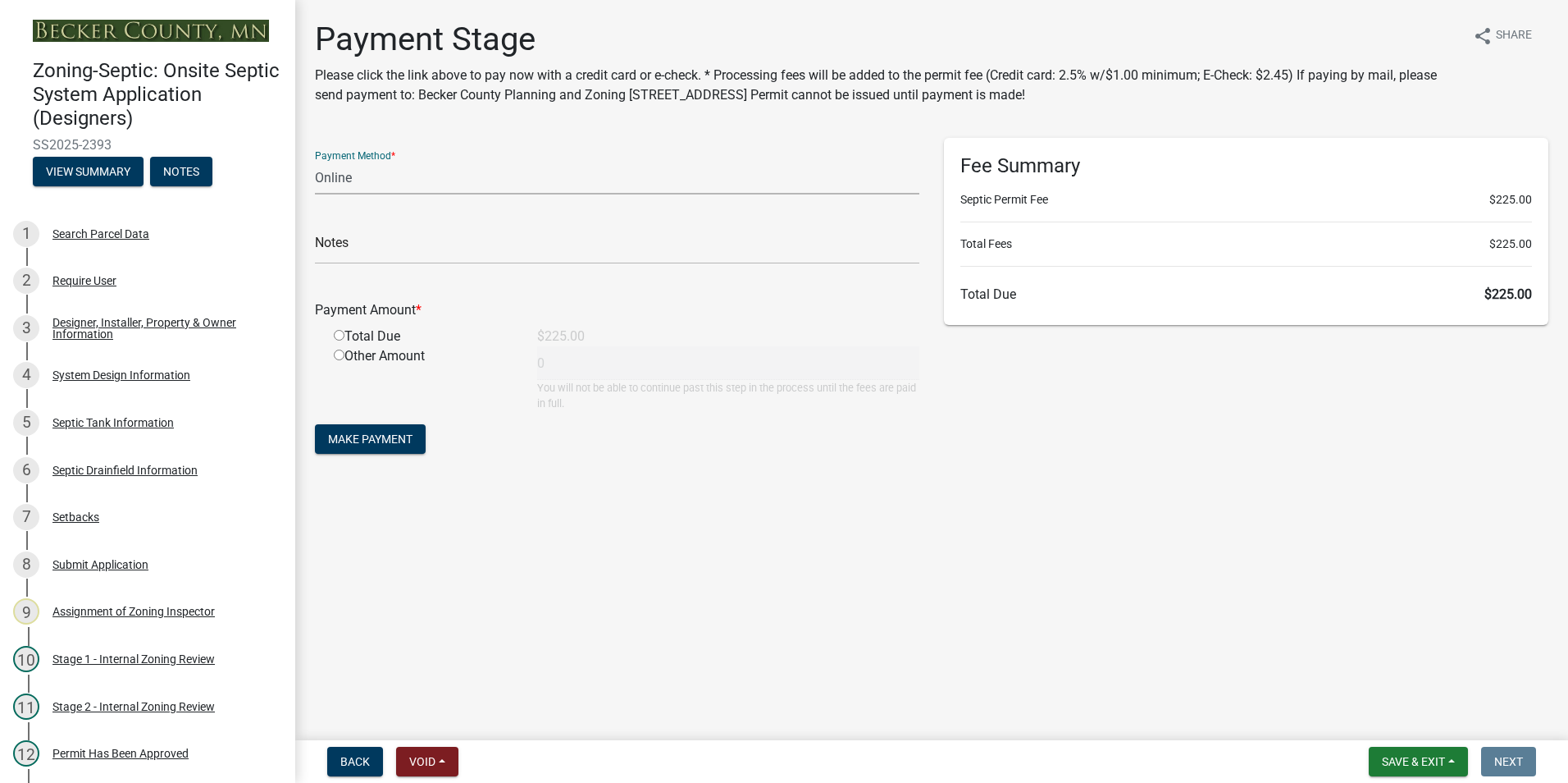
click at [340, 174] on select "Credit Card POS Check Cash Online" at bounding box center [617, 177] width 604 height 33
click at [315, 161] on select "Credit Card POS Check Cash Online" at bounding box center [617, 177] width 604 height 33
click at [332, 172] on select "Credit Card POS Check Cash Online" at bounding box center [617, 177] width 604 height 33
select select "1: 0"
click at [315, 161] on select "Credit Card POS Check Cash Online" at bounding box center [617, 177] width 604 height 33
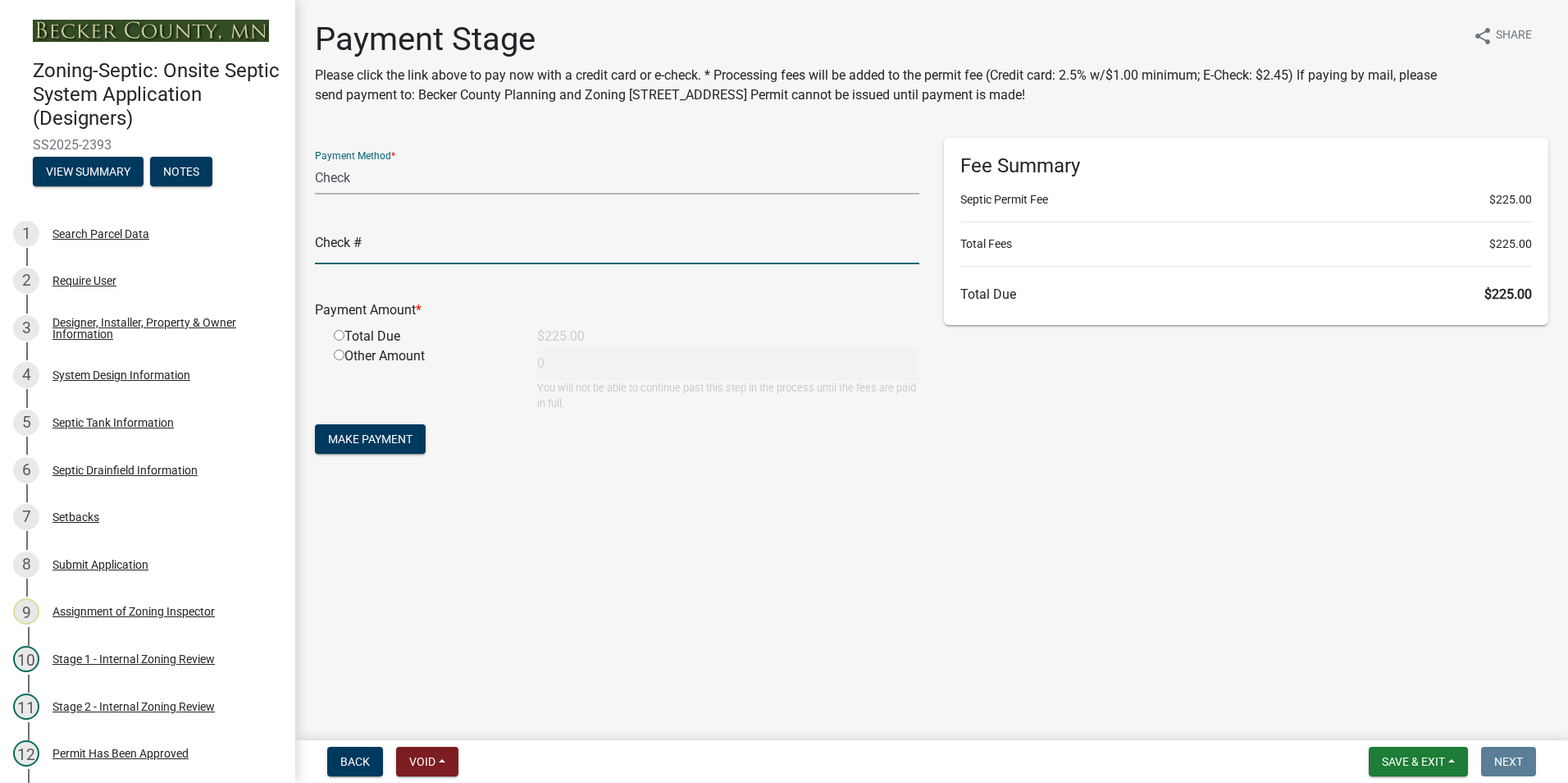
click at [375, 241] on input "text" at bounding box center [617, 247] width 604 height 33
type input "9611"
click at [337, 336] on input "radio" at bounding box center [339, 336] width 11 height 11
radio input "true"
type input "225"
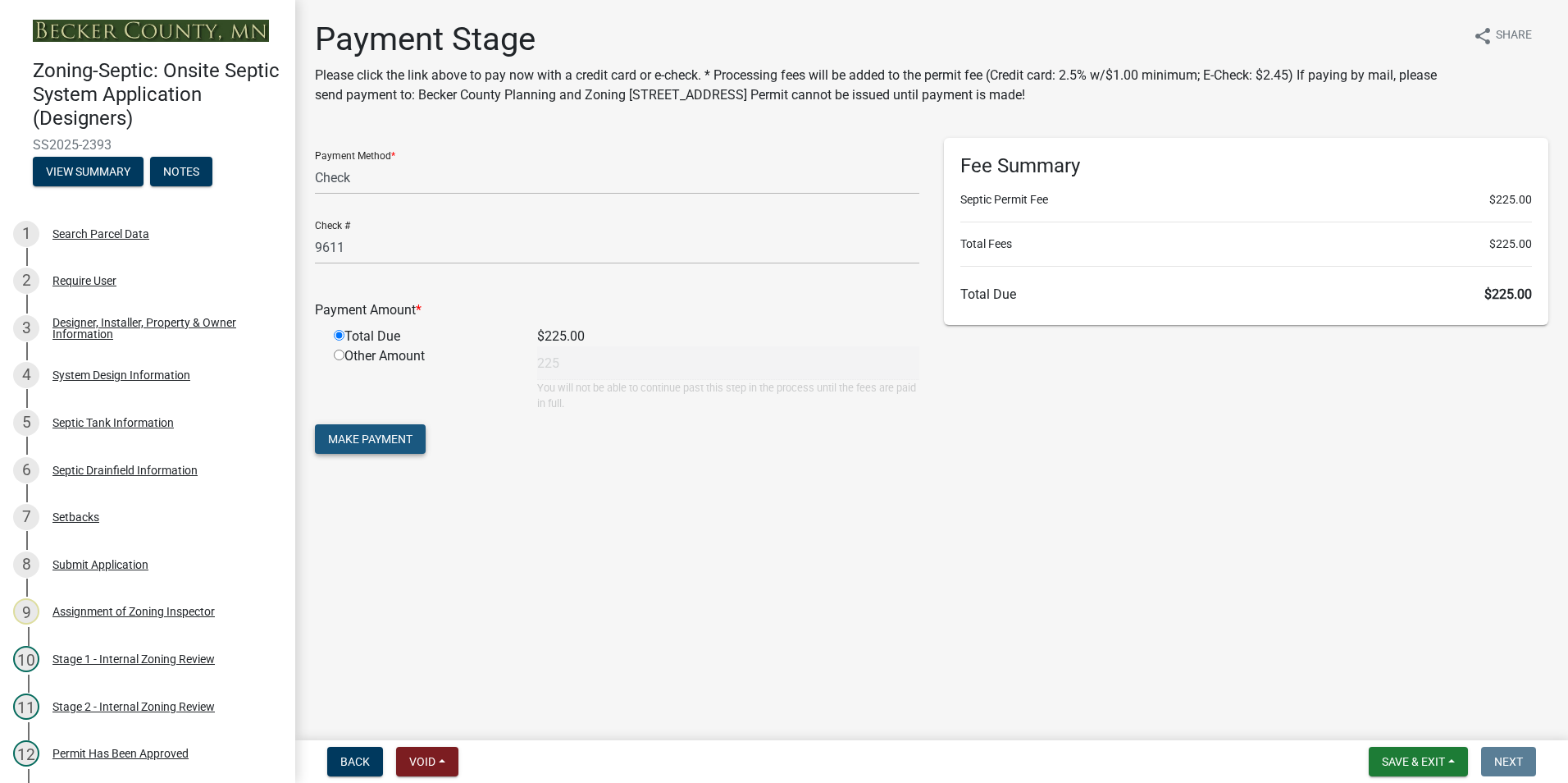
click at [367, 437] on span "Make Payment" at bounding box center [370, 439] width 84 height 13
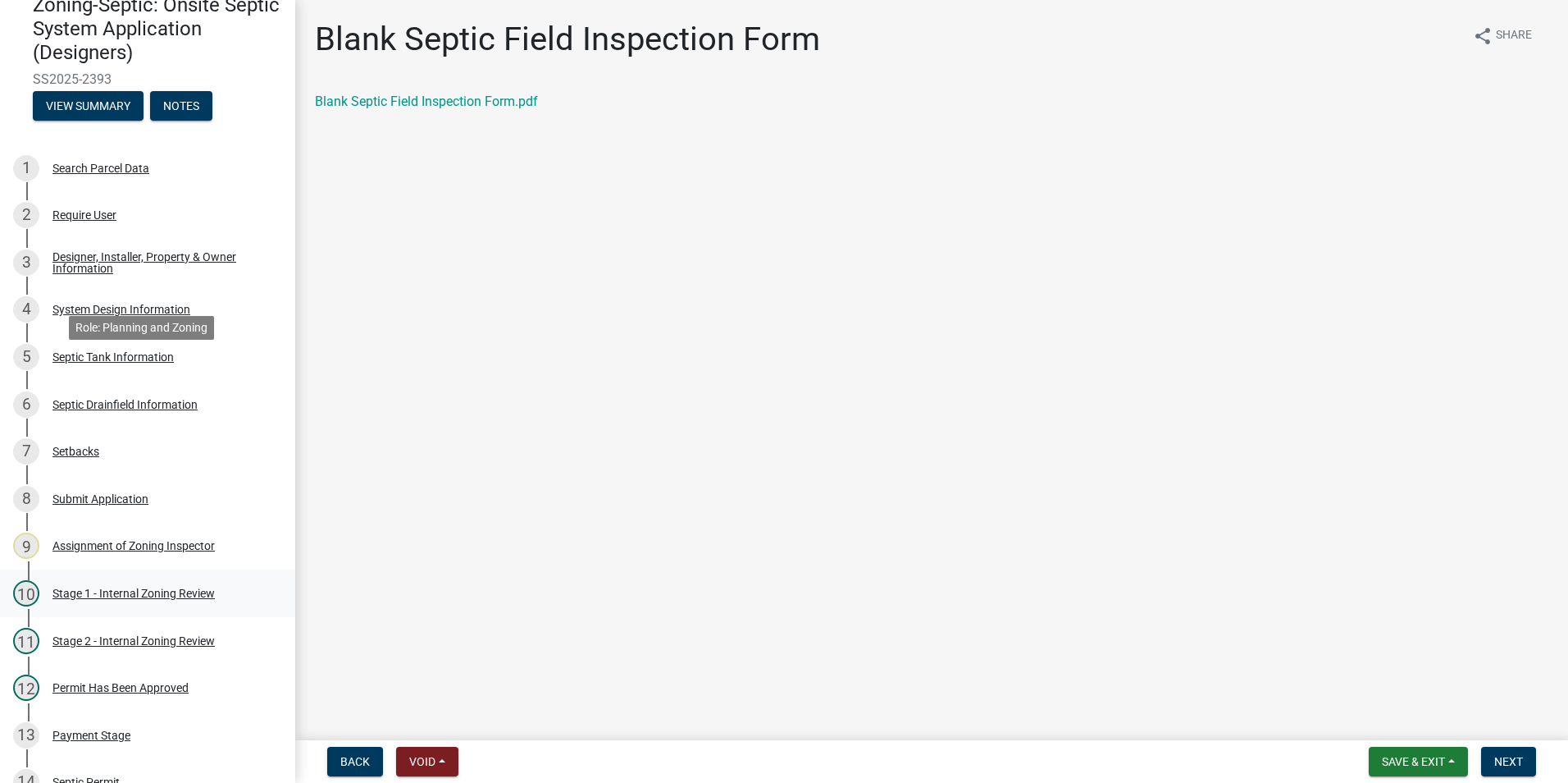
scroll to position [410, 0]
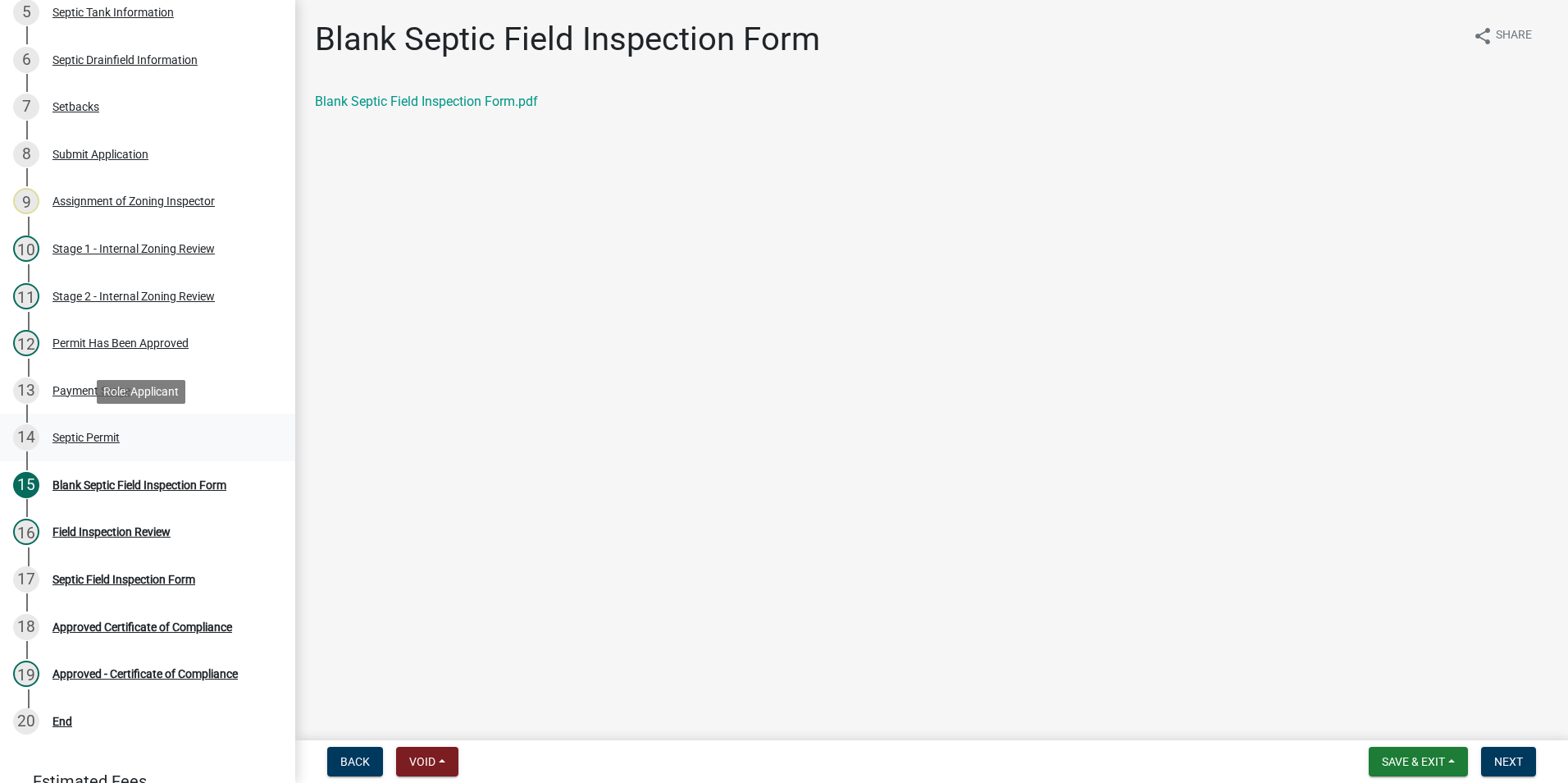
click at [85, 438] on div "Septic Permit" at bounding box center [86, 437] width 67 height 11
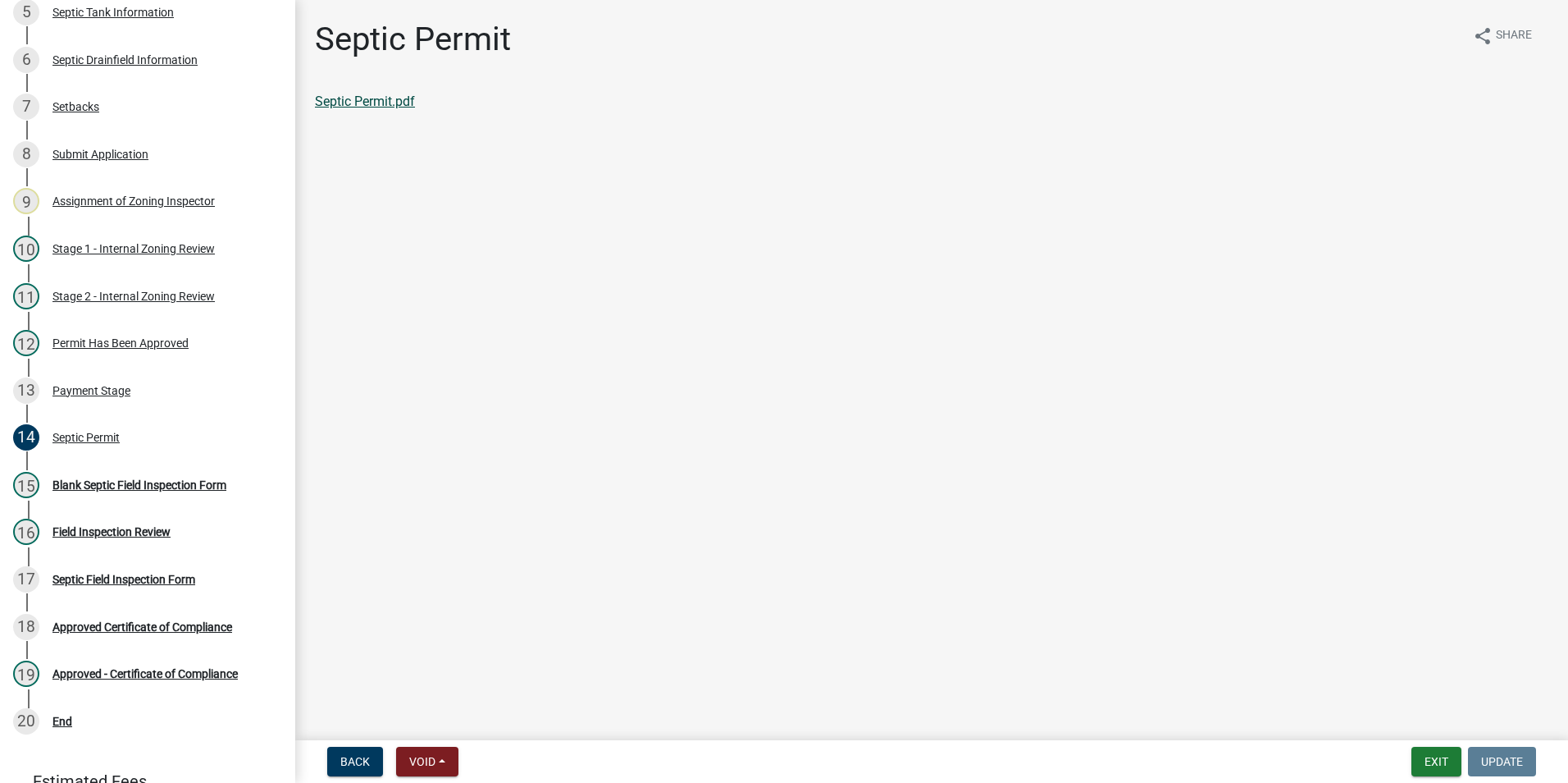
click at [371, 96] on link "Septic Permit.pdf" at bounding box center [365, 101] width 100 height 16
click at [1428, 761] on button "Exit" at bounding box center [1436, 761] width 50 height 30
